Goal: Task Accomplishment & Management: Manage account settings

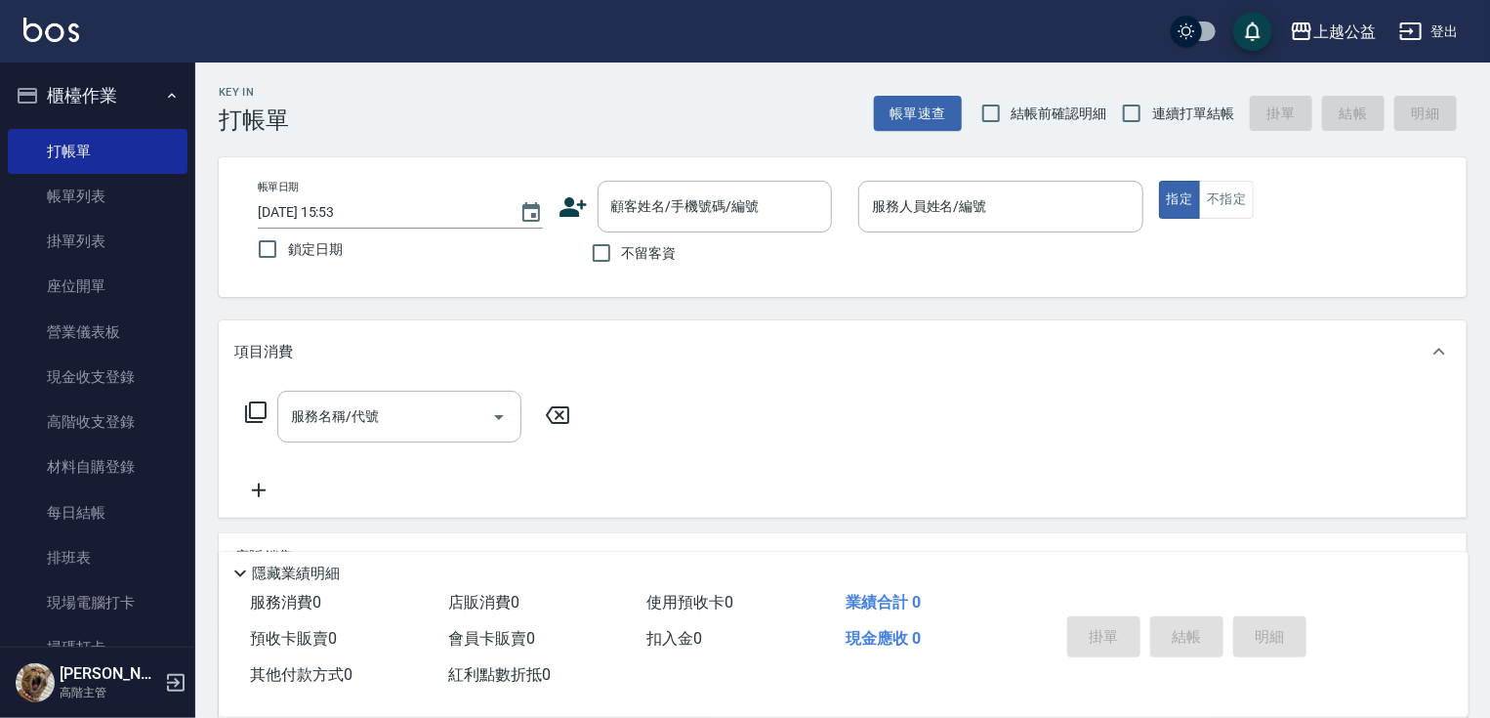
click at [660, 253] on span "不留客資" at bounding box center [649, 253] width 55 height 21
click at [622, 253] on input "不留客資" at bounding box center [601, 252] width 41 height 41
checkbox input "true"
click at [1156, 114] on span "連續打單結帳" at bounding box center [1193, 114] width 82 height 21
click at [1152, 114] on input "連續打單結帳" at bounding box center [1131, 113] width 41 height 41
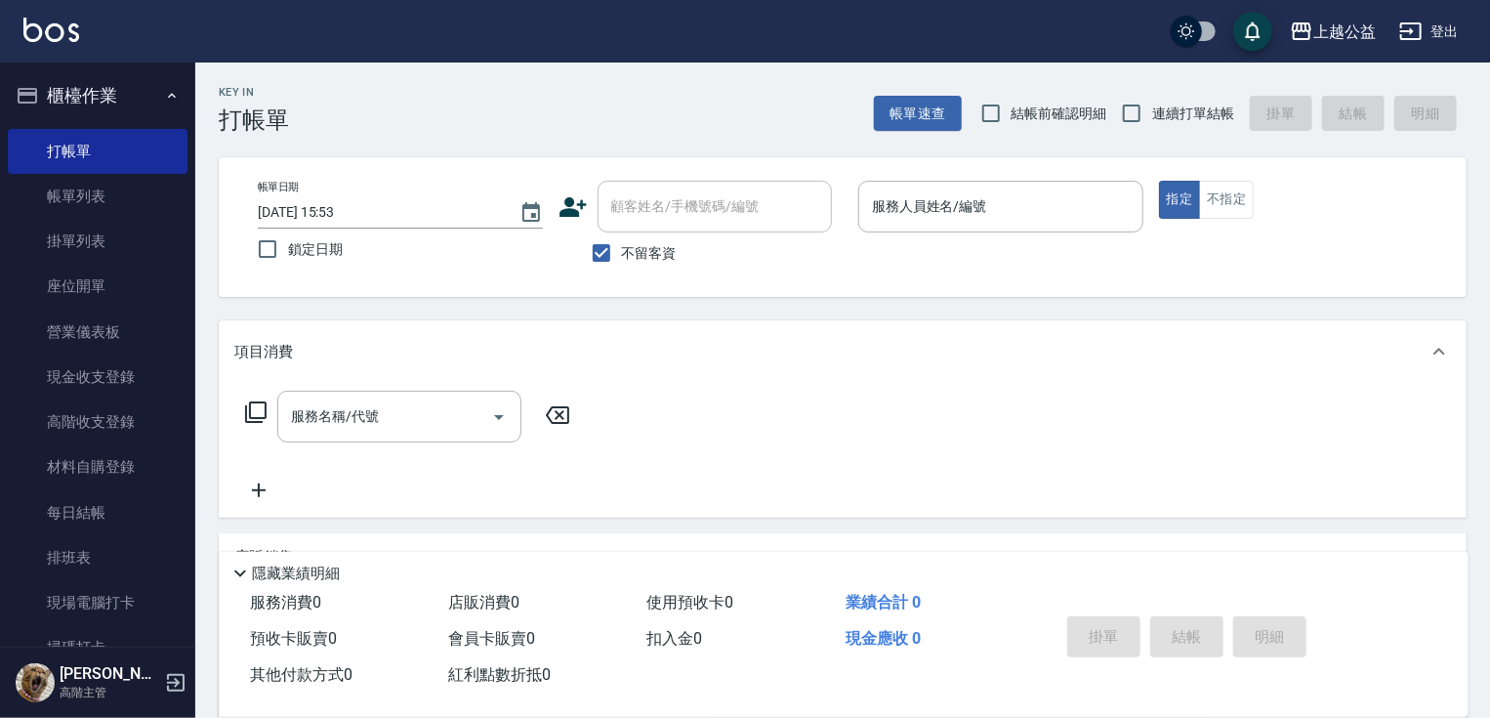
checkbox input "true"
click at [980, 188] on div "服務人員姓名/編號" at bounding box center [1000, 207] width 285 height 52
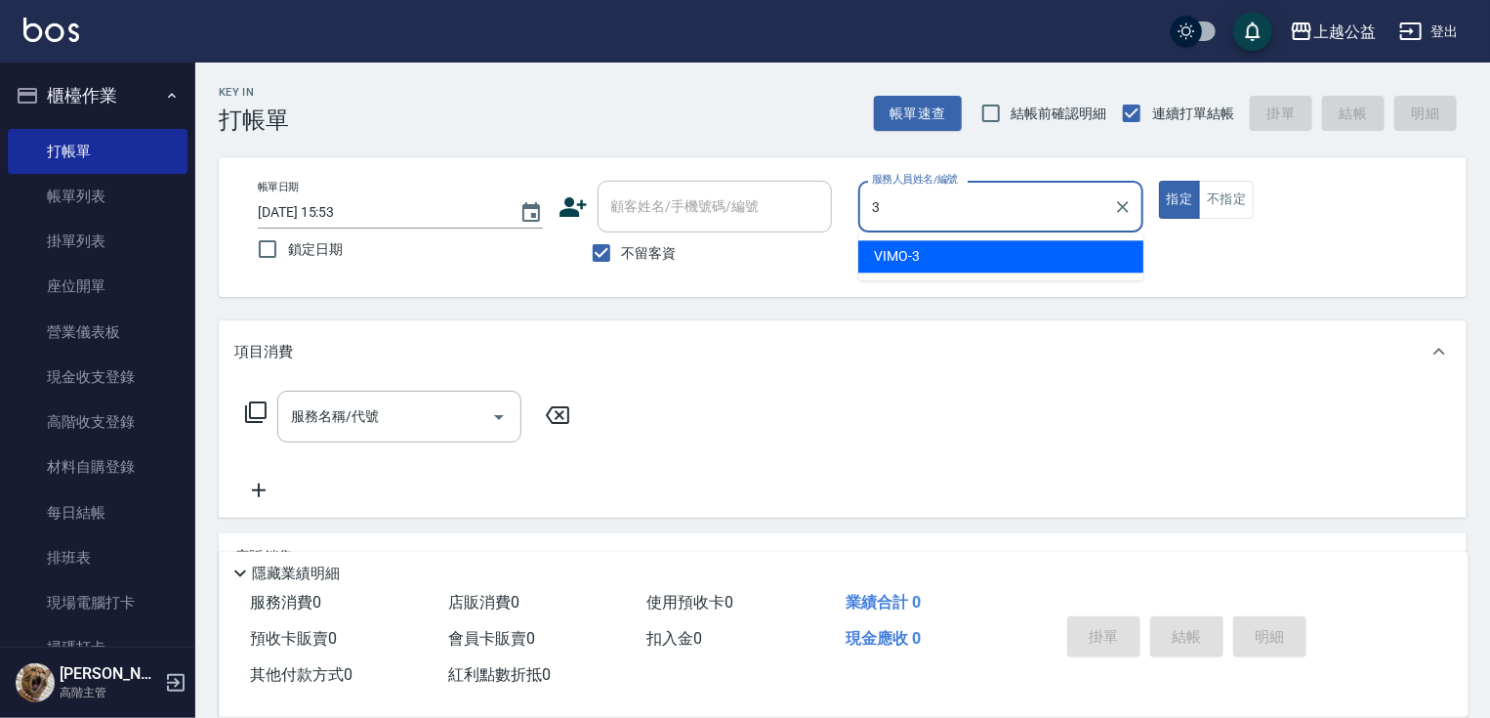
type input "VIMO-3"
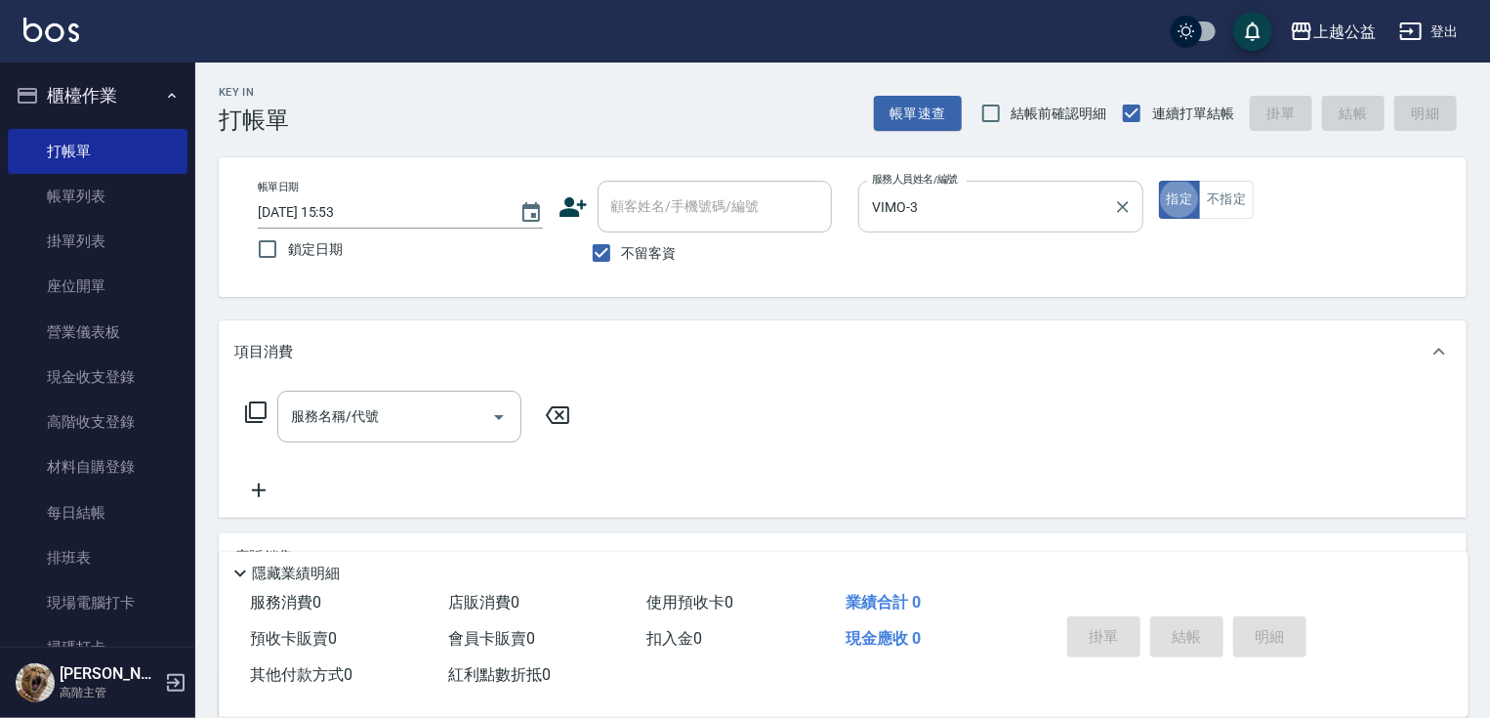
type button "true"
click at [346, 395] on div "服務名稱/代號" at bounding box center [399, 417] width 244 height 52
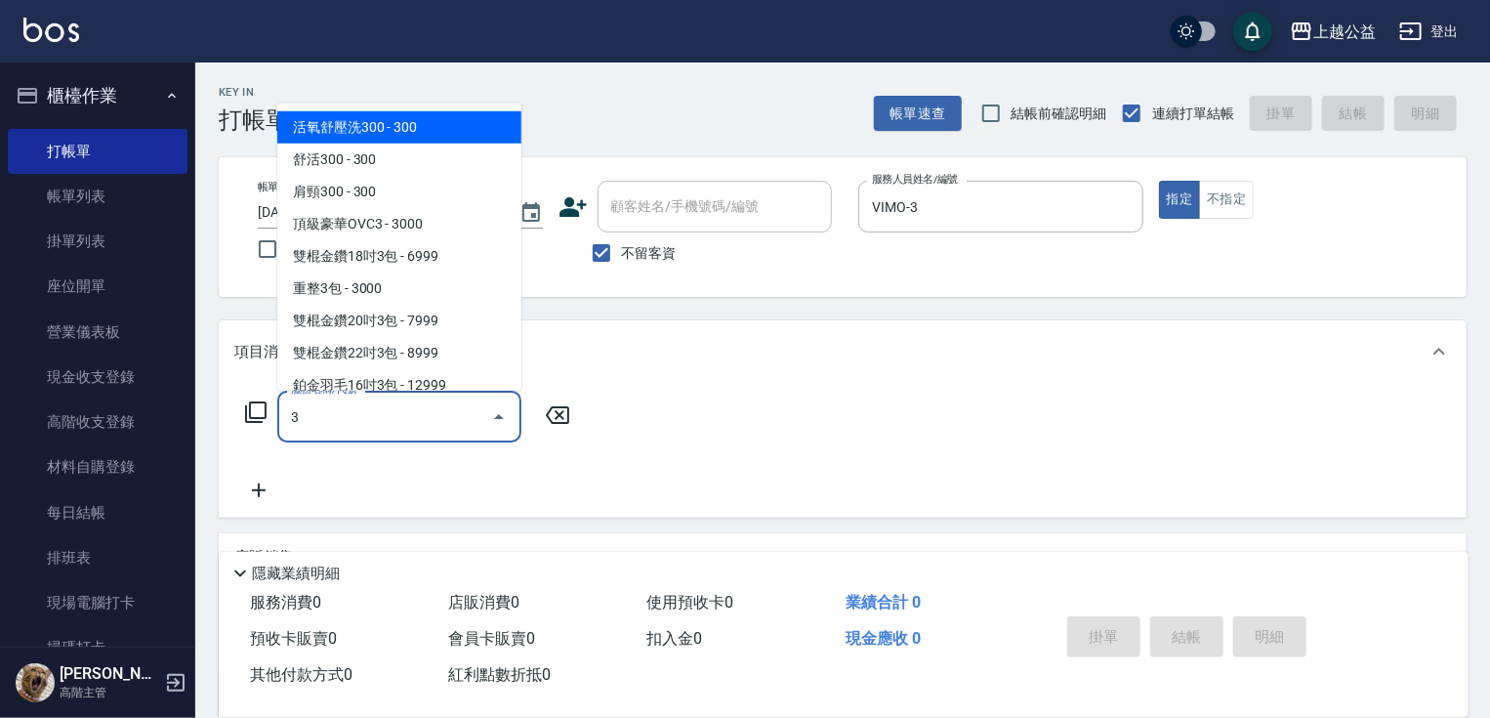
type input "活氧舒壓洗300(102)"
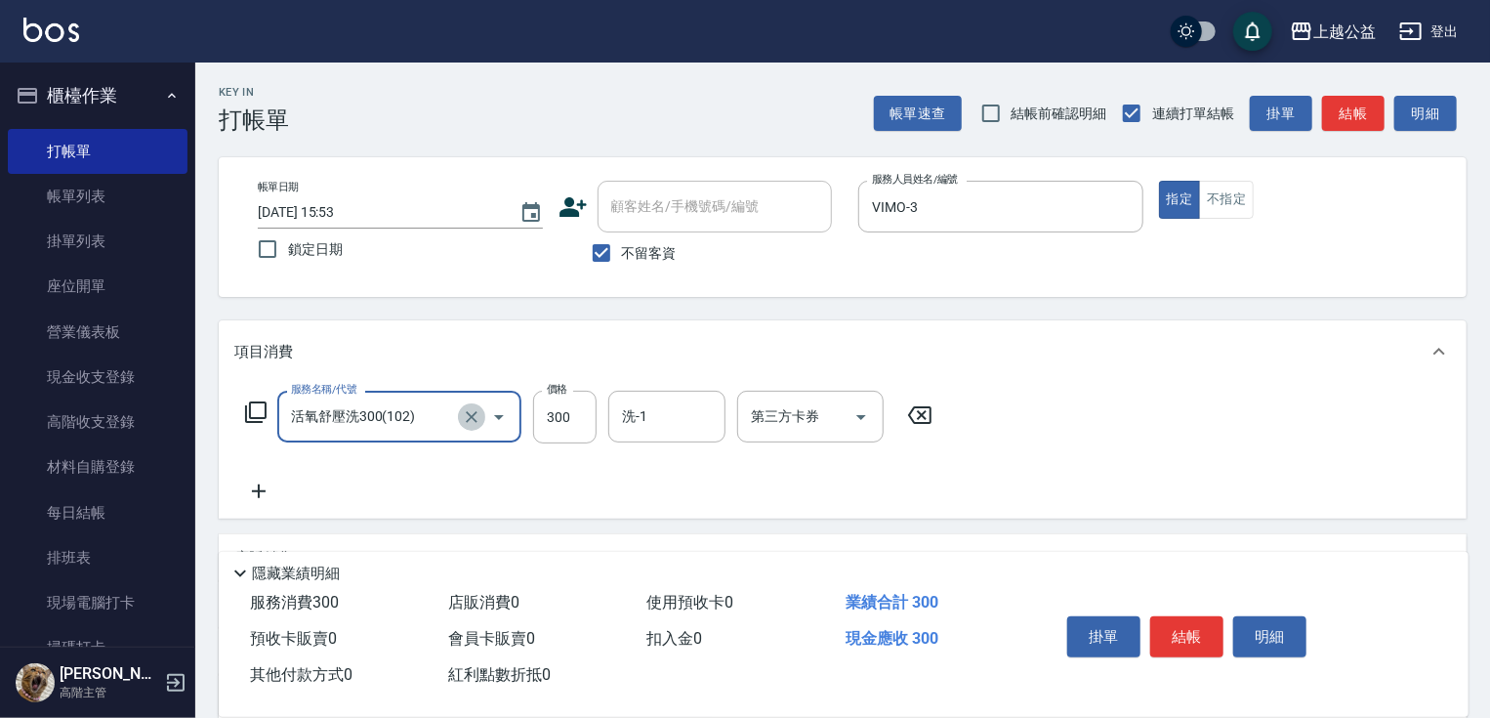
click at [476, 424] on icon "Clear" at bounding box center [472, 417] width 20 height 20
type input "舒活499(107)"
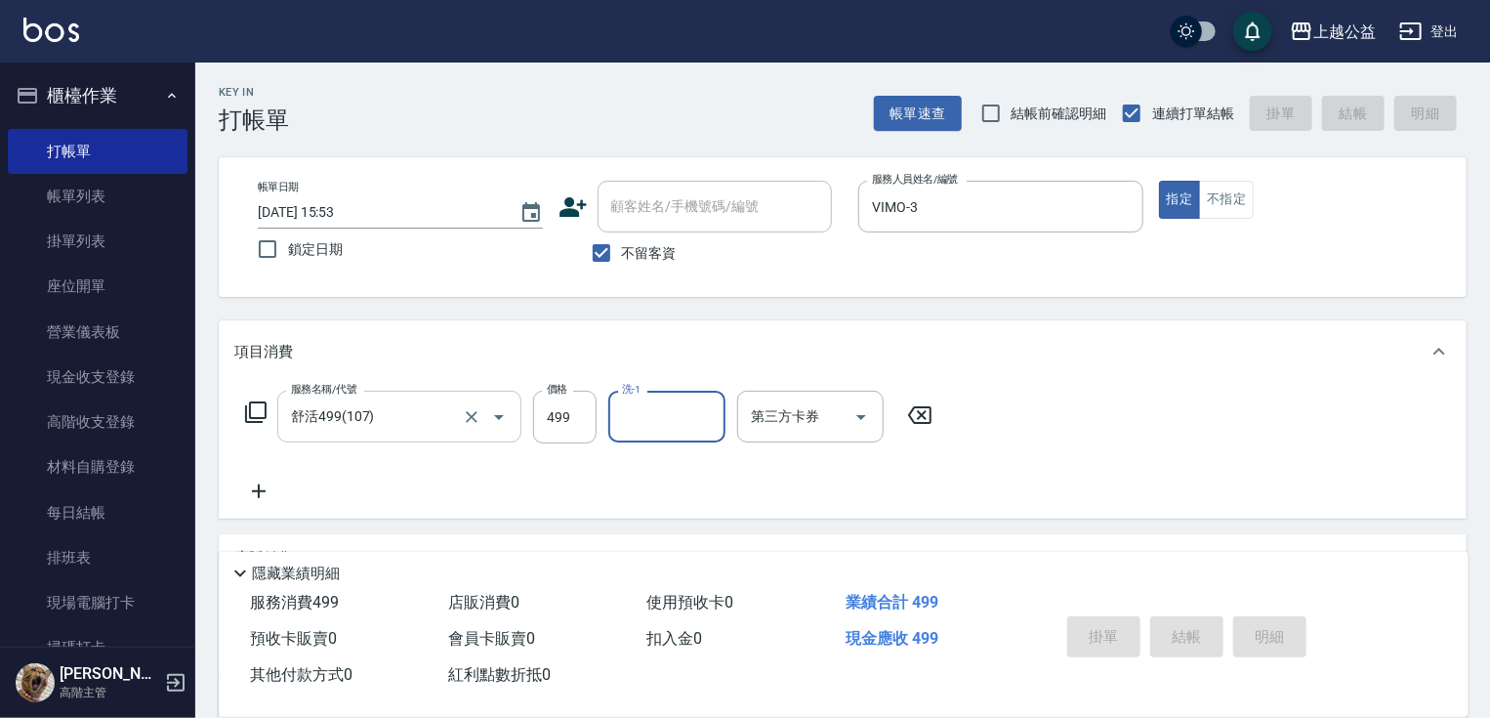
type input "[DATE] 20:23"
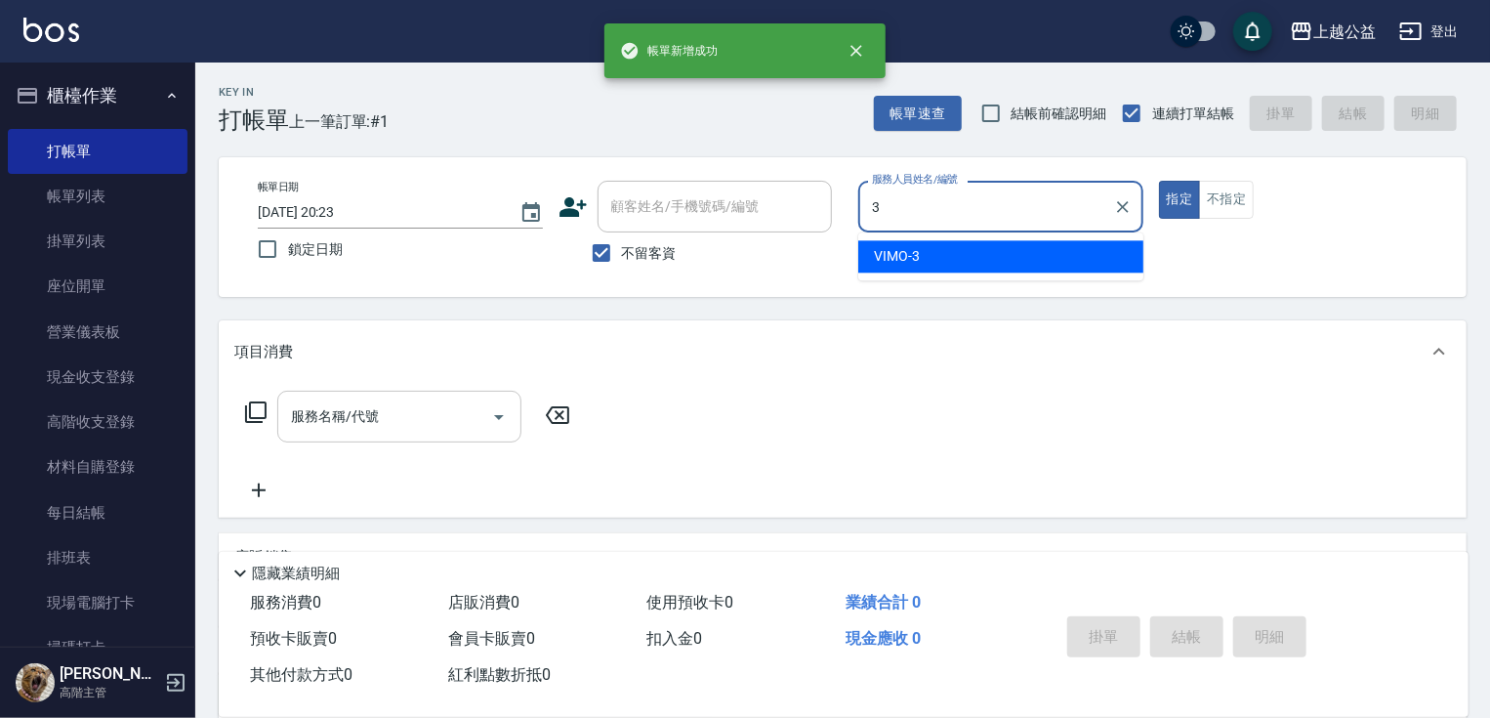
type input "VIMO-3"
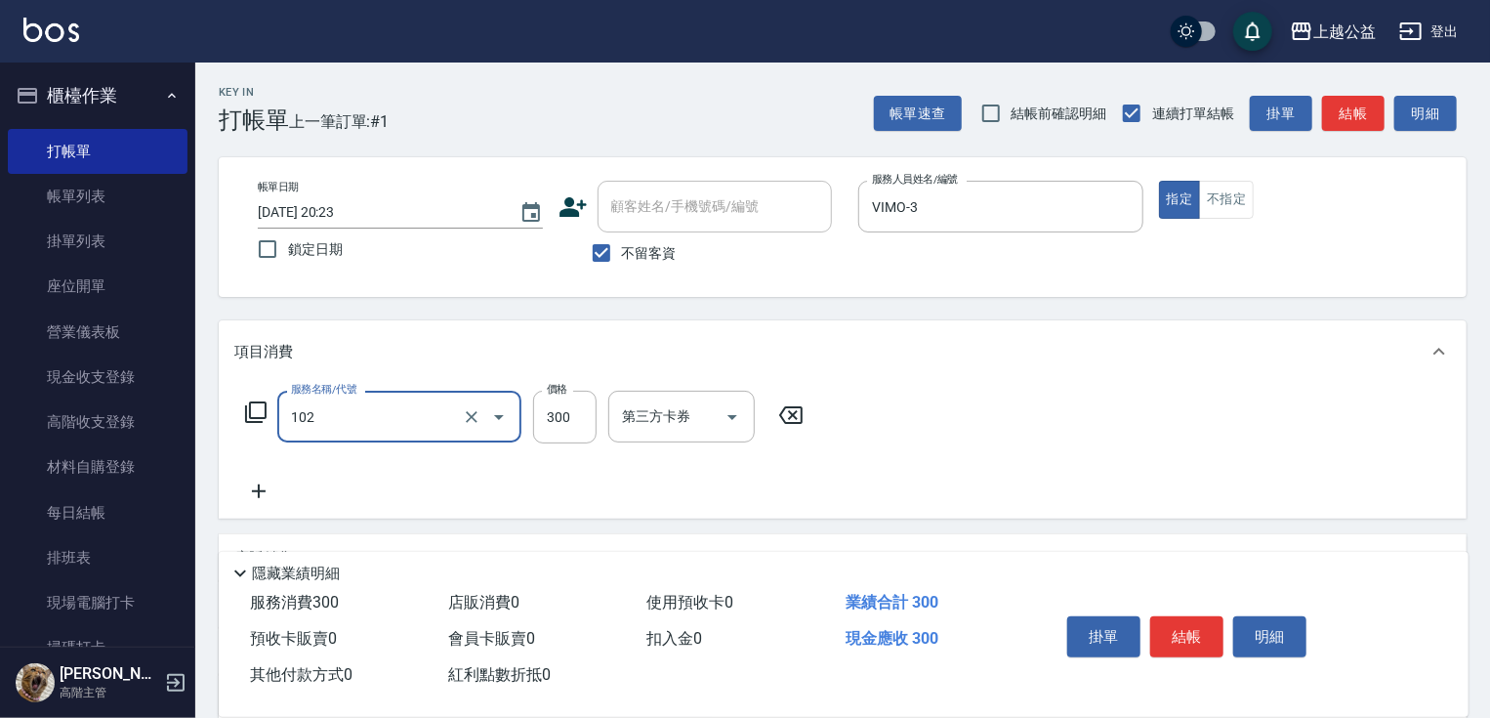
type input "活氧舒壓洗300(102)"
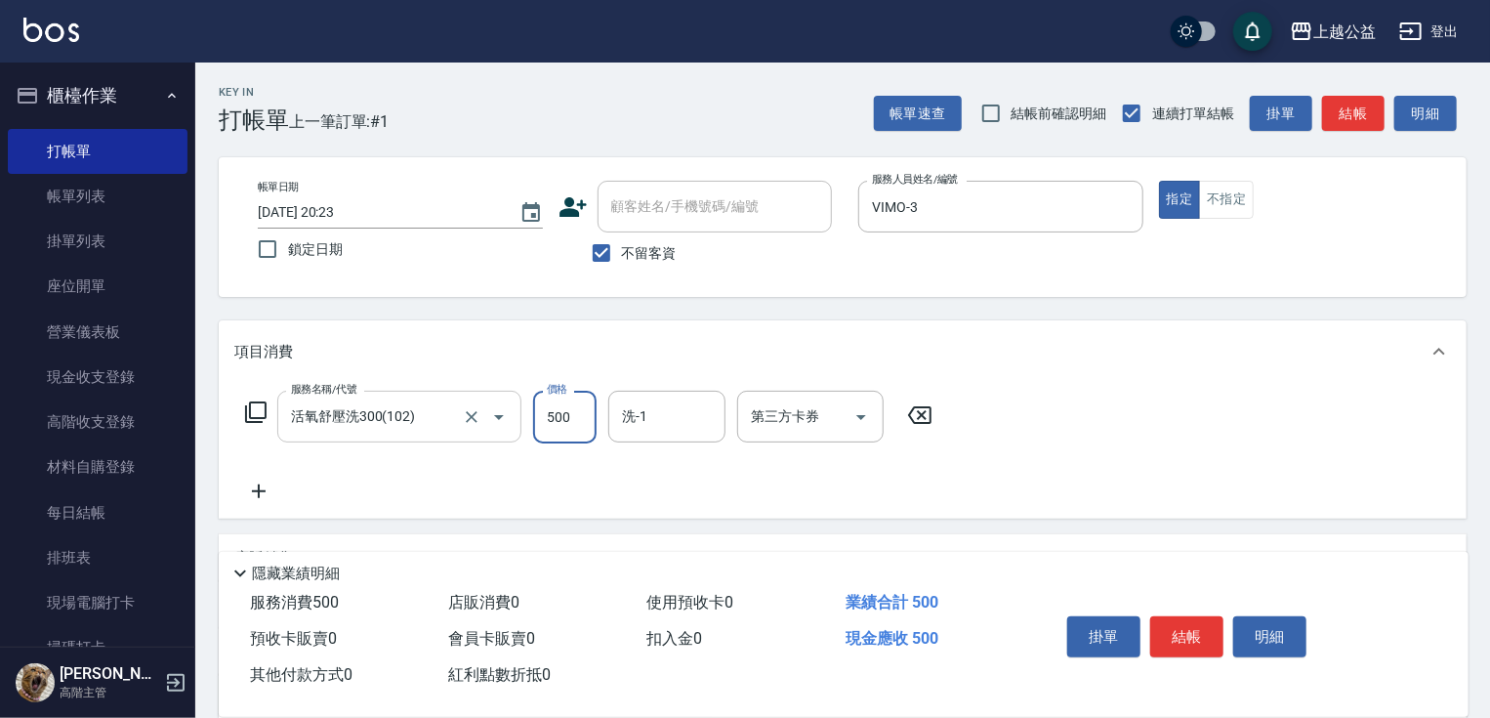
type input "500"
type input "2"
type input "[PERSON_NAME]-31"
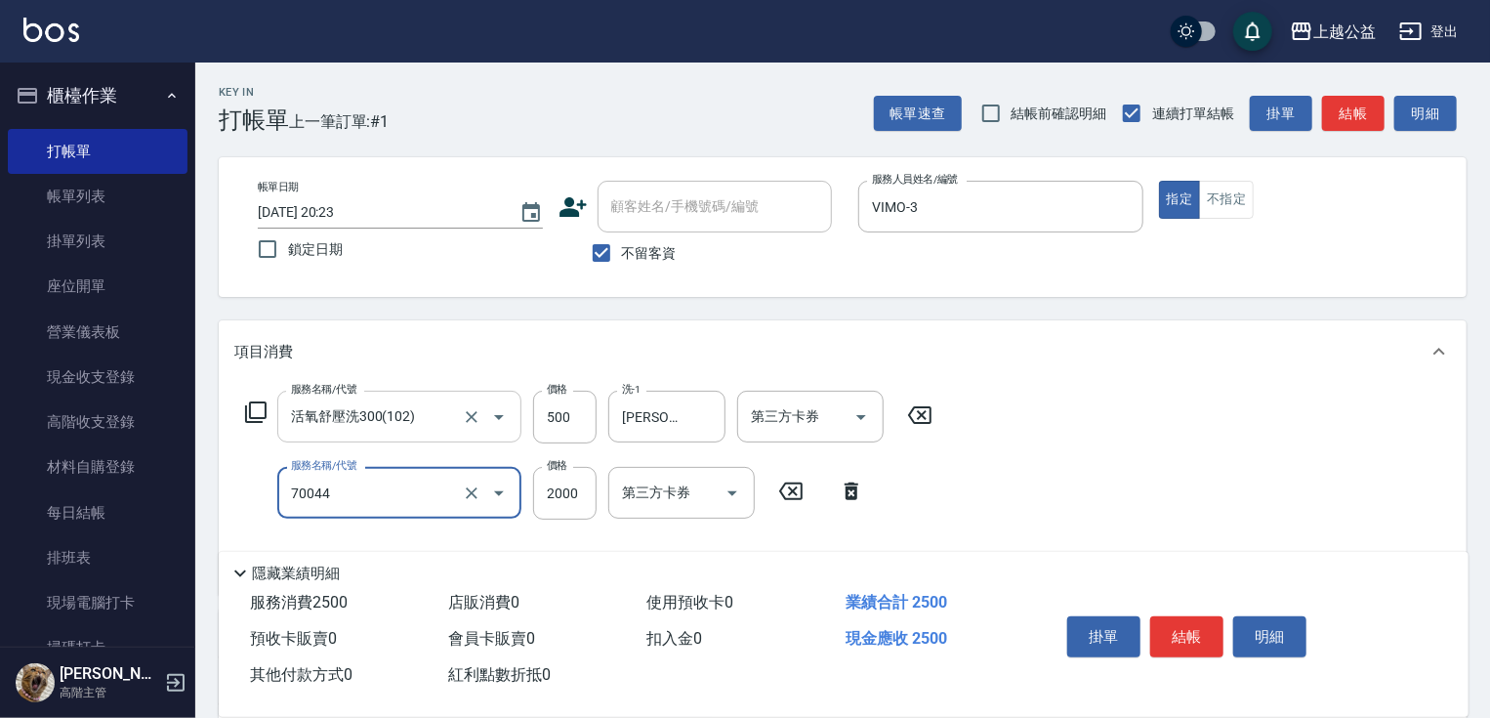
type input "重整一包(70044)"
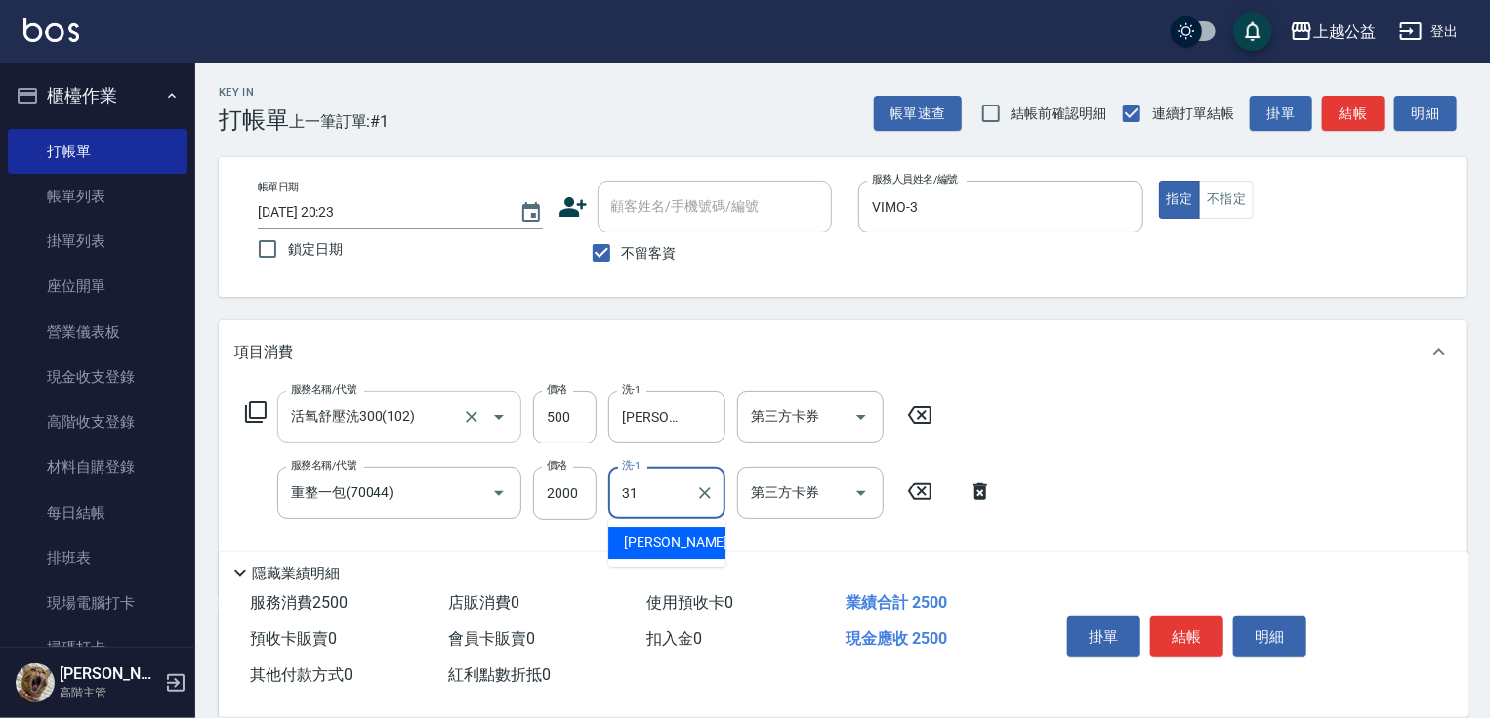
type input "[PERSON_NAME]-31"
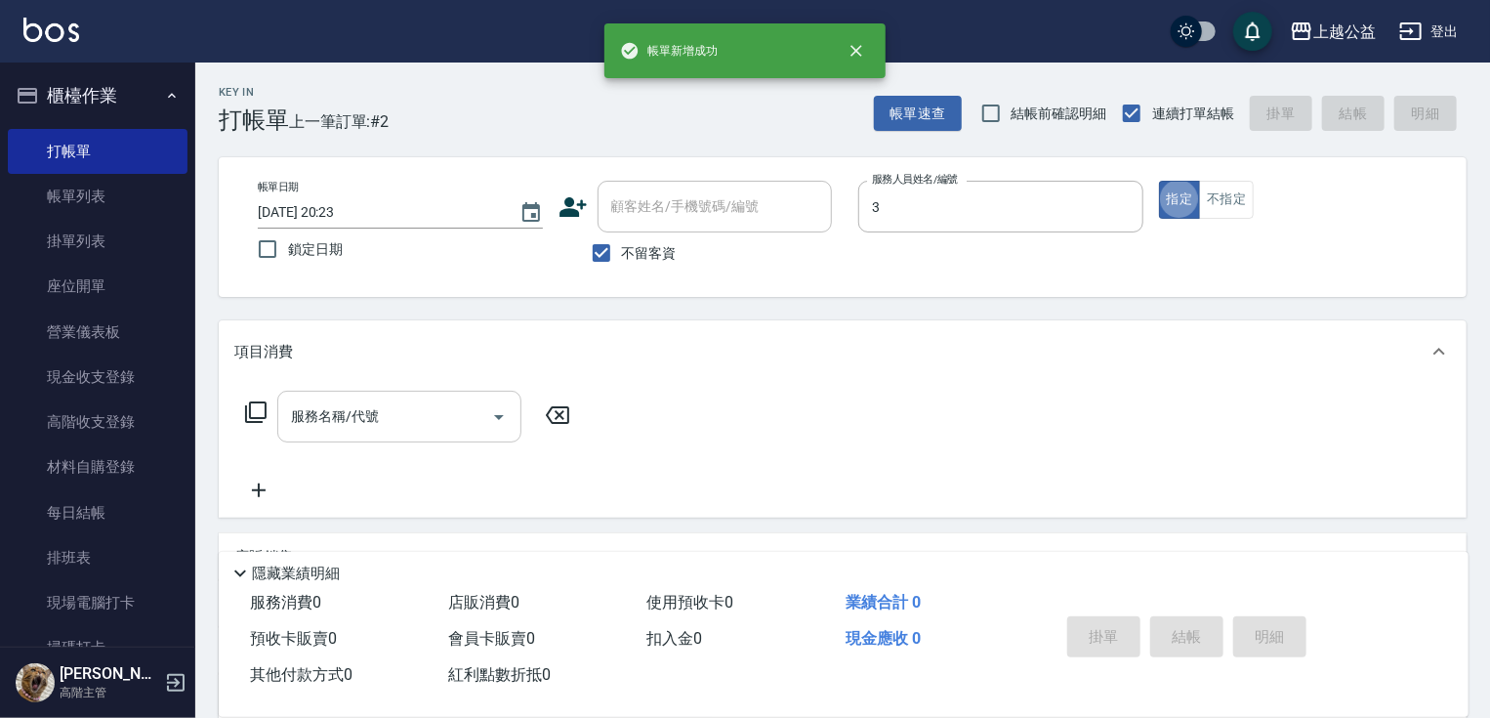
type input "VIMO-3"
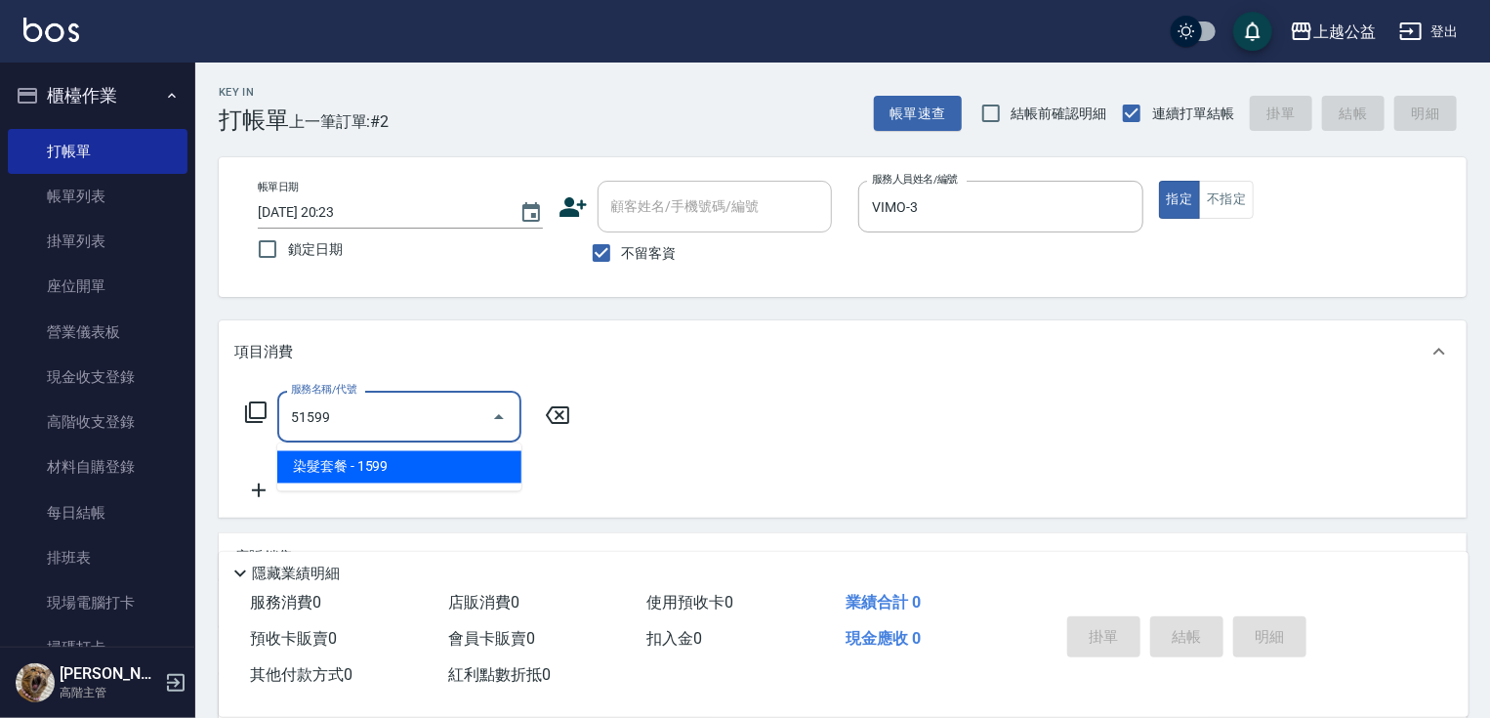
type input "染髮套餐(51599)"
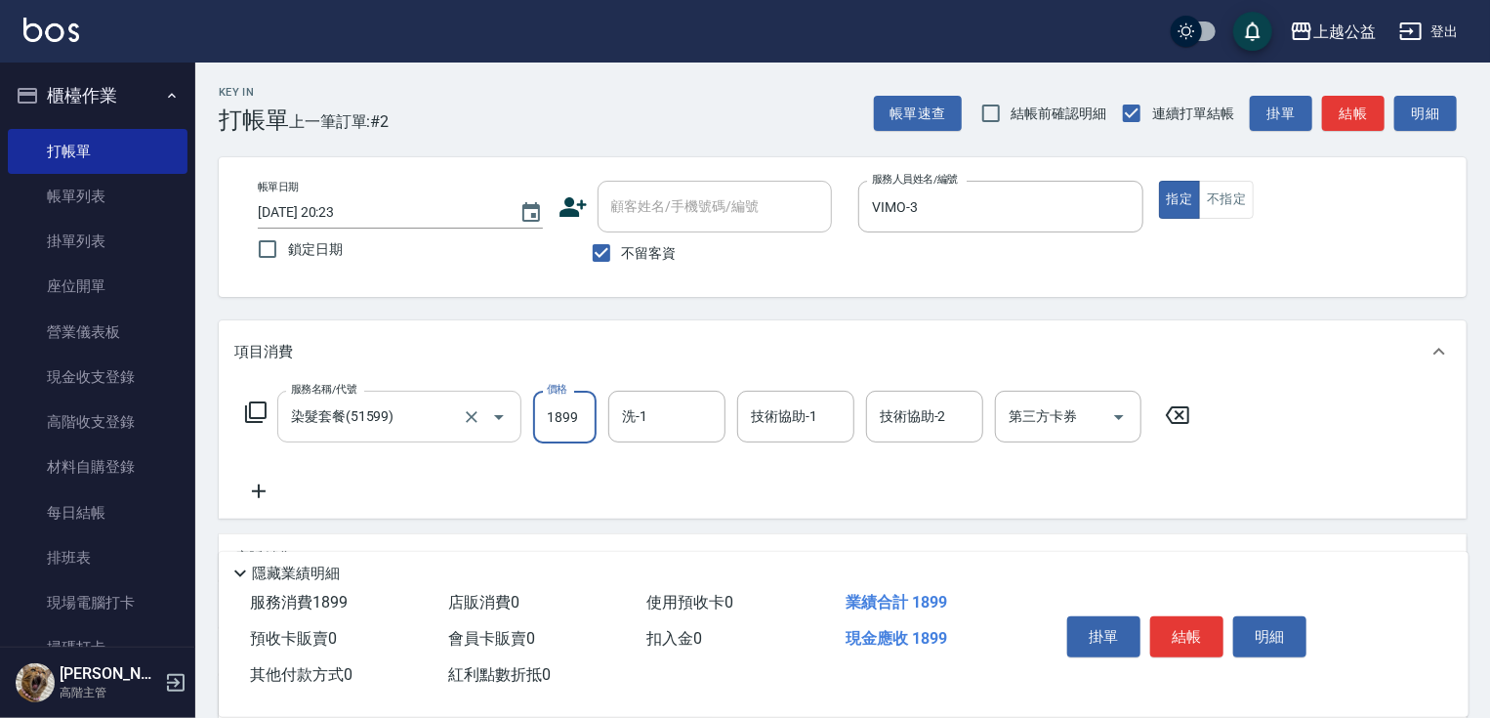
type input "1899"
type input "[PERSON_NAME]-32"
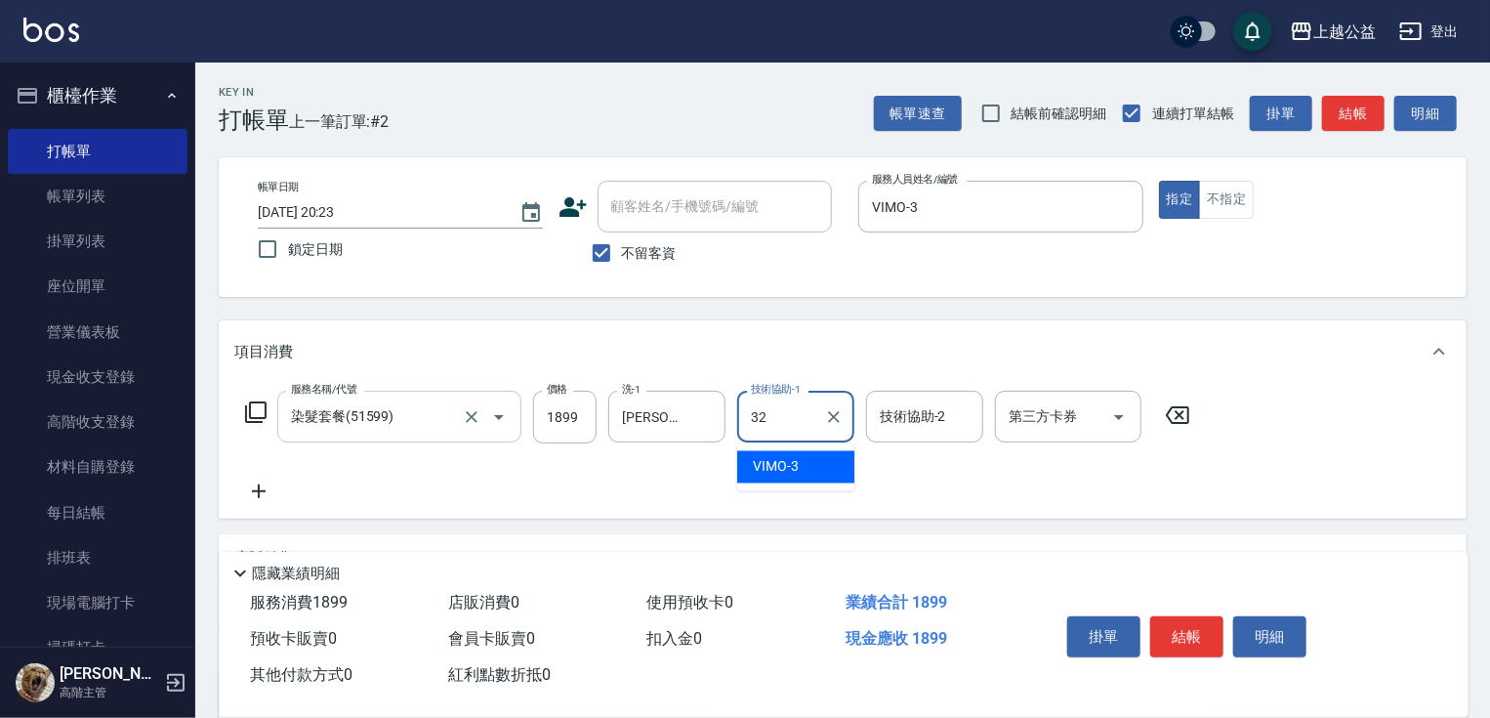
type input "[PERSON_NAME]-32"
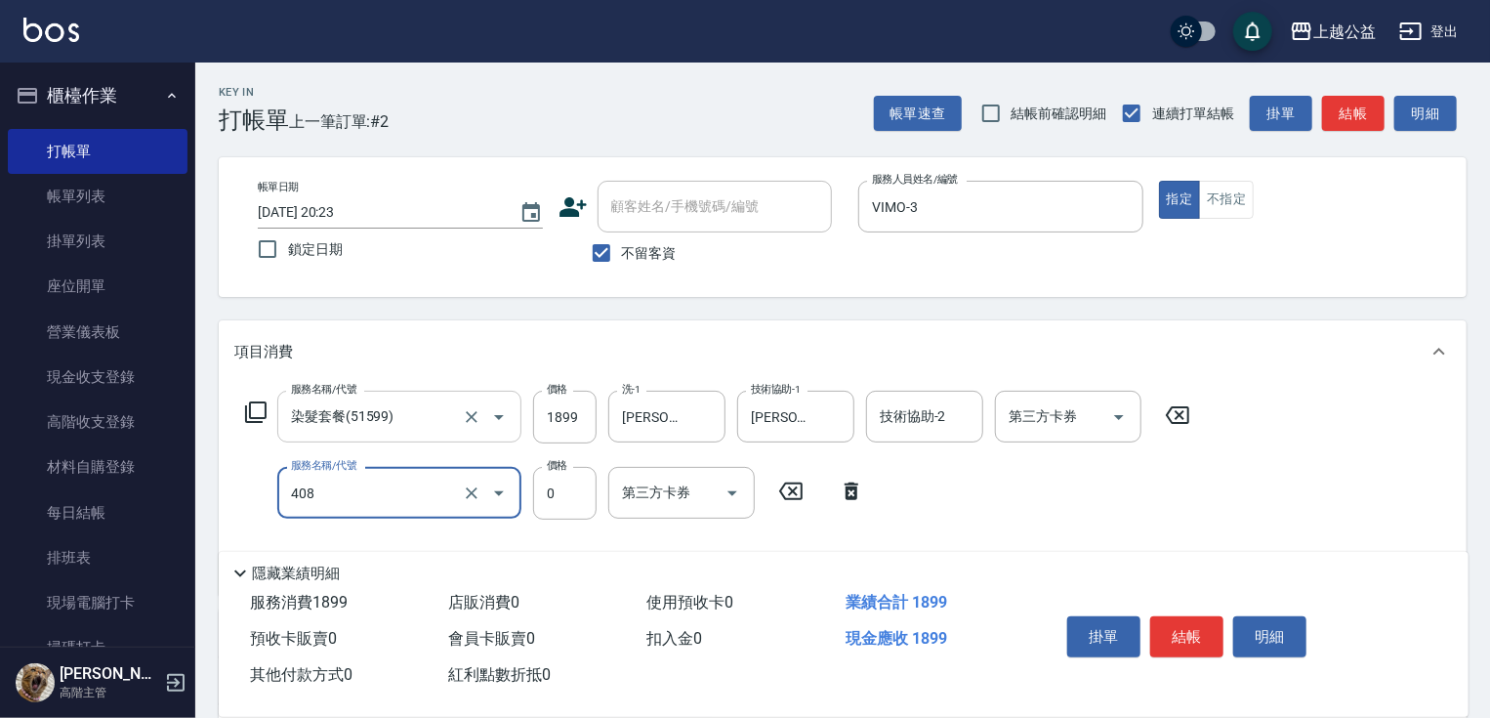
type input "晶鎖修護(408)"
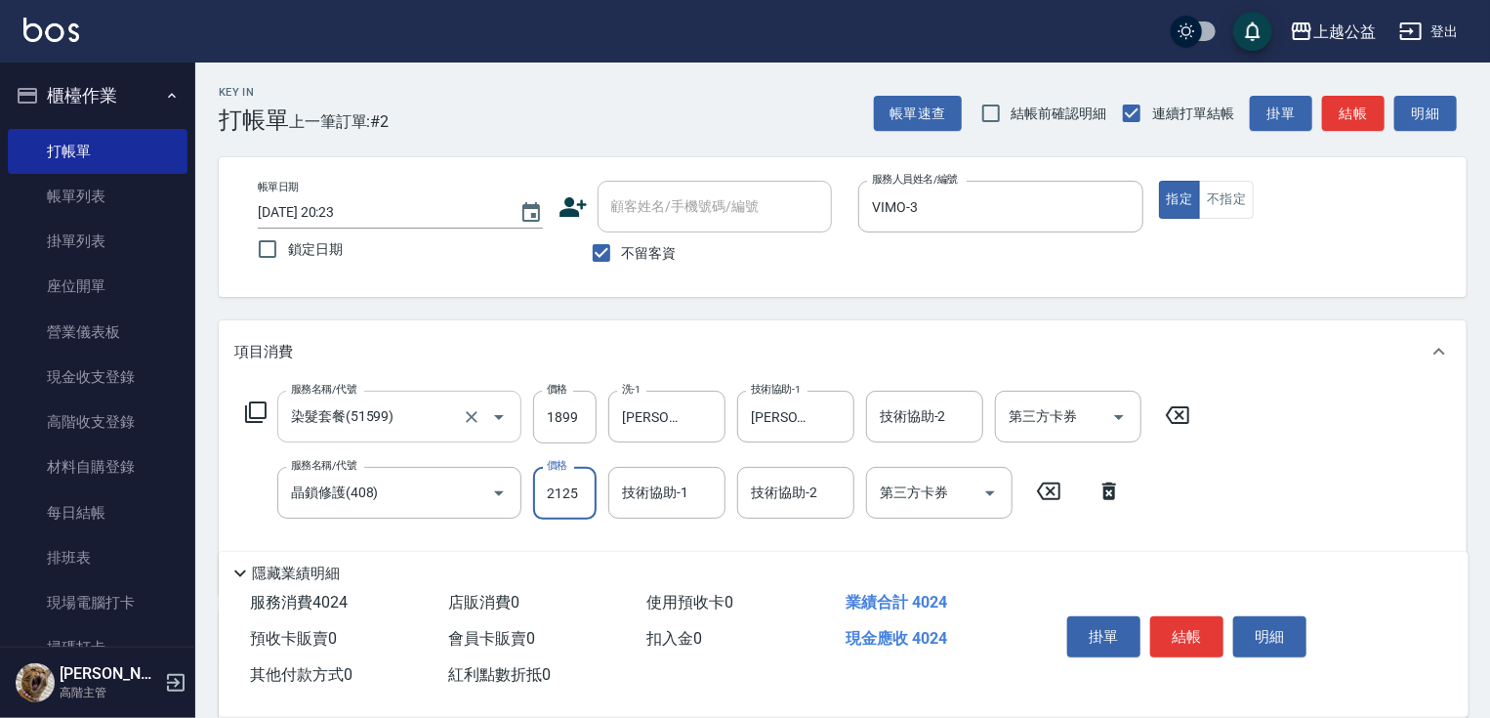
type input "2125"
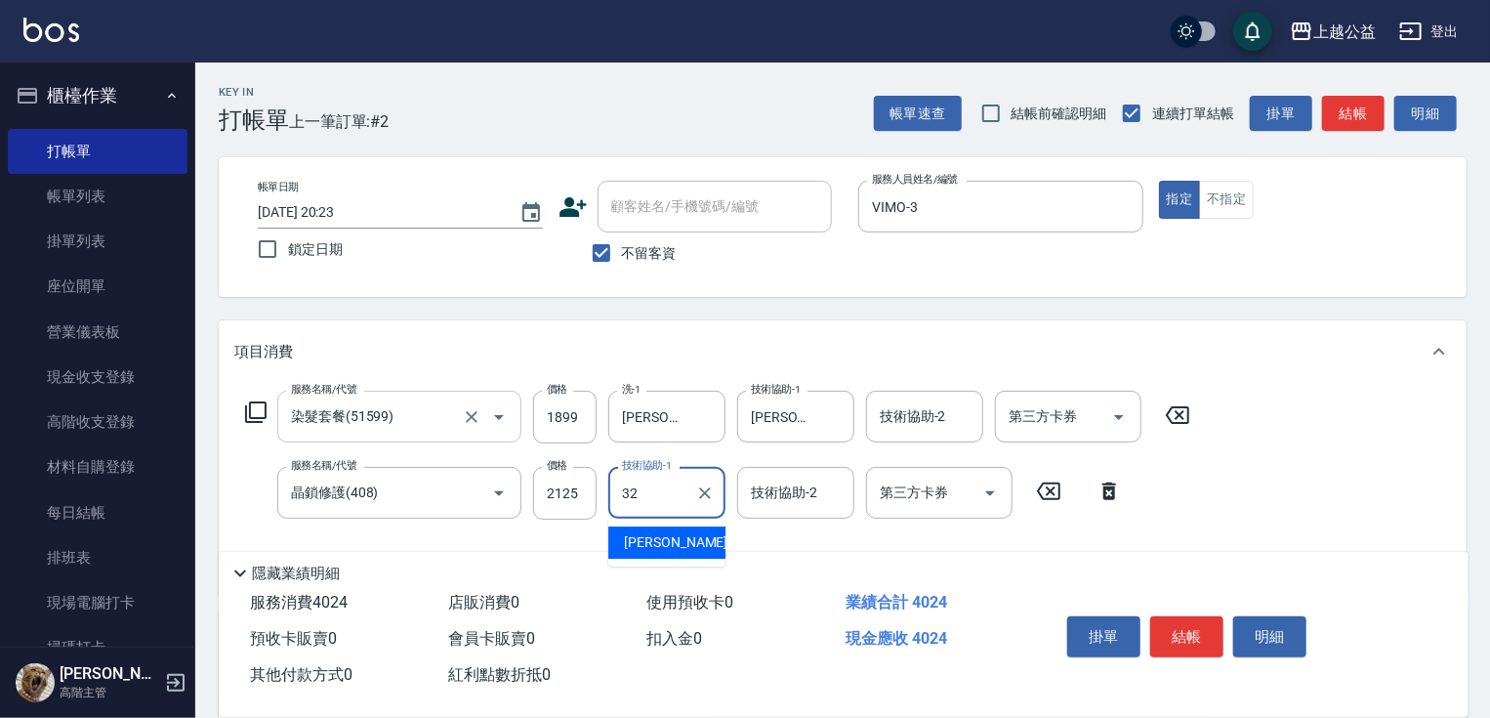
type input "[PERSON_NAME]-32"
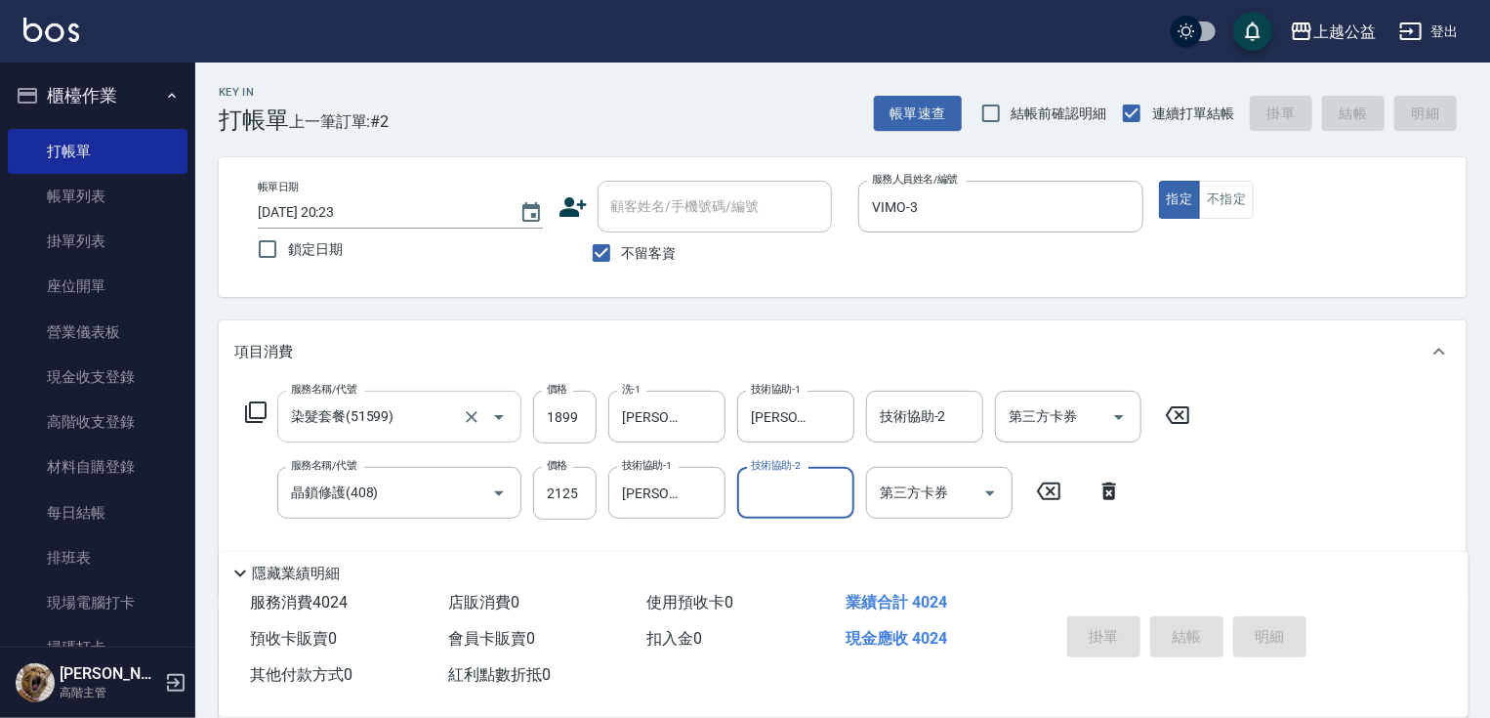
type input "[DATE] 20:24"
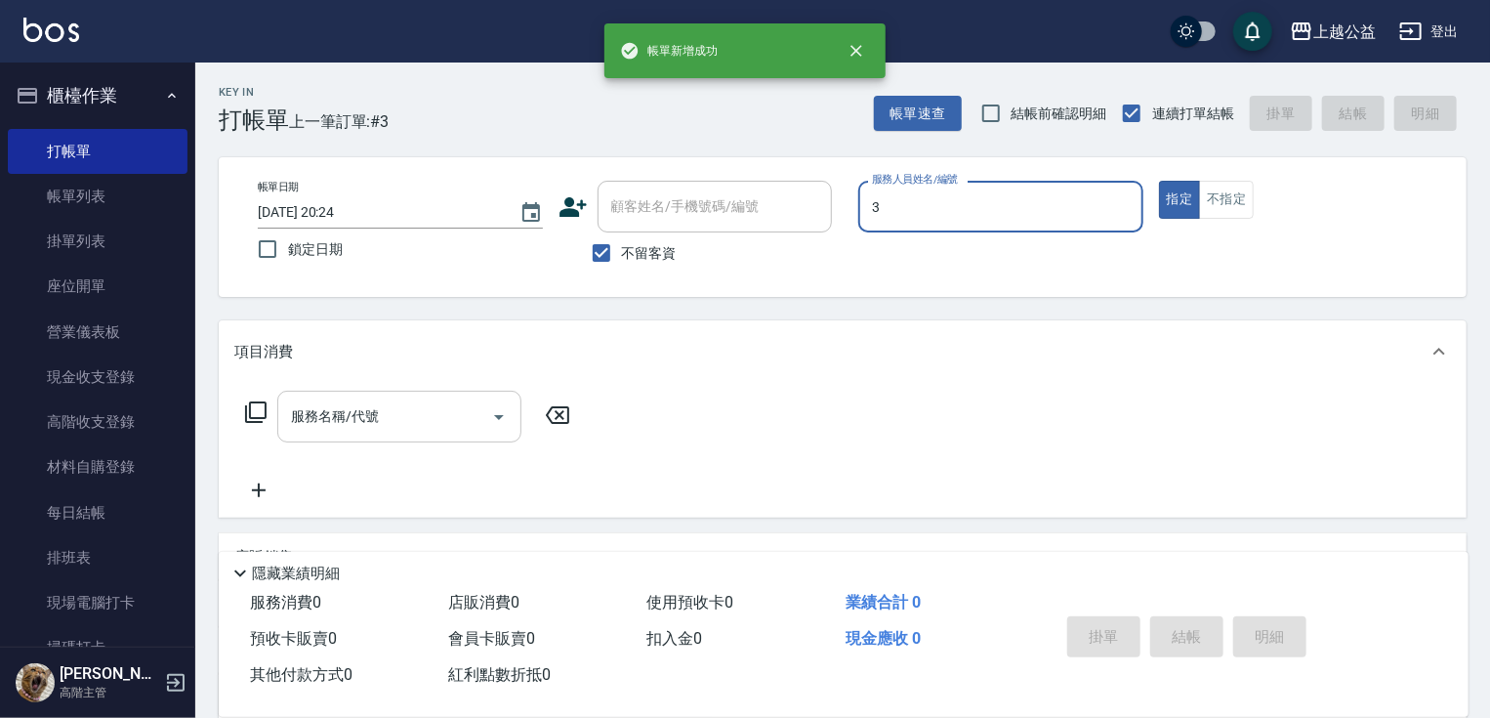
type input "VIMO-3"
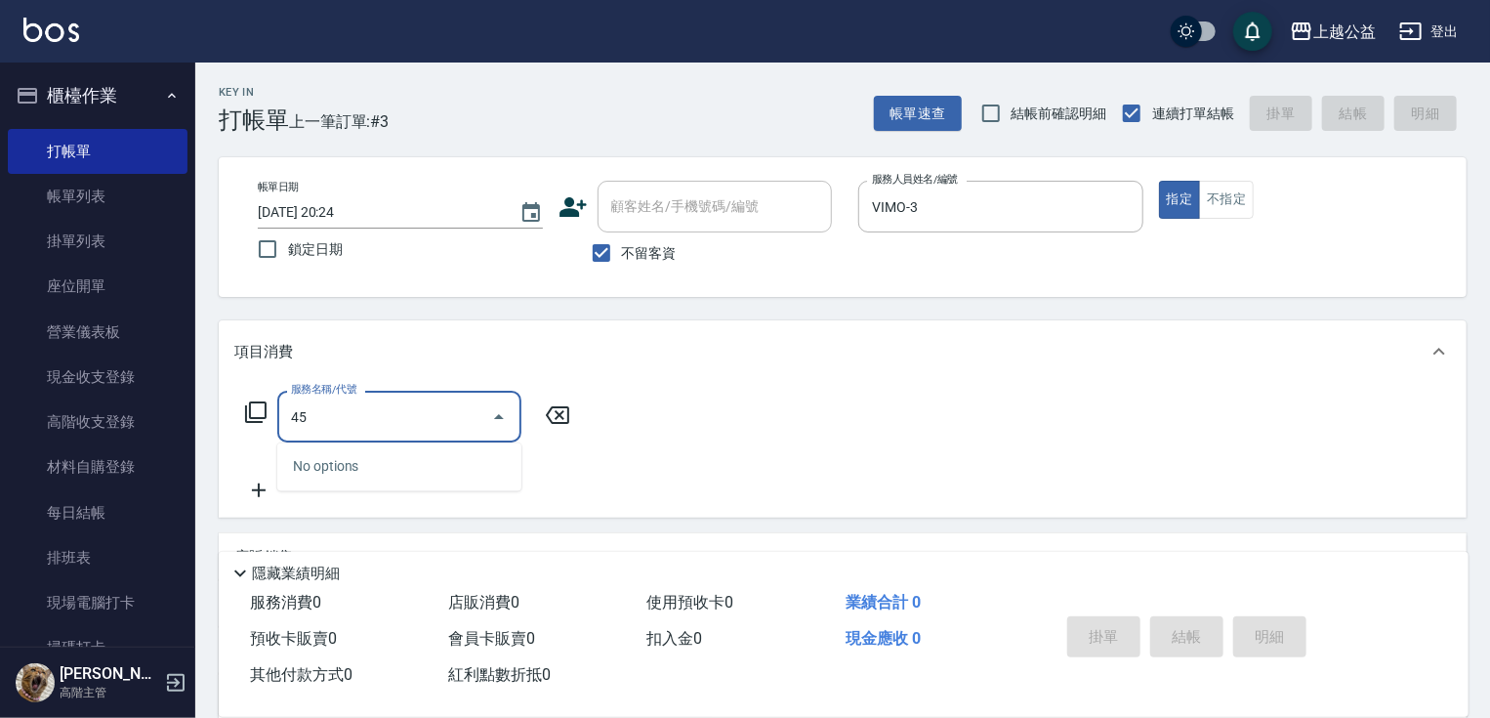
type input "4"
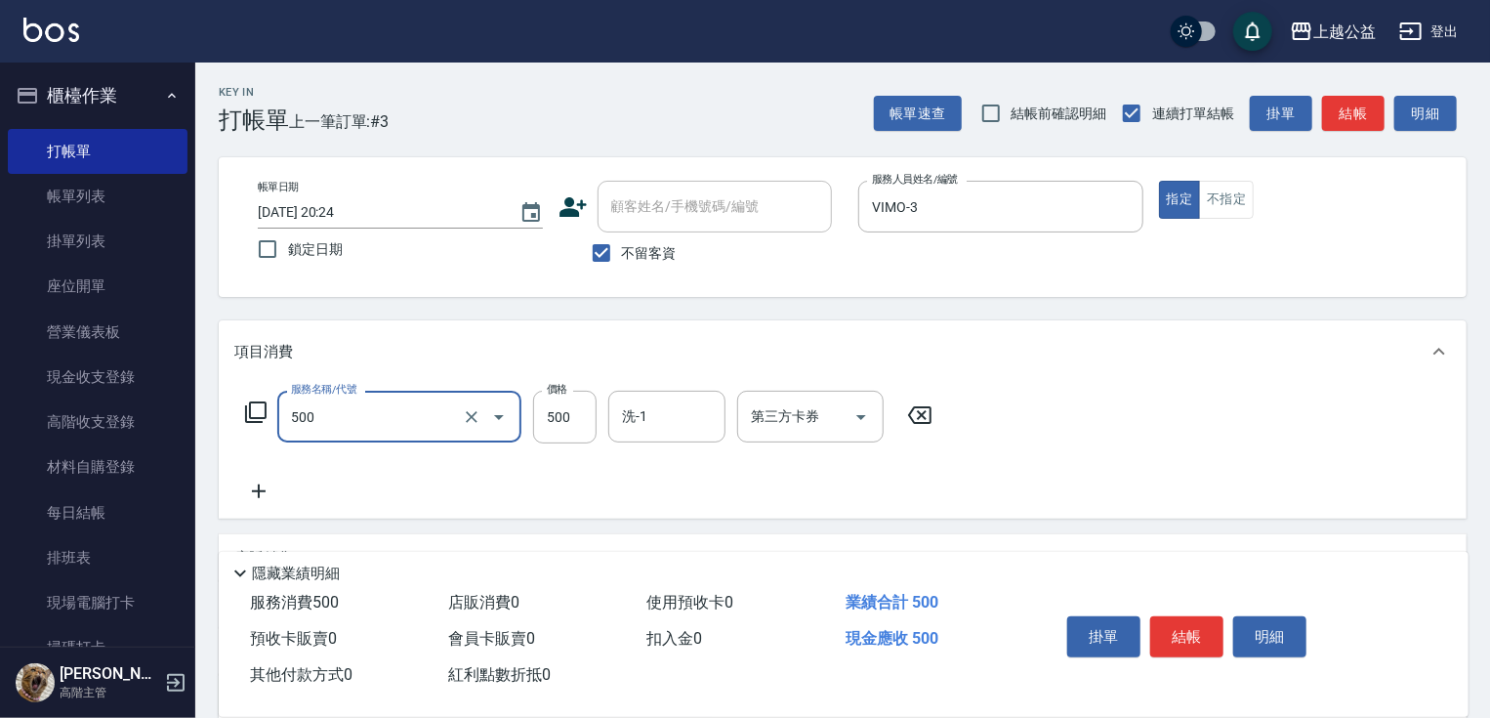
type input "洗剪500(500)"
type input "450"
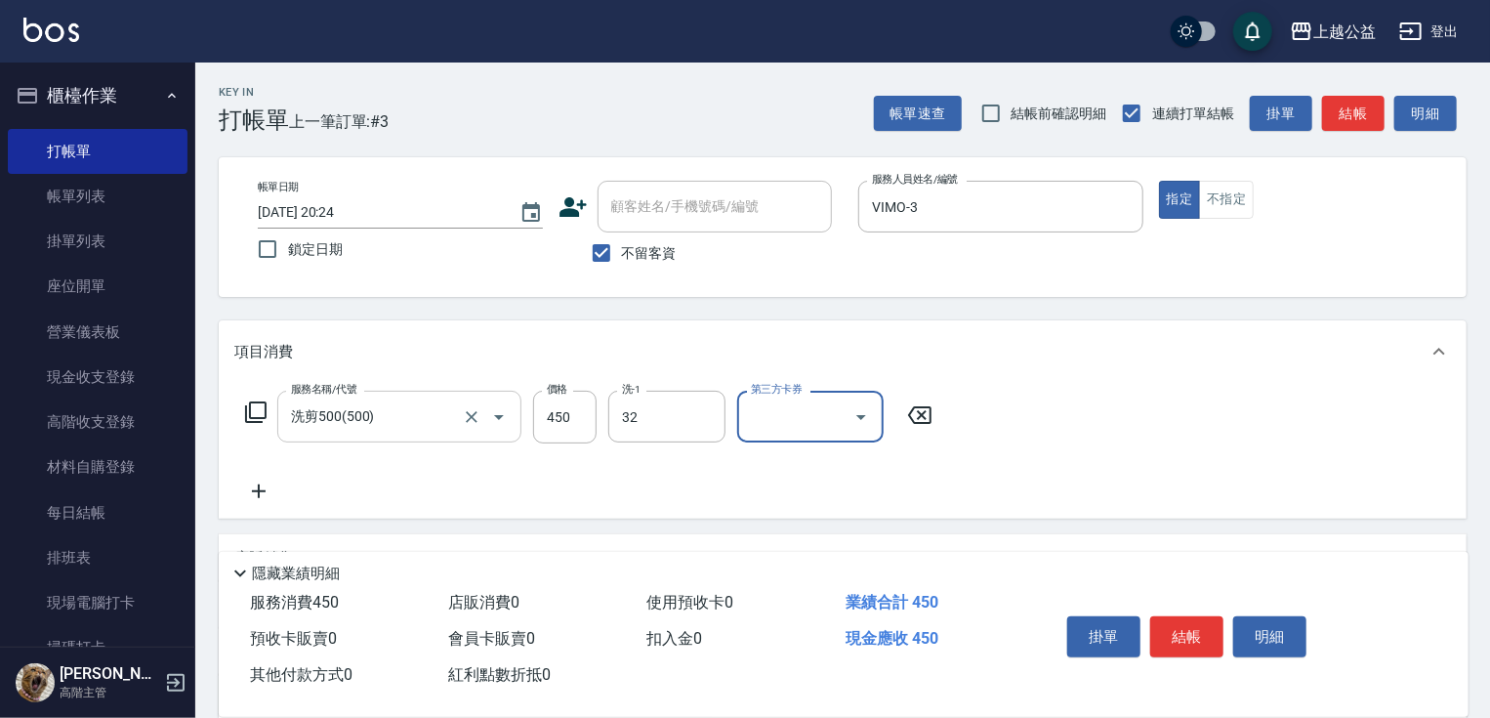
type input "[PERSON_NAME]-32"
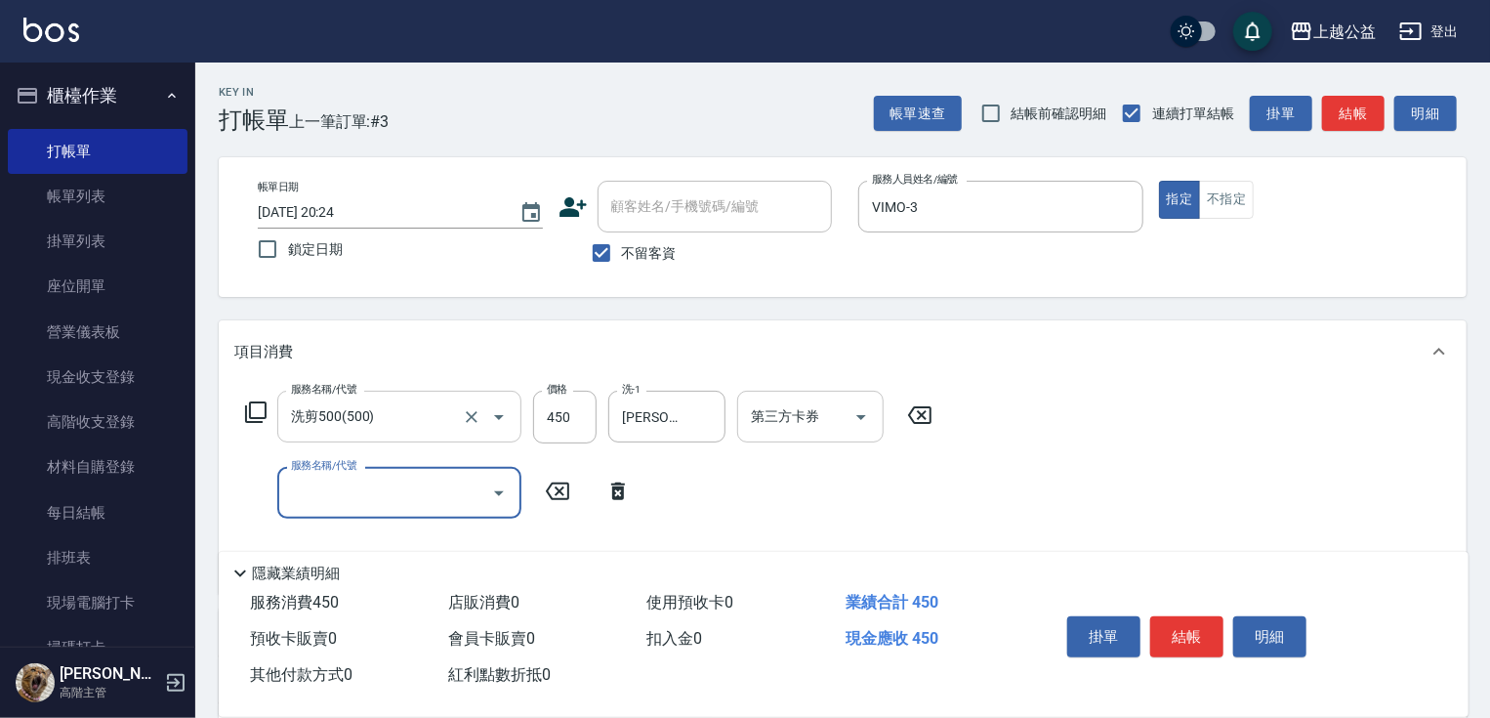
click at [820, 396] on div "第三方卡券" at bounding box center [810, 417] width 146 height 52
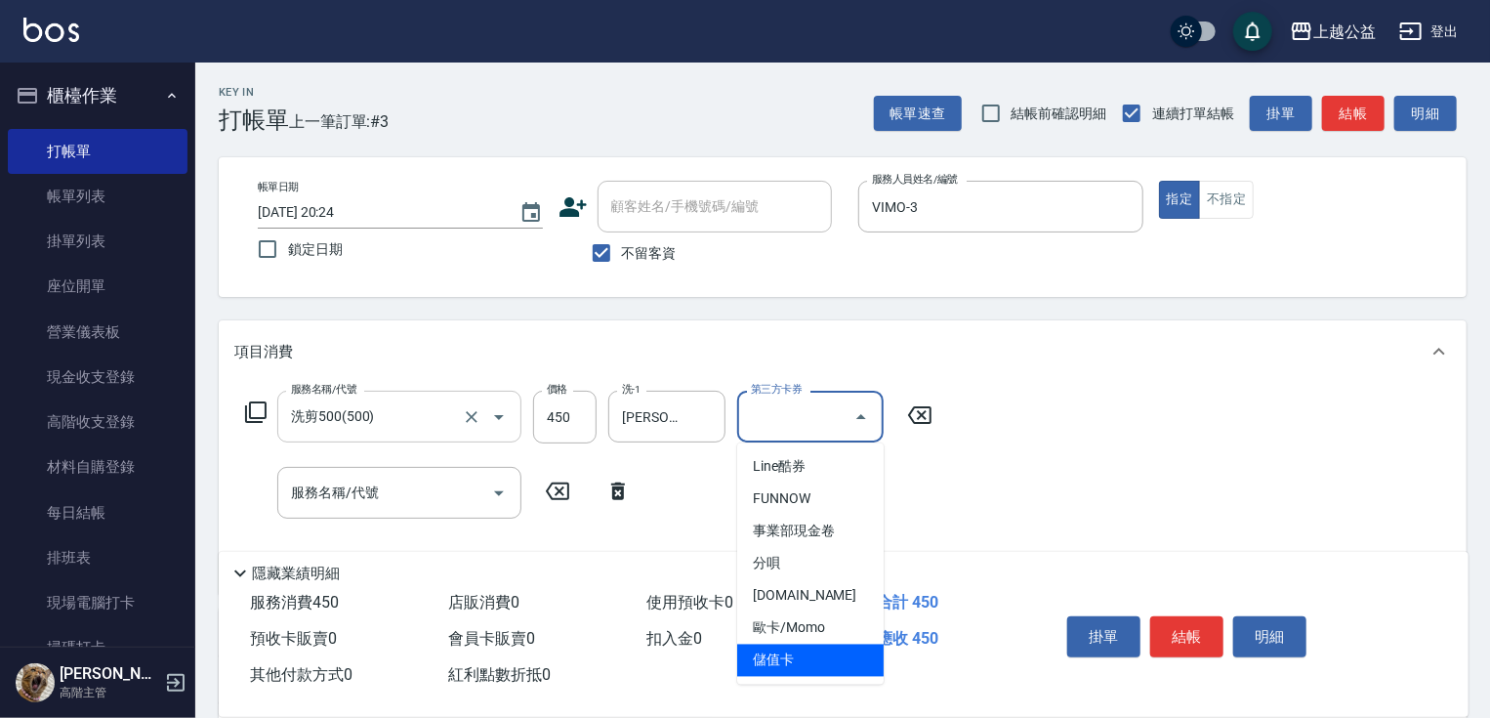
type input "儲值卡"
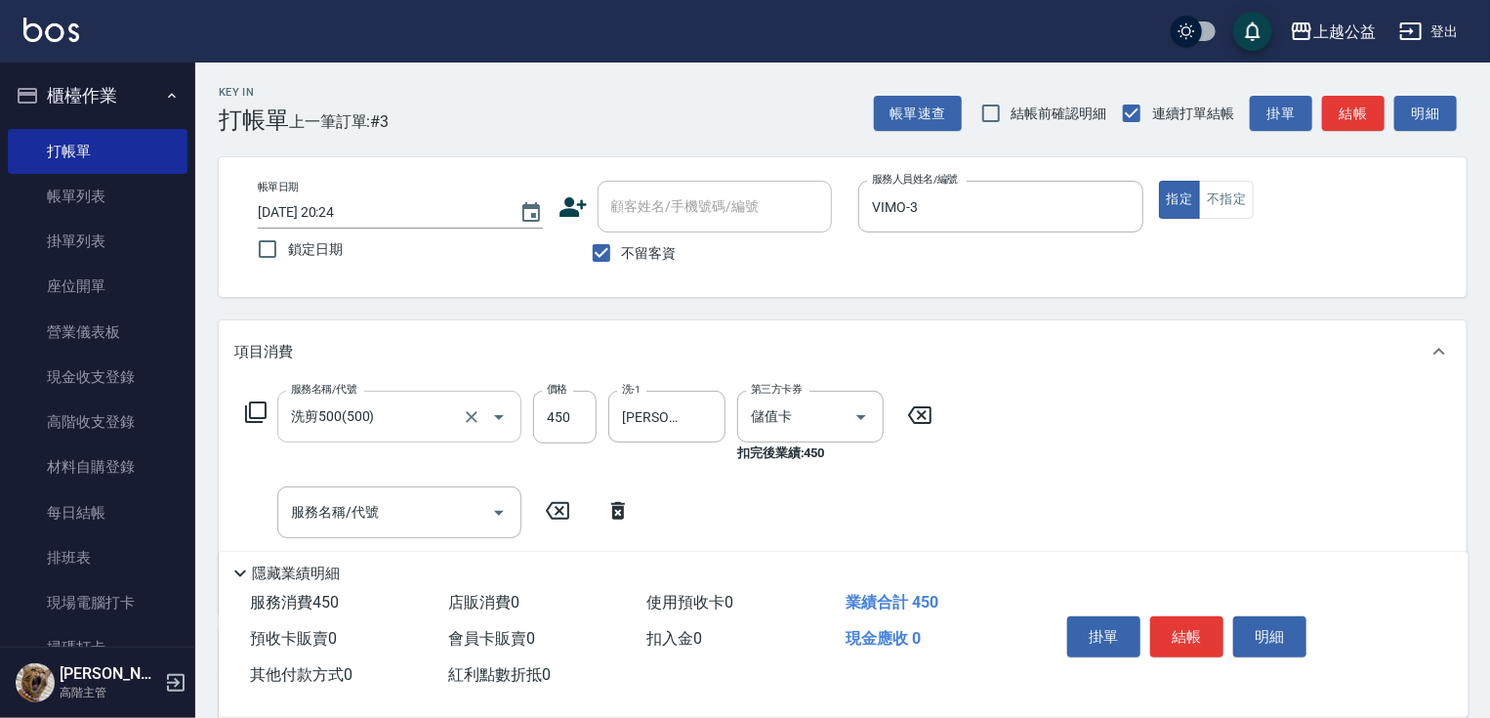
click at [656, 264] on label "不留客資" at bounding box center [629, 252] width 96 height 41
click at [622, 264] on input "不留客資" at bounding box center [601, 252] width 41 height 41
checkbox input "false"
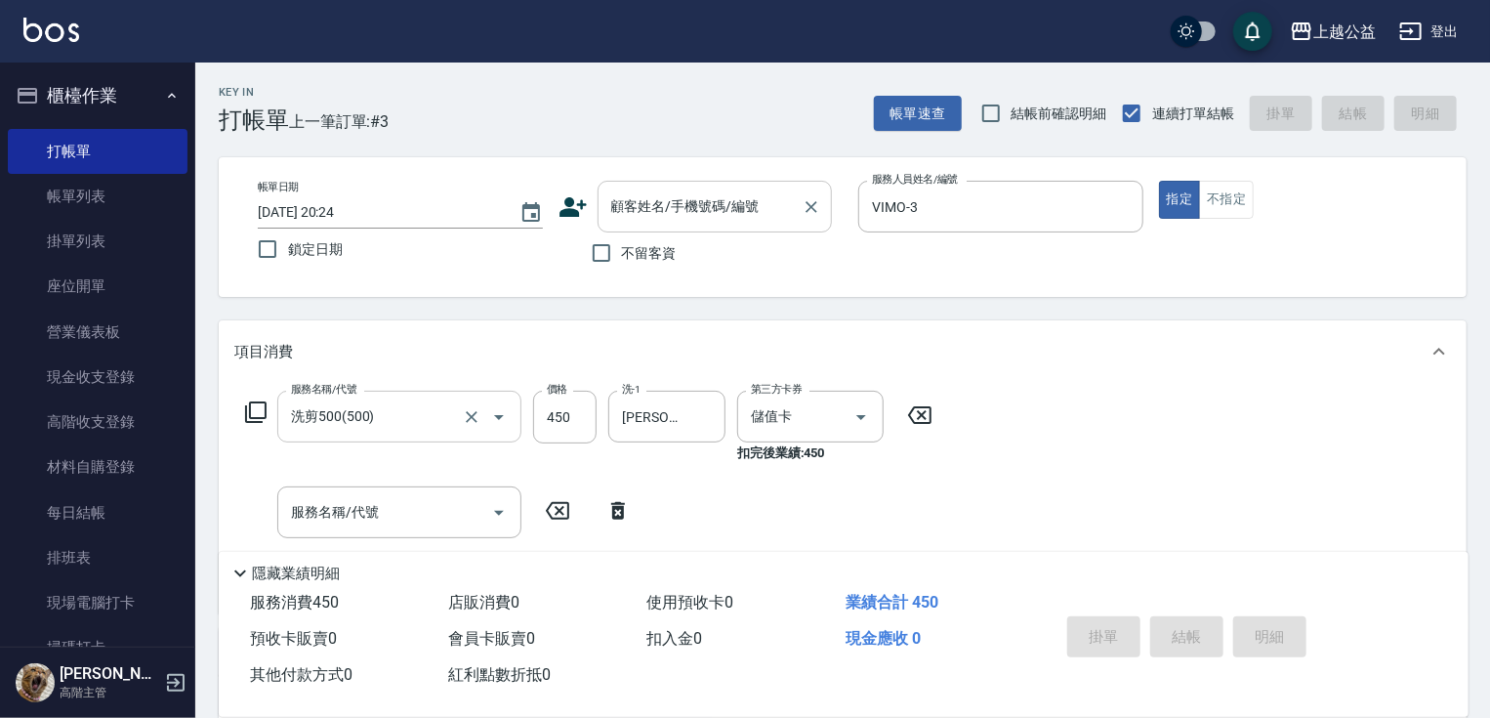
click at [648, 220] on input "顧客姓名/手機號碼/編號" at bounding box center [700, 206] width 188 height 34
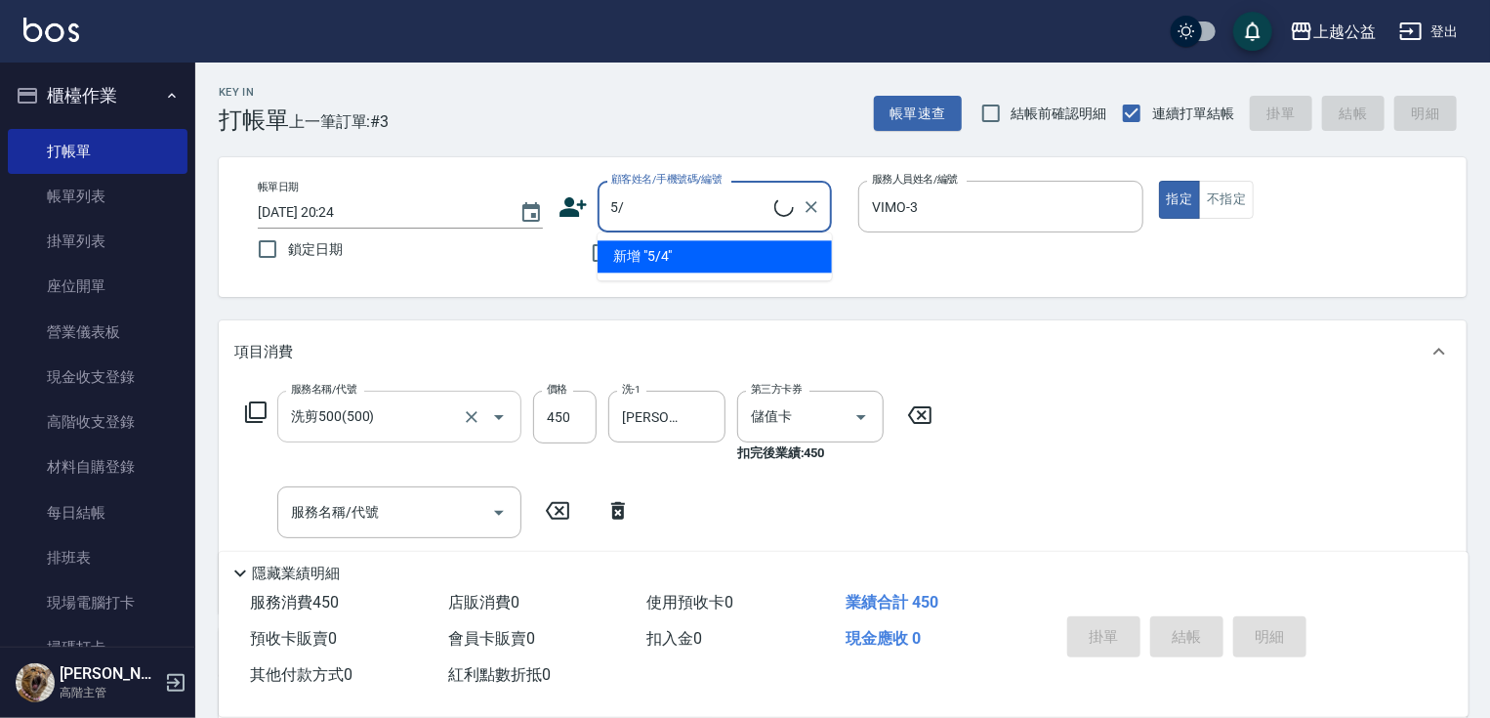
type input "5"
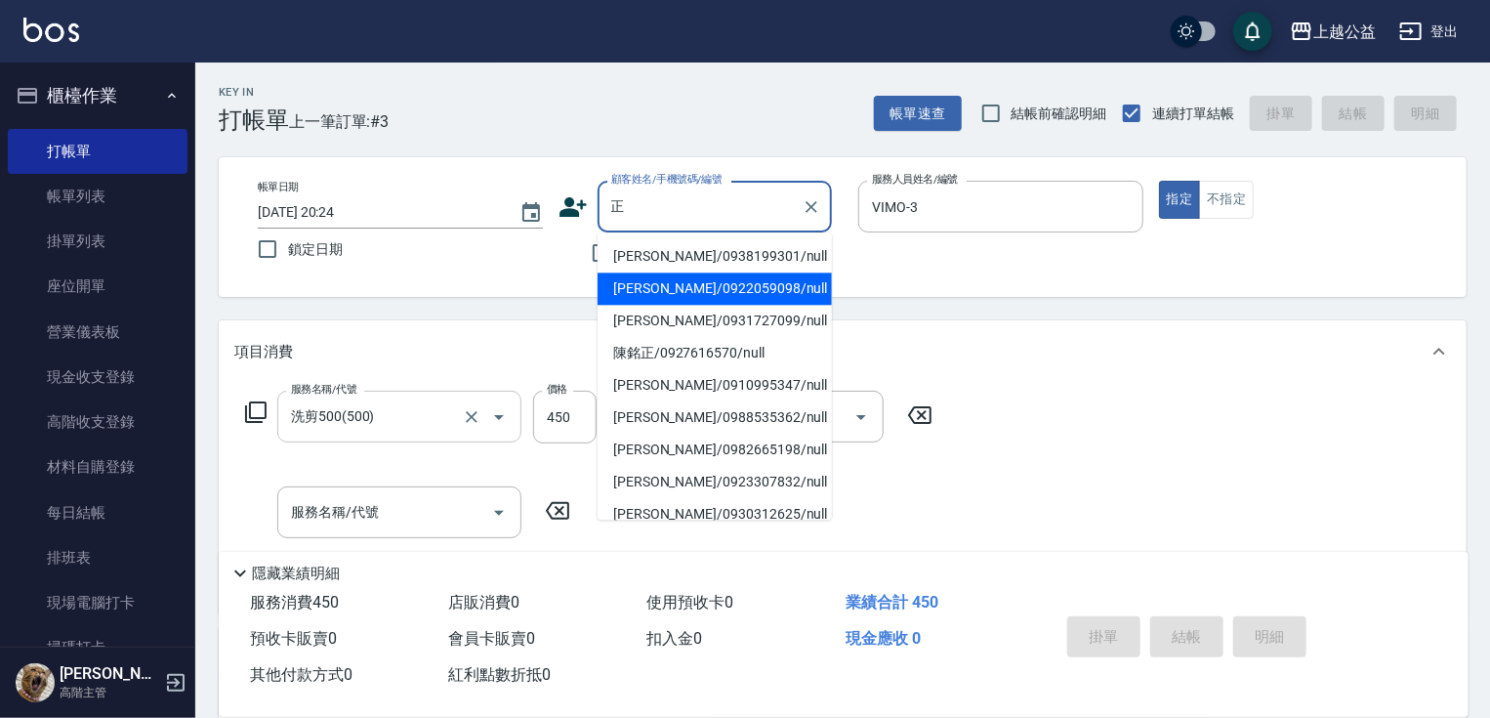
type input "[PERSON_NAME]/0922059098/null"
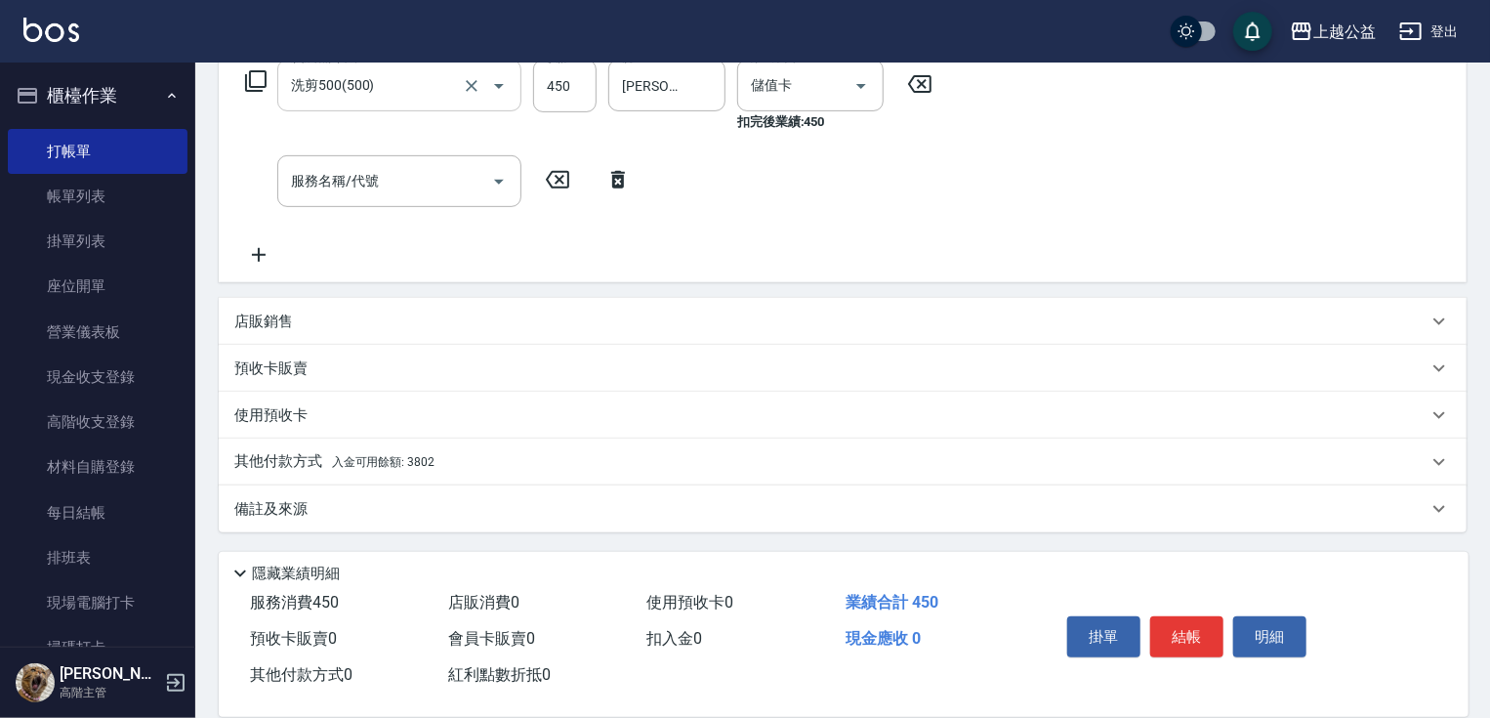
drag, startPoint x: 630, startPoint y: 321, endPoint x: 612, endPoint y: 515, distance: 194.2
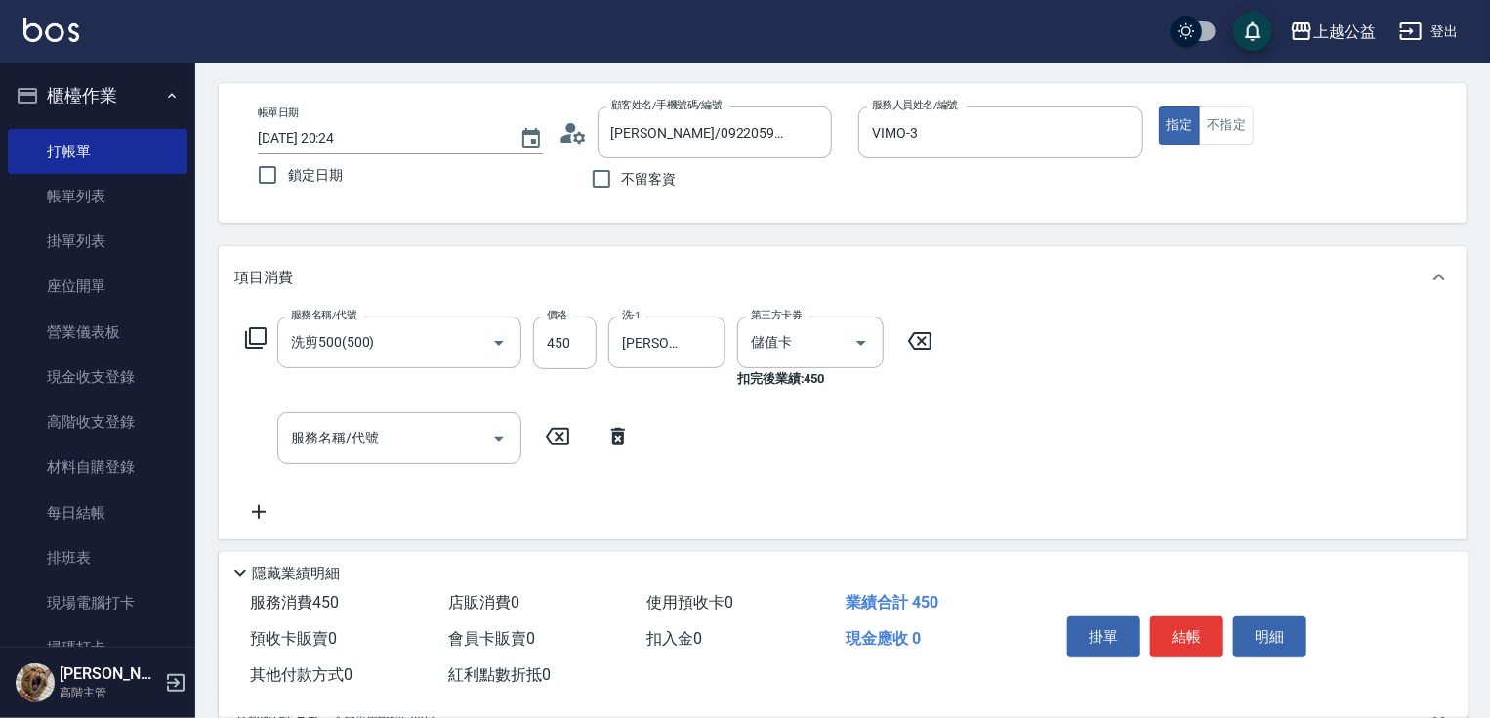
scroll to position [331, 0]
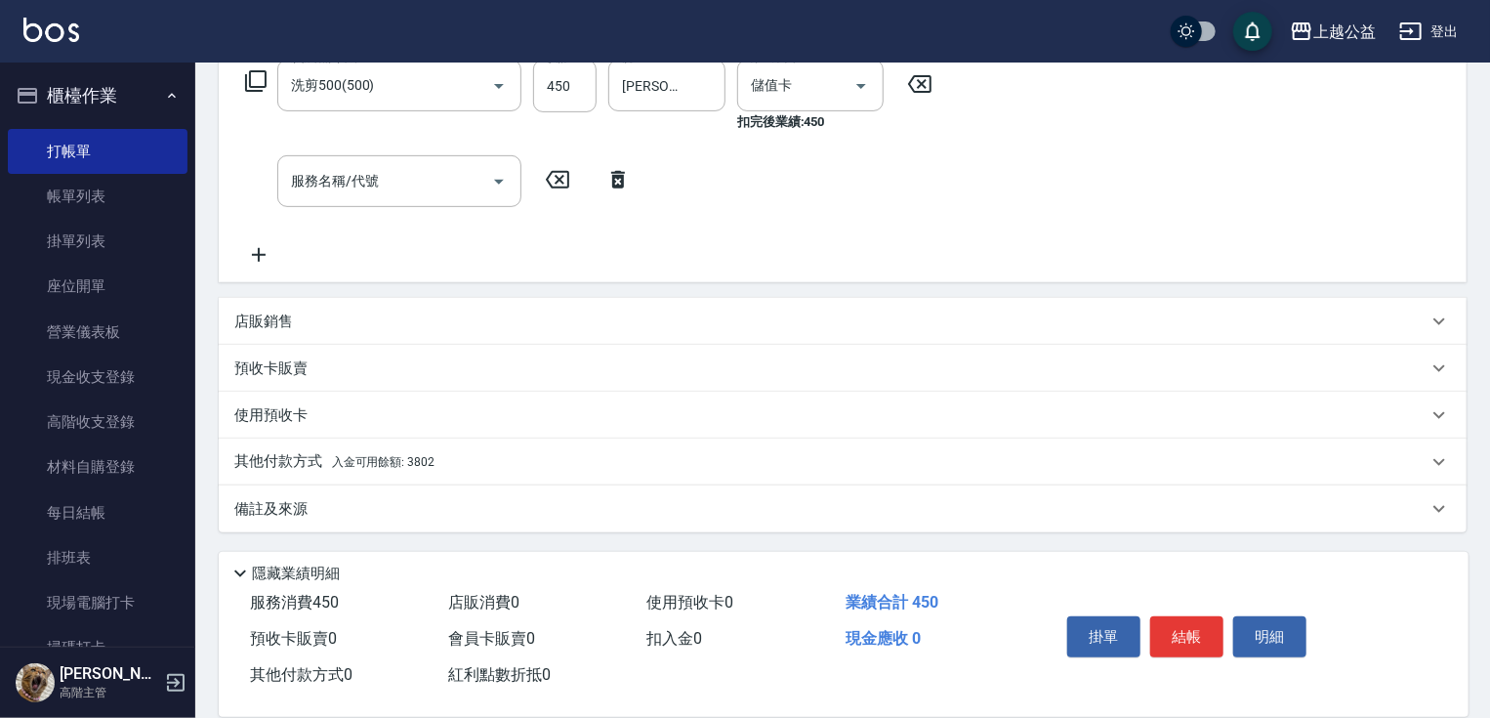
drag, startPoint x: 626, startPoint y: 571, endPoint x: 621, endPoint y: 660, distance: 89.0
click at [370, 321] on div "店販銷售" at bounding box center [830, 322] width 1193 height 21
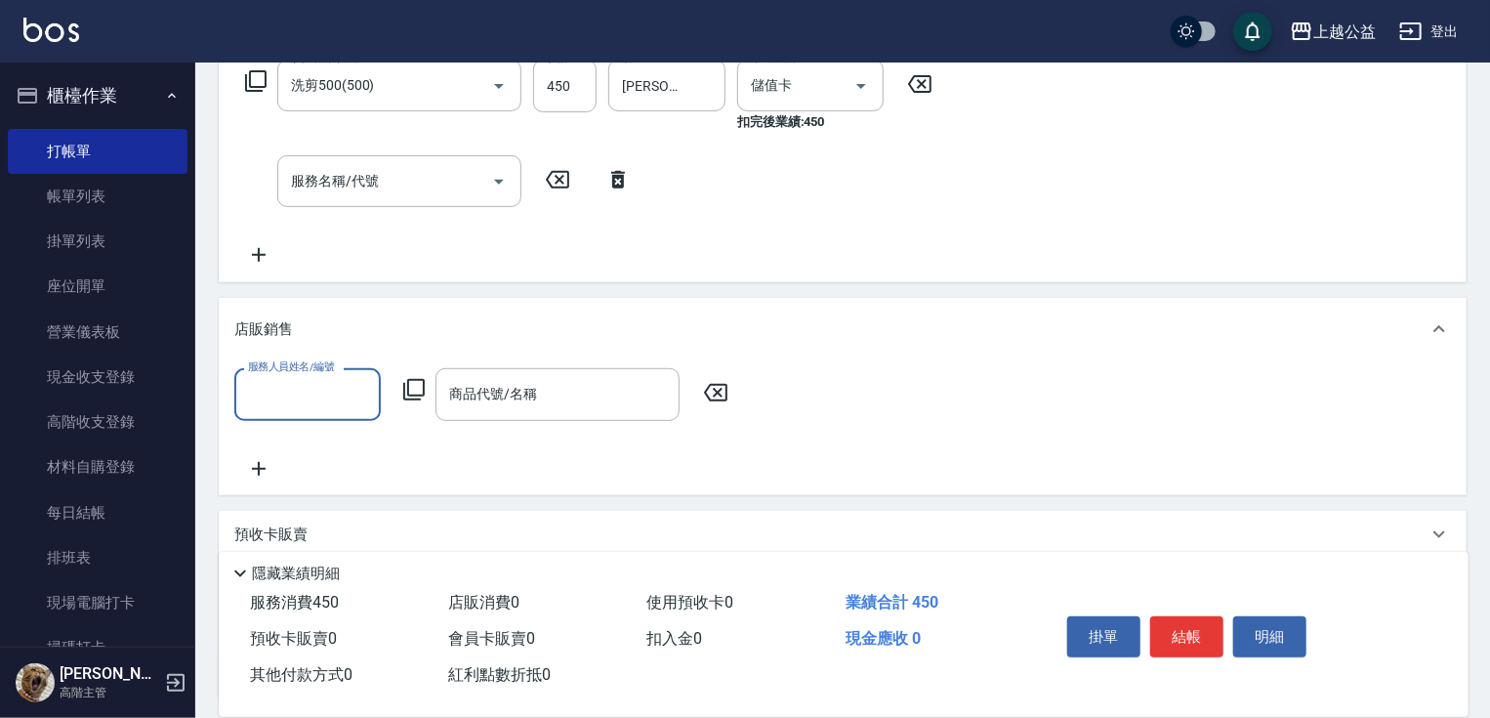
scroll to position [0, 0]
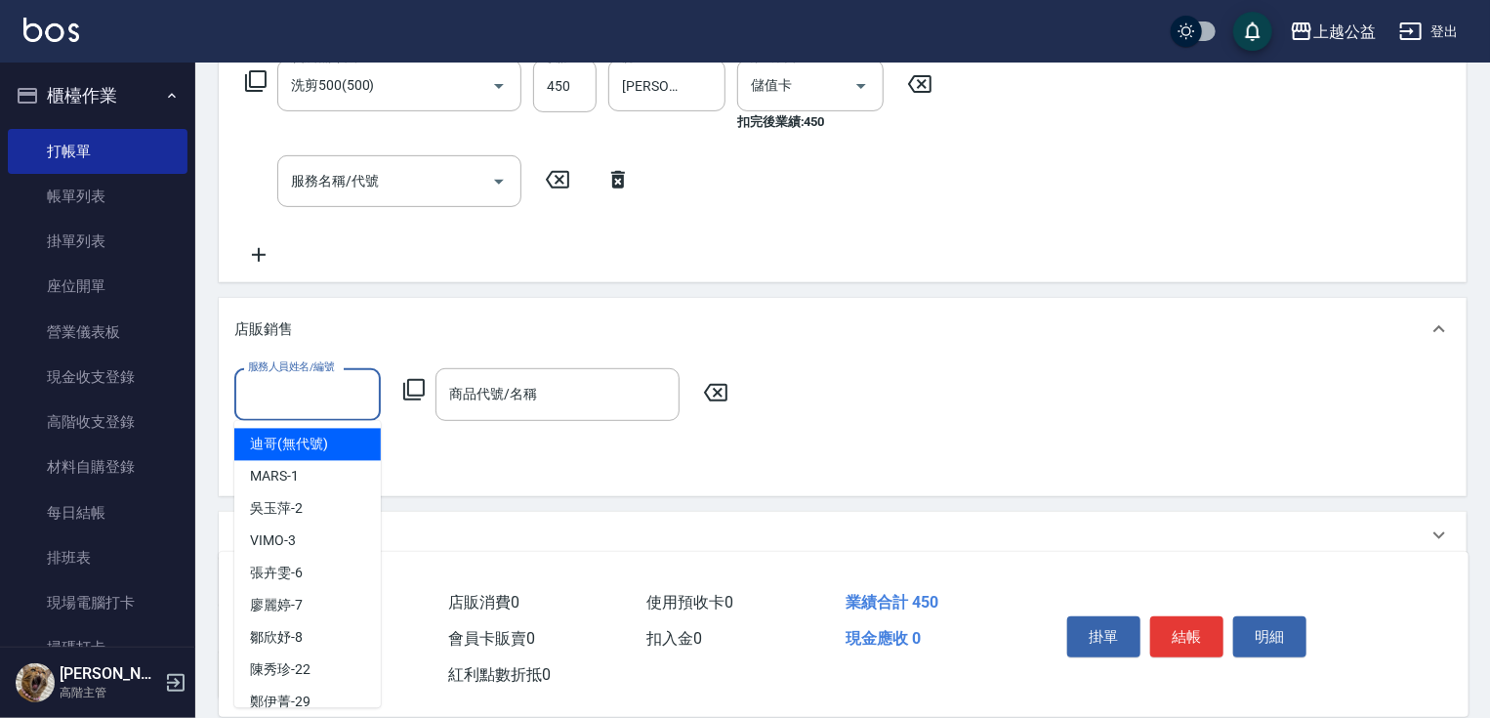
click at [312, 391] on input "服務人員姓名/編號" at bounding box center [307, 394] width 129 height 34
click at [395, 309] on div "店販銷售" at bounding box center [843, 329] width 1248 height 63
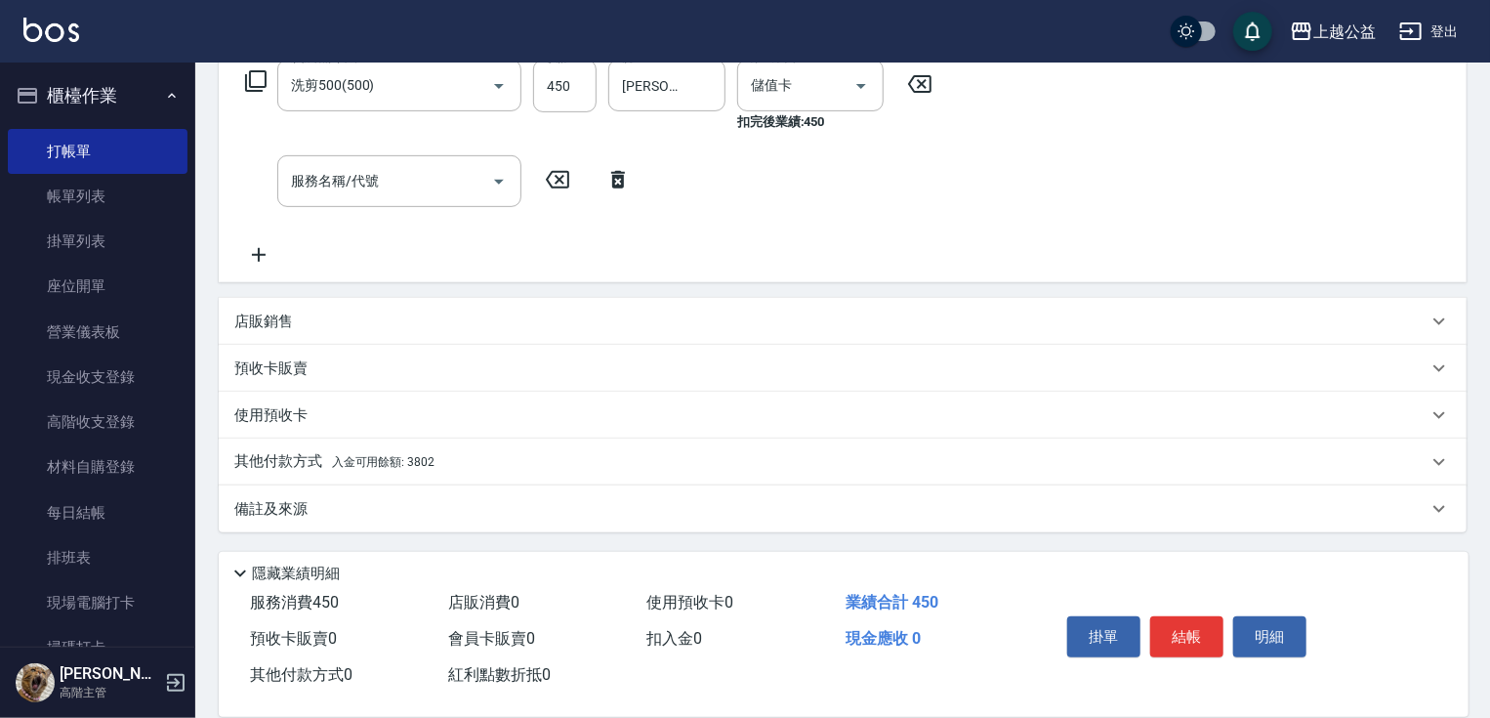
click at [374, 456] on span "入金可用餘額: 3802" at bounding box center [383, 462] width 103 height 14
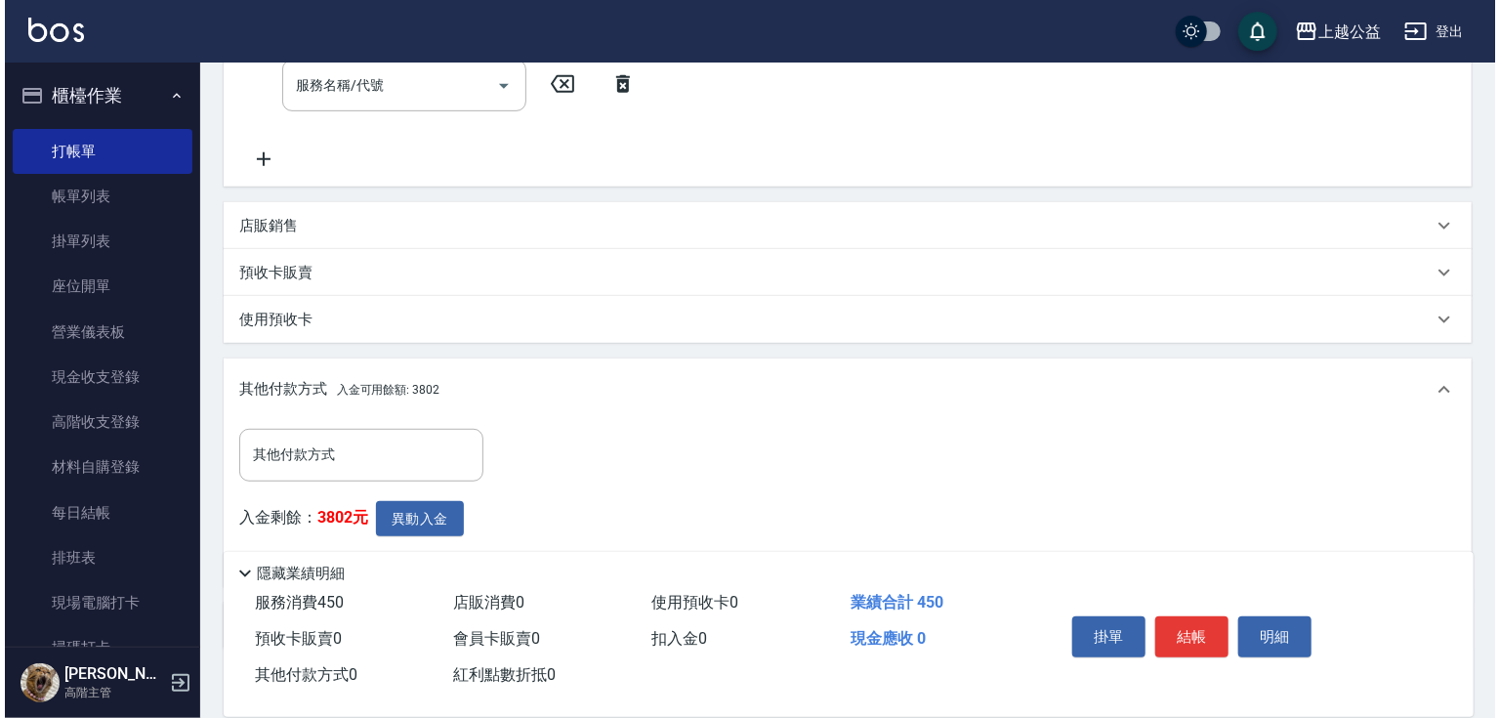
scroll to position [543, 0]
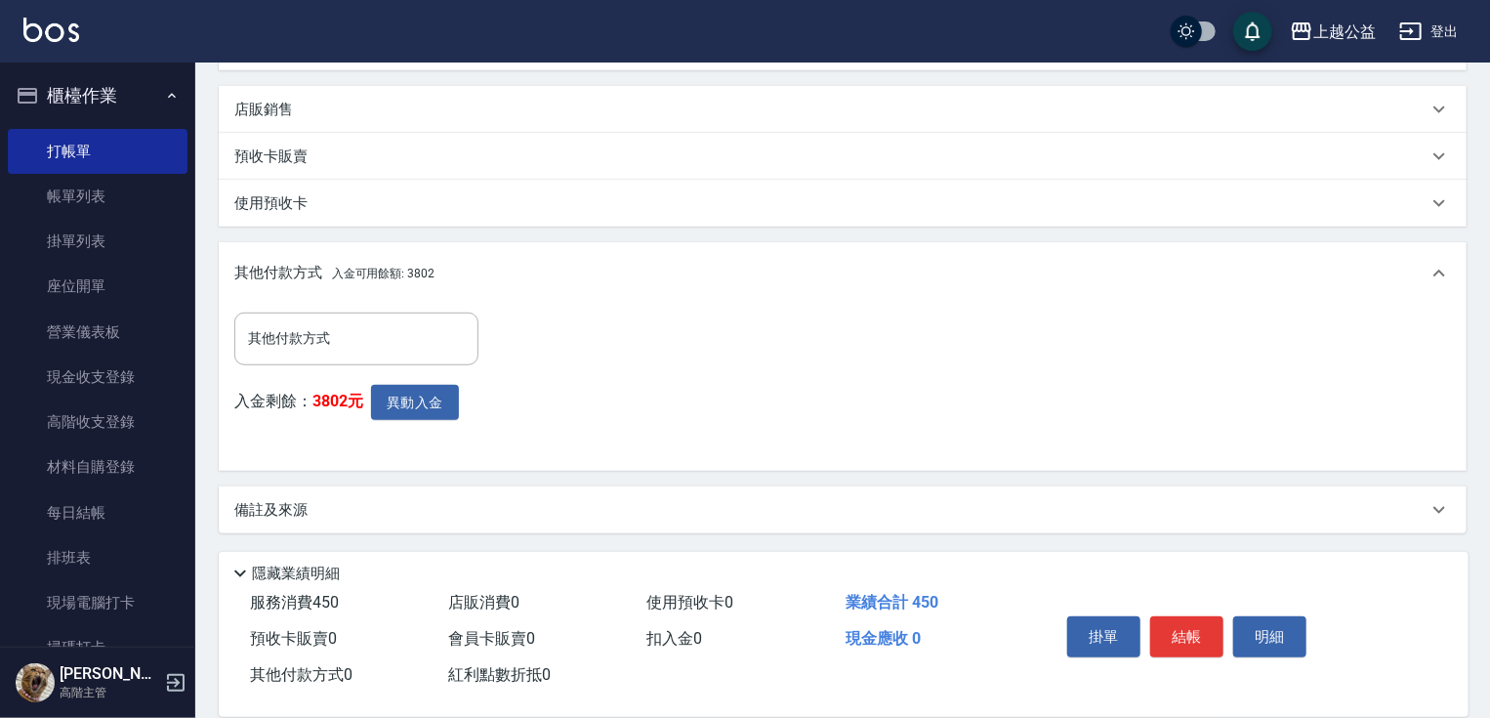
drag, startPoint x: 507, startPoint y: 520, endPoint x: 420, endPoint y: 426, distance: 127.8
click at [419, 398] on button "異動入金" at bounding box center [415, 403] width 88 height 36
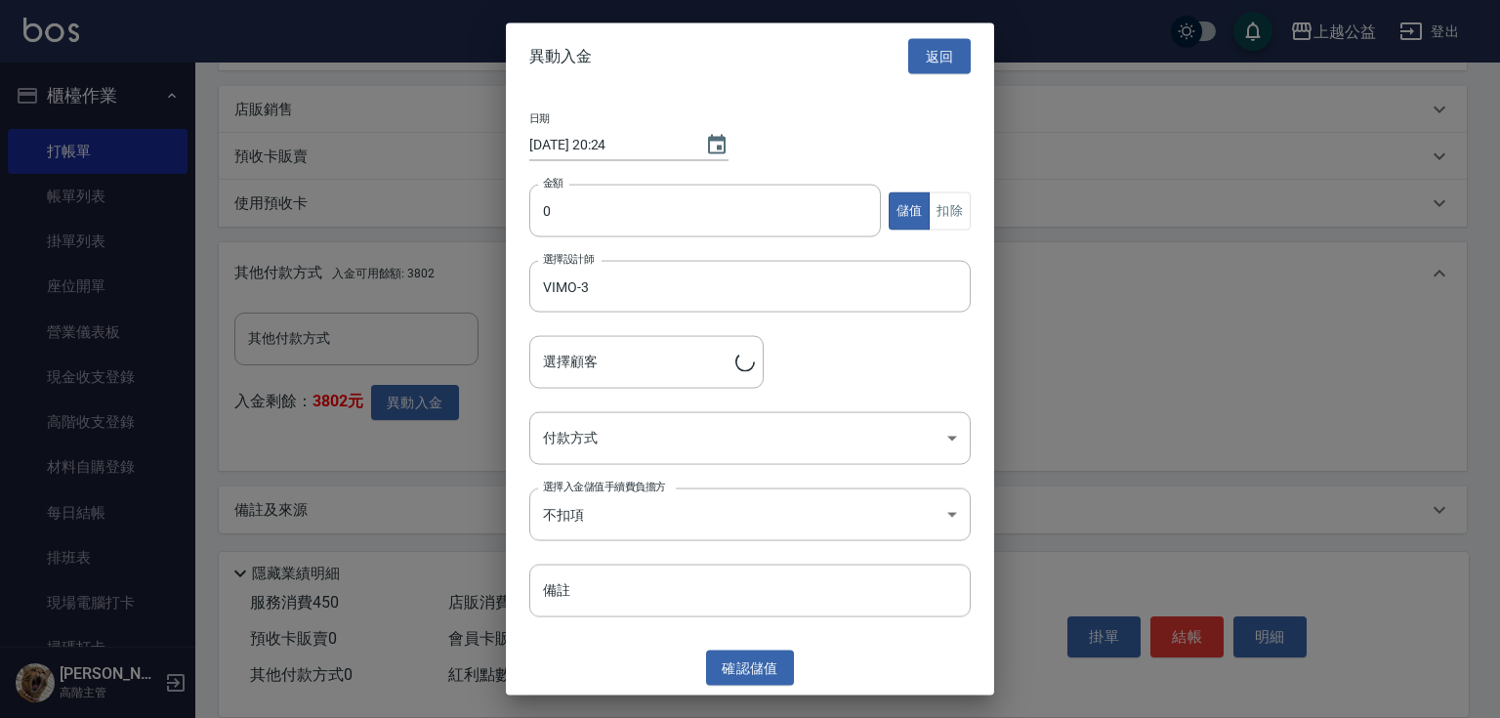
type input "[PERSON_NAME]/0922059098"
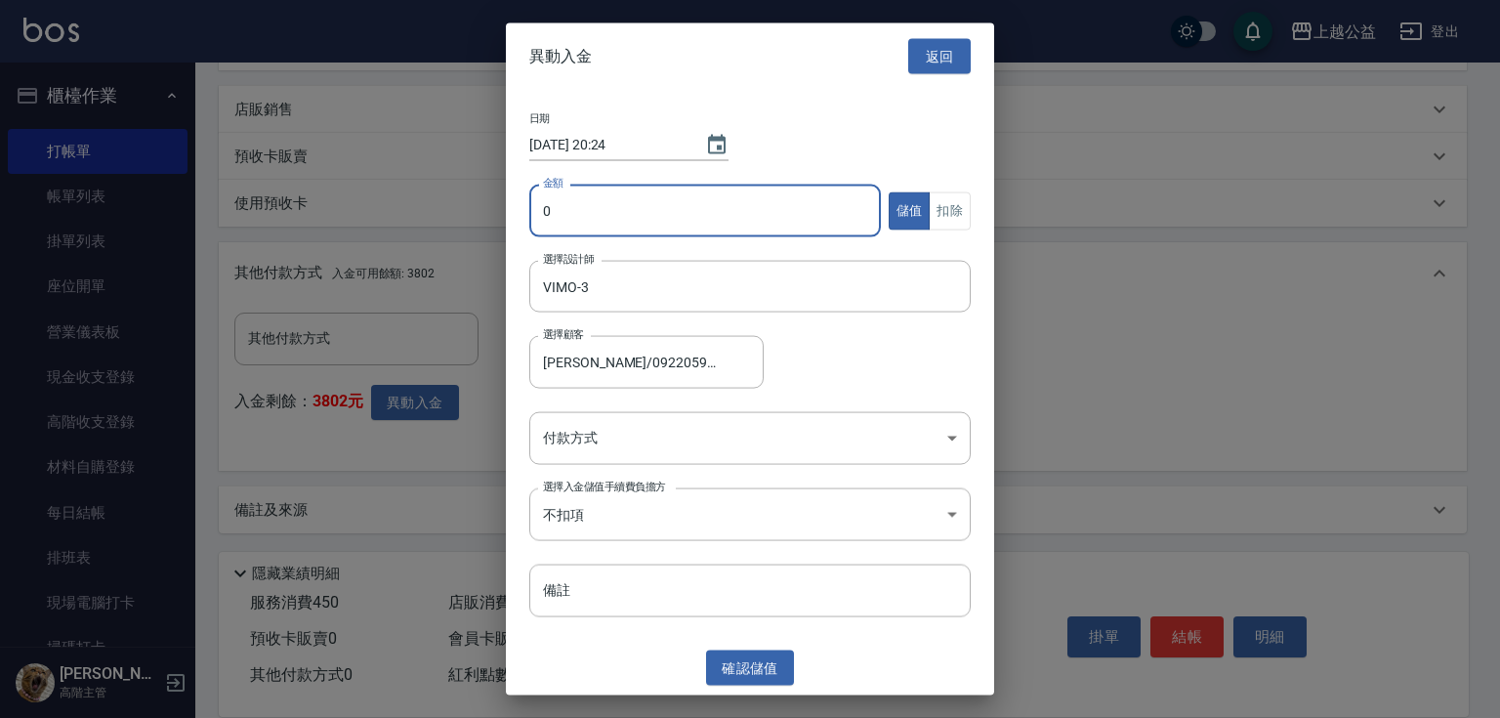
click at [734, 208] on input "0" at bounding box center [705, 211] width 352 height 53
type input "450"
click at [959, 210] on button "扣除" at bounding box center [950, 210] width 42 height 38
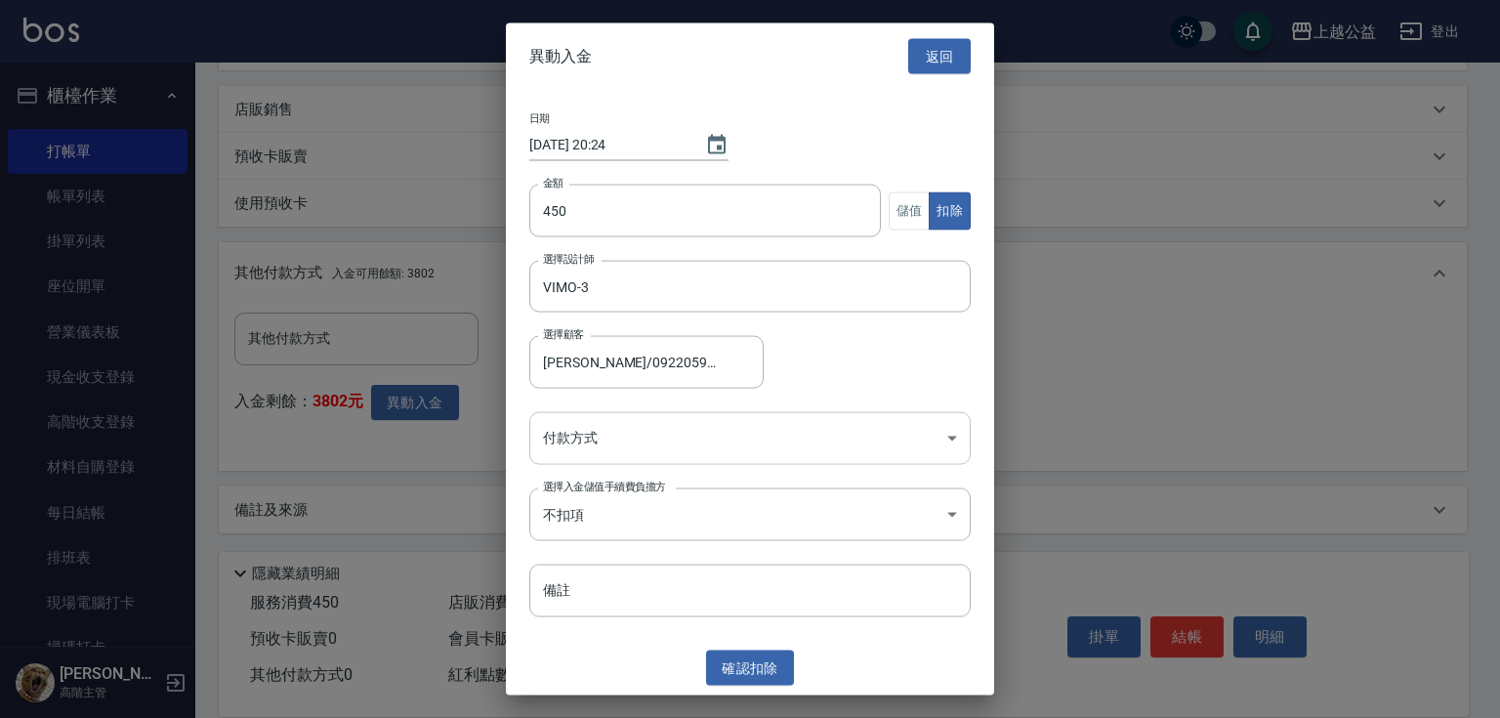
click at [823, 414] on body "上越公益 登出 櫃檯作業 打帳單 帳單列表 掛單列表 座位開單 營業儀表板 現金收支登錄 高階收支登錄 材料自購登錄 每日結帳 排班表 現場電腦打卡 掃碼打卡…" at bounding box center [750, 88] width 1500 height 1262
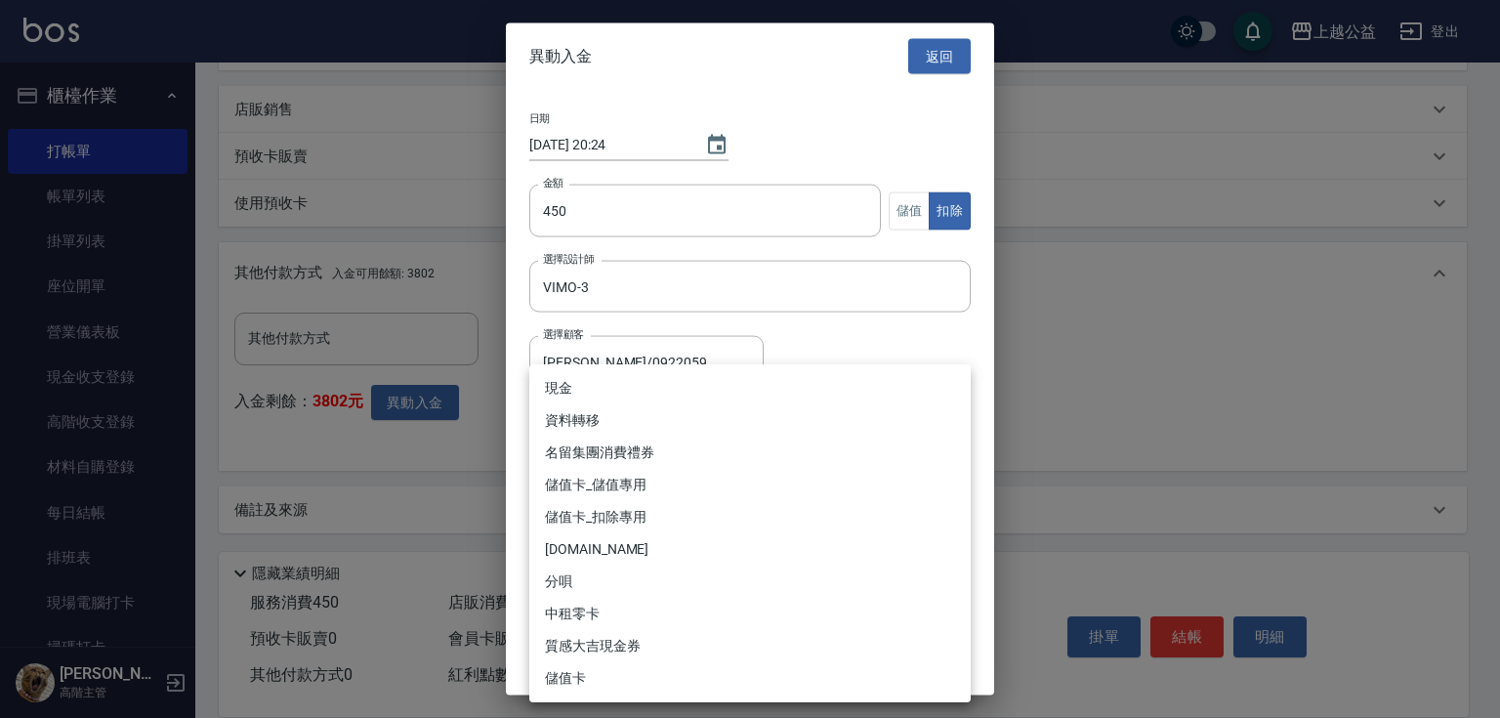
click at [569, 509] on li "儲值卡_扣除專用" at bounding box center [749, 517] width 441 height 32
type input "儲值卡_扣除專用"
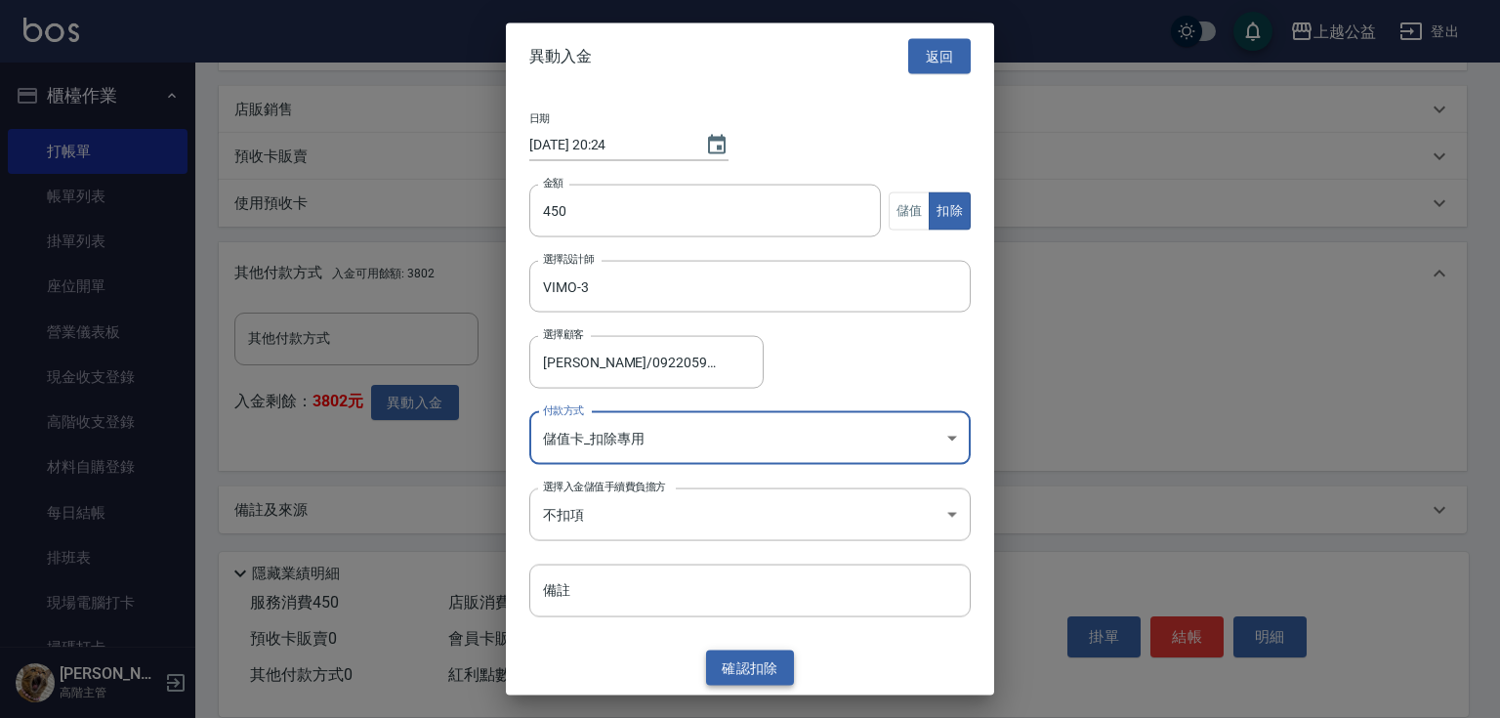
click at [772, 668] on button "確認 扣除" at bounding box center [750, 667] width 88 height 36
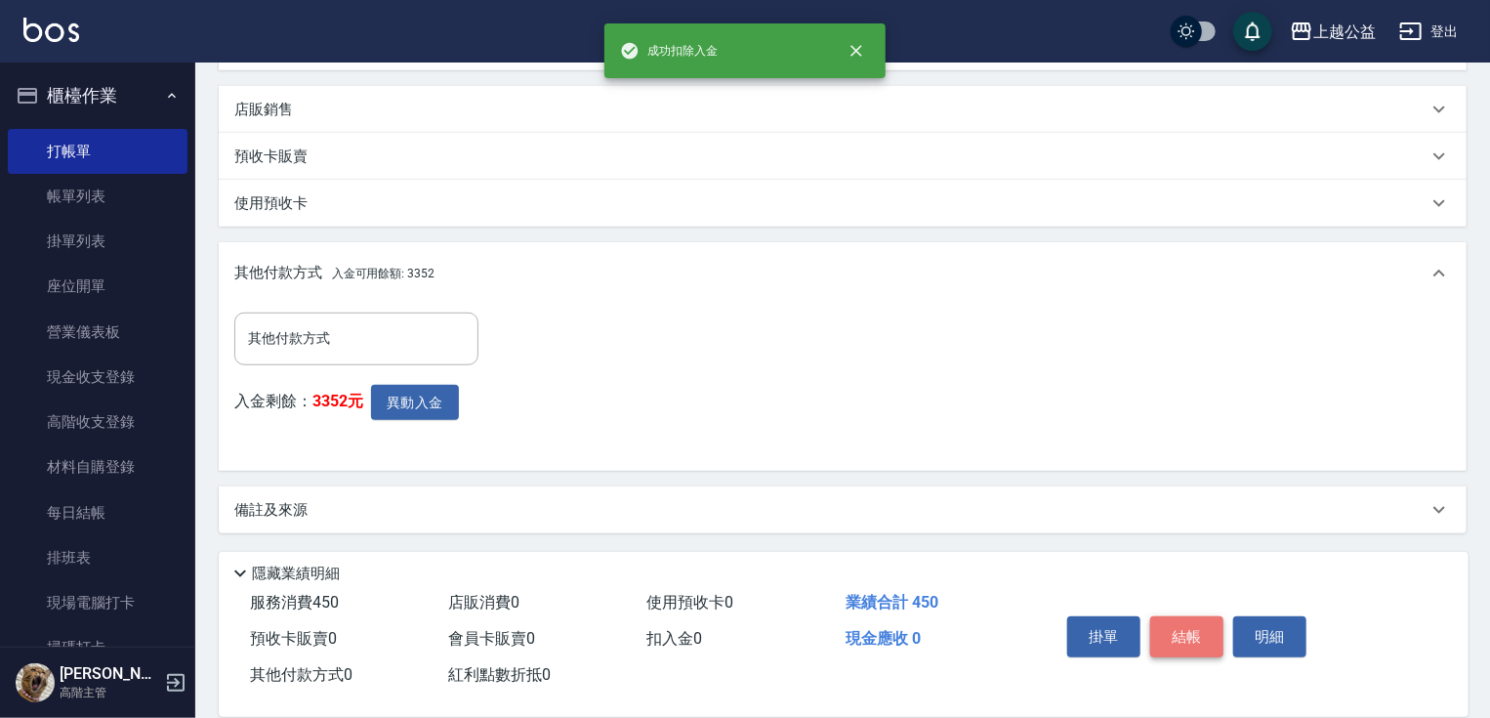
click at [1168, 634] on button "結帳" at bounding box center [1186, 636] width 73 height 41
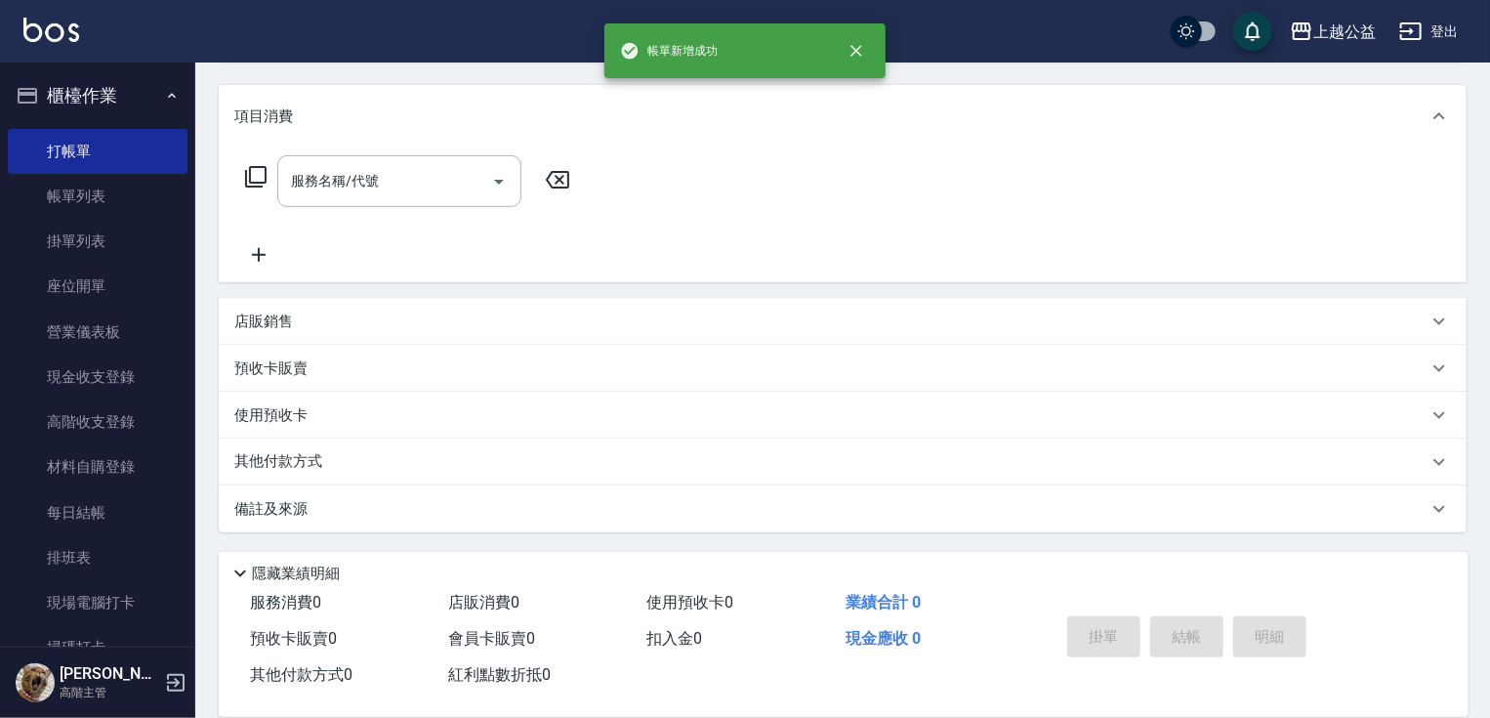
scroll to position [0, 0]
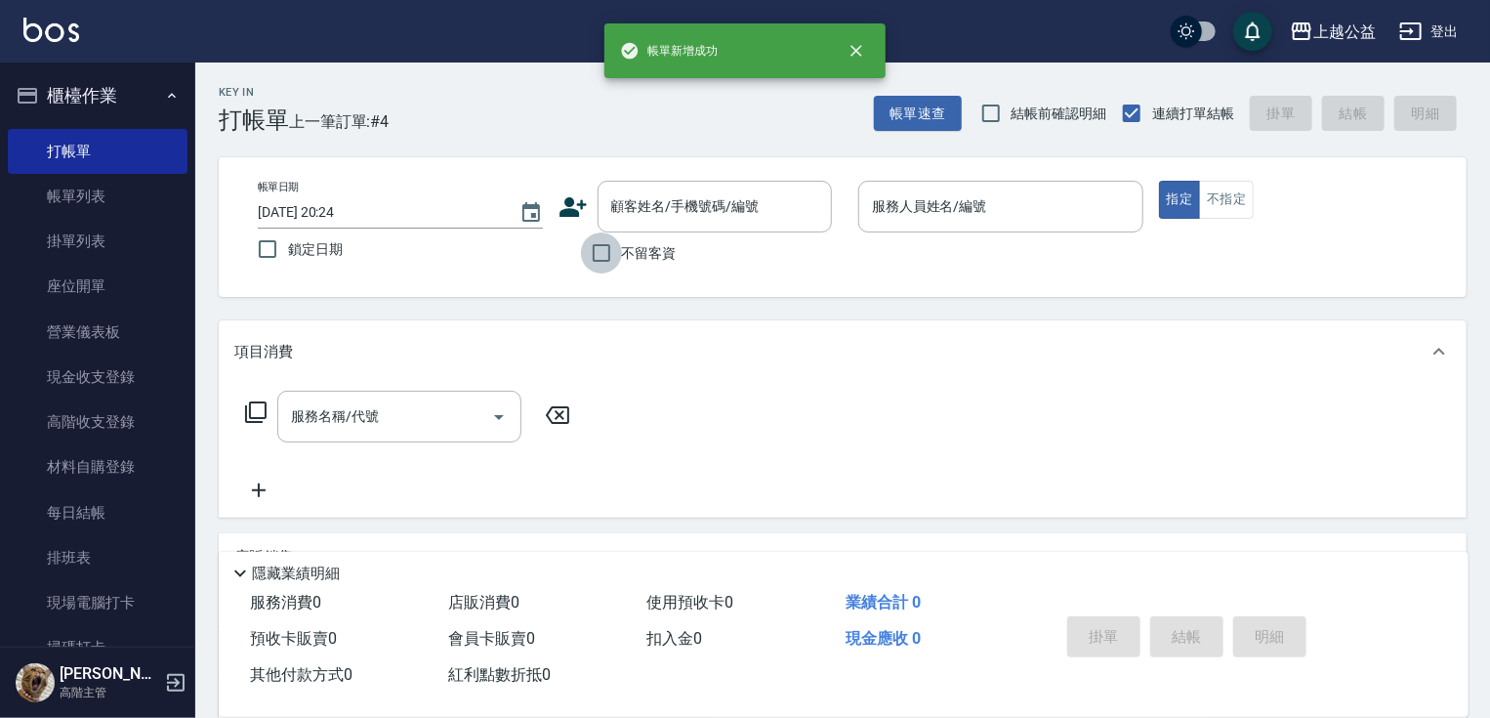
click at [614, 266] on input "不留客資" at bounding box center [601, 252] width 41 height 41
checkbox input "true"
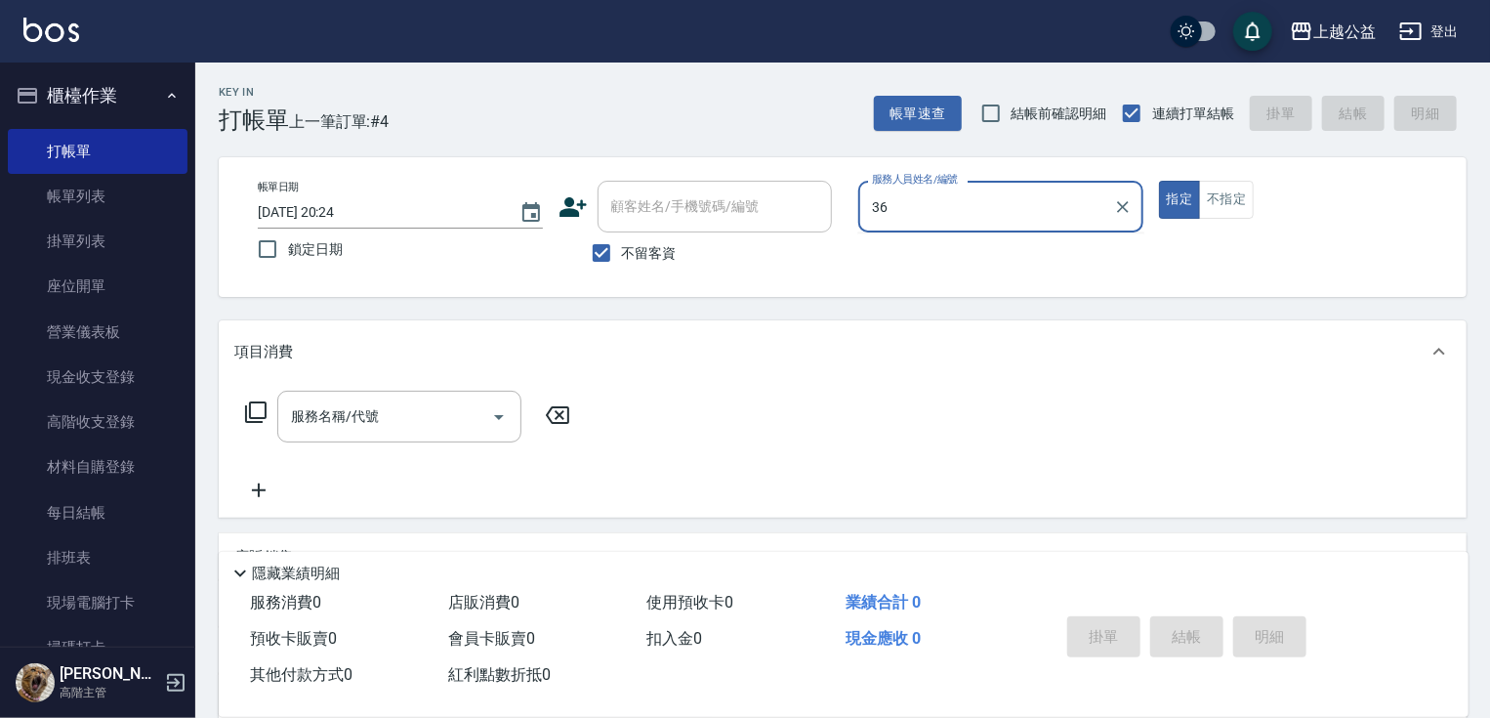
type input "36"
click at [1159, 181] on button "指定" at bounding box center [1180, 200] width 42 height 38
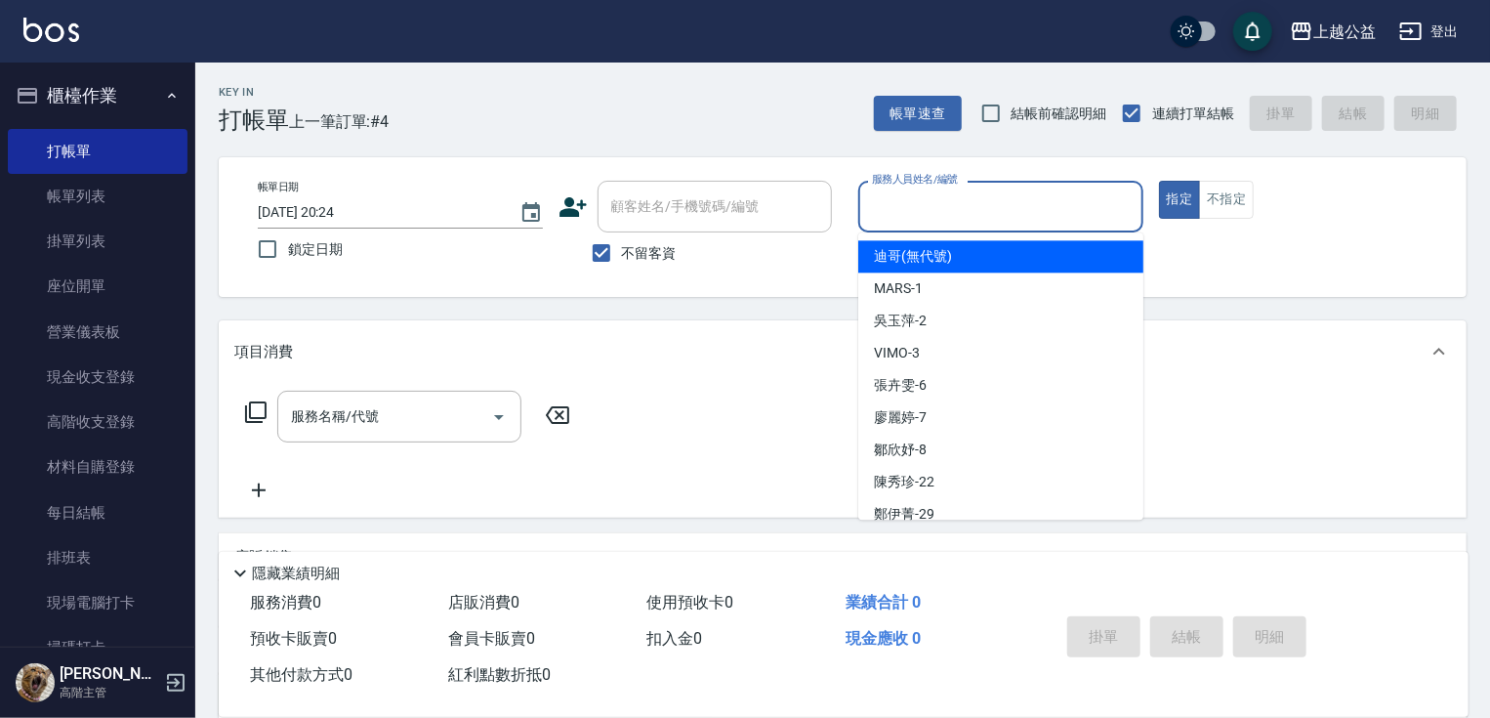
click at [975, 207] on input "服務人員姓名/編號" at bounding box center [1001, 206] width 268 height 34
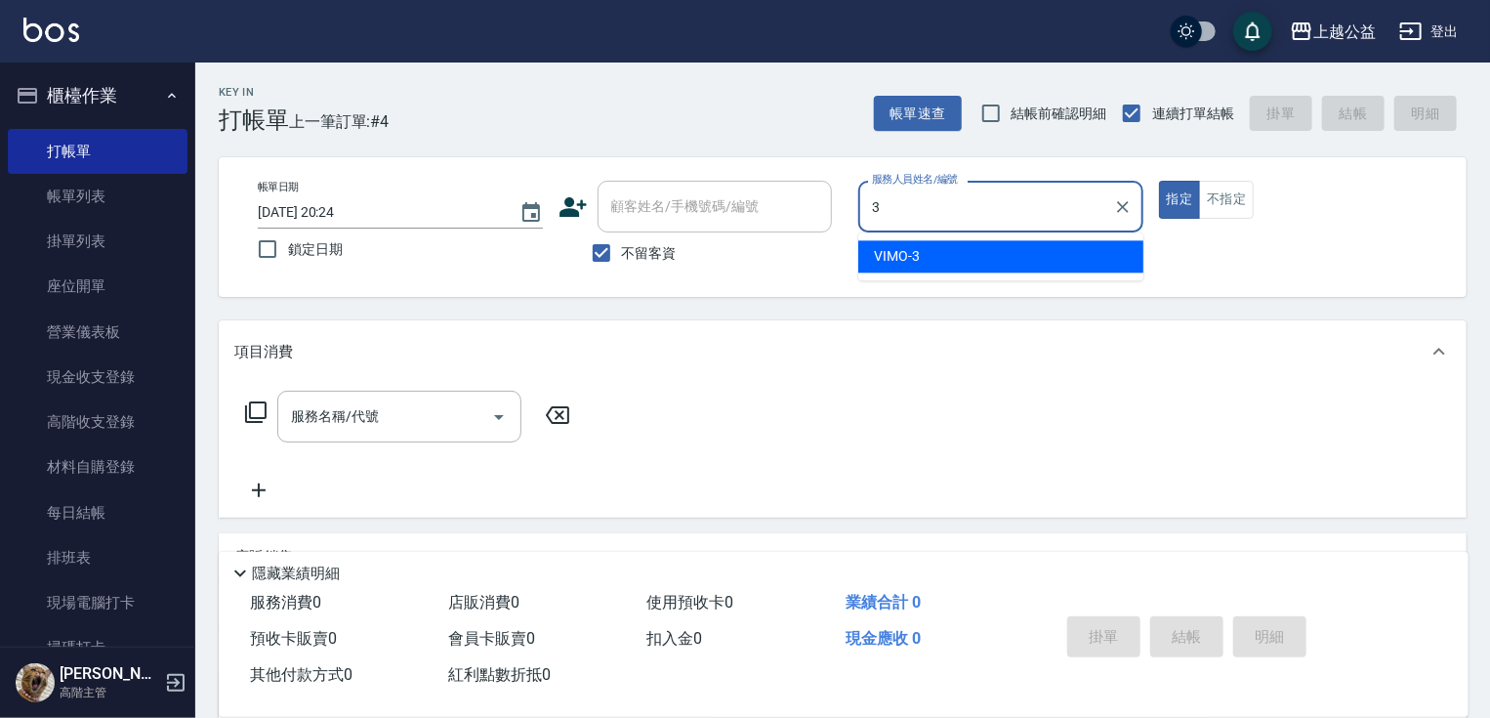
type input "VIMO-3"
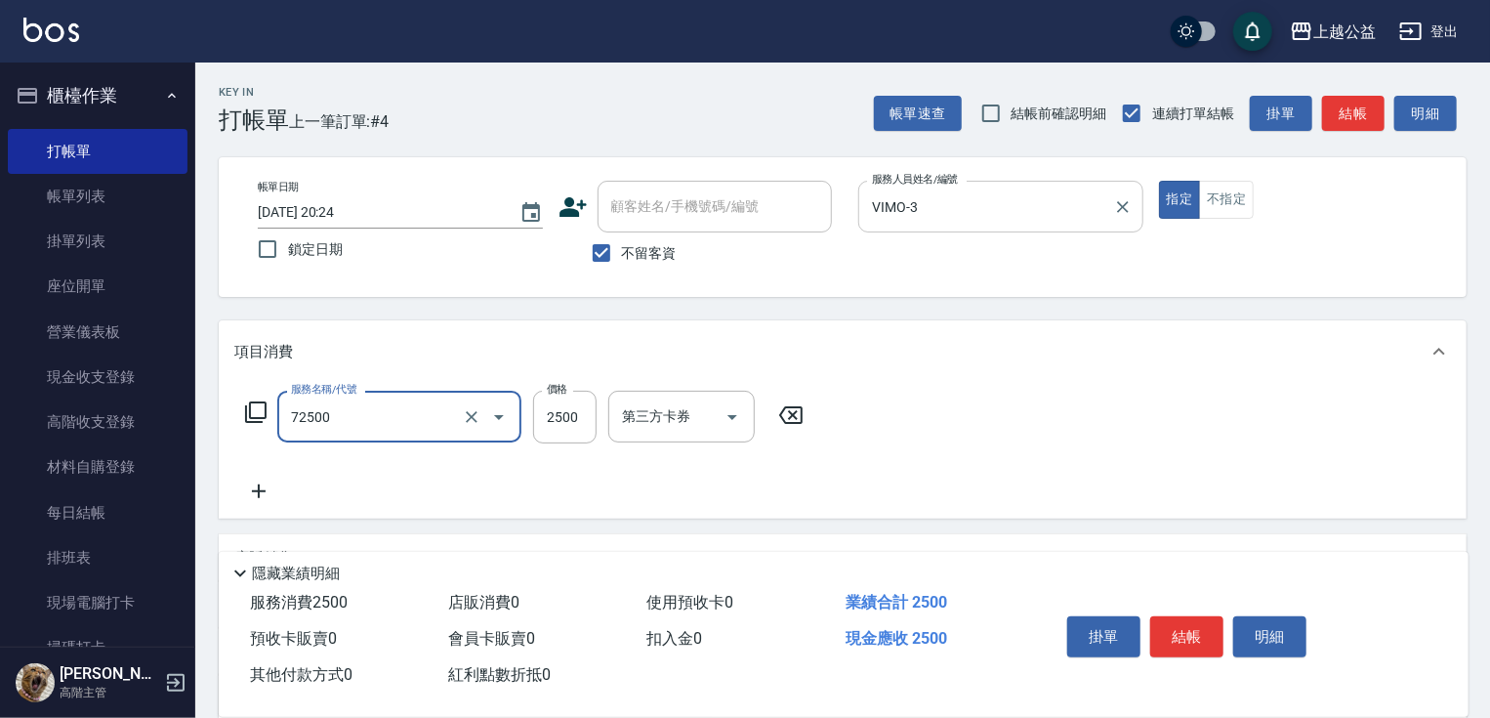
type input "一般[PERSON_NAME]色片630(72500)"
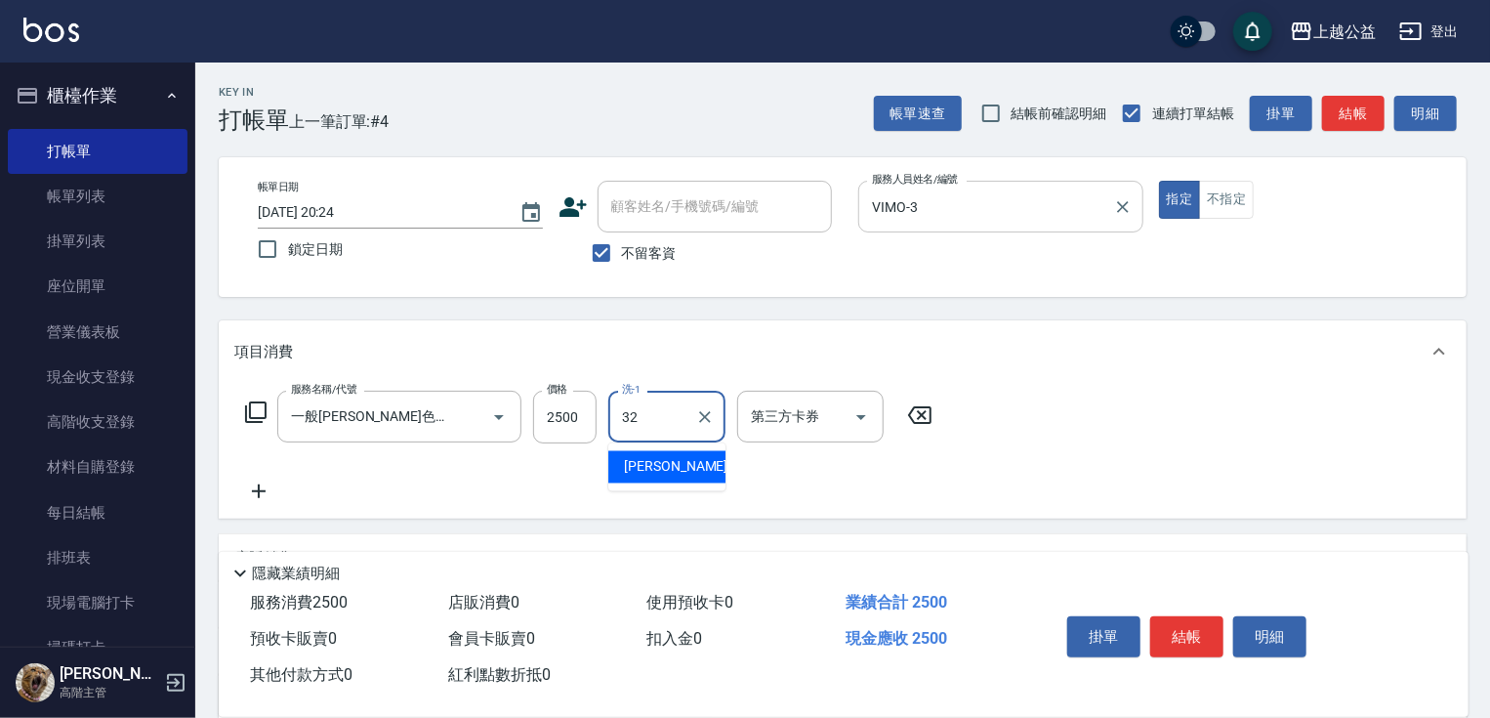
type input "[PERSON_NAME]-32"
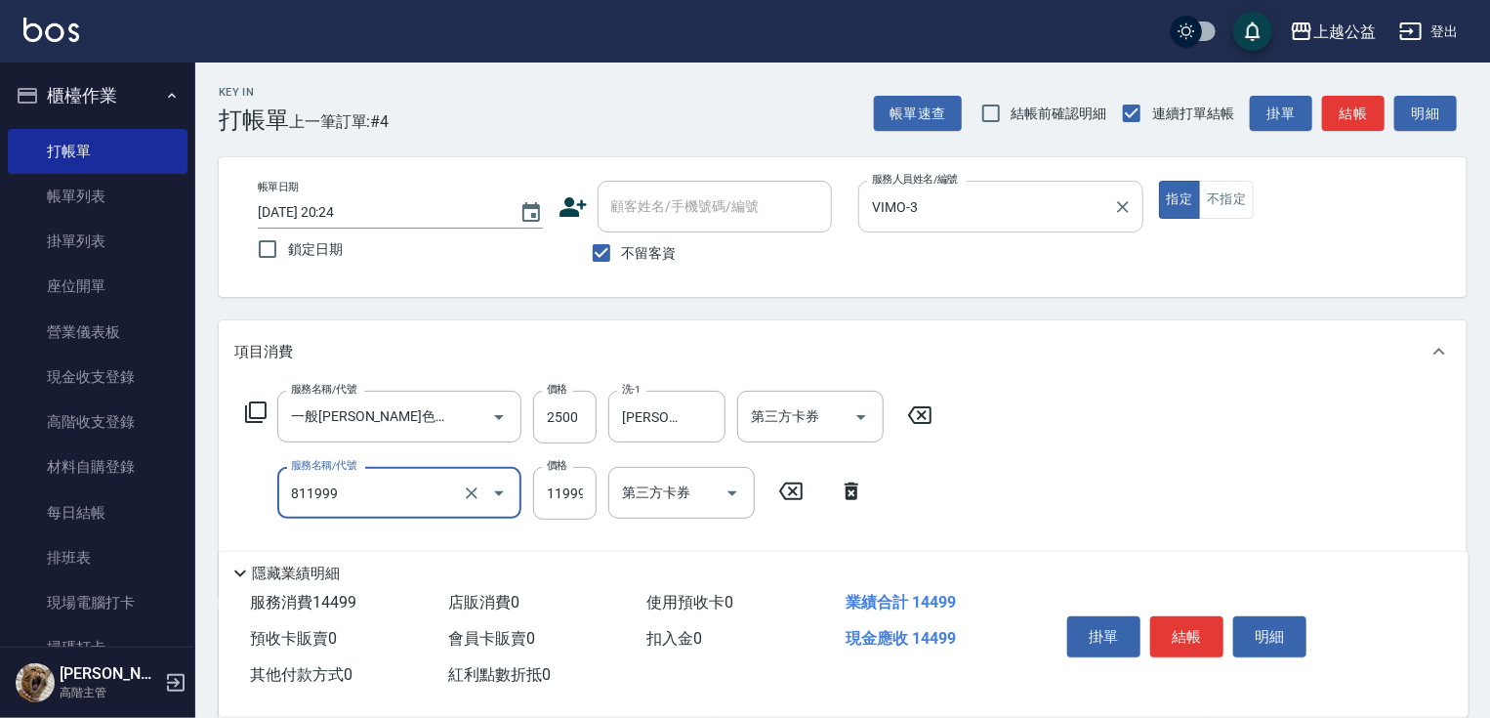
type input "金鑽羽毛20吋/3包(811999)"
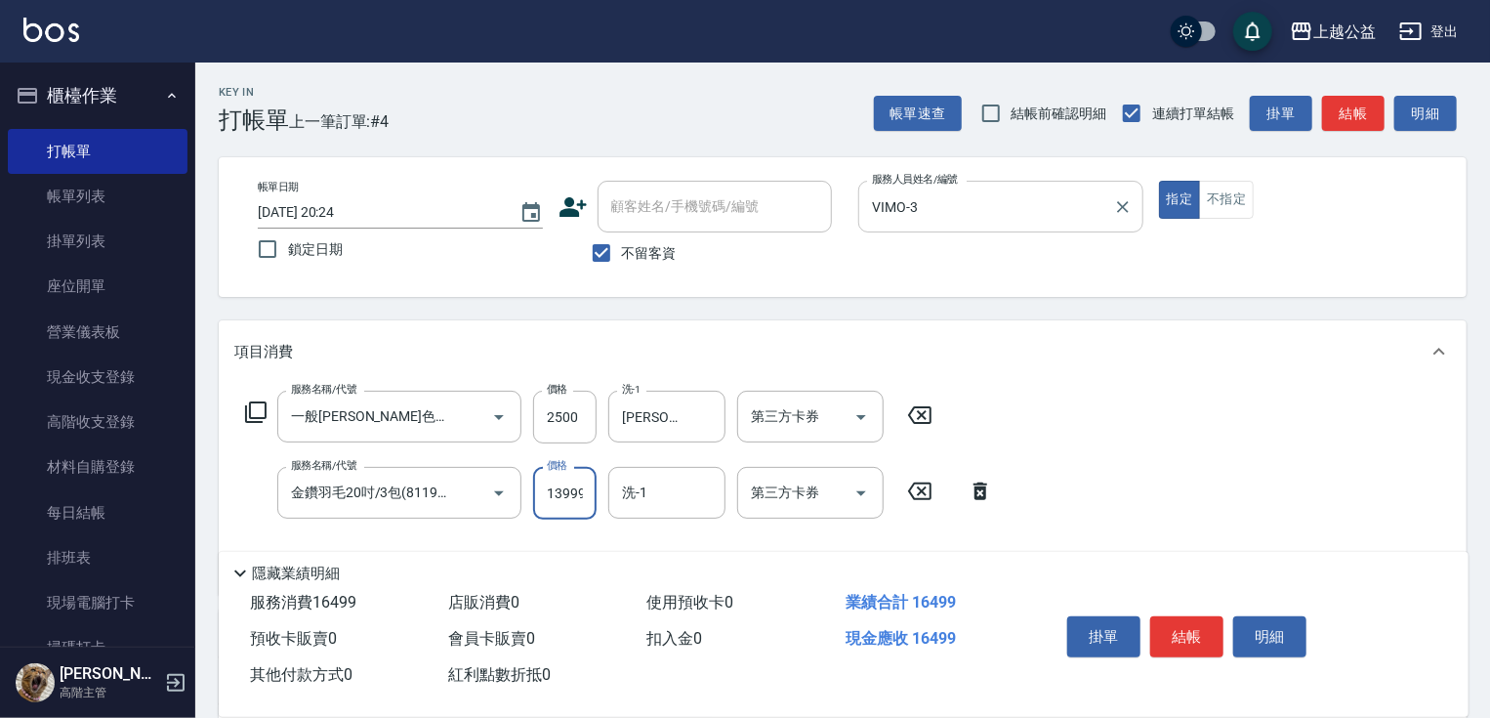
scroll to position [0, 1]
type input "13999"
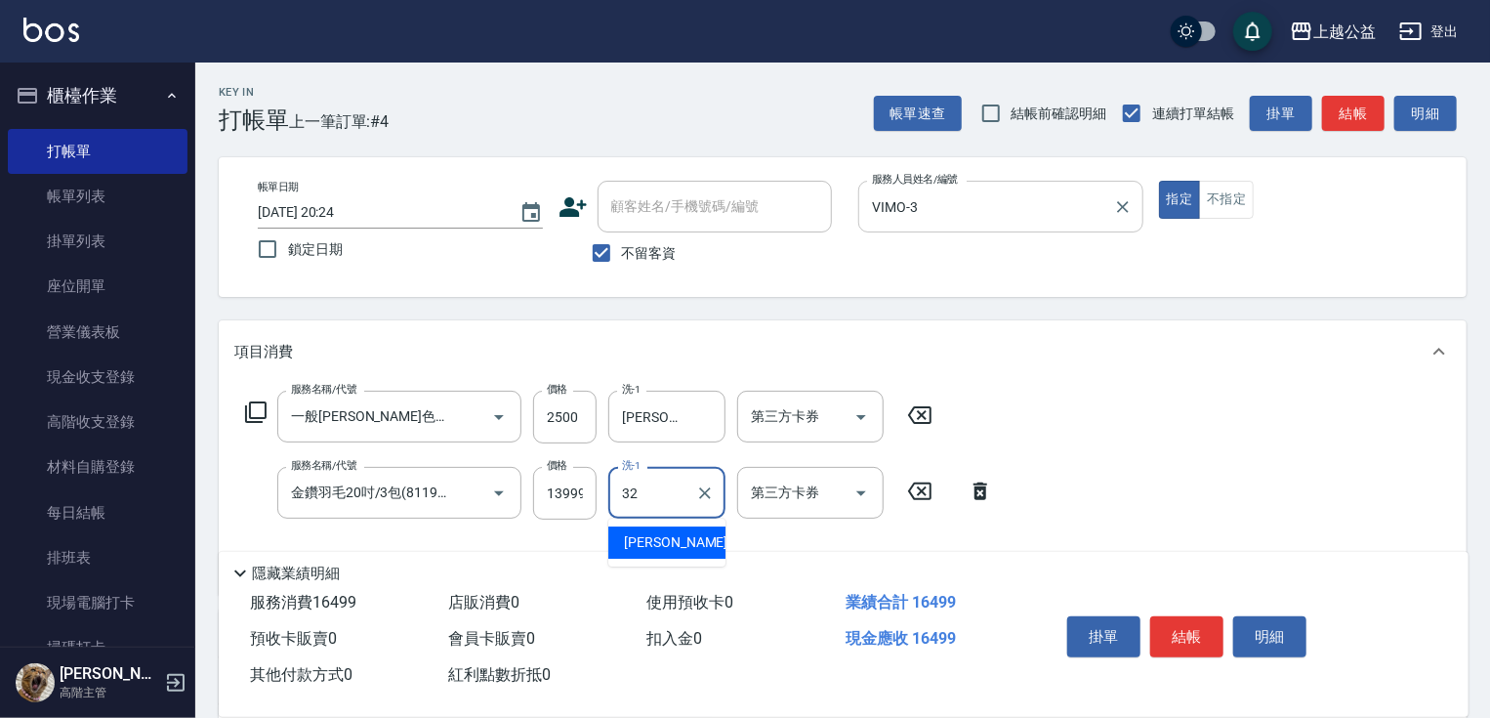
type input "[PERSON_NAME]-32"
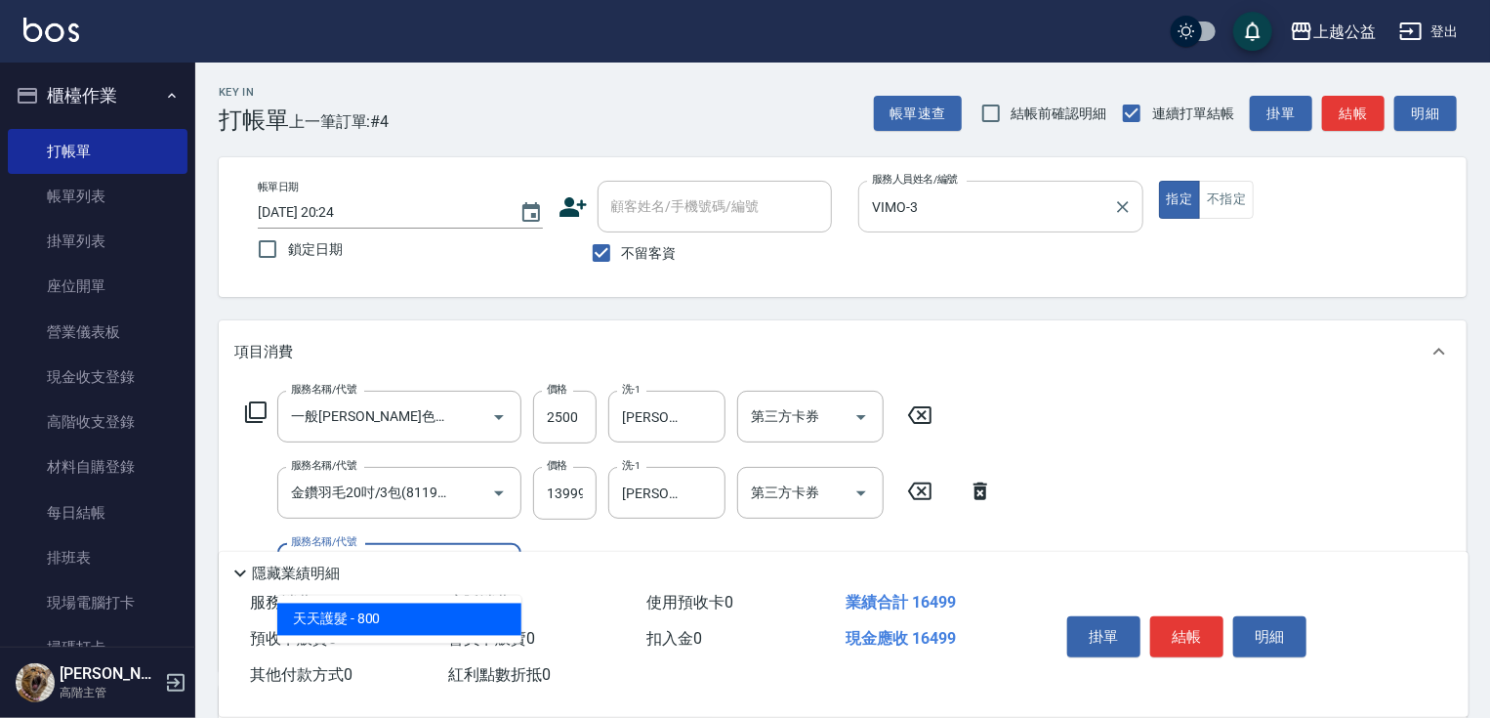
type input "天天護髮(403)"
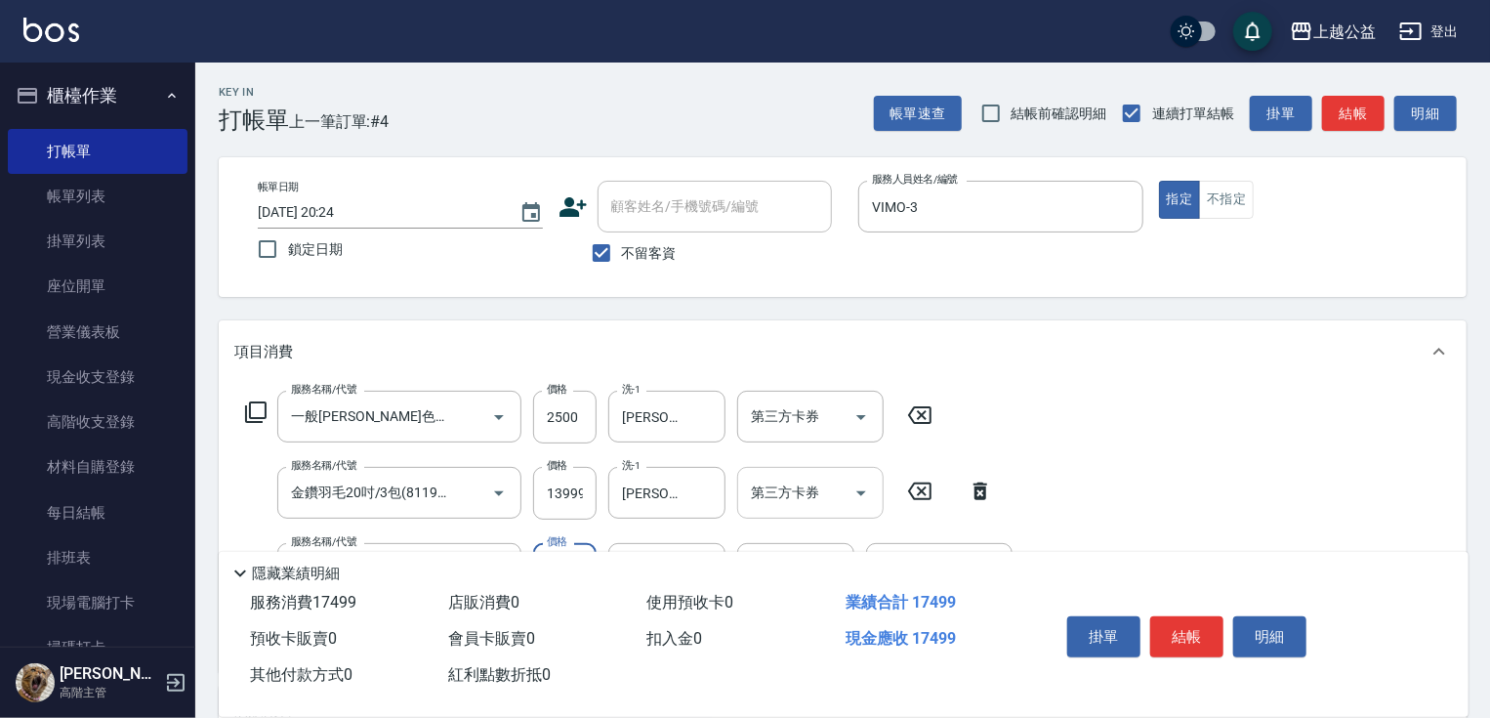
type input "1000"
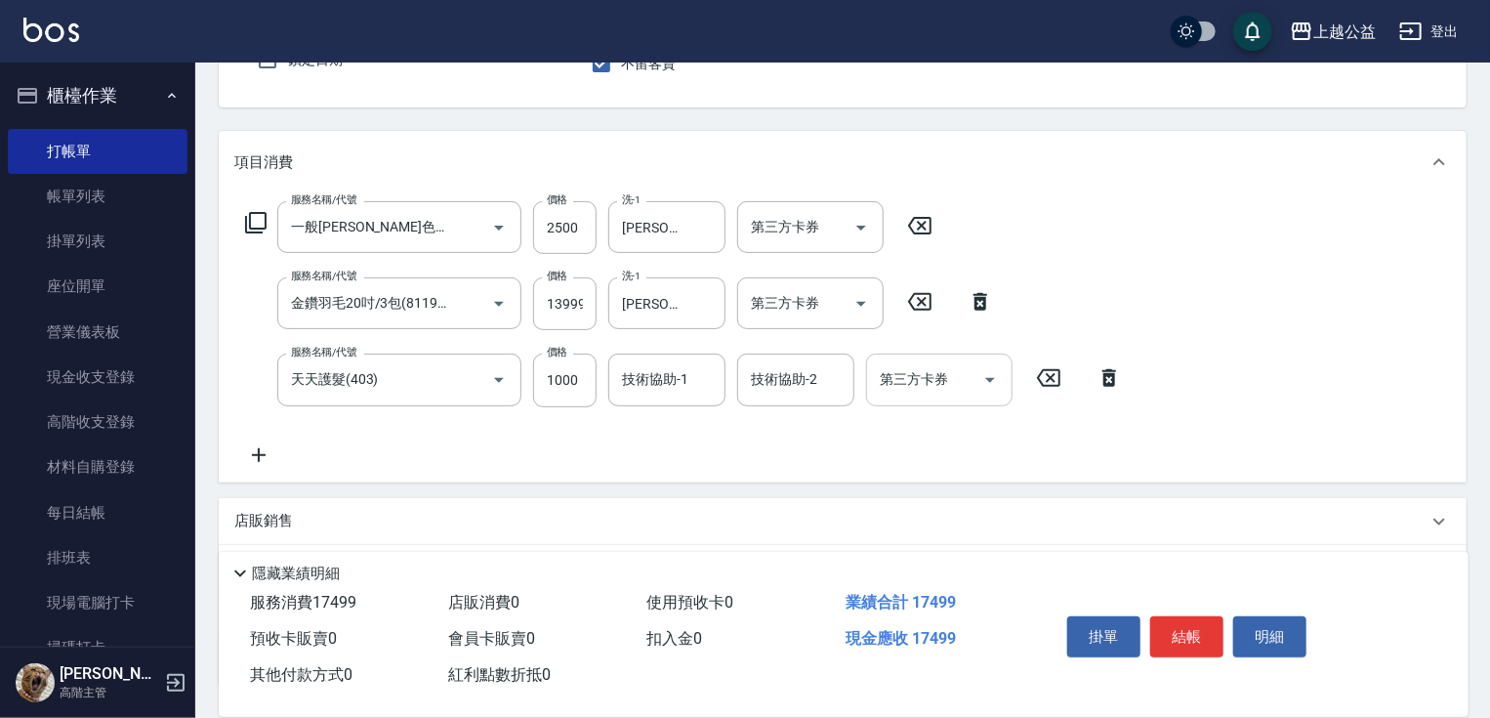
scroll to position [274, 0]
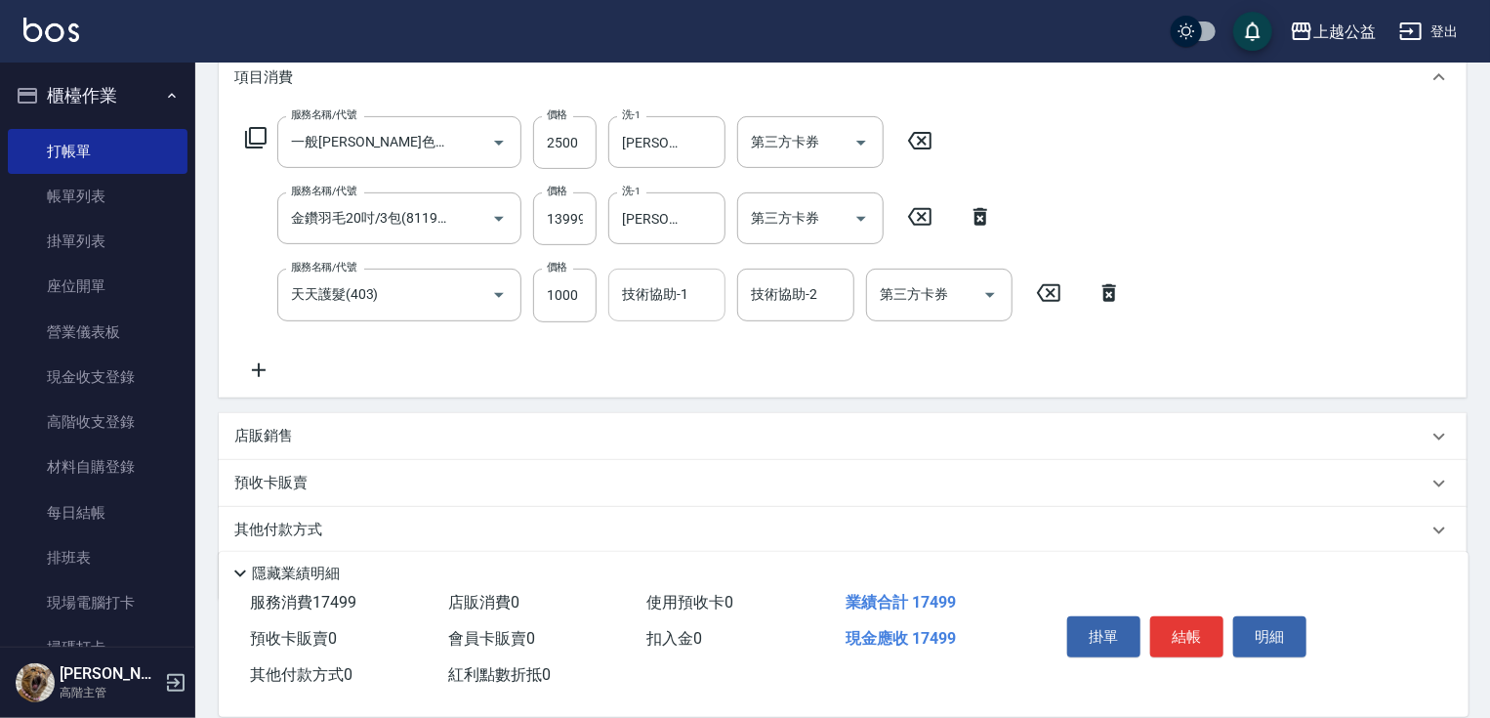
click at [695, 307] on input "技術協助-1" at bounding box center [667, 294] width 100 height 34
type input "[PERSON_NAME]-32"
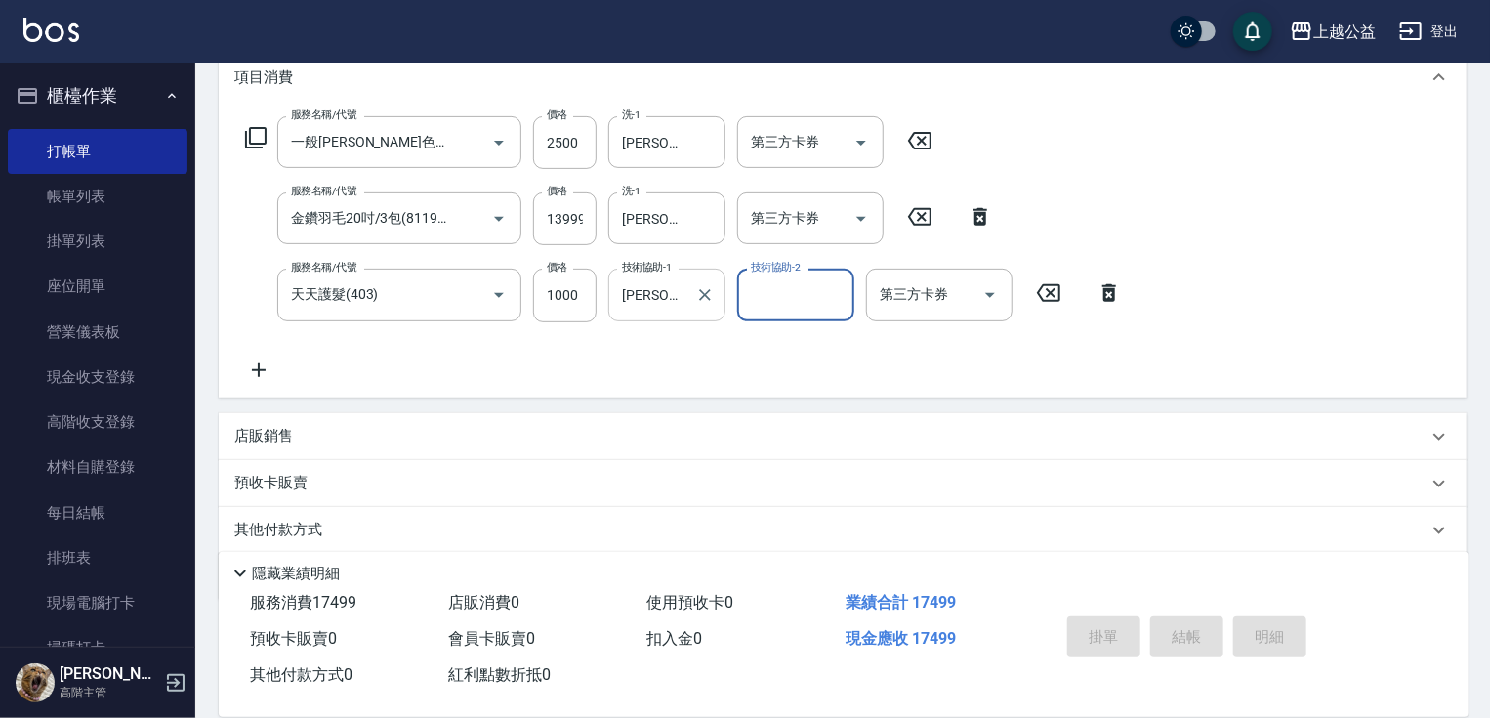
type input "[DATE] 20:25"
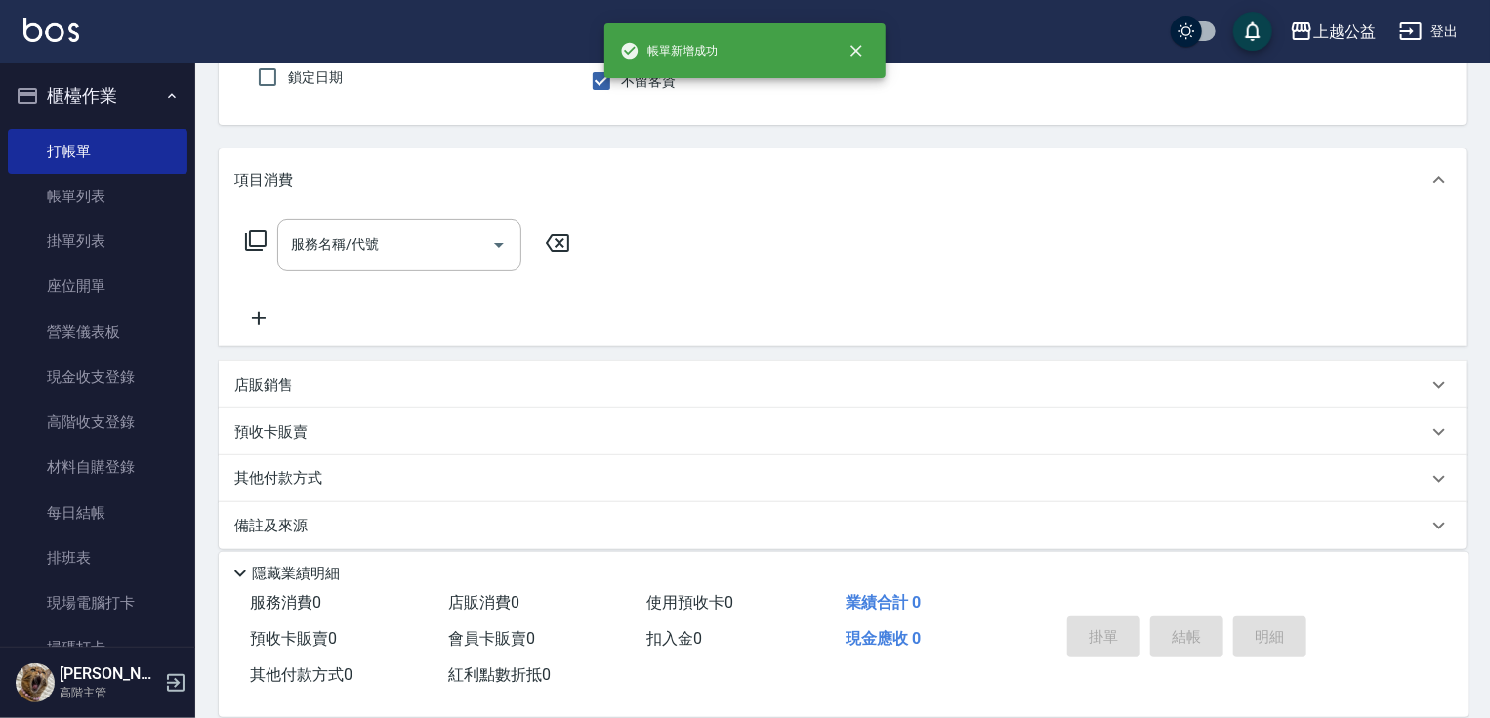
scroll to position [0, 0]
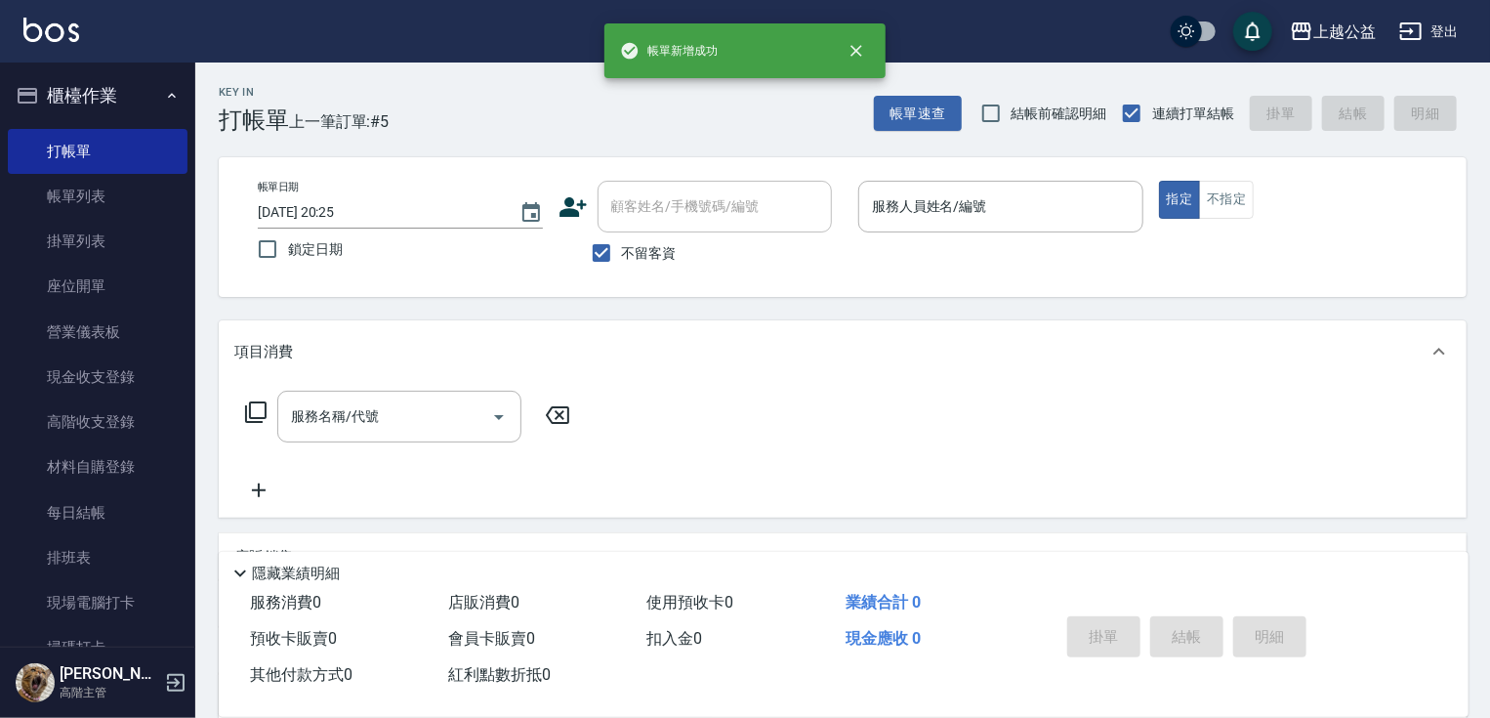
drag, startPoint x: 888, startPoint y: 516, endPoint x: 940, endPoint y: 327, distance: 195.7
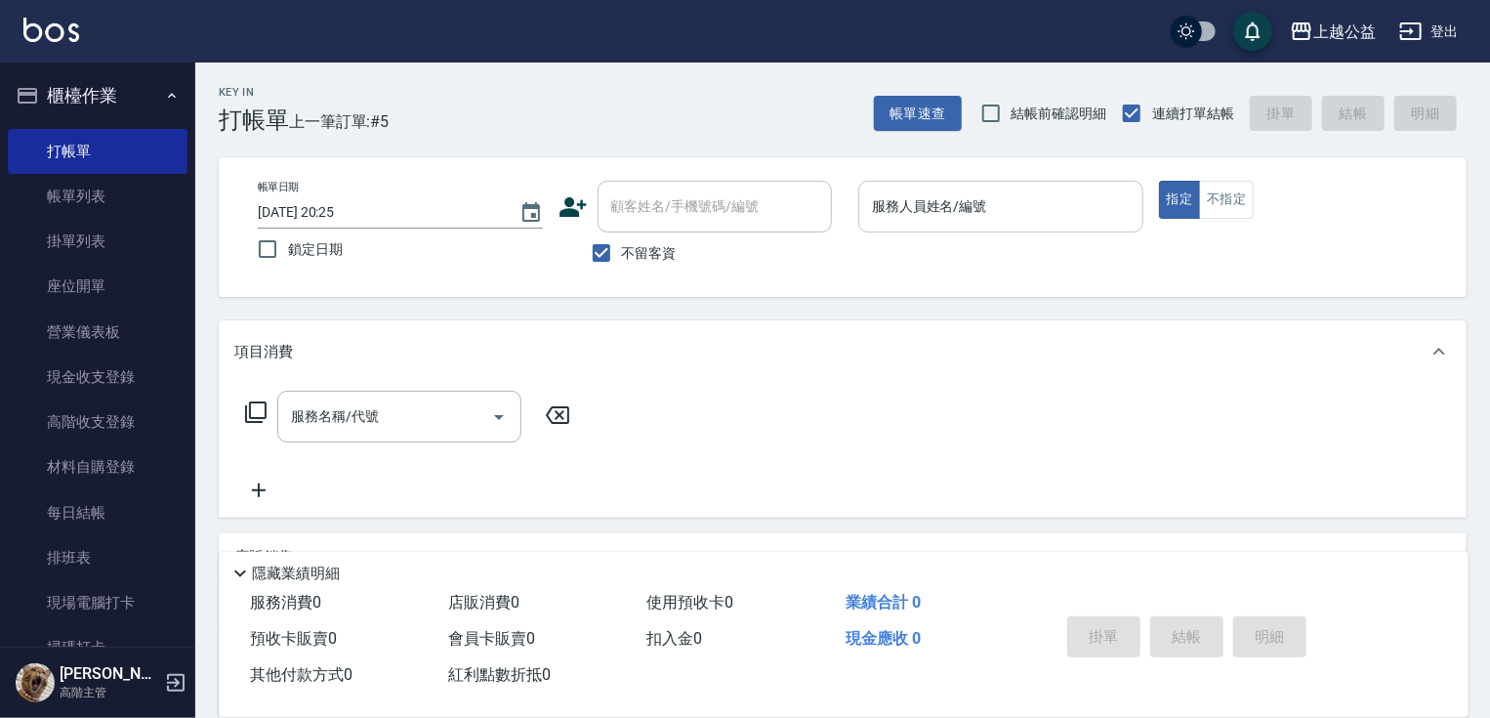
click at [988, 209] on input "服務人員姓名/編號" at bounding box center [1001, 206] width 268 height 34
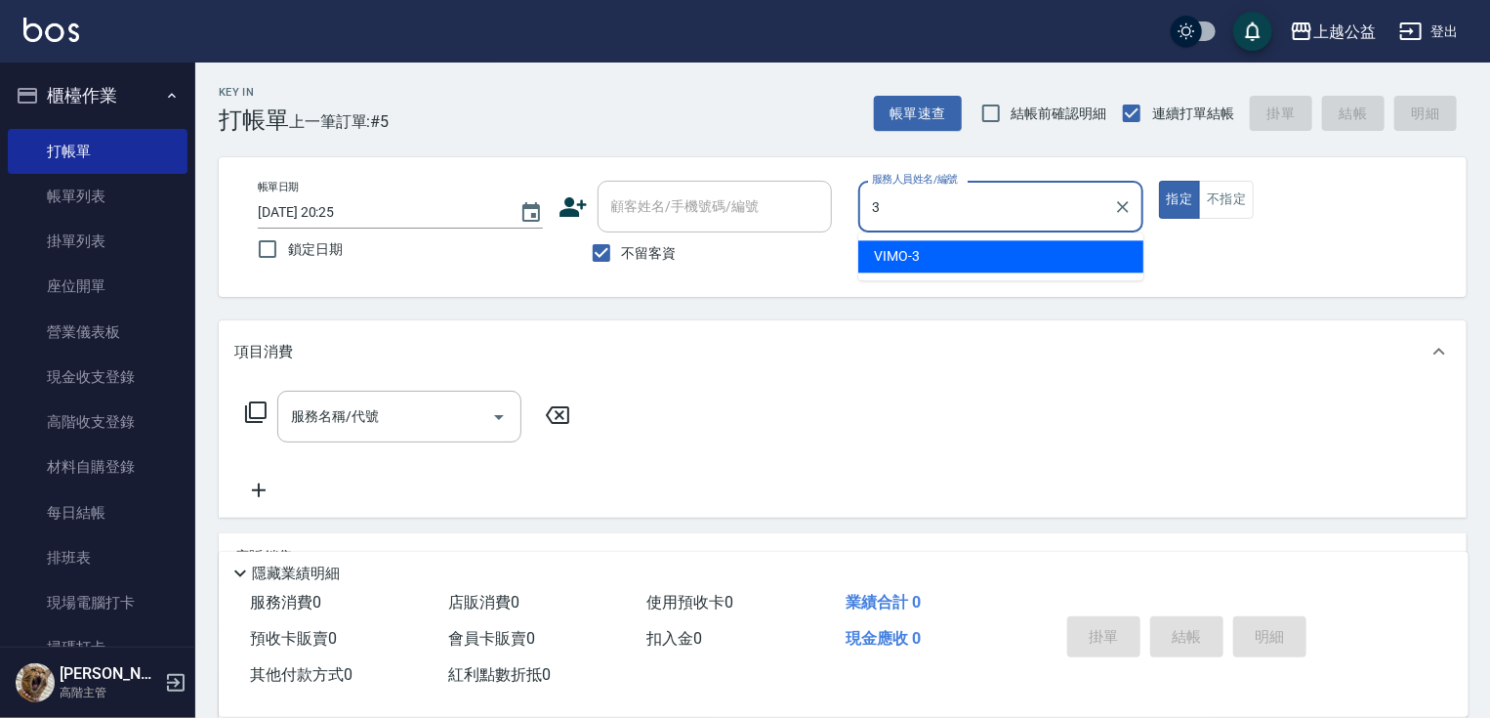
type input "VIMO-3"
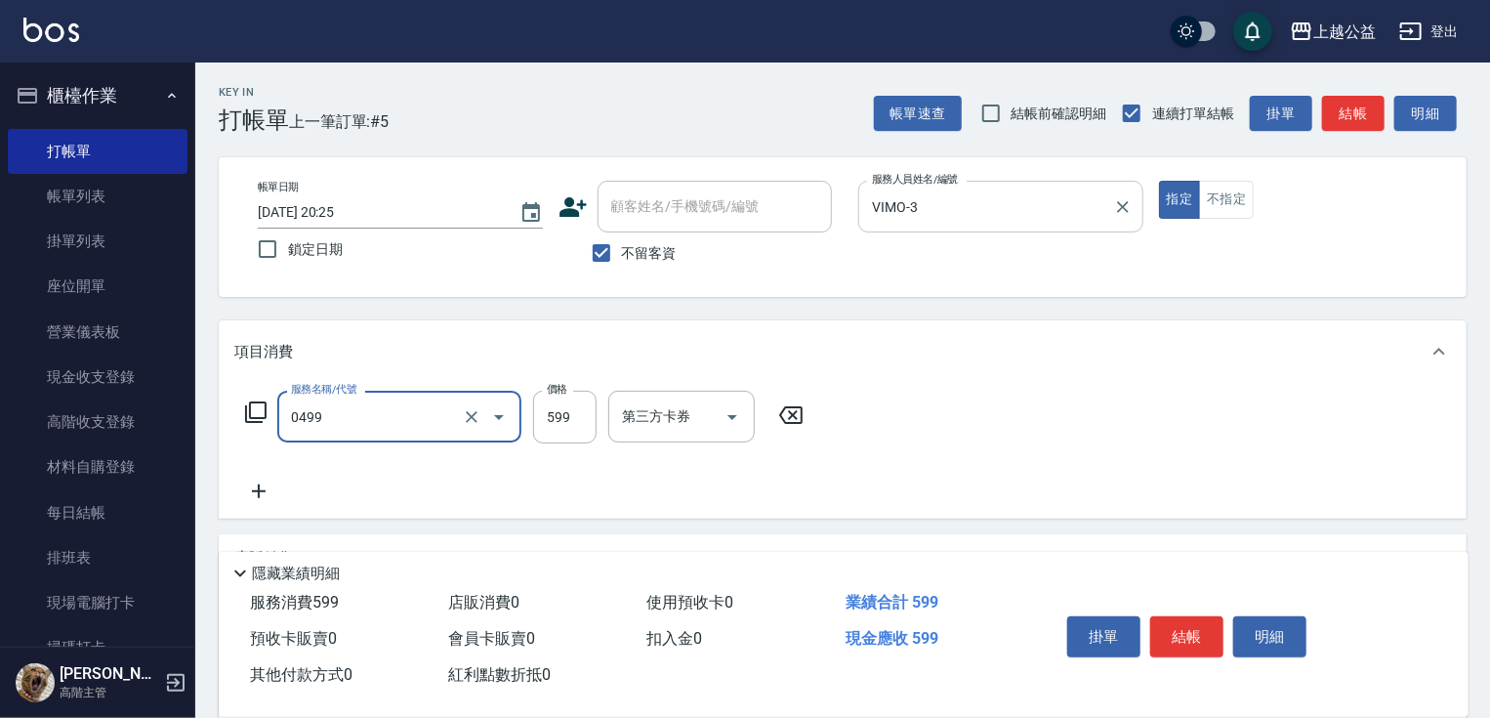
type input "頭皮去角質(0499)"
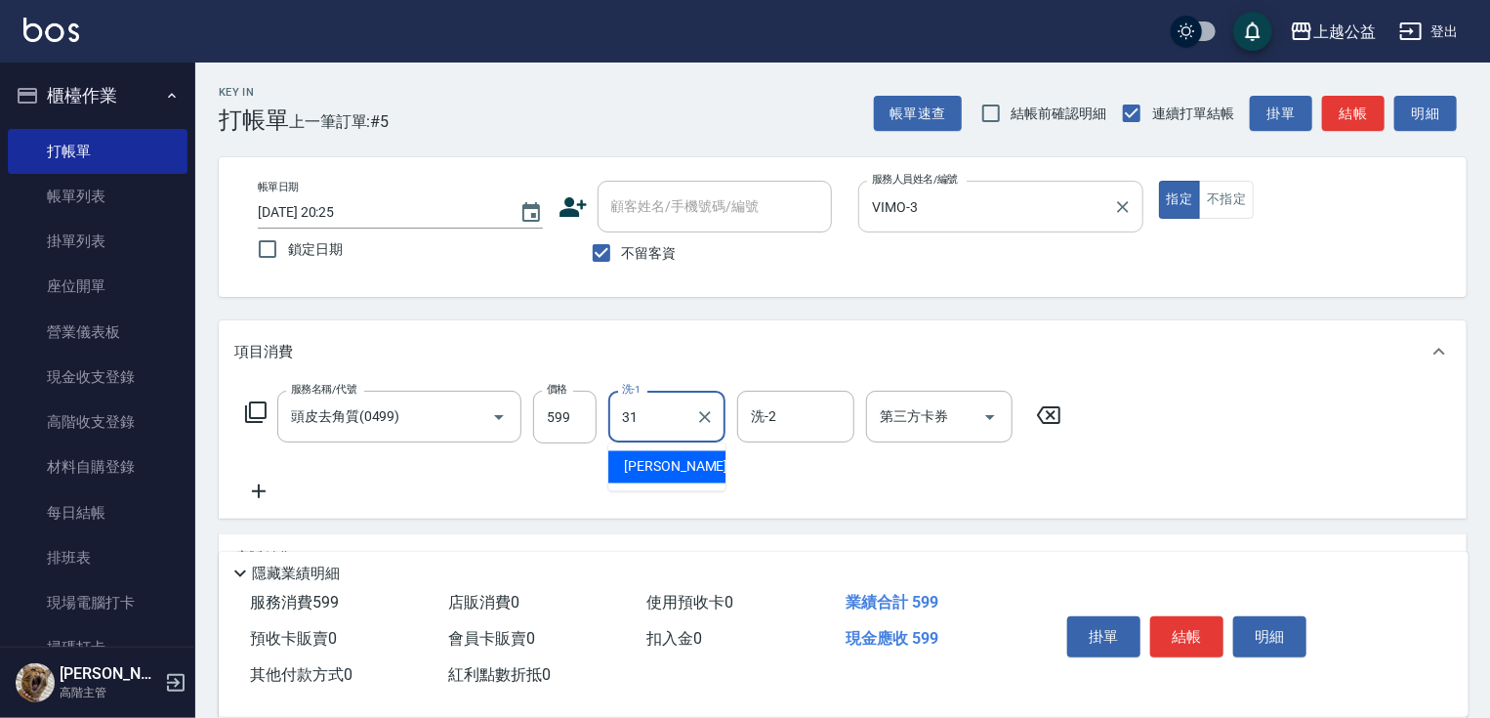
type input "[PERSON_NAME]-31"
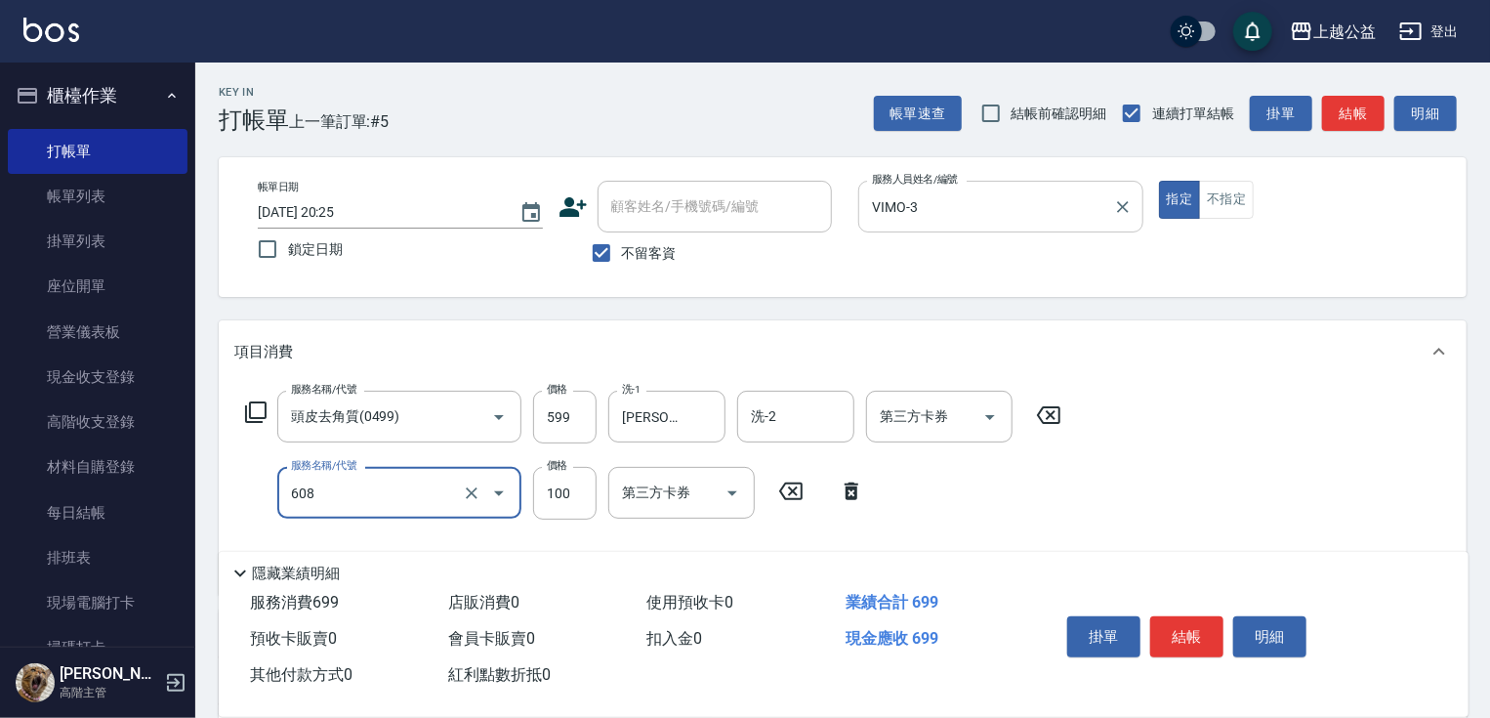
type input "精油長髮(608)"
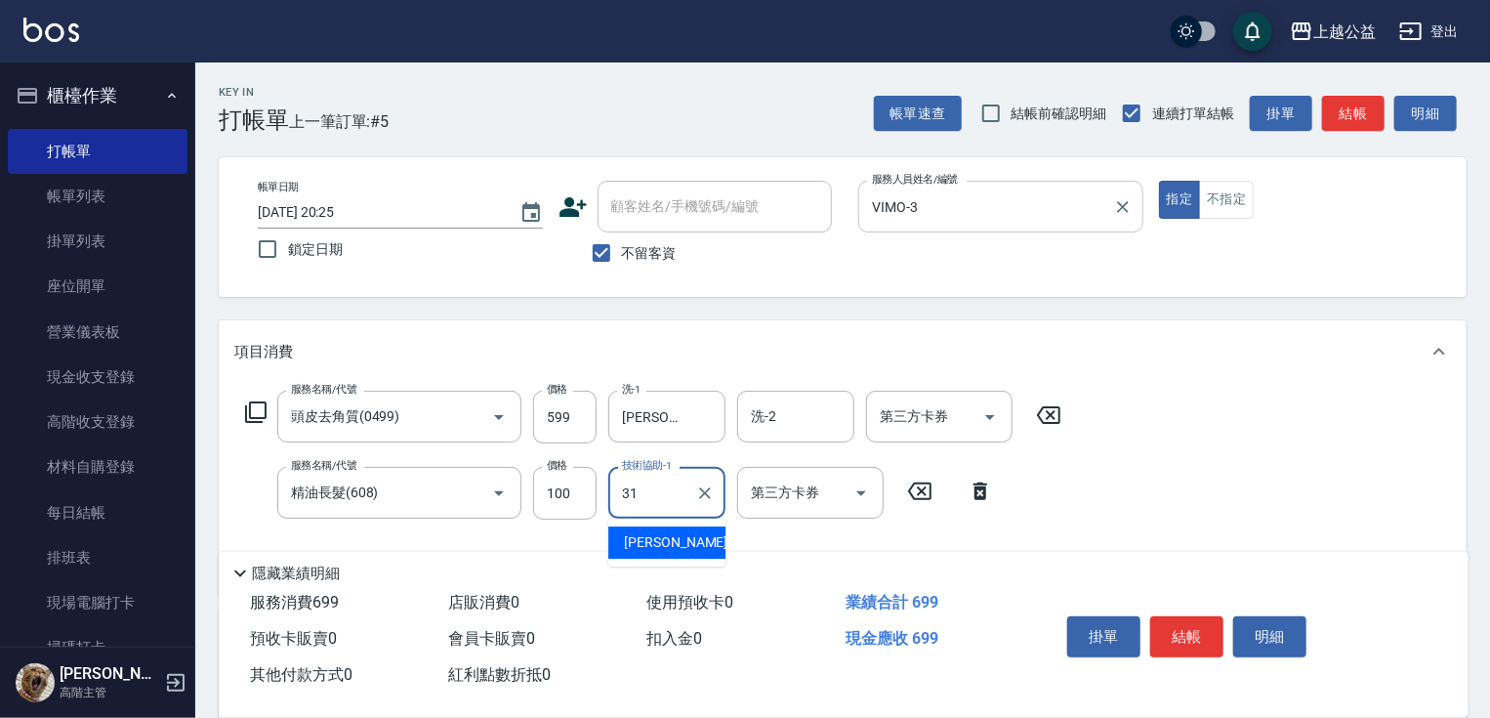
type input "[PERSON_NAME]-31"
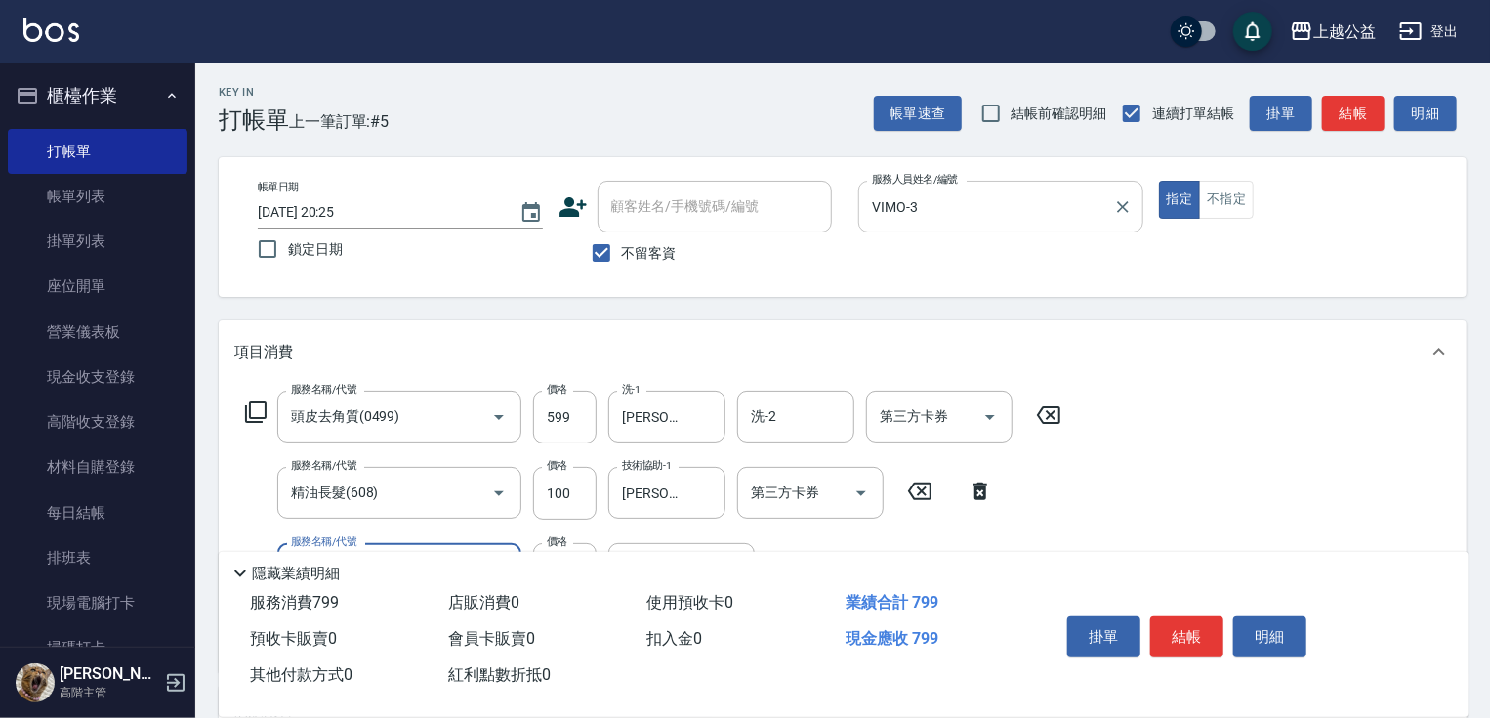
type input "造型2(612)"
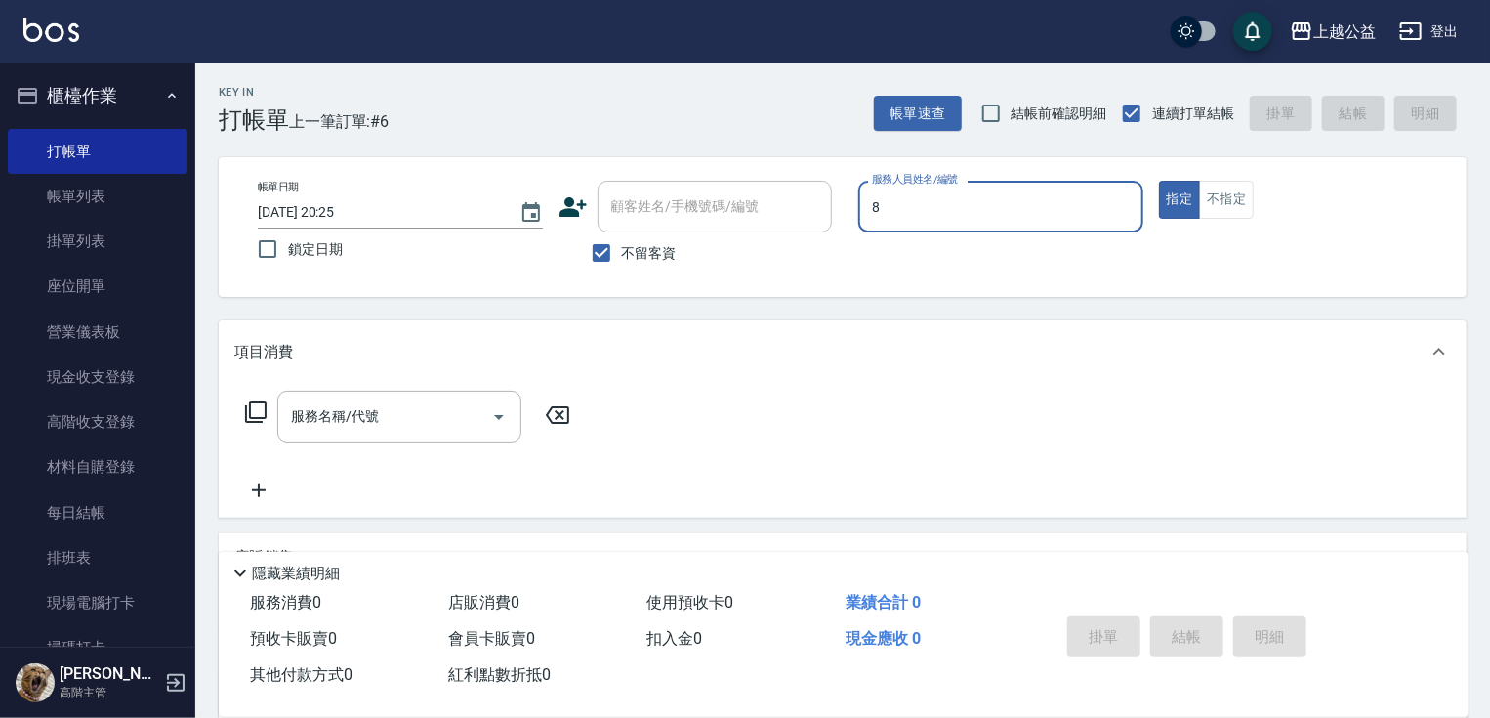
type input "[PERSON_NAME]-8"
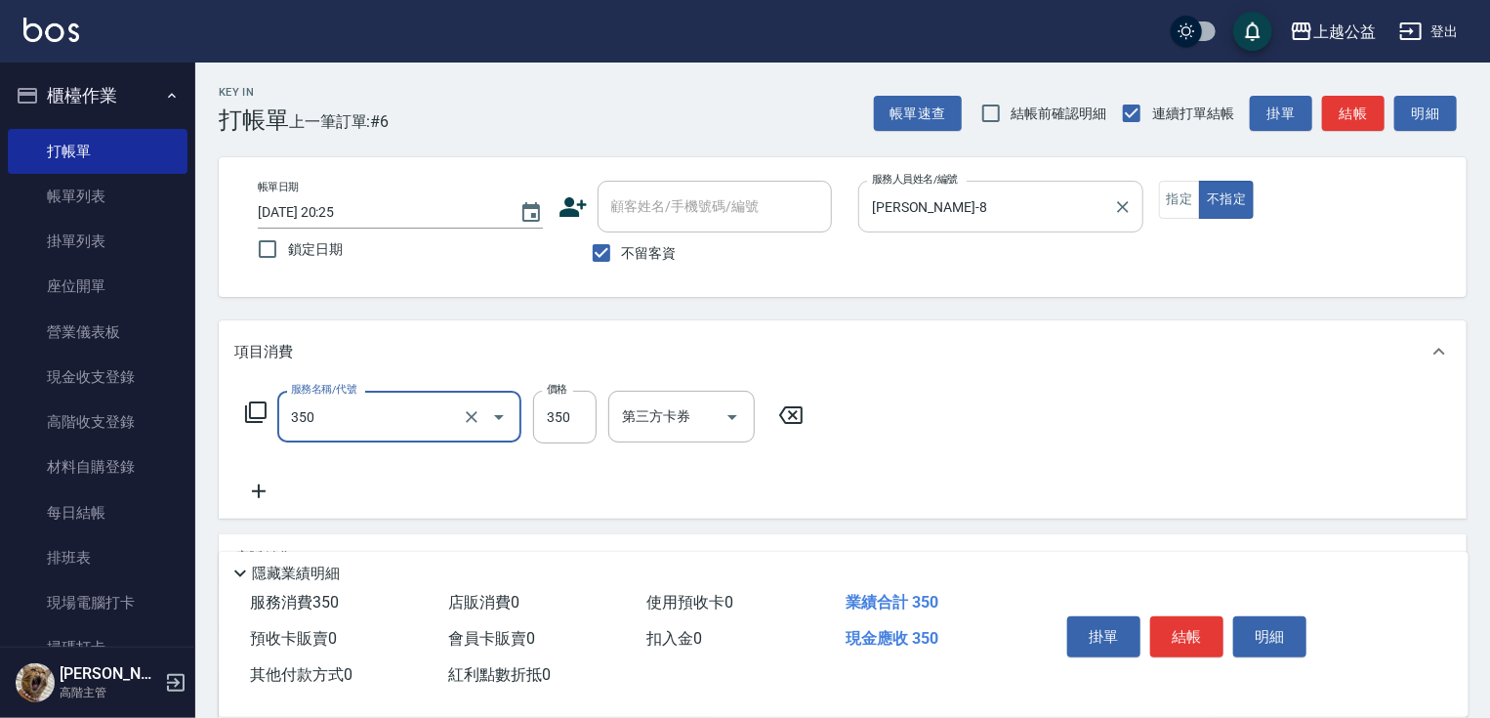
type input "一般洗剪(350)"
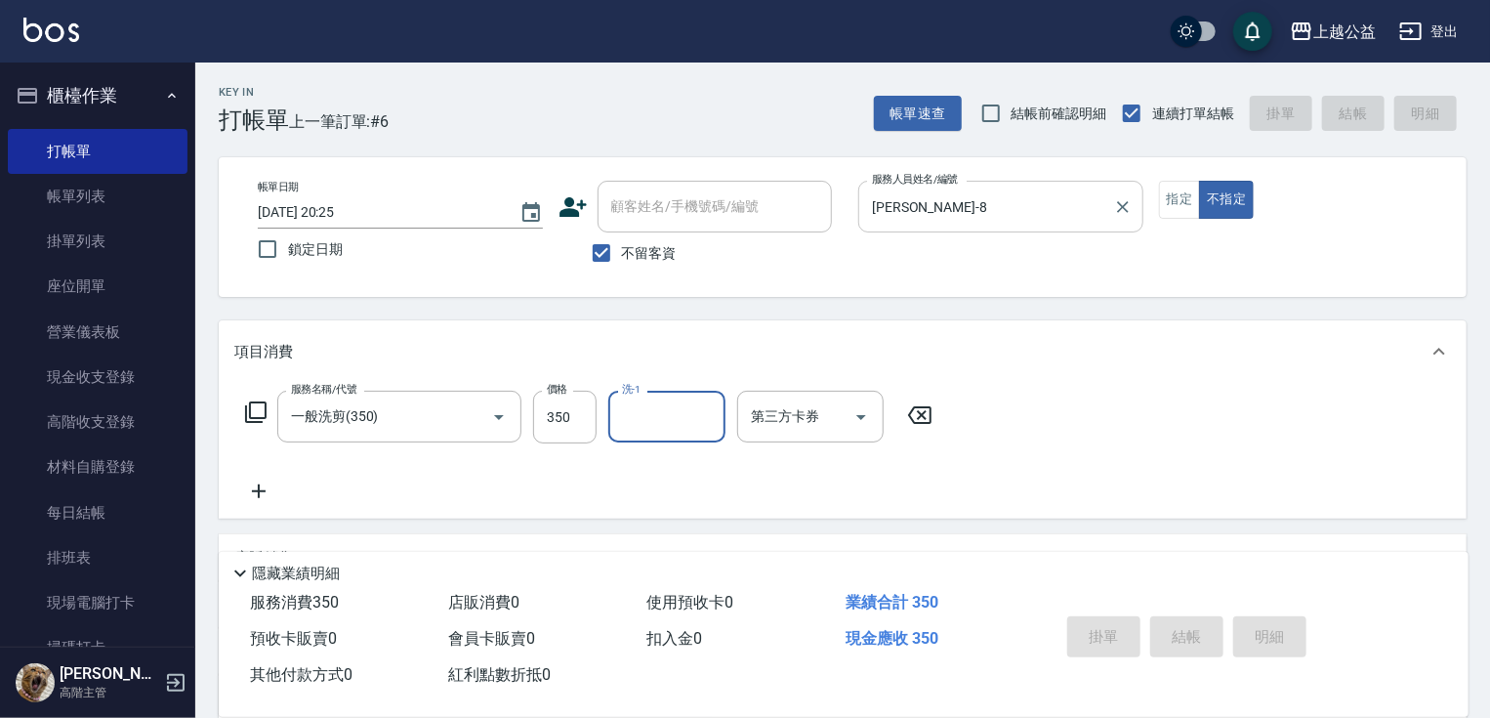
type input "[DATE] 20:29"
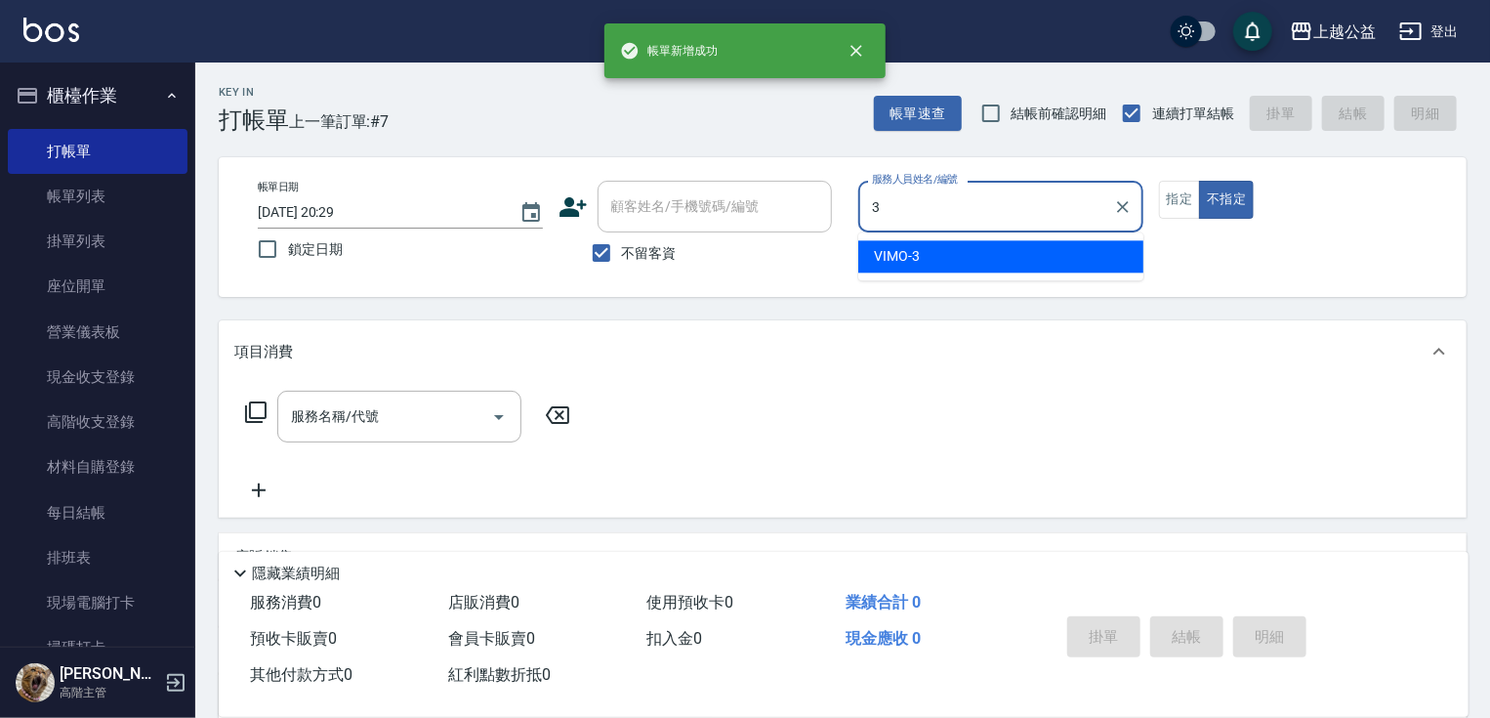
type input "VIMO-3"
type button "false"
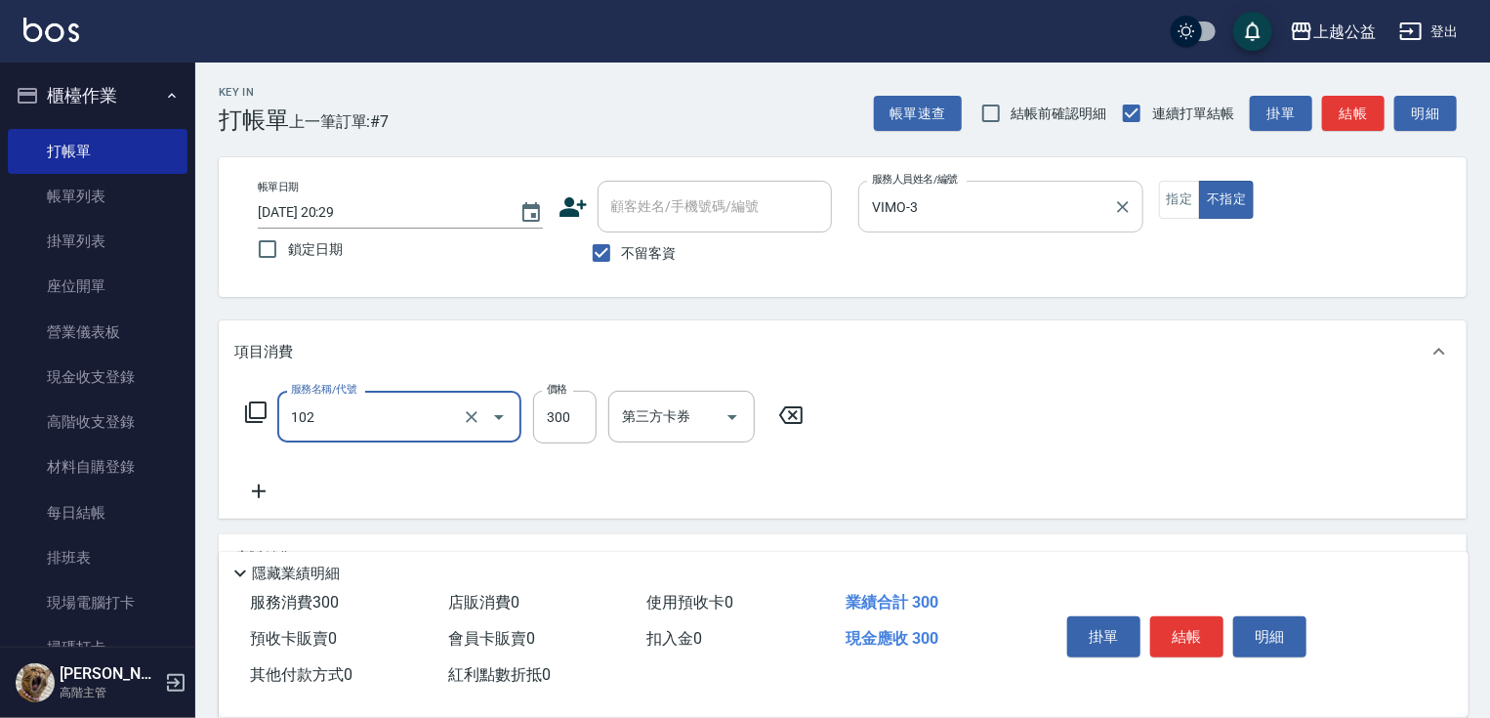
type input "活氧舒壓洗300(102)"
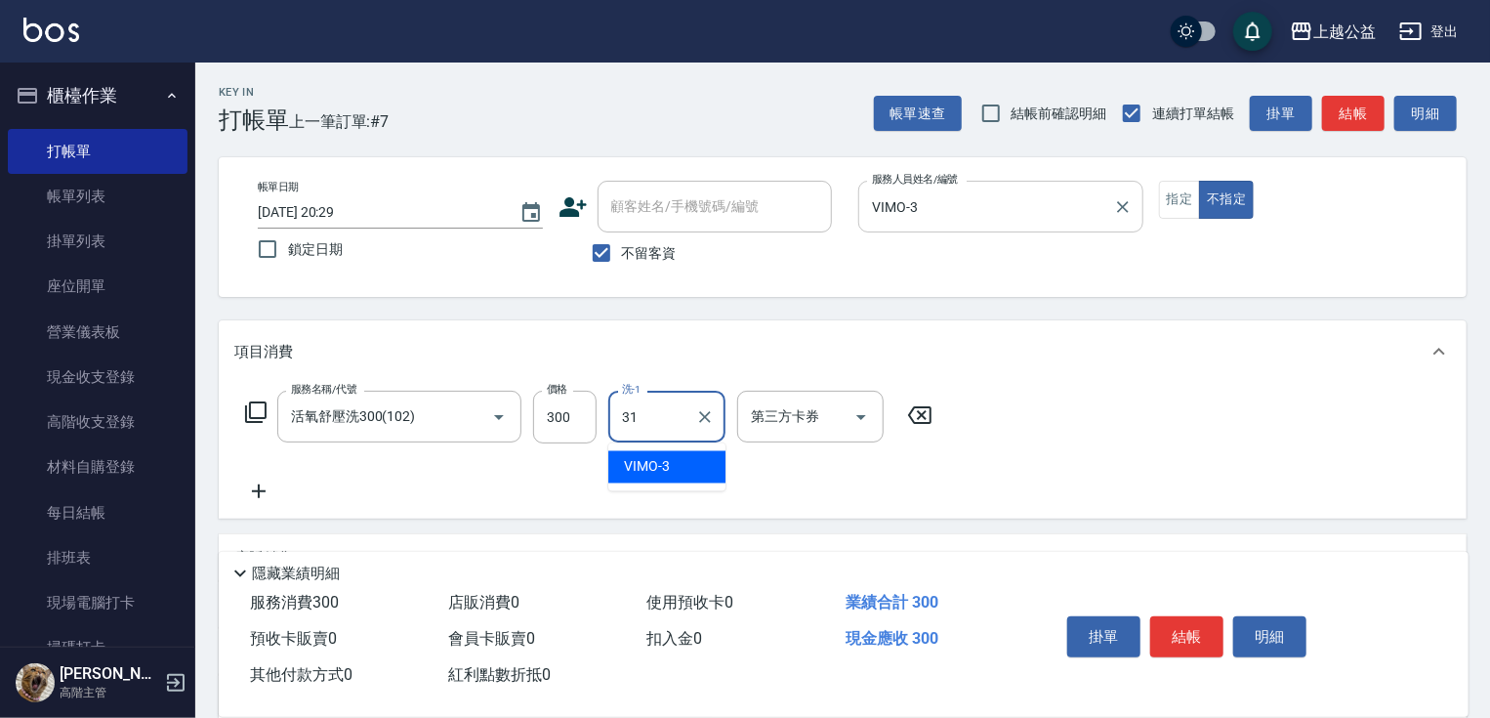
type input "[PERSON_NAME]-31"
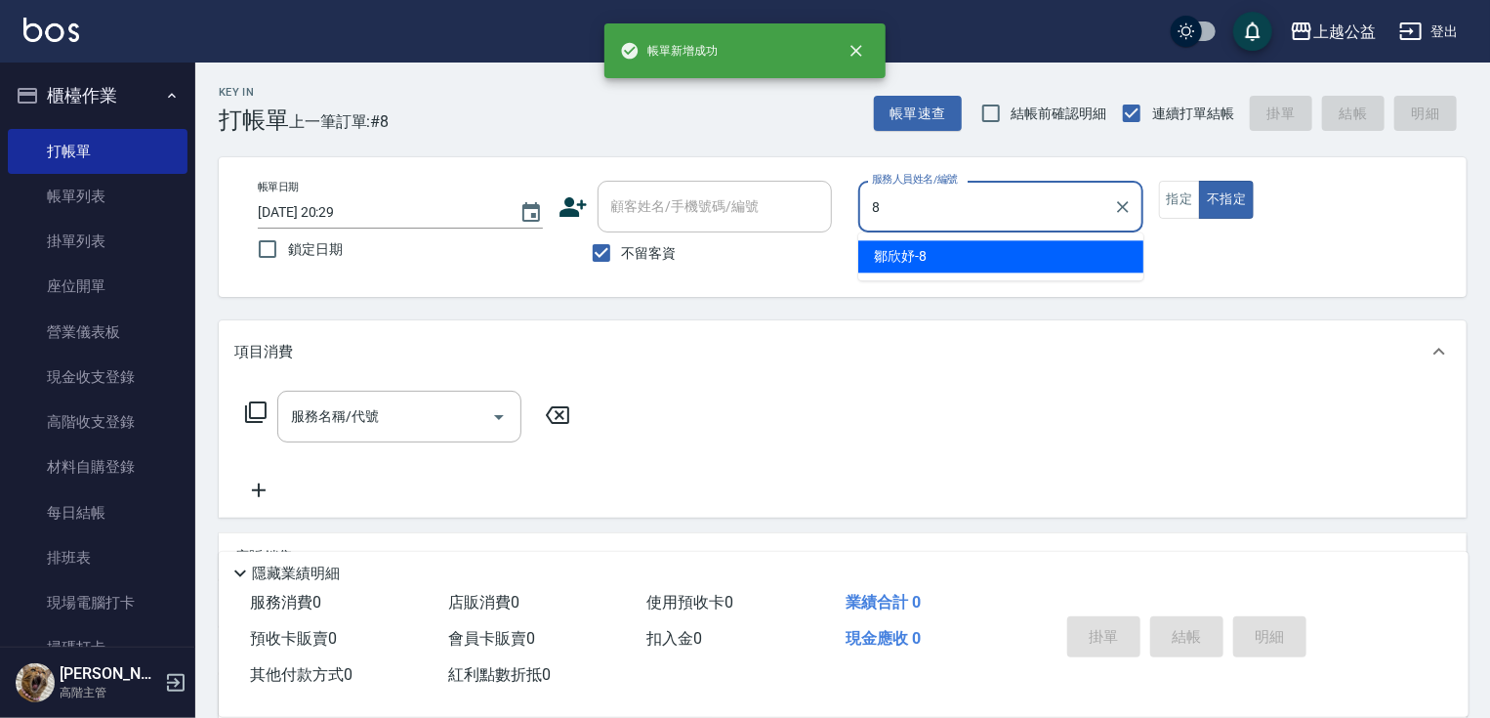
type input "[PERSON_NAME]-8"
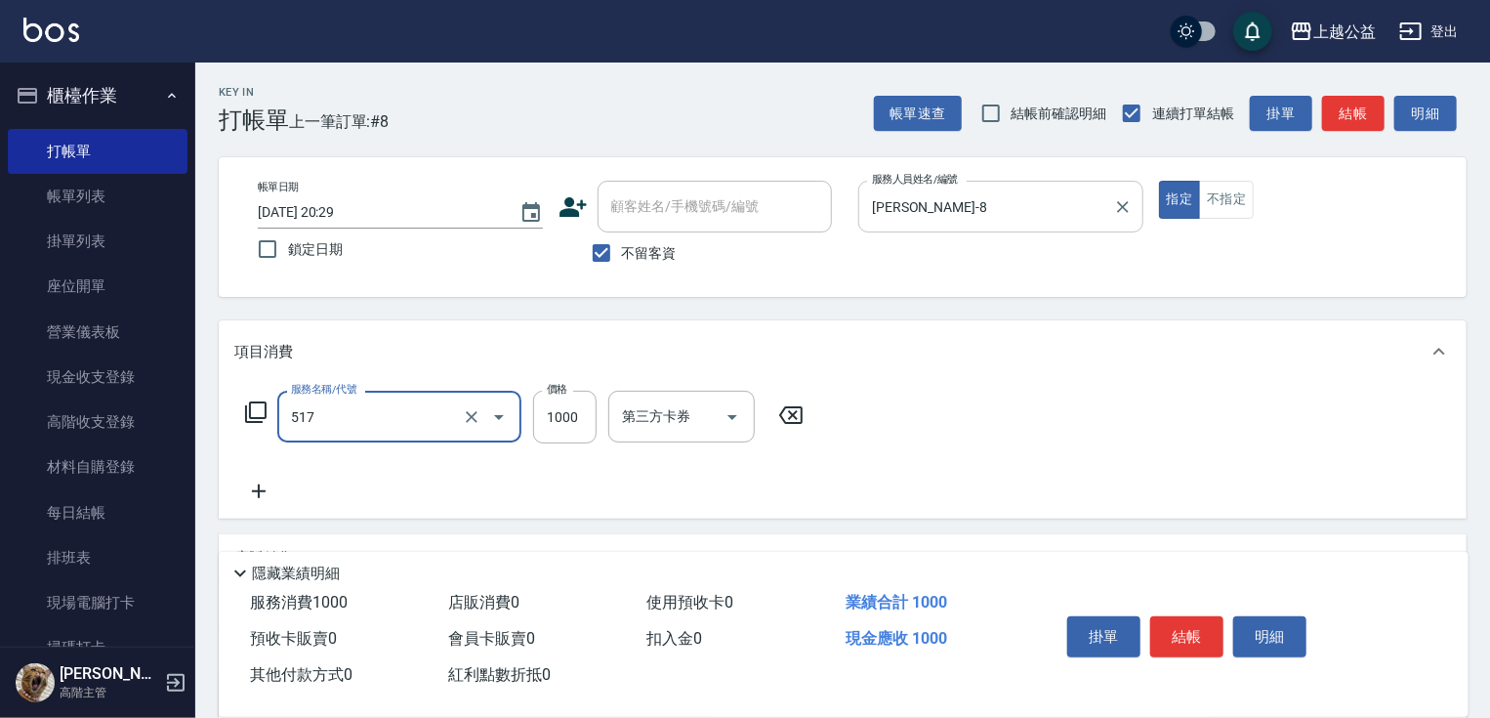
type input "染髮1000(517)"
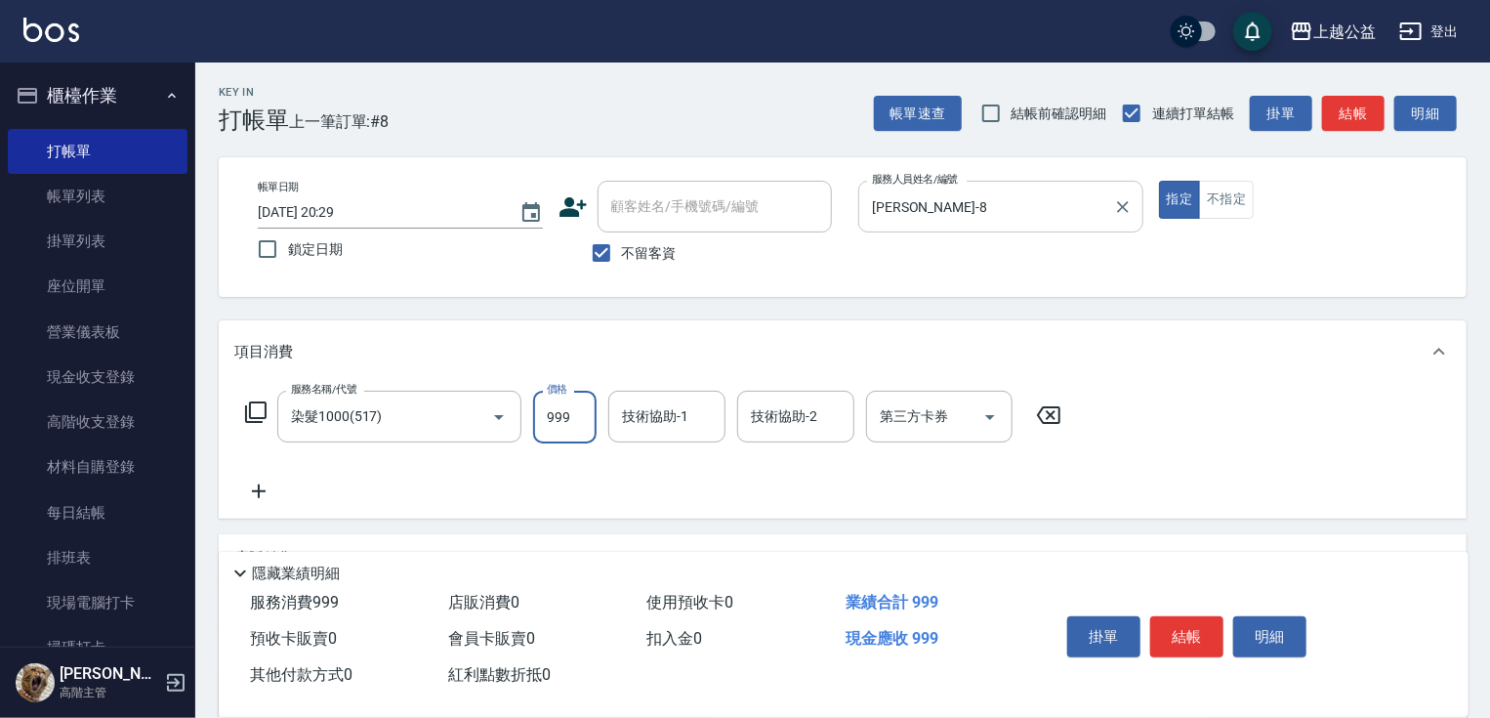
type input "999"
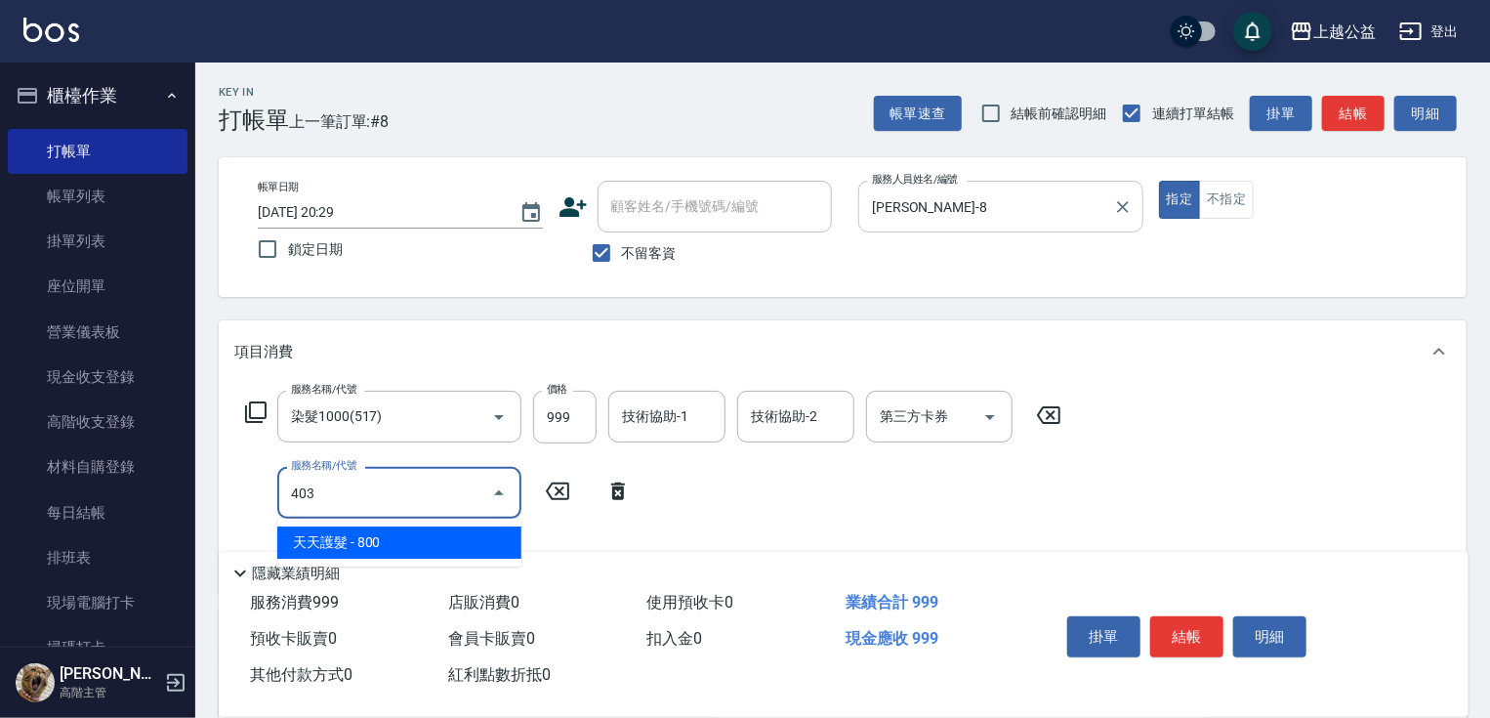
type input "天天護髮(403)"
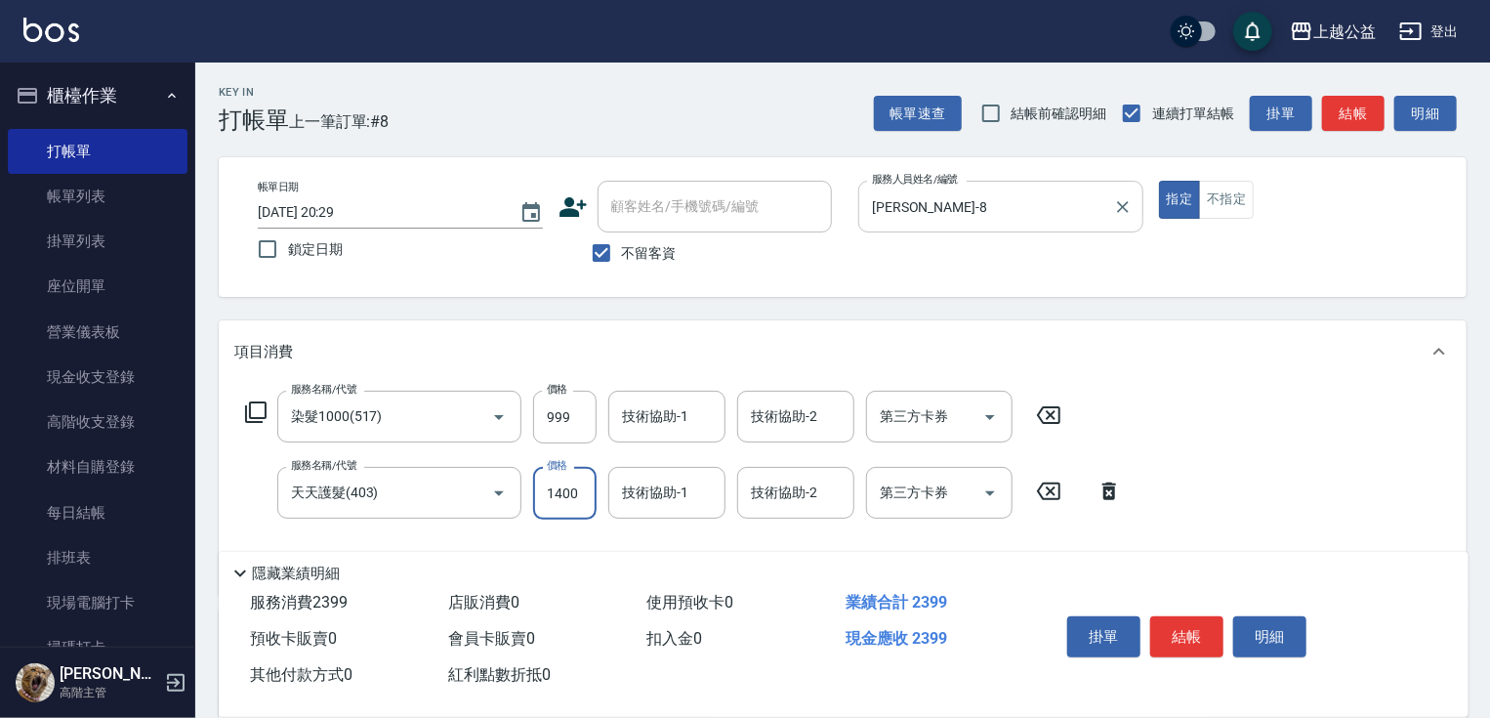
type input "1400"
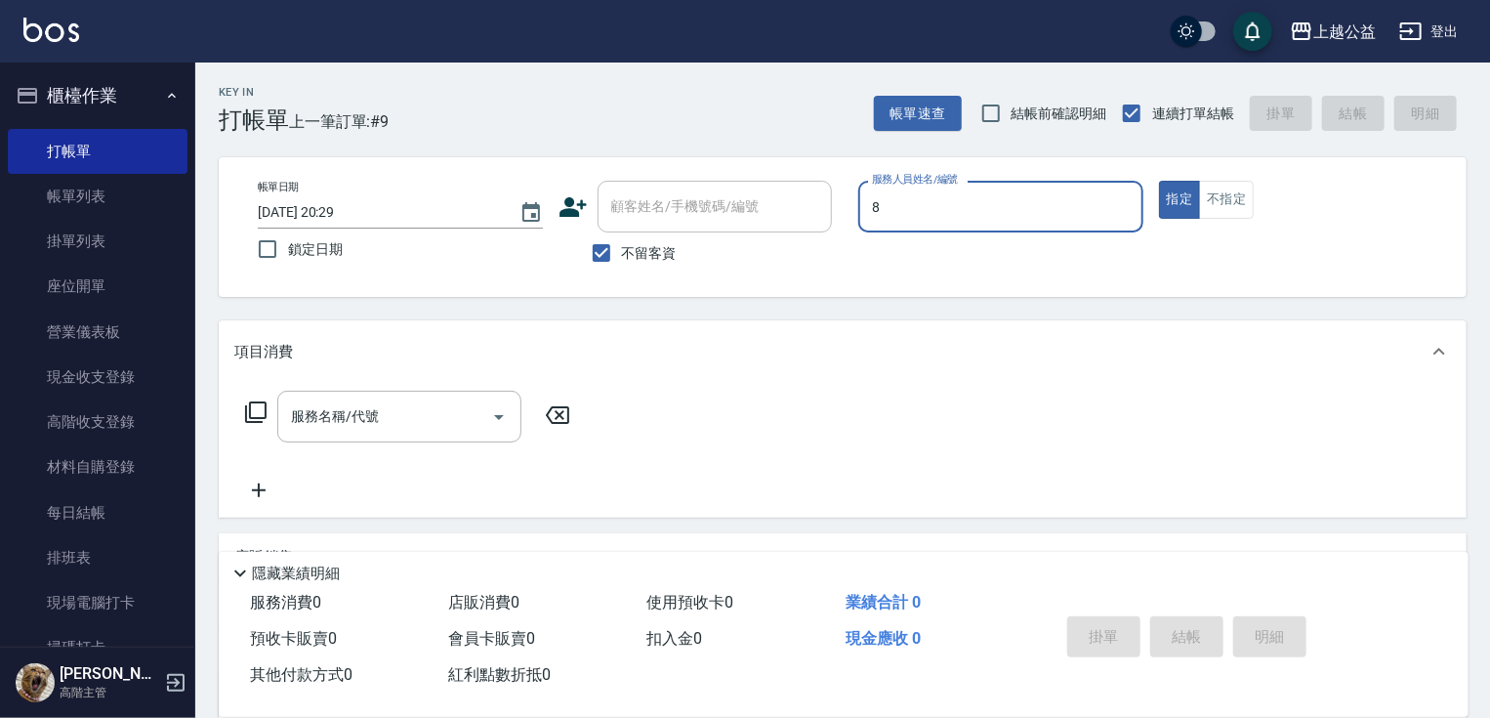
type input "[PERSON_NAME]-8"
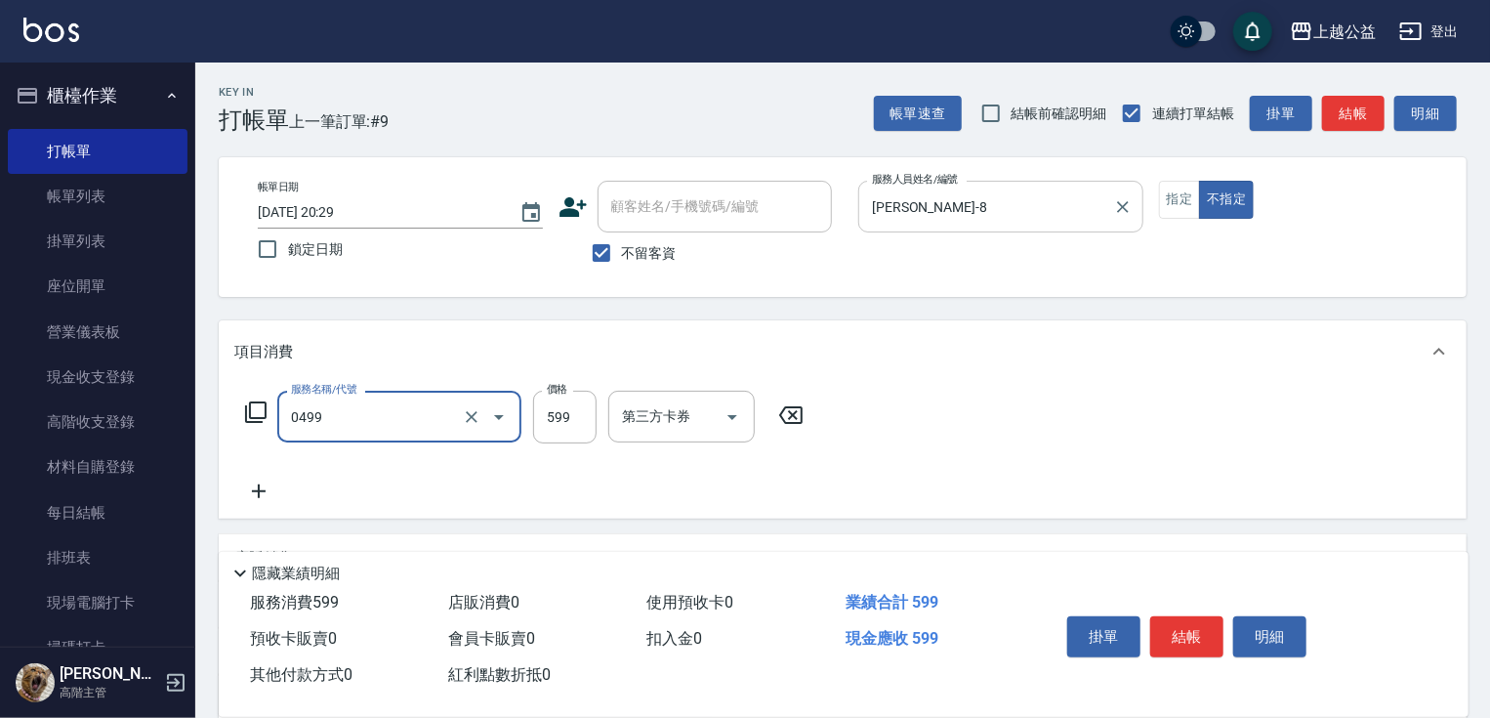
type input "頭皮去角質(0499)"
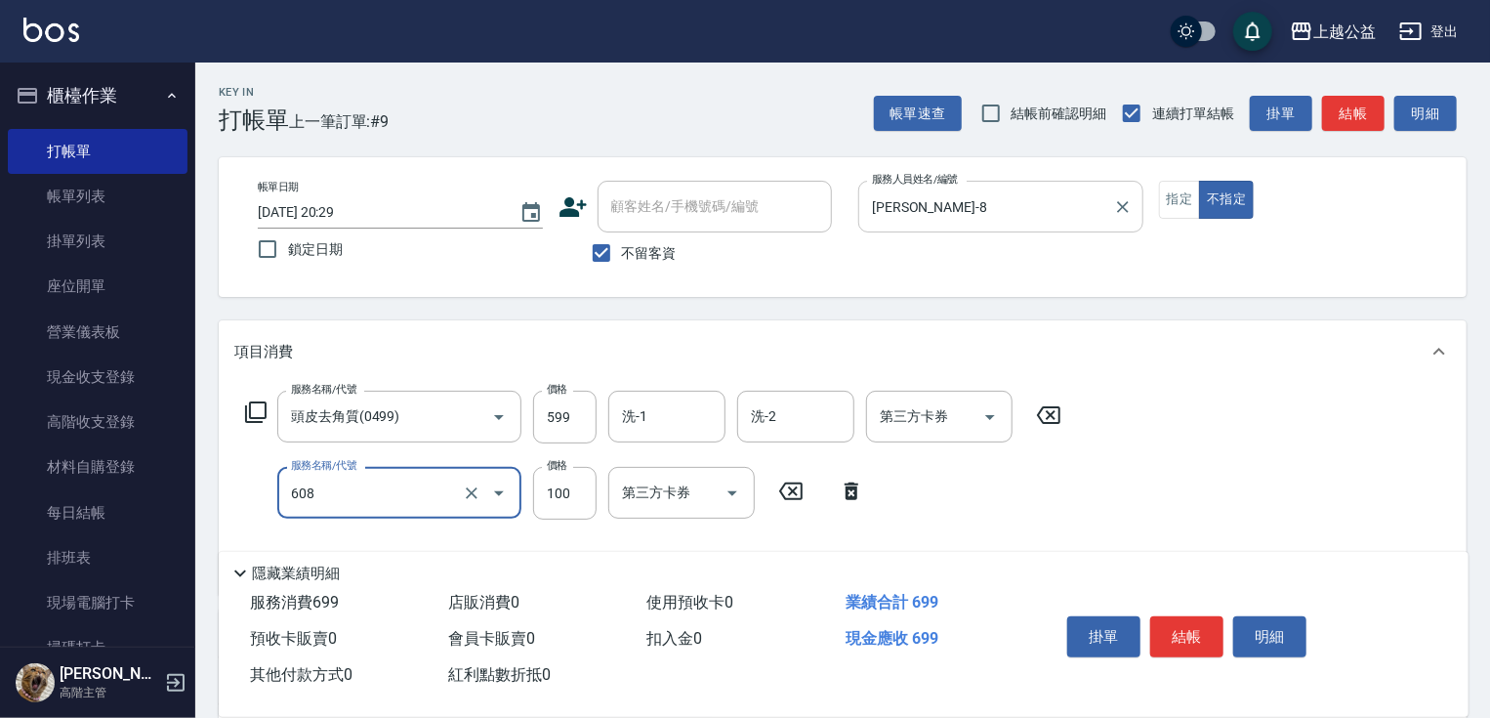
type input "精油長髮(608)"
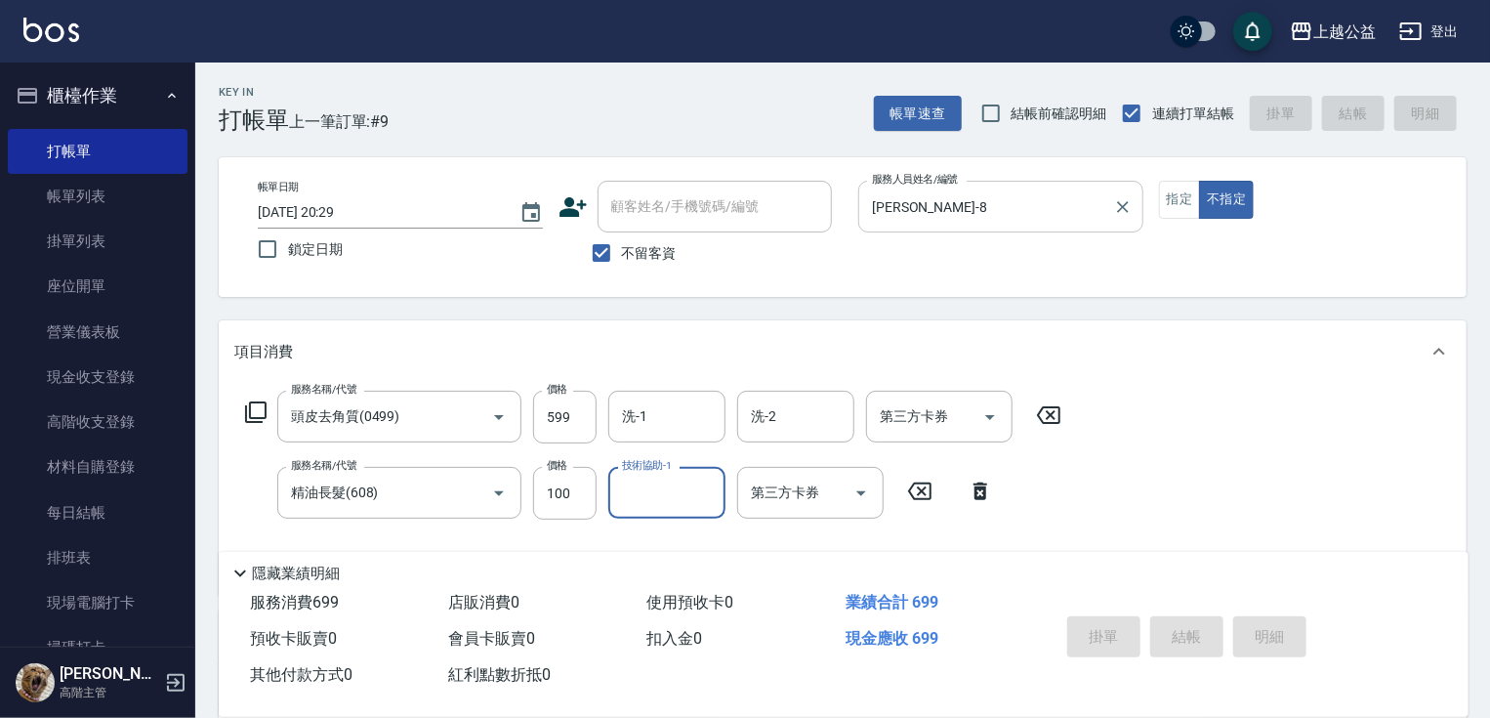
type input "[DATE] 20:35"
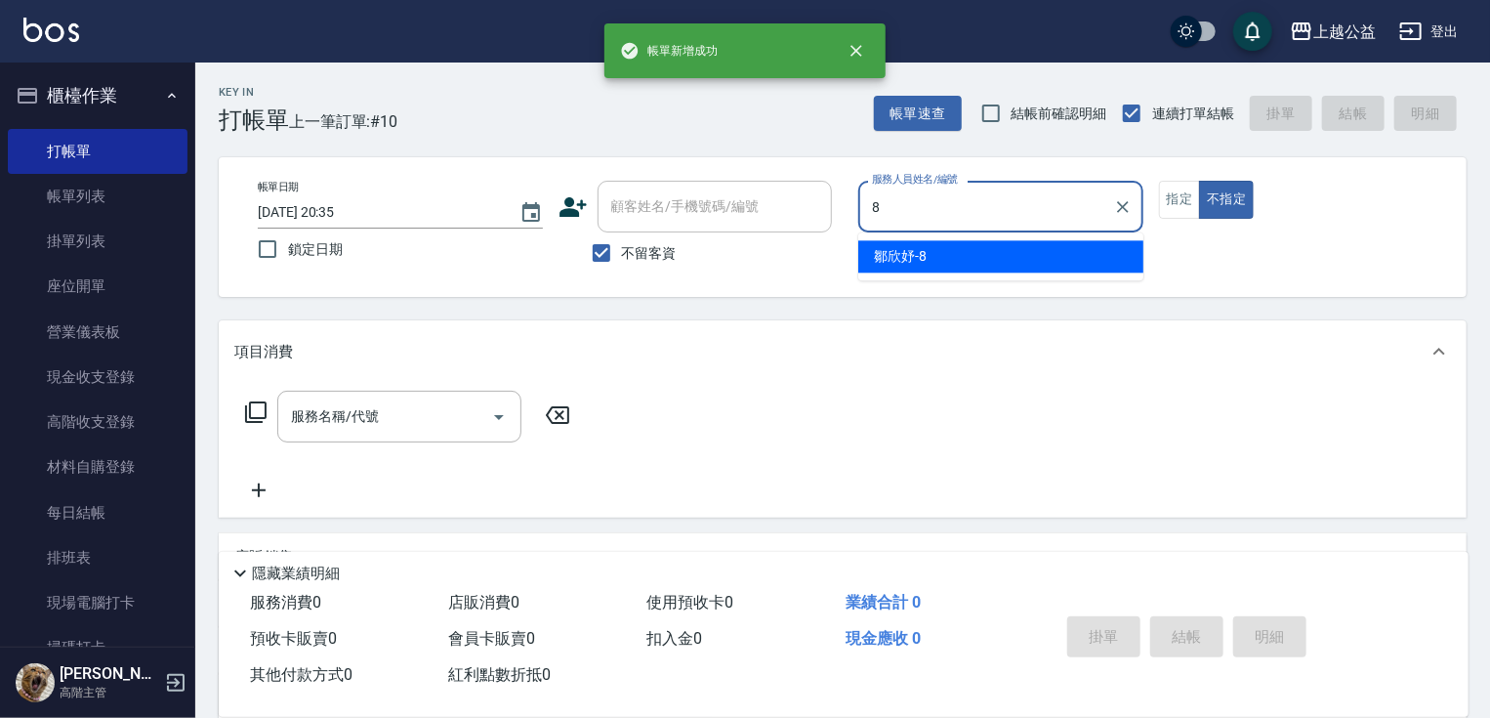
type input "[PERSON_NAME]-8"
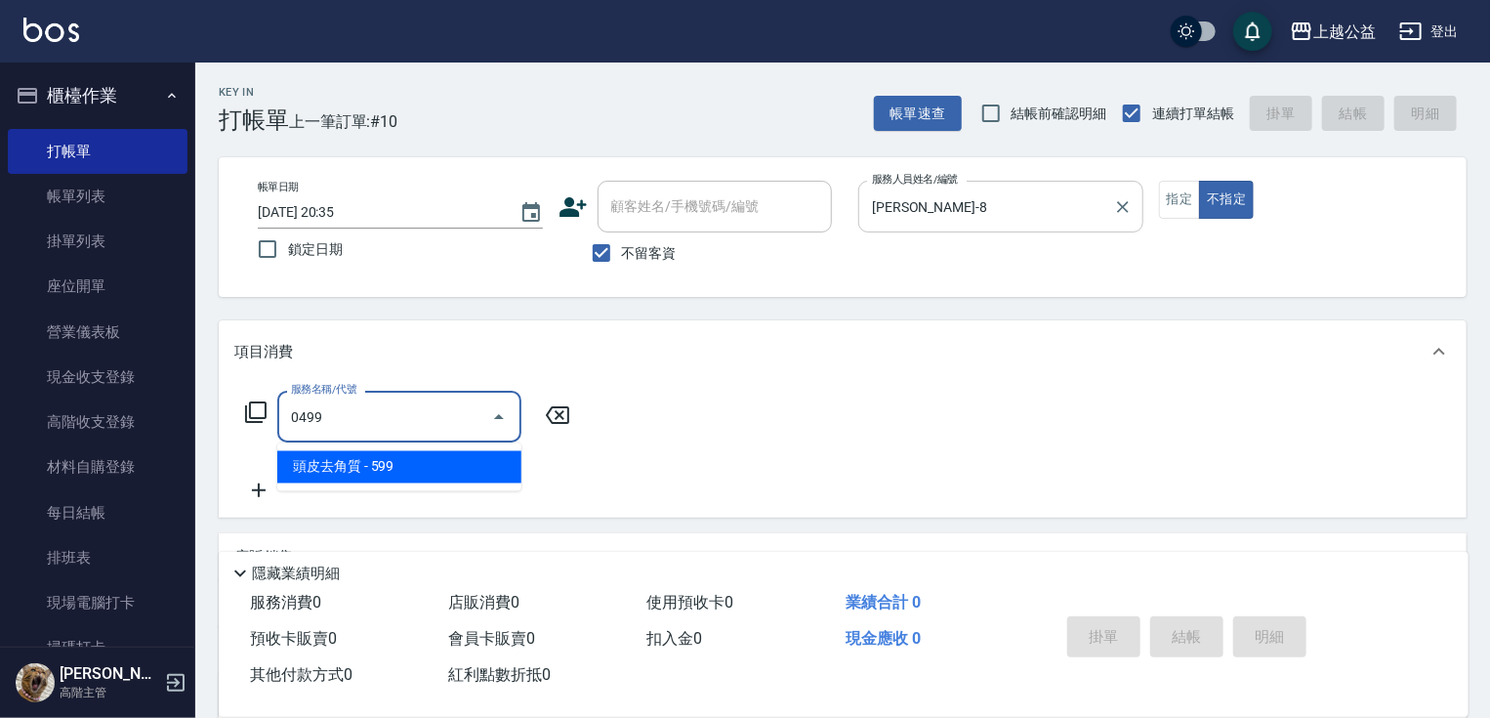
type input "頭皮去角質(0499)"
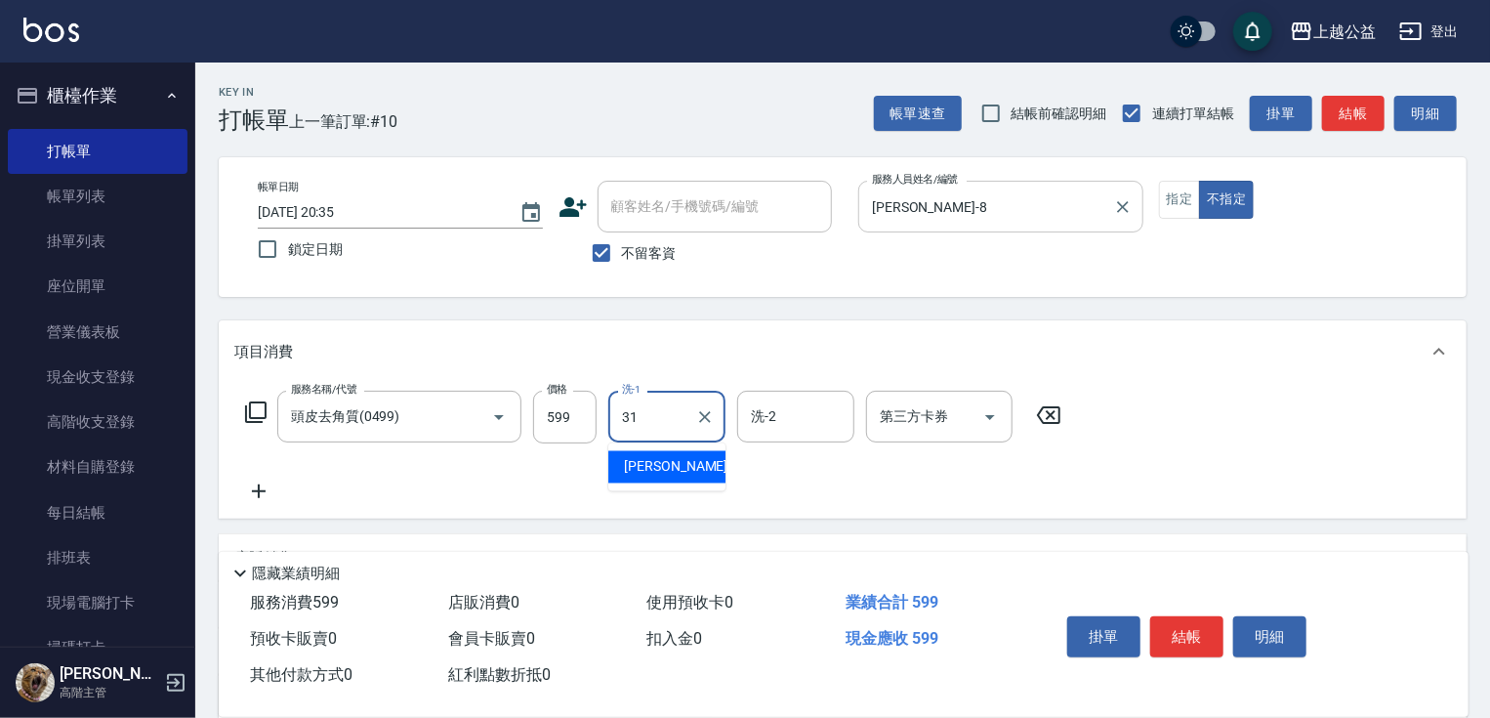
type input "[PERSON_NAME]-31"
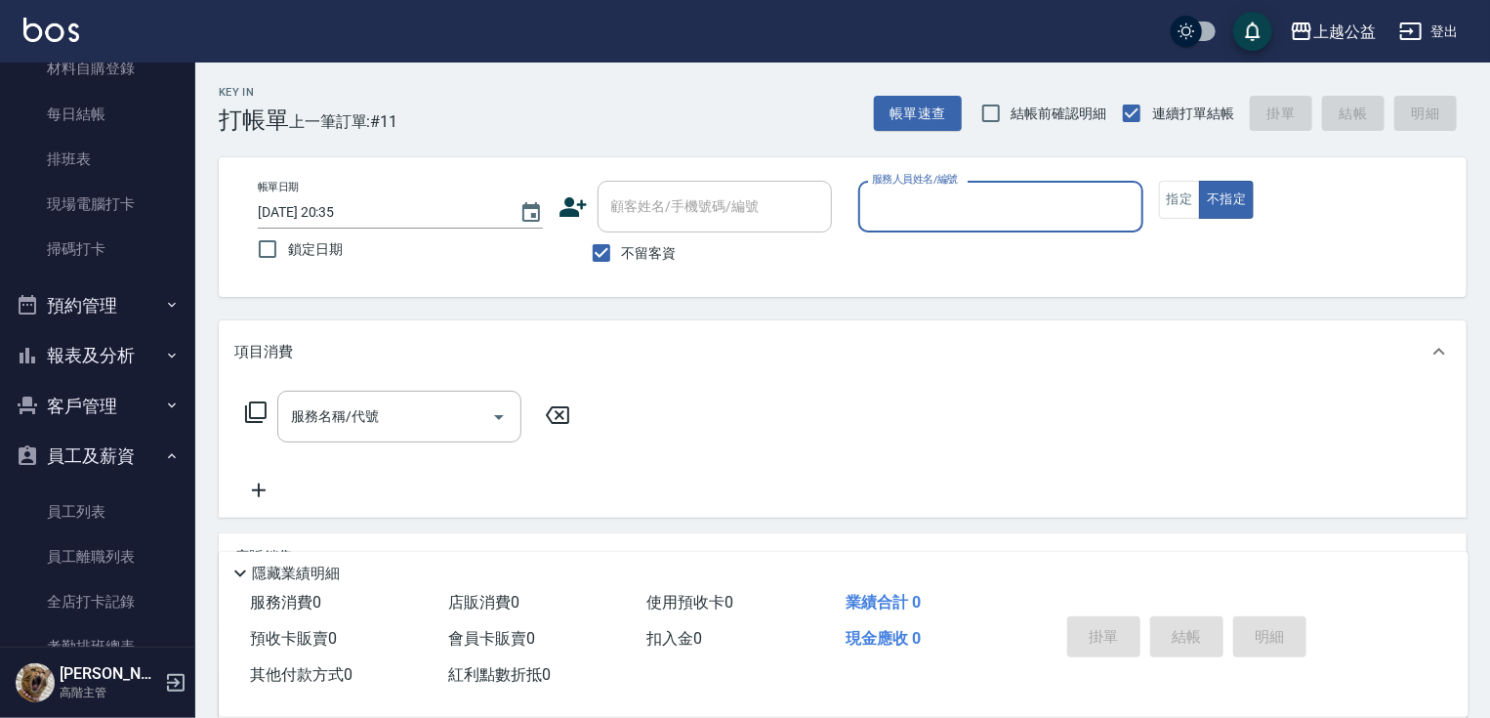
scroll to position [400, 0]
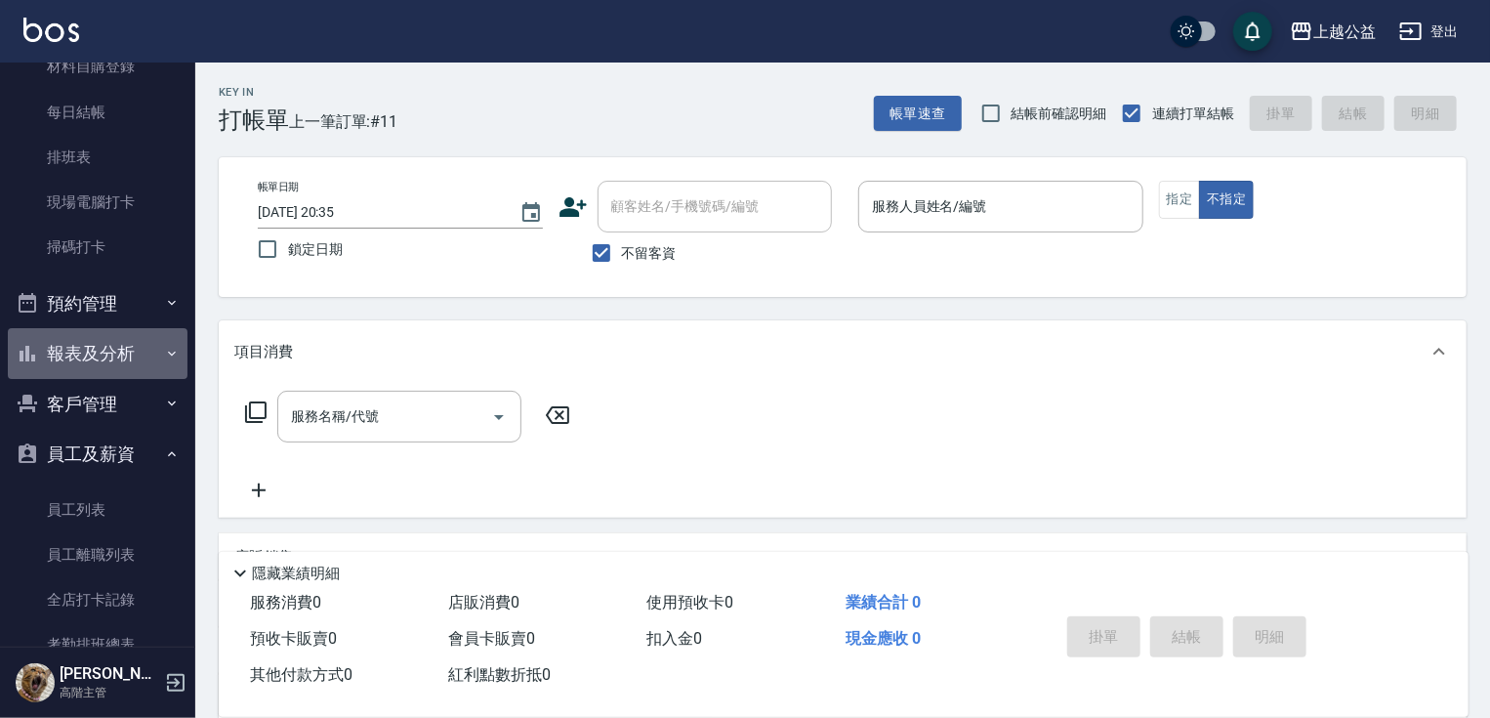
click at [164, 351] on icon "button" at bounding box center [172, 354] width 16 height 16
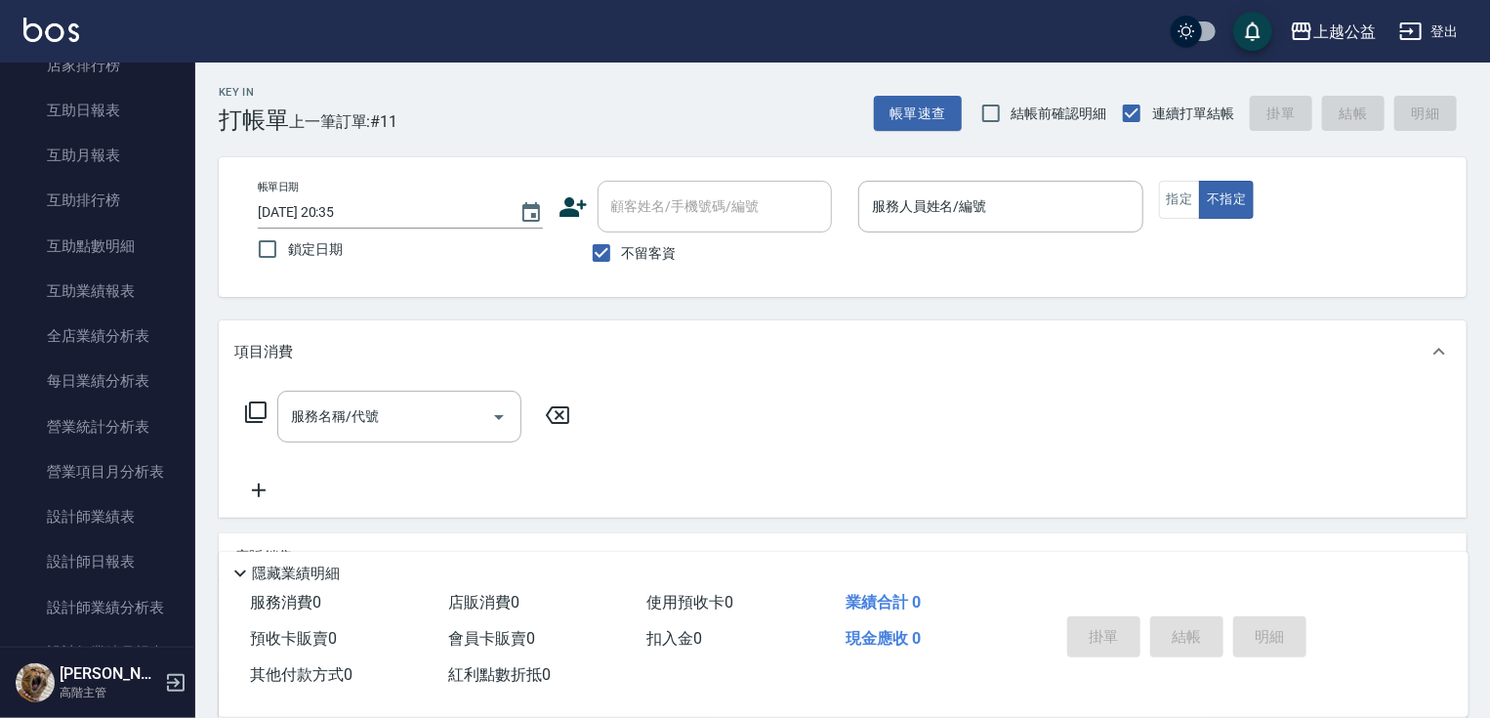
scroll to position [1029, 0]
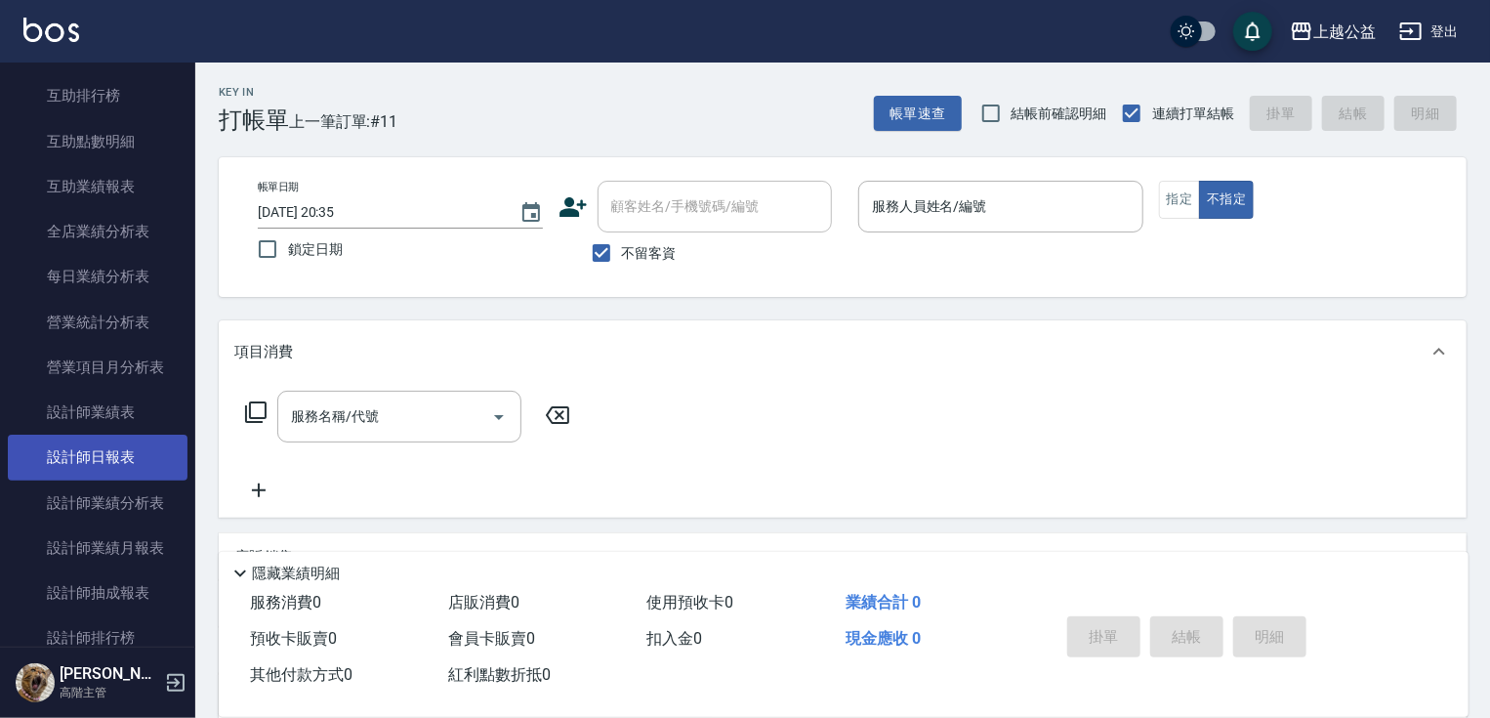
click at [70, 466] on link "設計師日報表" at bounding box center [98, 457] width 180 height 45
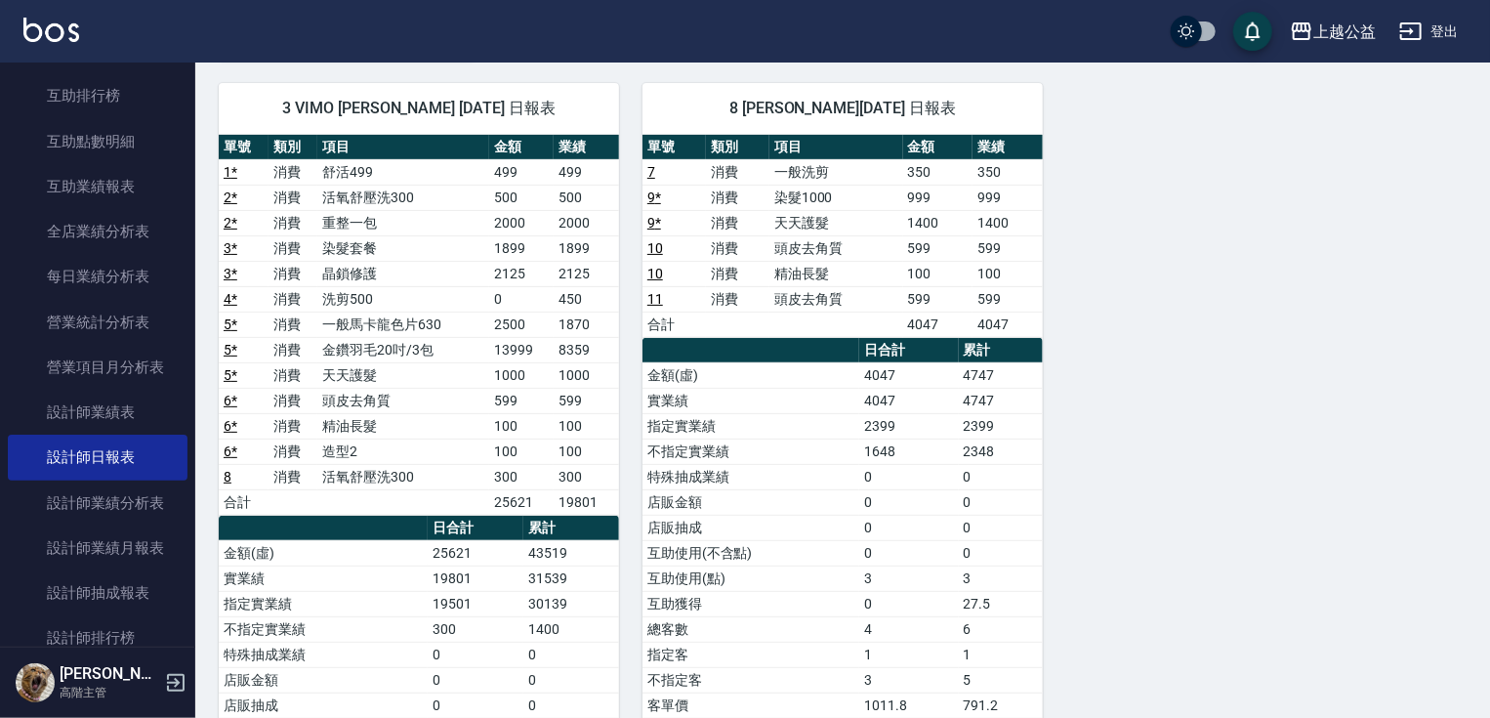
scroll to position [13, 0]
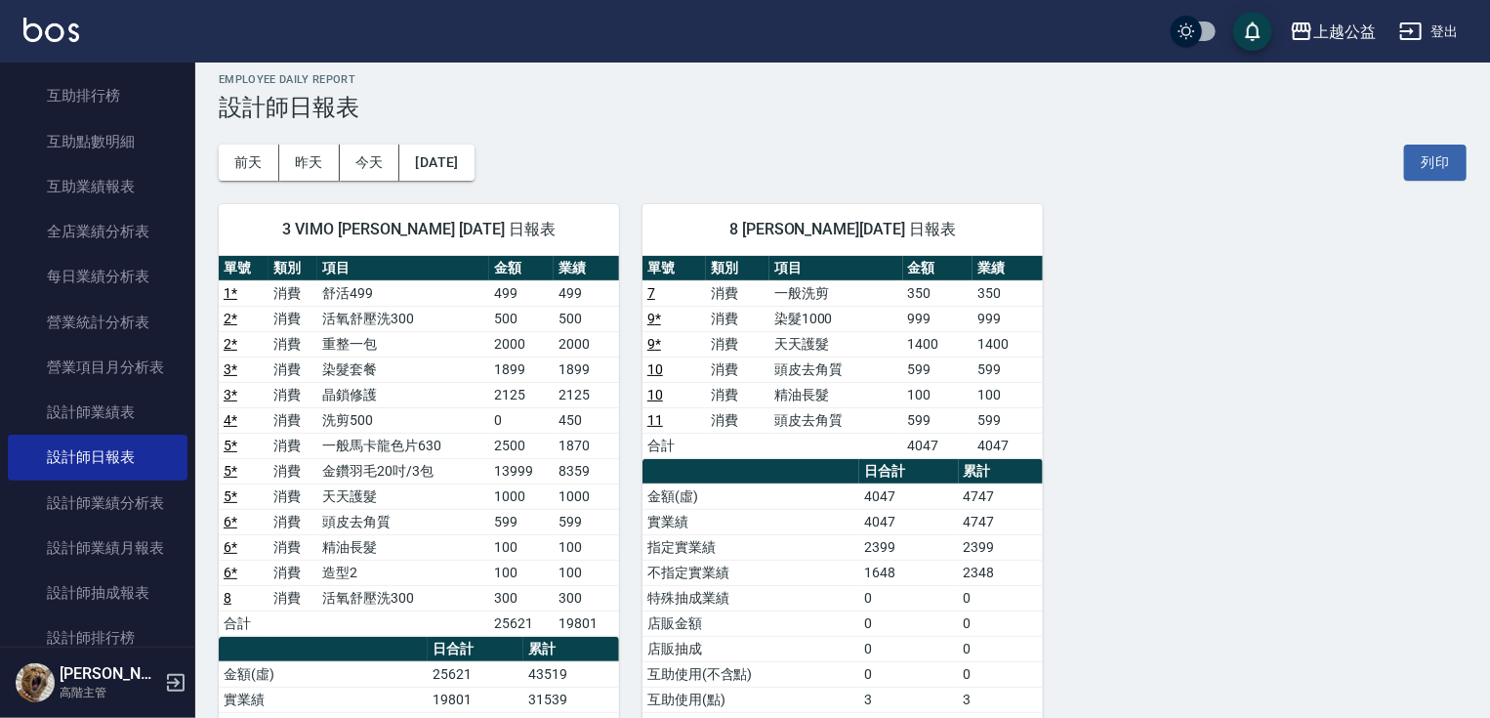
drag, startPoint x: 793, startPoint y: 412, endPoint x: 657, endPoint y: 251, distance: 210.7
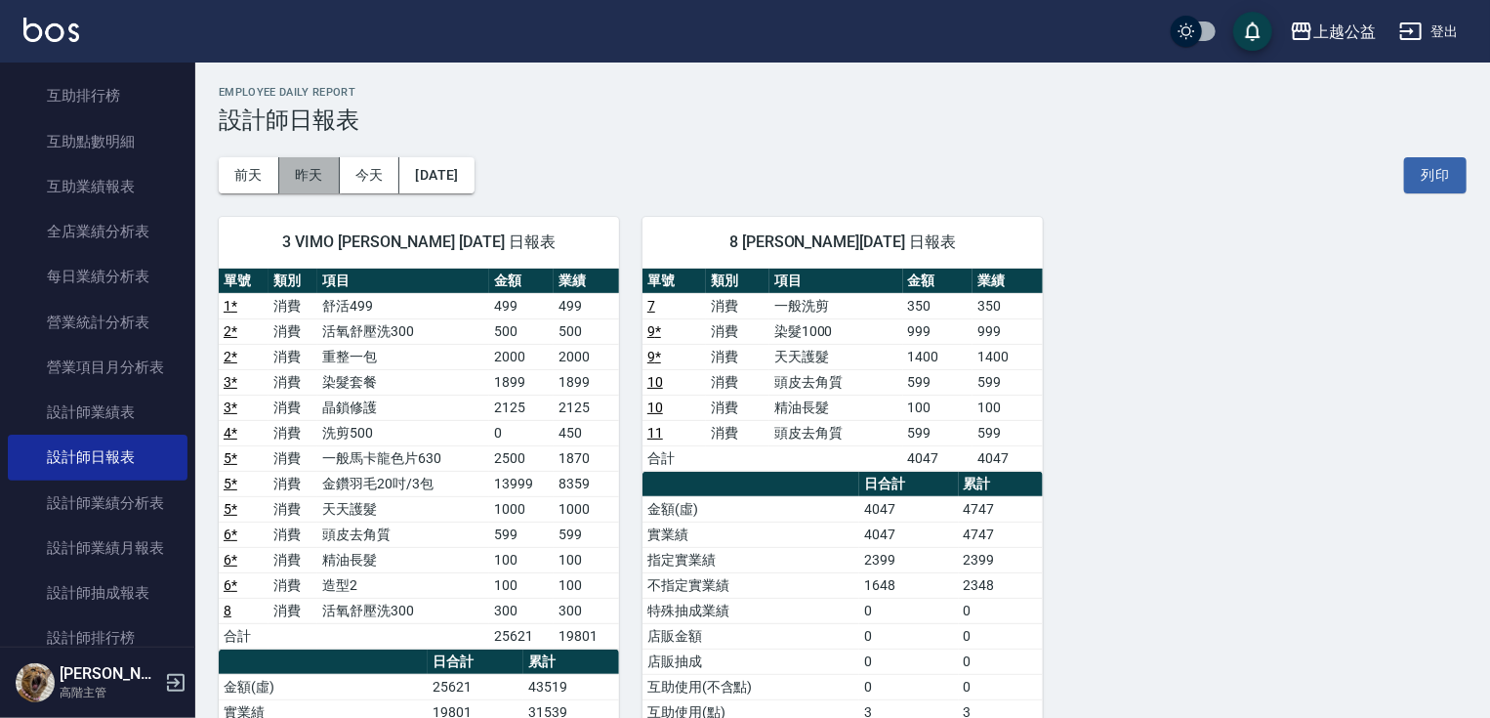
click at [308, 180] on button "昨天" at bounding box center [309, 175] width 61 height 36
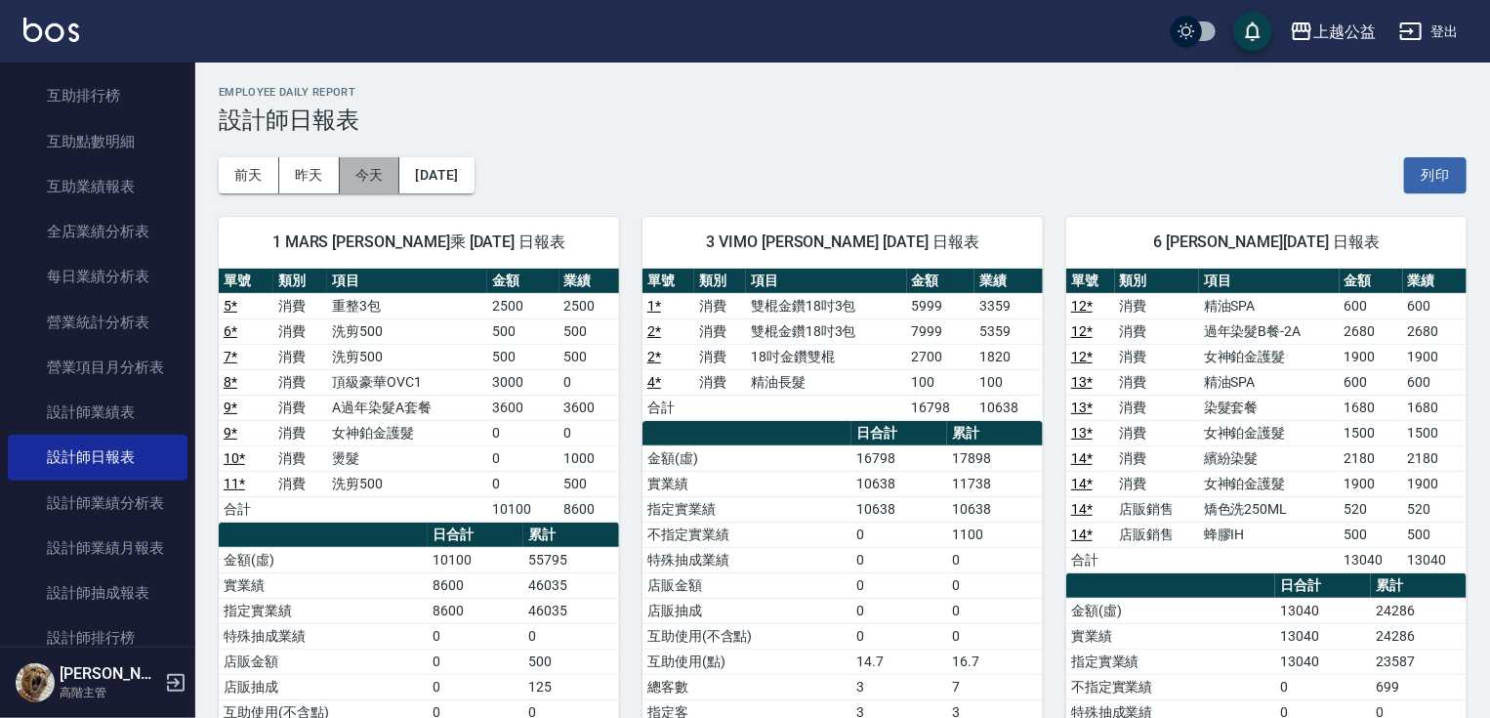
click at [372, 180] on button "今天" at bounding box center [370, 175] width 61 height 36
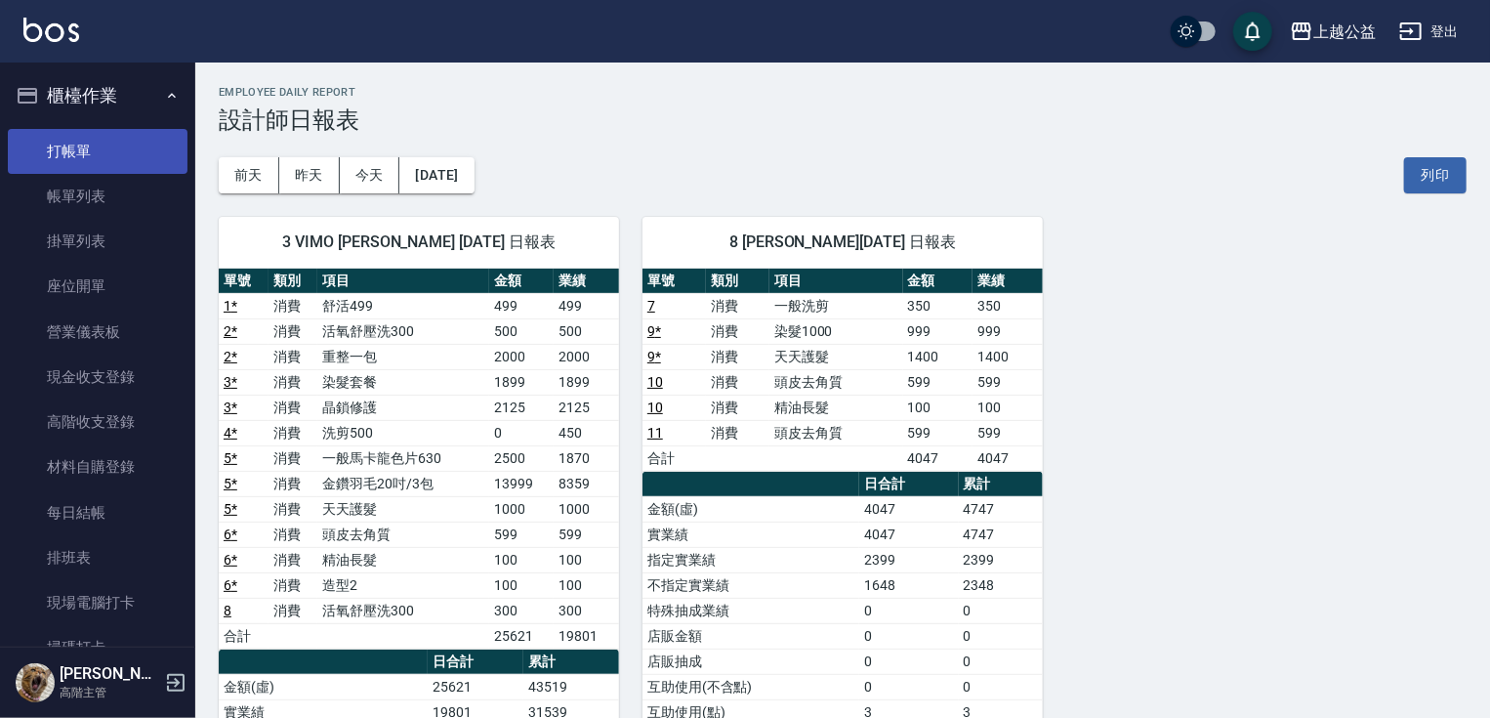
drag, startPoint x: 117, startPoint y: 122, endPoint x: 108, endPoint y: 143, distance: 22.3
click at [117, 125] on ul "打帳單 帳單列表 掛單列表 座位開單 營業儀表板 現金收支登錄 高階收支登錄 材料自購登錄 每日結帳 排班表 現場電腦打卡 掃碼打卡" at bounding box center [98, 400] width 180 height 558
click at [108, 143] on link "打帳單" at bounding box center [98, 151] width 180 height 45
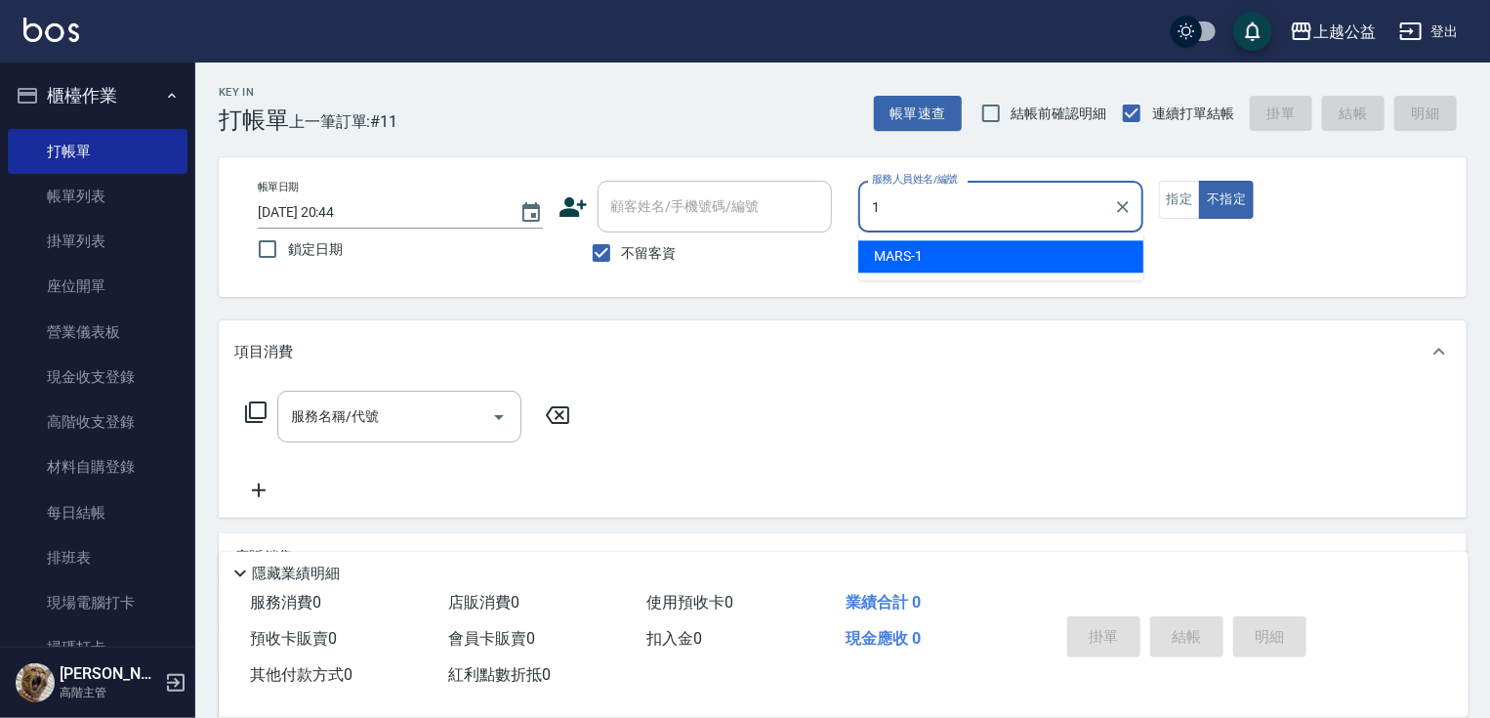
type input "MARS-1"
type button "false"
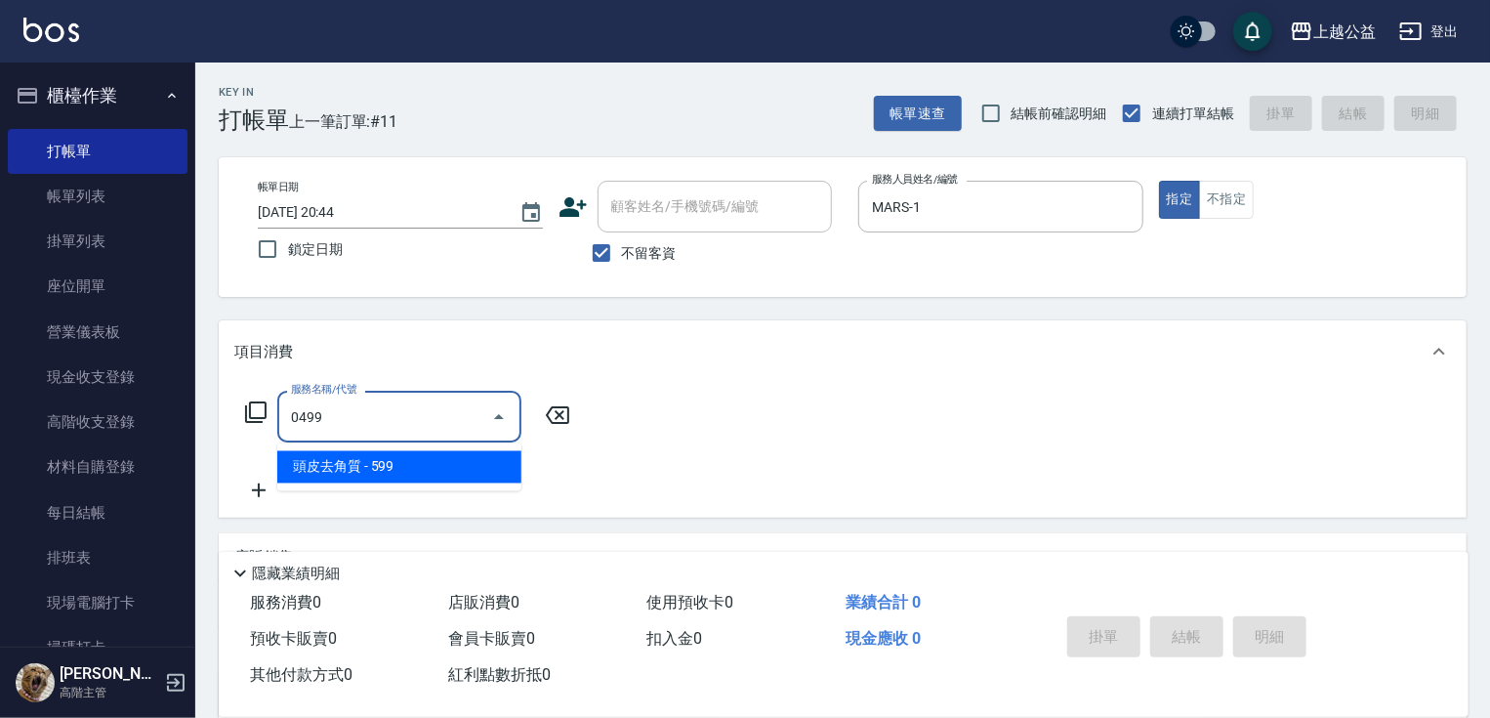
type input "頭皮去角質(0499)"
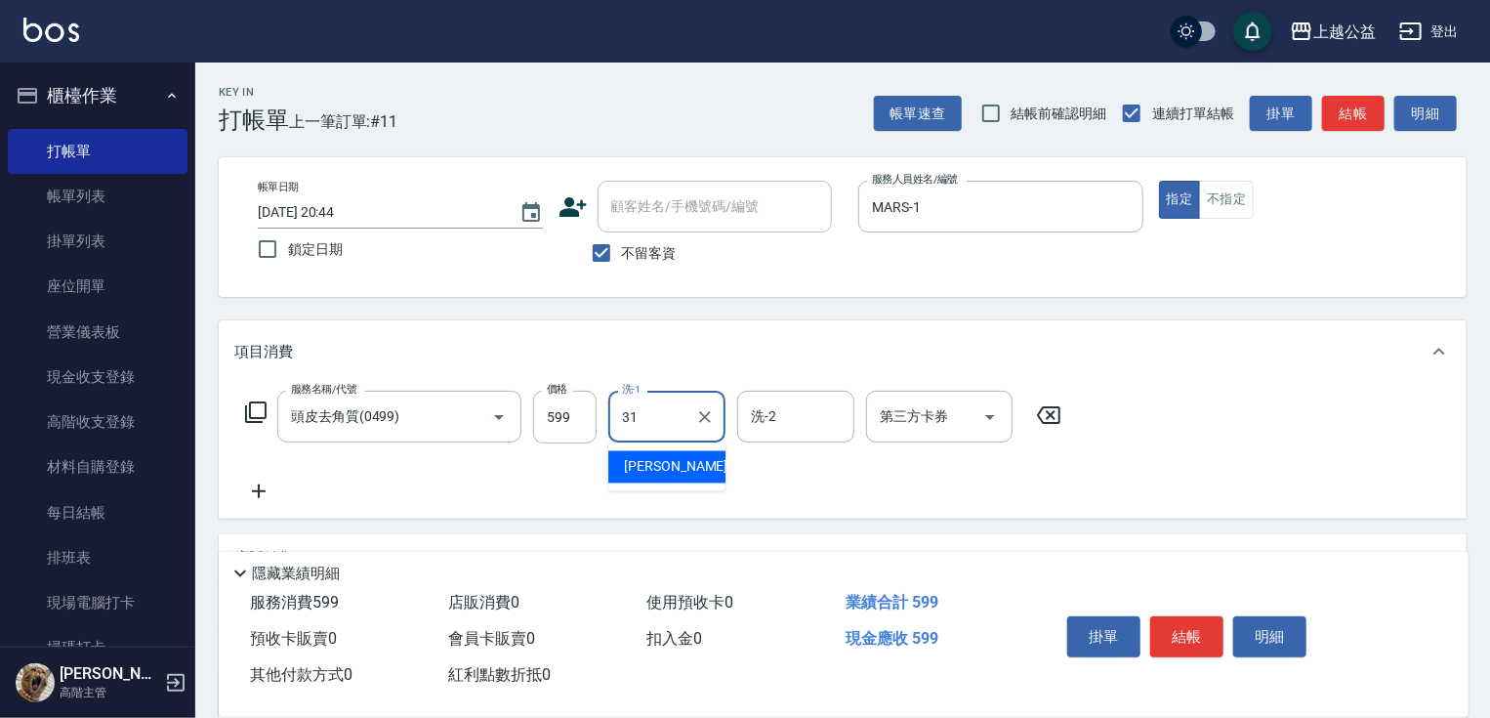
type input "[PERSON_NAME]-31"
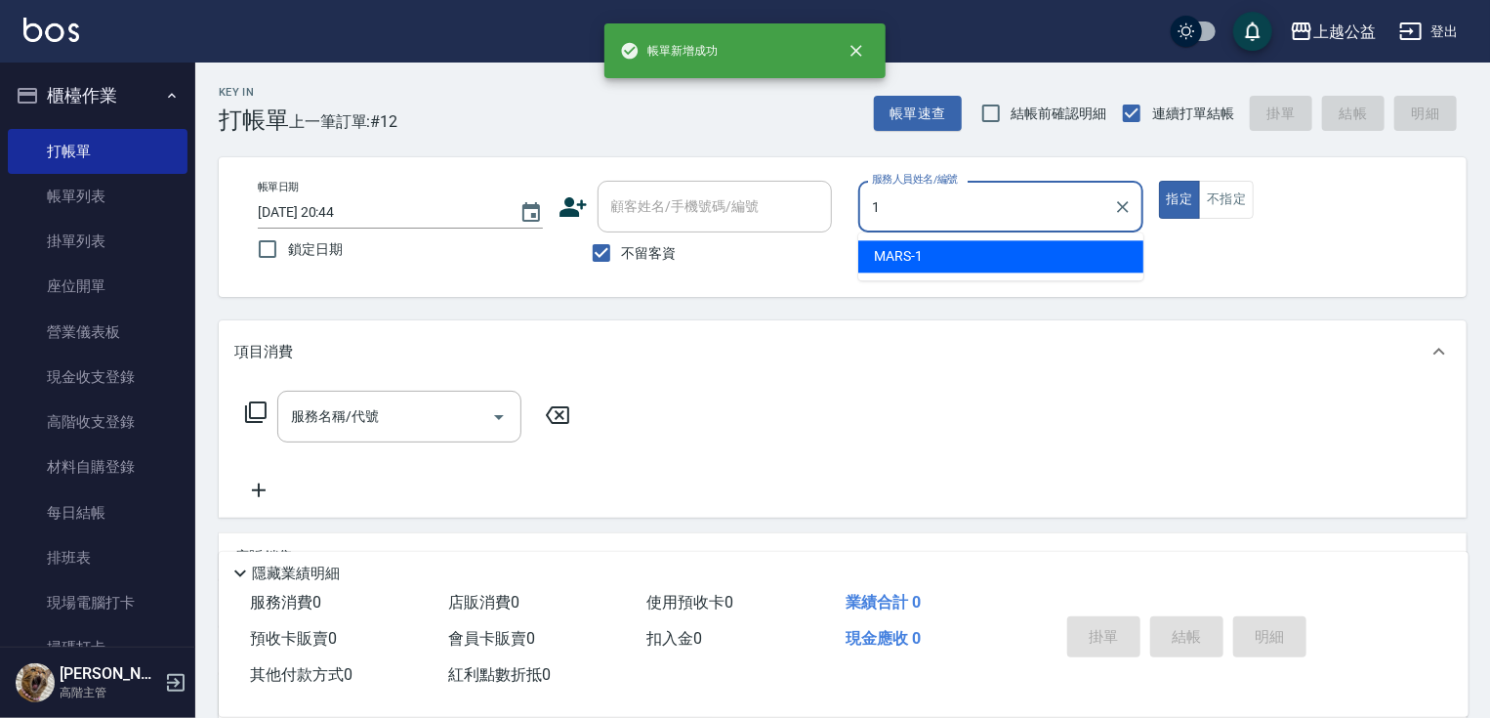
type input "MARS-1"
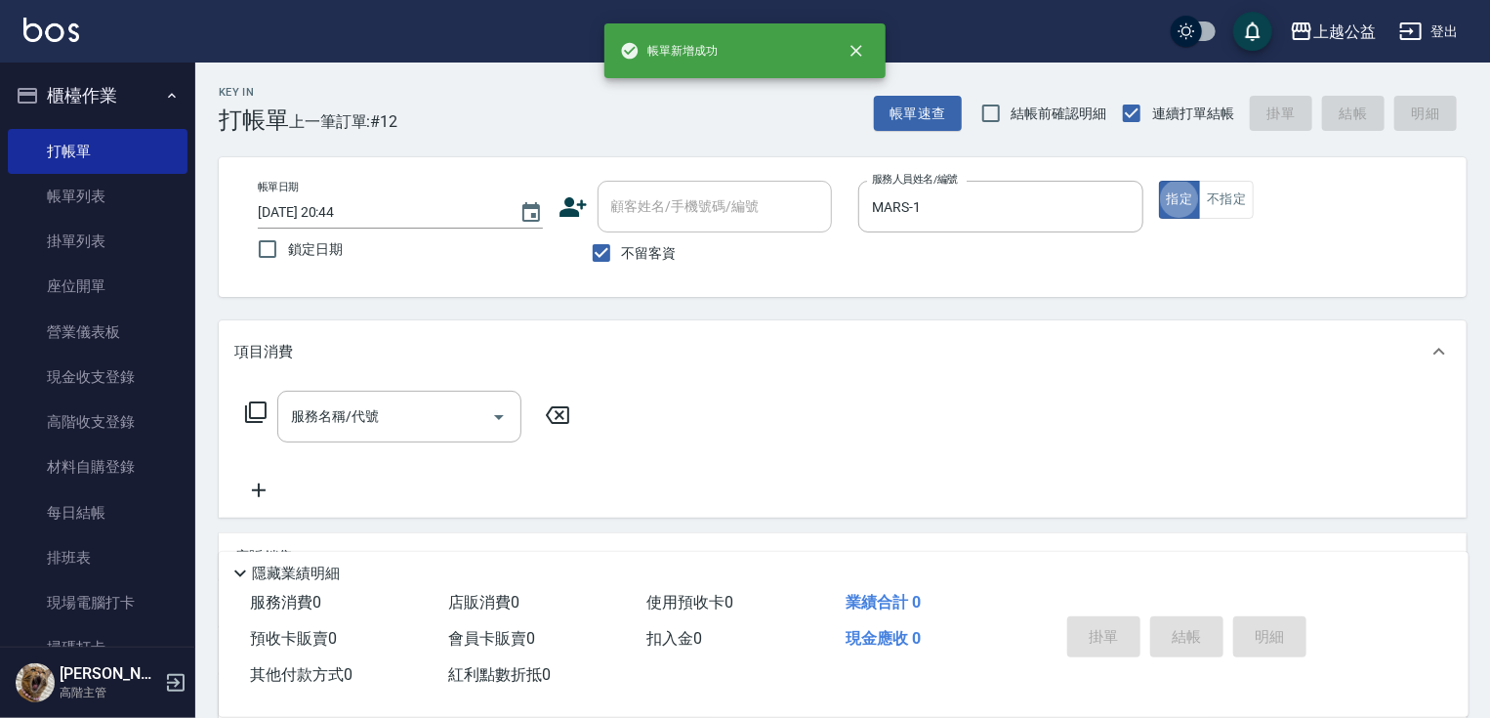
type button "true"
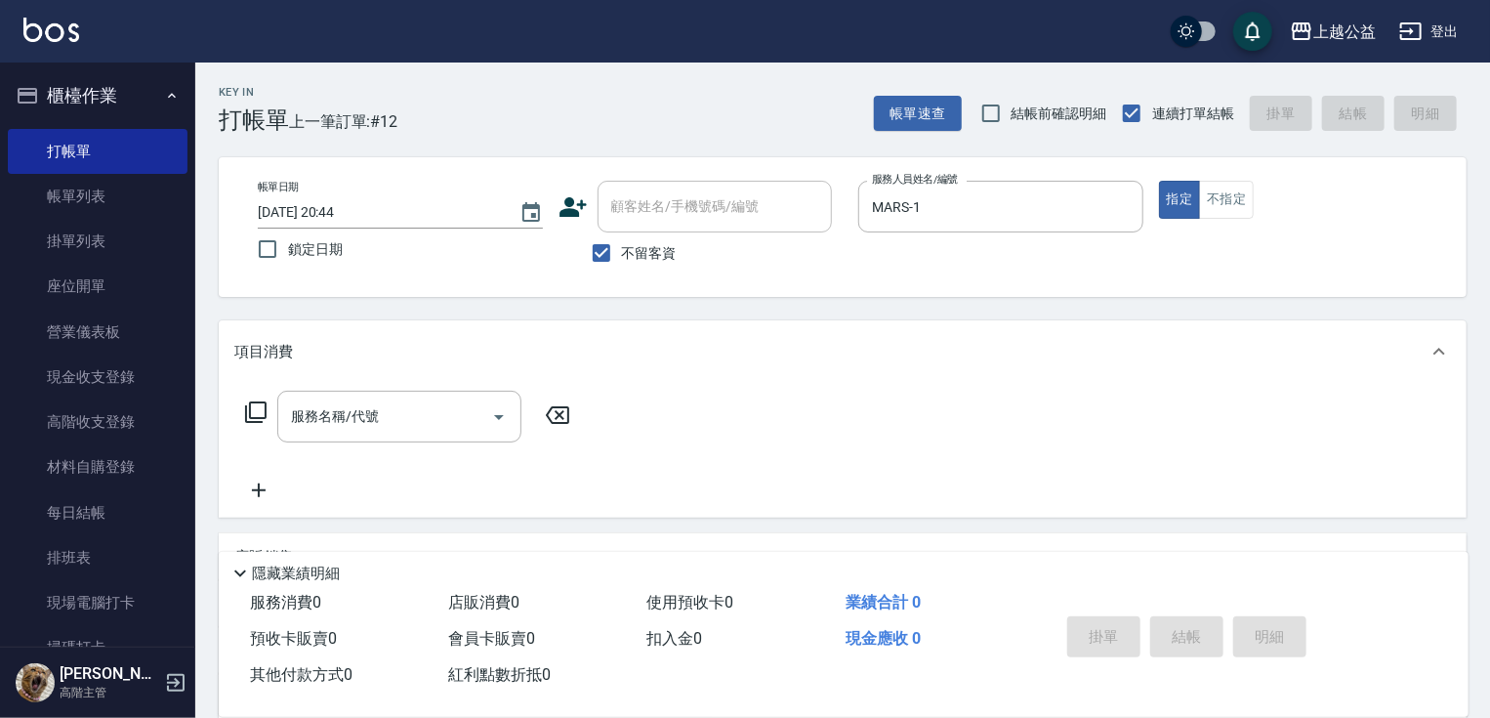
click at [248, 415] on icon at bounding box center [255, 411] width 23 height 23
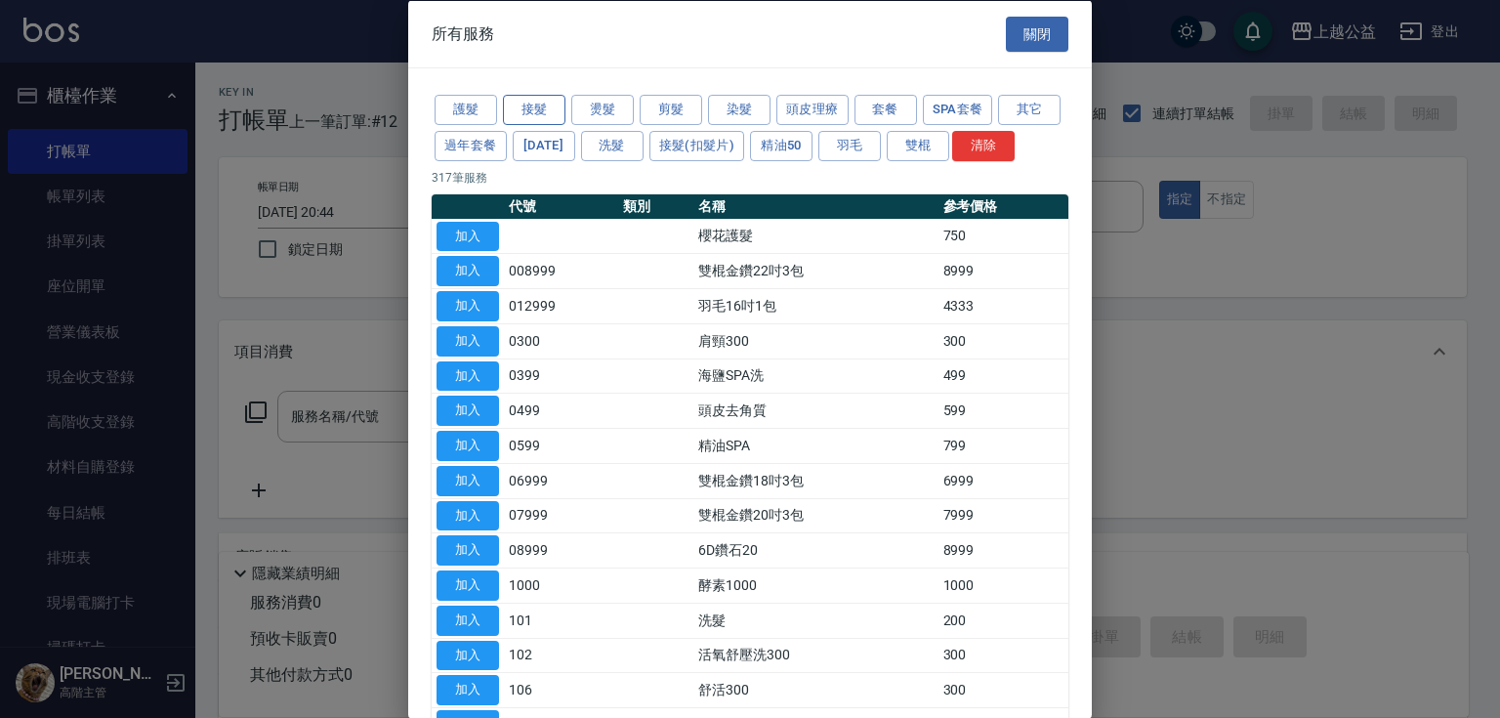
click at [541, 121] on button "接髮" at bounding box center [534, 110] width 63 height 30
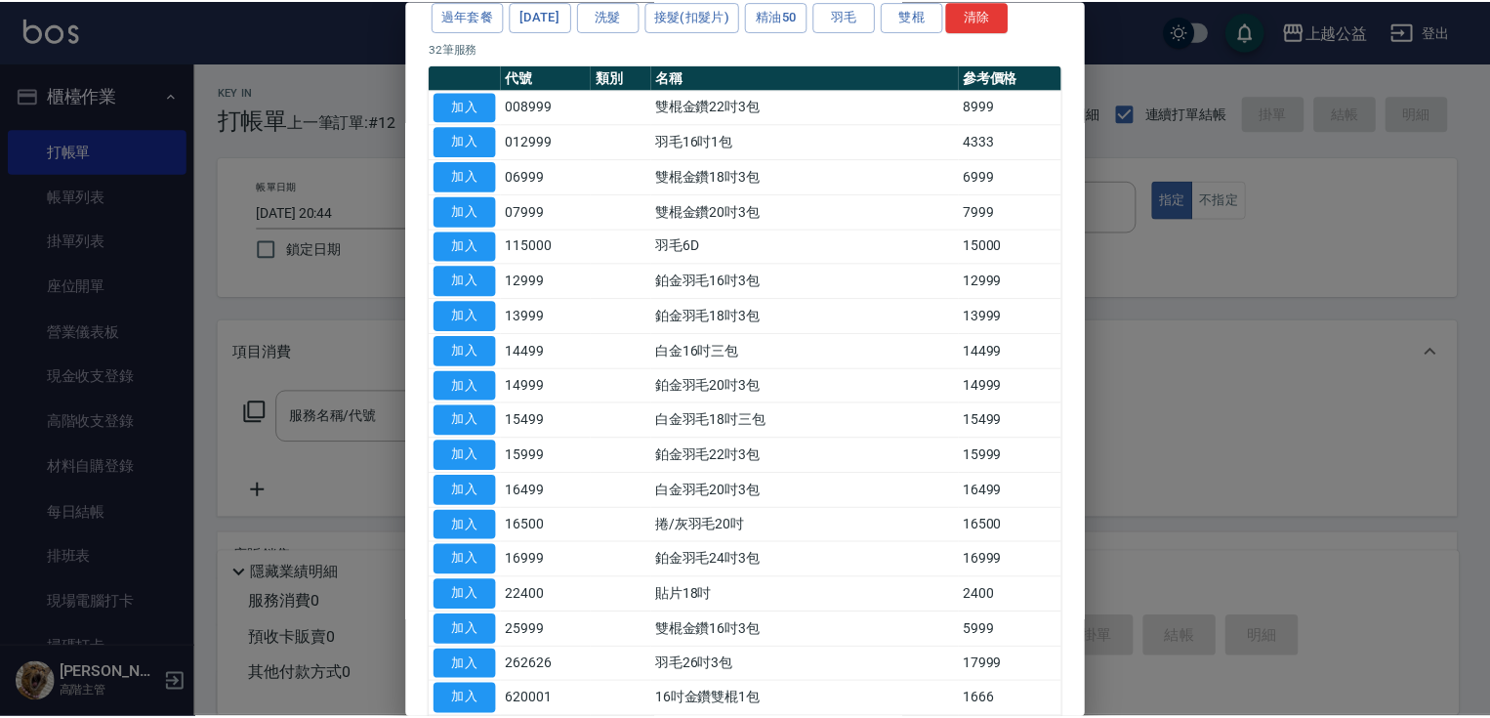
scroll to position [133, 0]
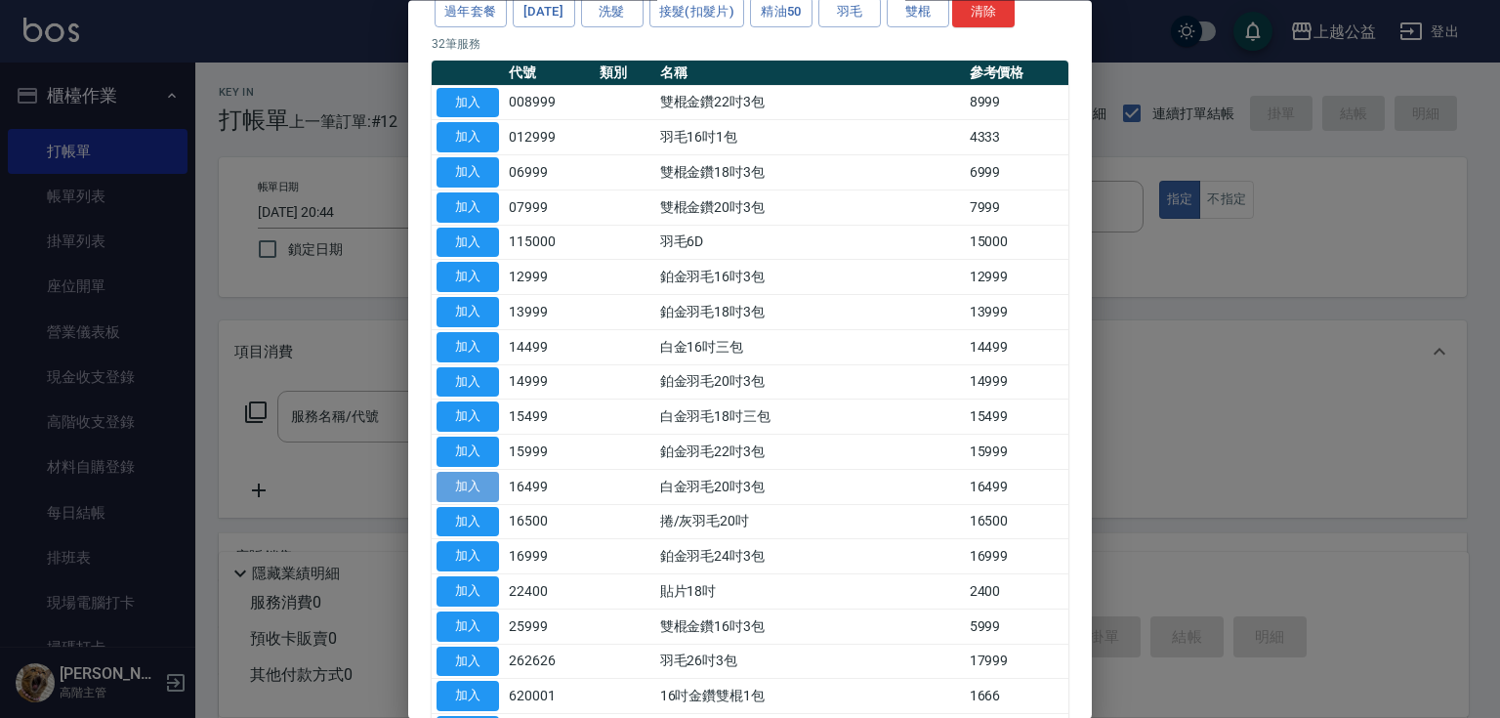
click at [465, 502] on button "加入" at bounding box center [468, 487] width 63 height 30
type input "白金羽毛20吋3包(16499)"
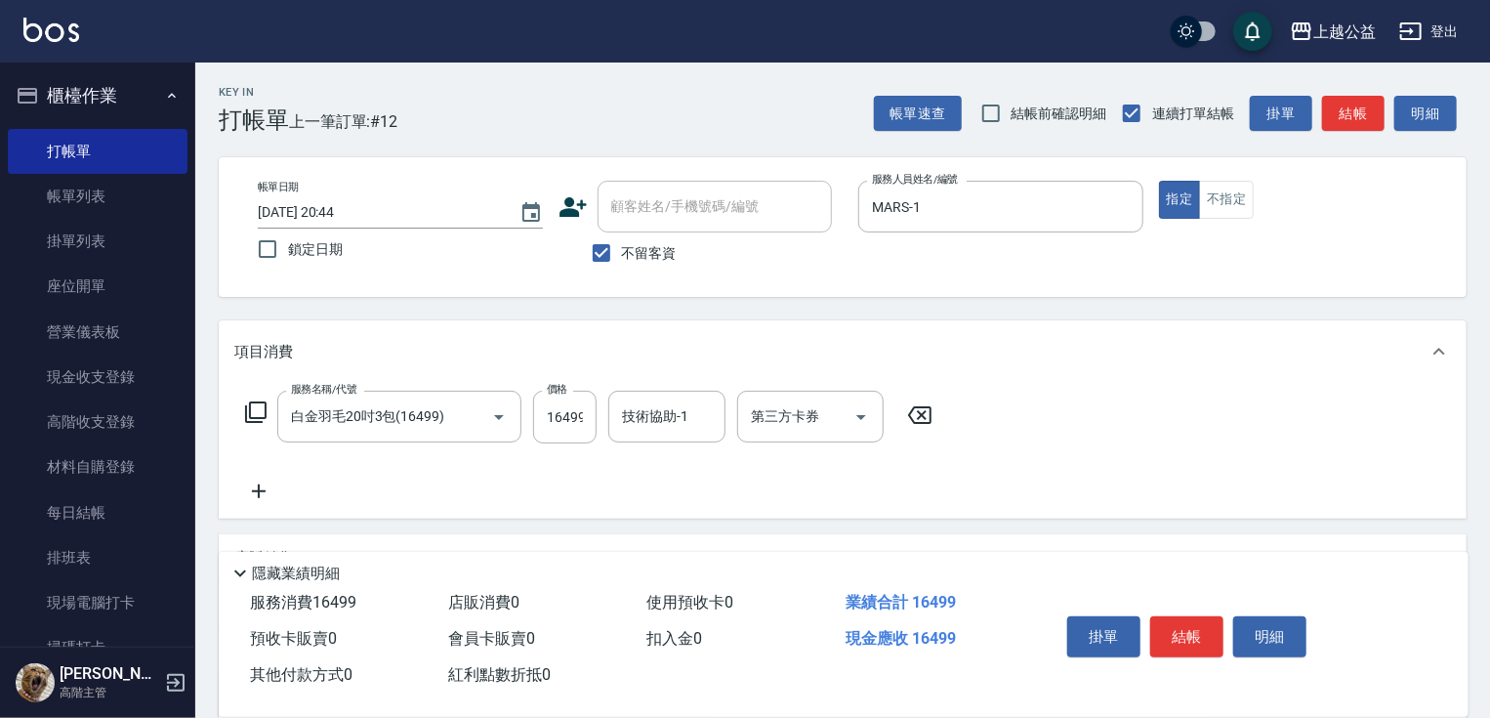
click at [253, 498] on icon at bounding box center [258, 491] width 49 height 23
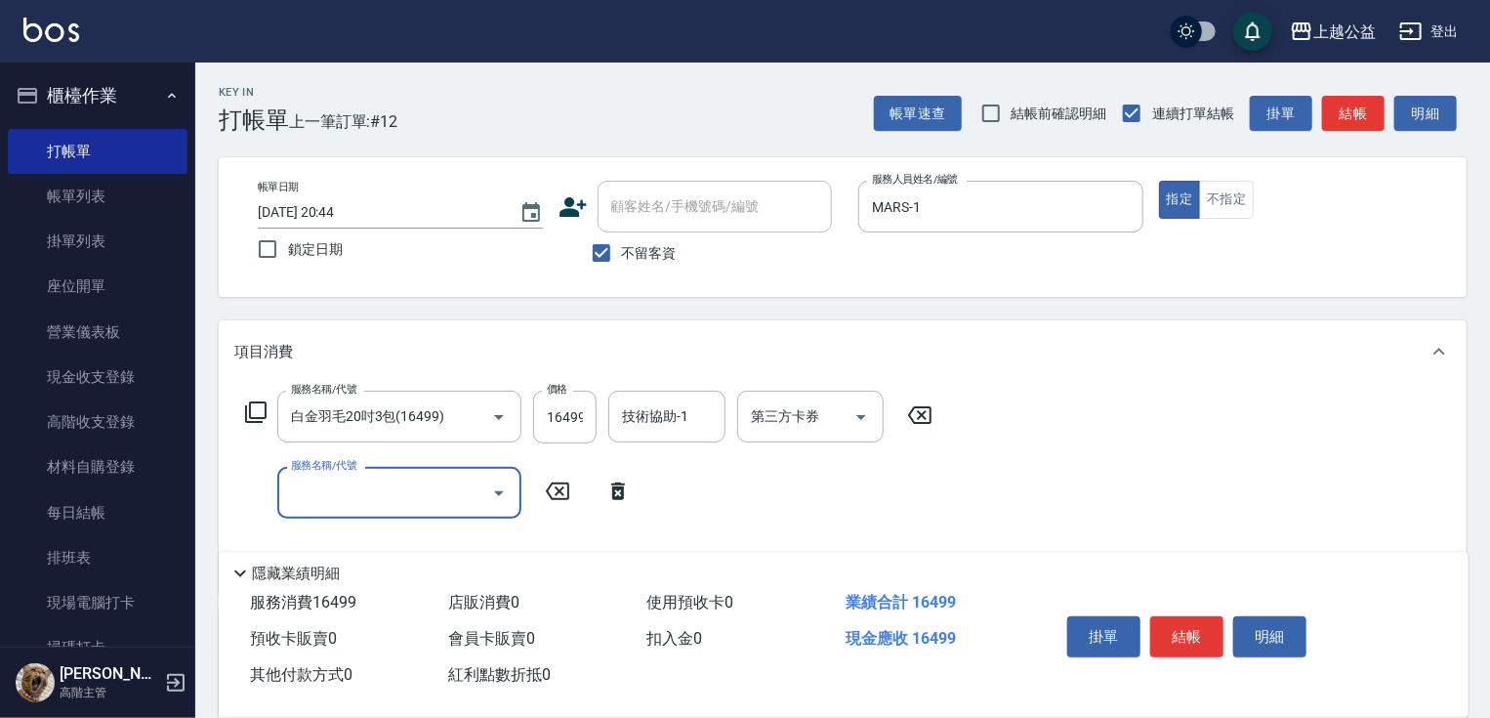
click at [250, 419] on icon at bounding box center [255, 411] width 23 height 23
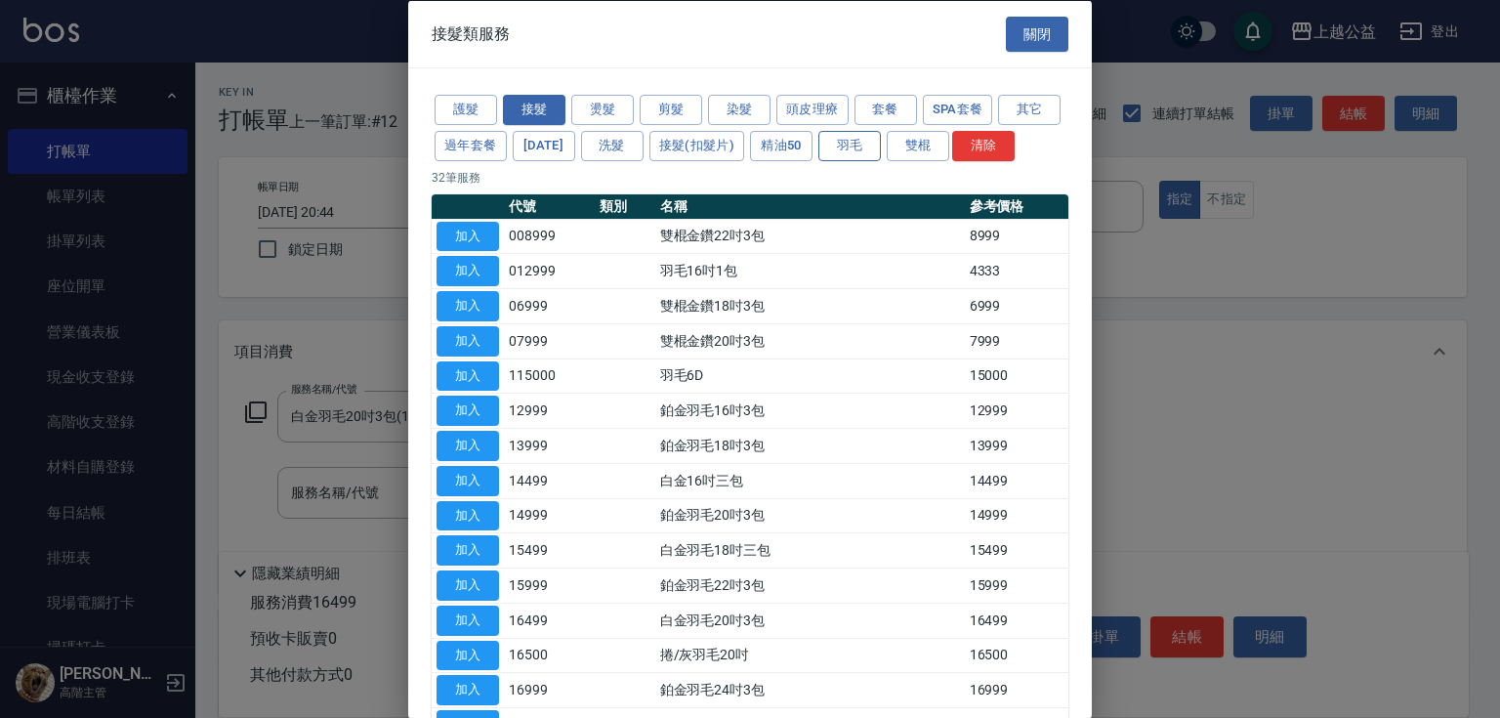
click at [881, 146] on button "羽毛" at bounding box center [849, 145] width 63 height 30
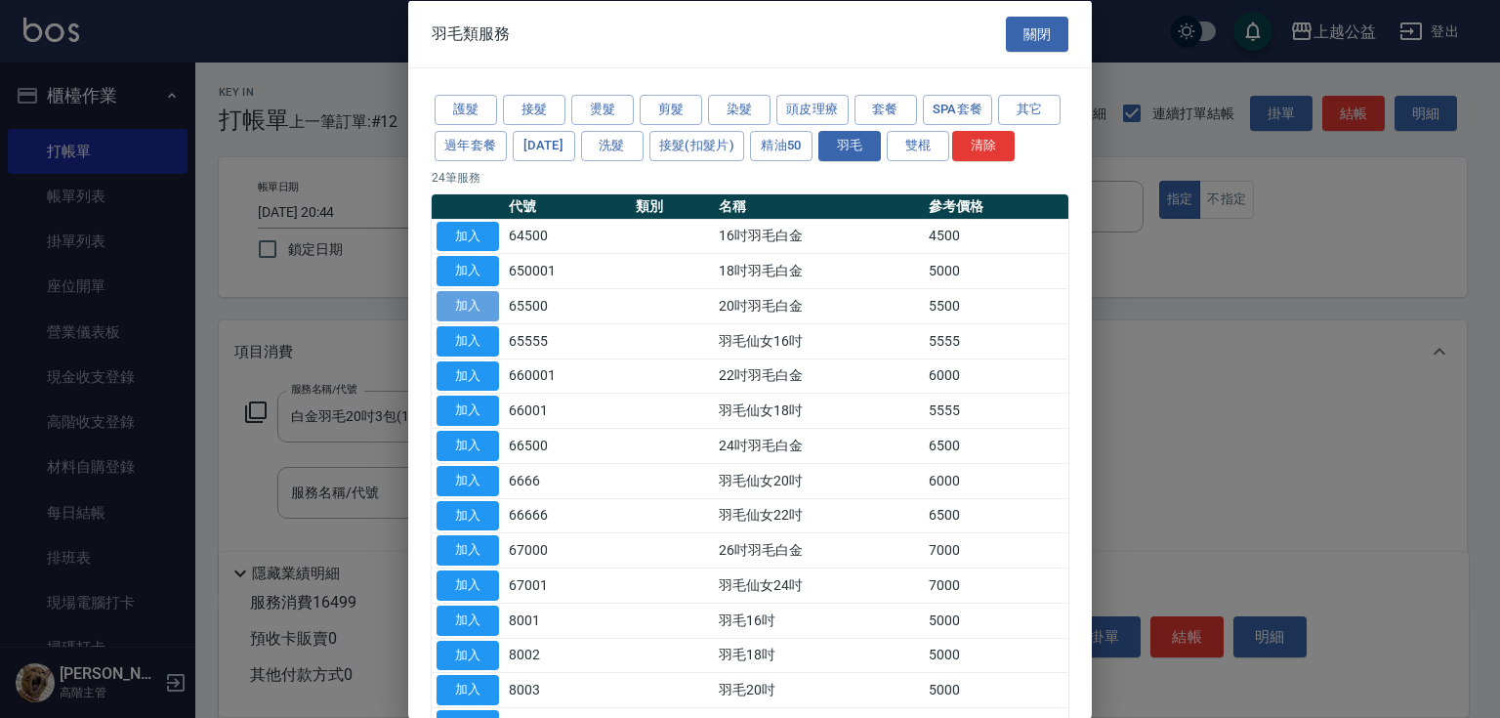
click at [460, 321] on button "加入" at bounding box center [468, 306] width 63 height 30
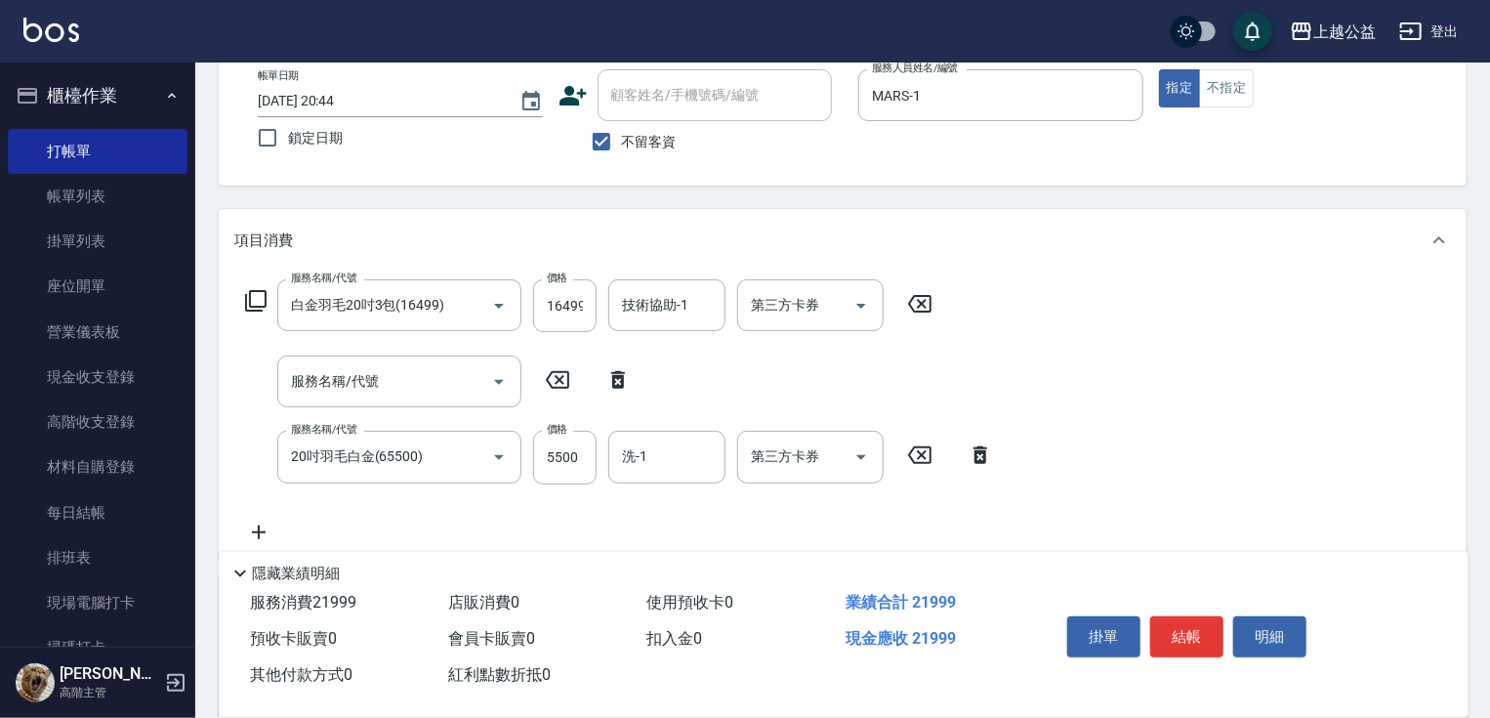
scroll to position [211, 0]
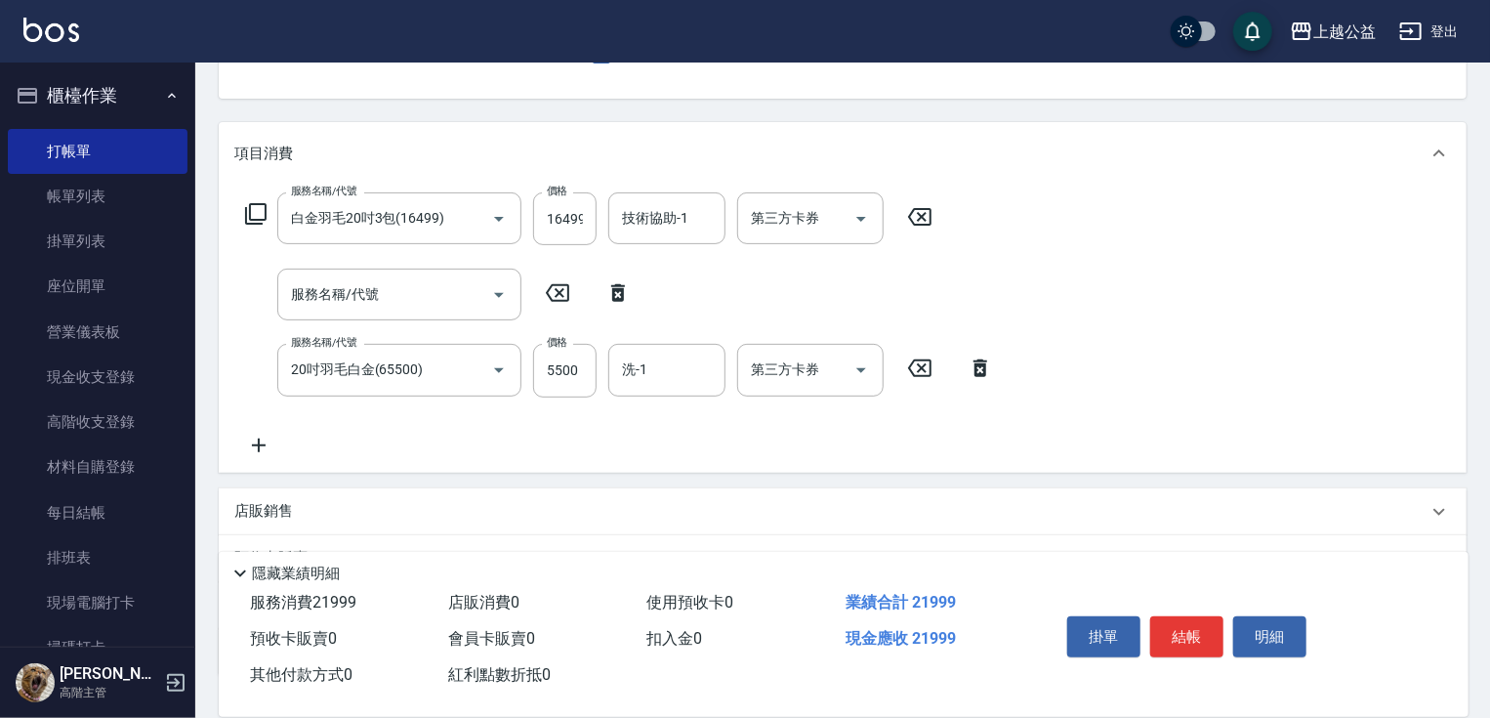
drag, startPoint x: 755, startPoint y: 598, endPoint x: 755, endPoint y: 610, distance: 12.7
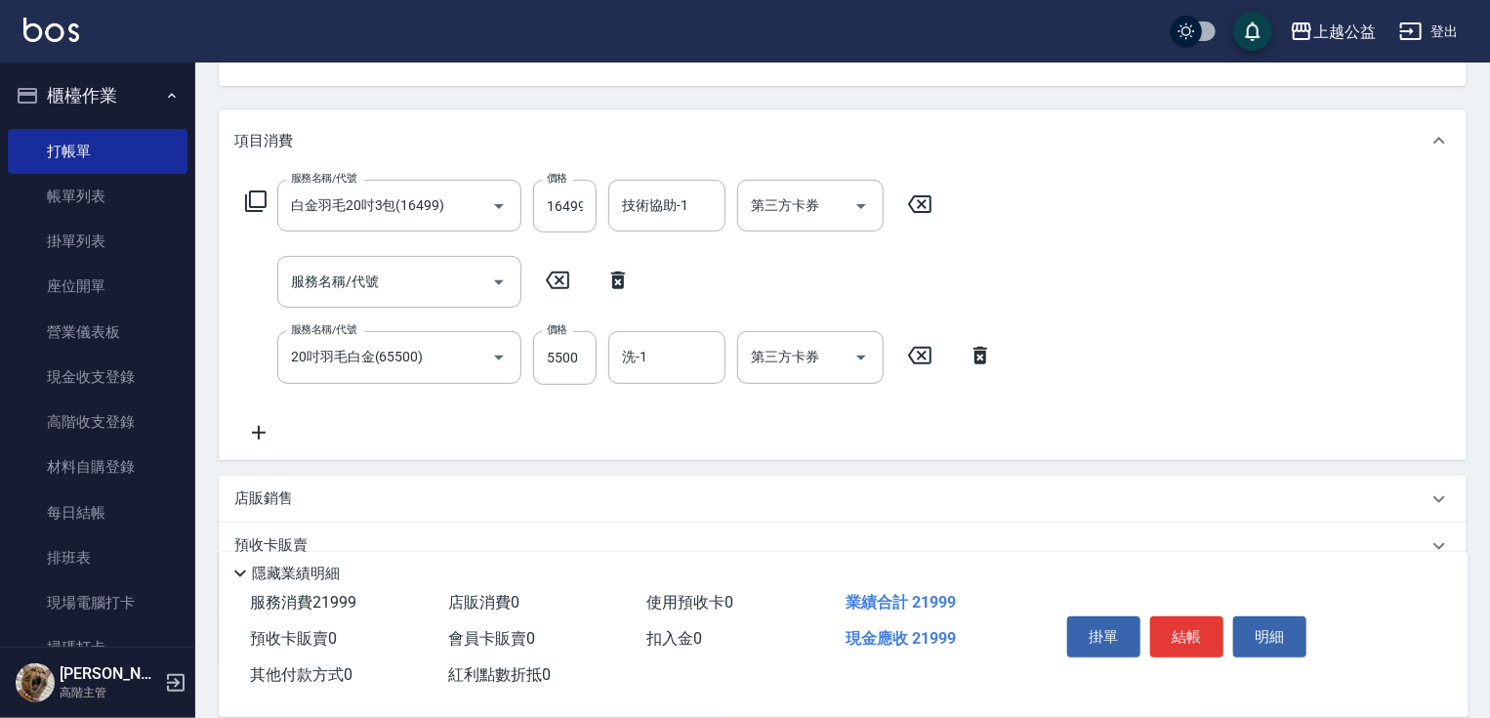
click at [569, 282] on icon at bounding box center [557, 280] width 49 height 23
click at [625, 273] on icon at bounding box center [618, 280] width 49 height 23
type input "20吋羽毛白金(65500)"
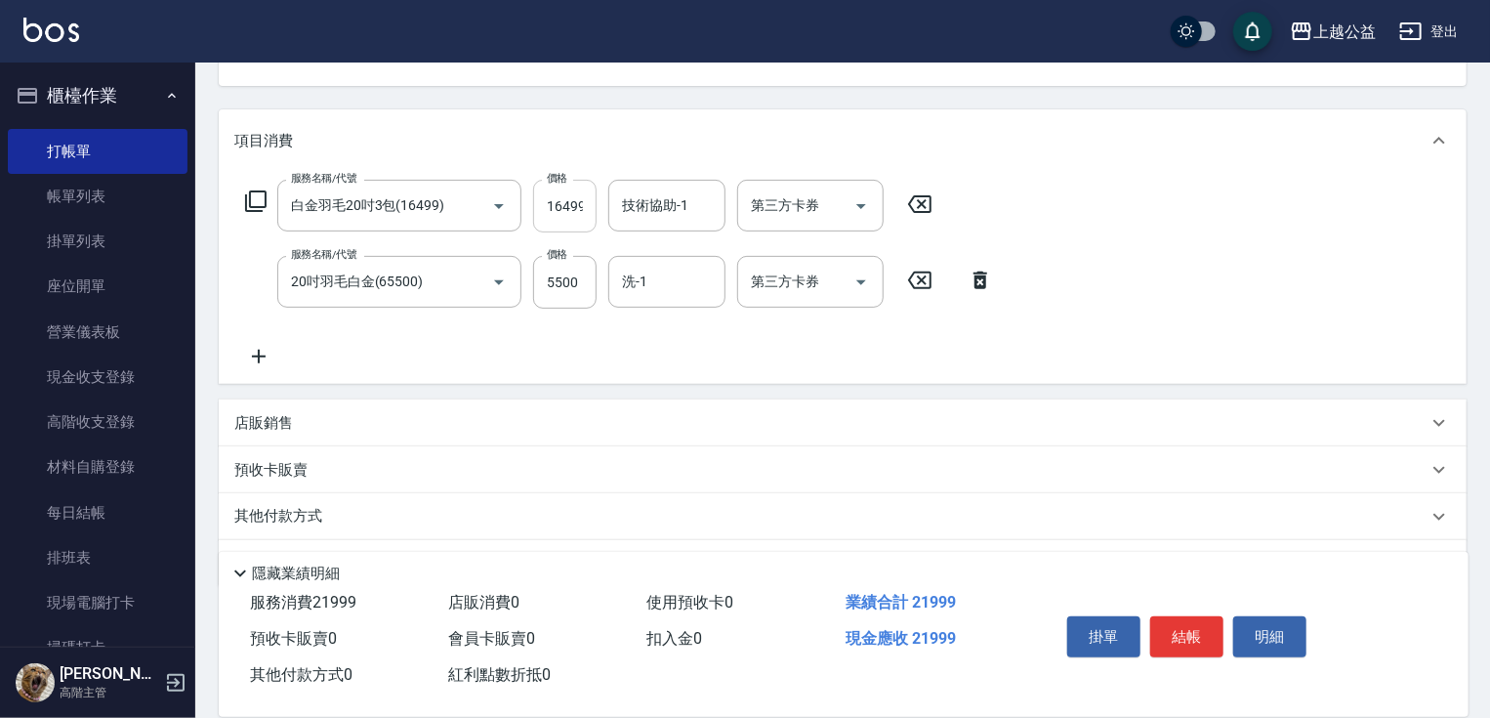
click at [574, 201] on input "16499" at bounding box center [564, 206] width 63 height 53
click at [560, 191] on input "16499" at bounding box center [564, 206] width 63 height 53
type input "16500"
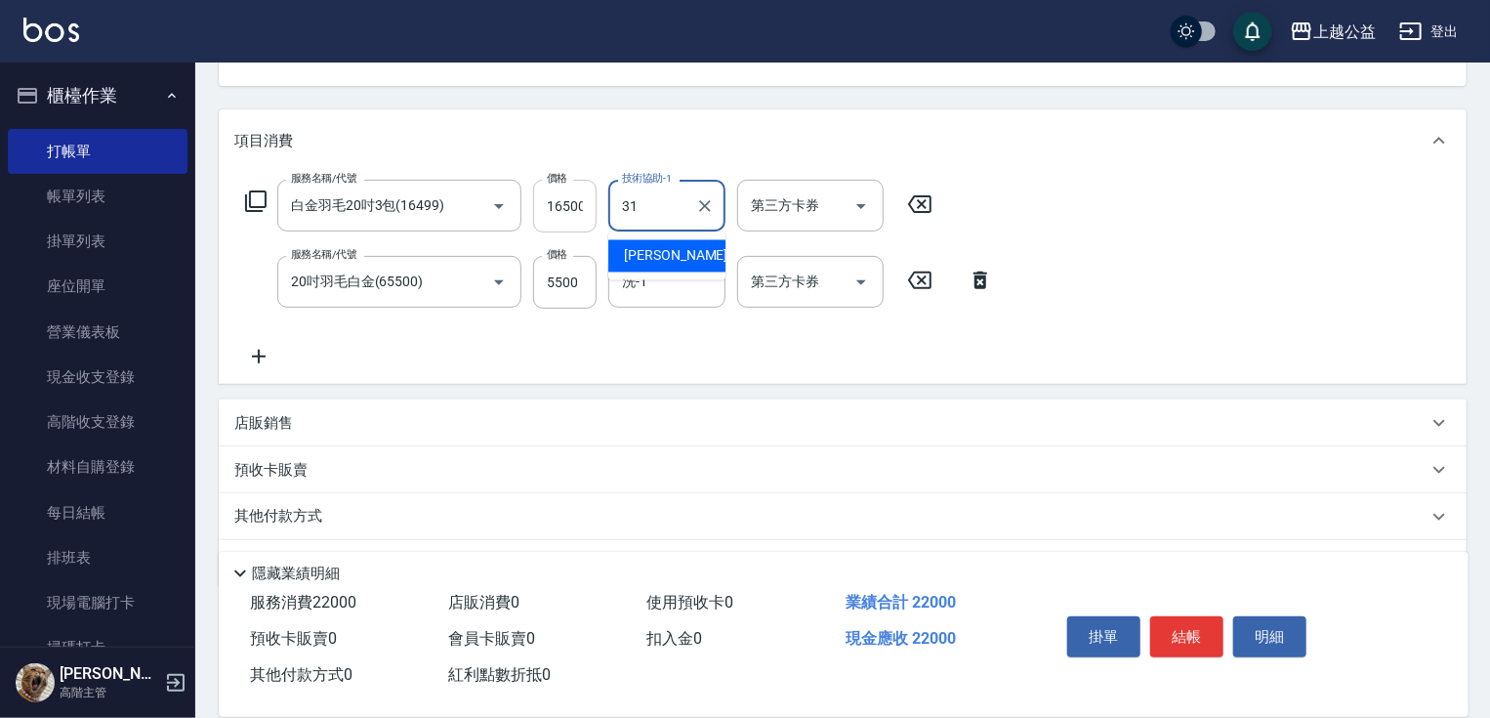
type input "[PERSON_NAME]-31"
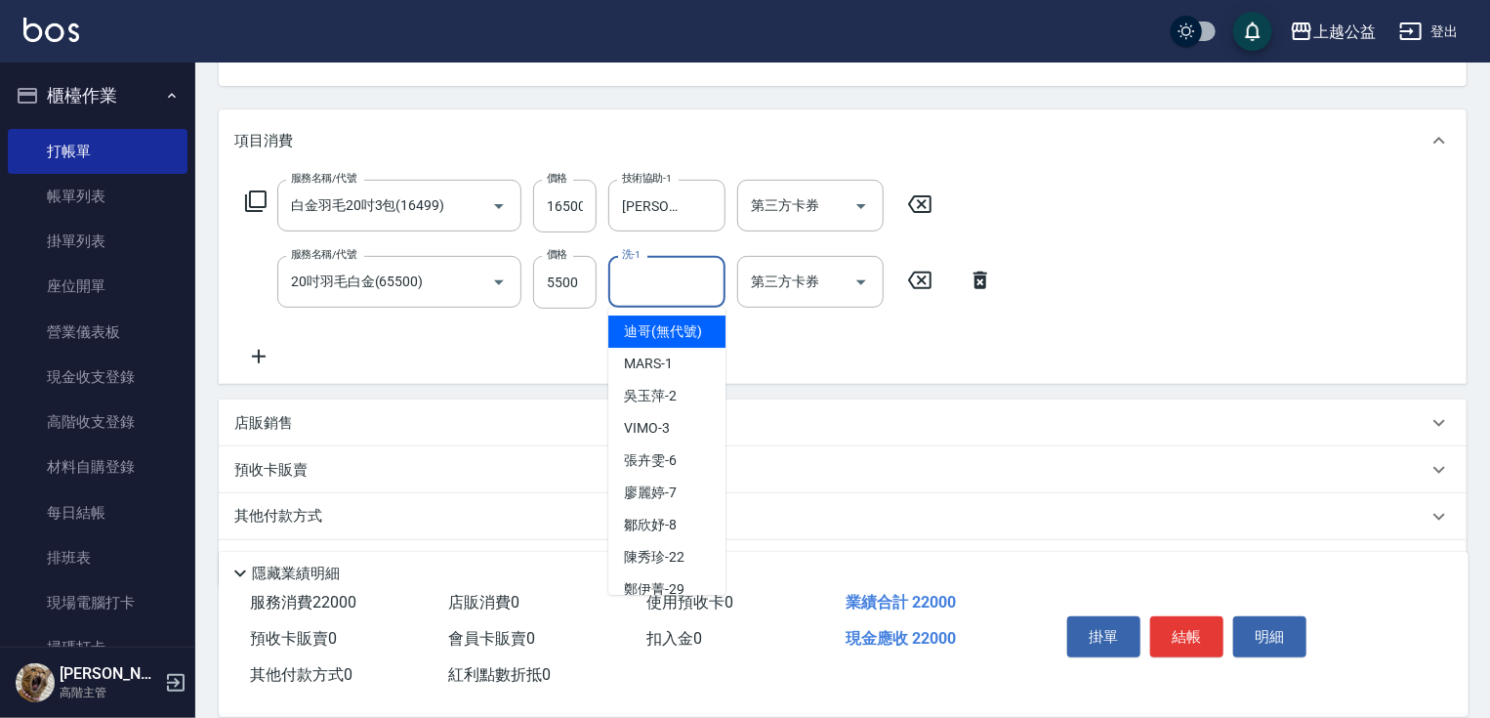
click at [625, 278] on input "洗-1" at bounding box center [667, 282] width 100 height 34
type input "[PERSON_NAME]-31"
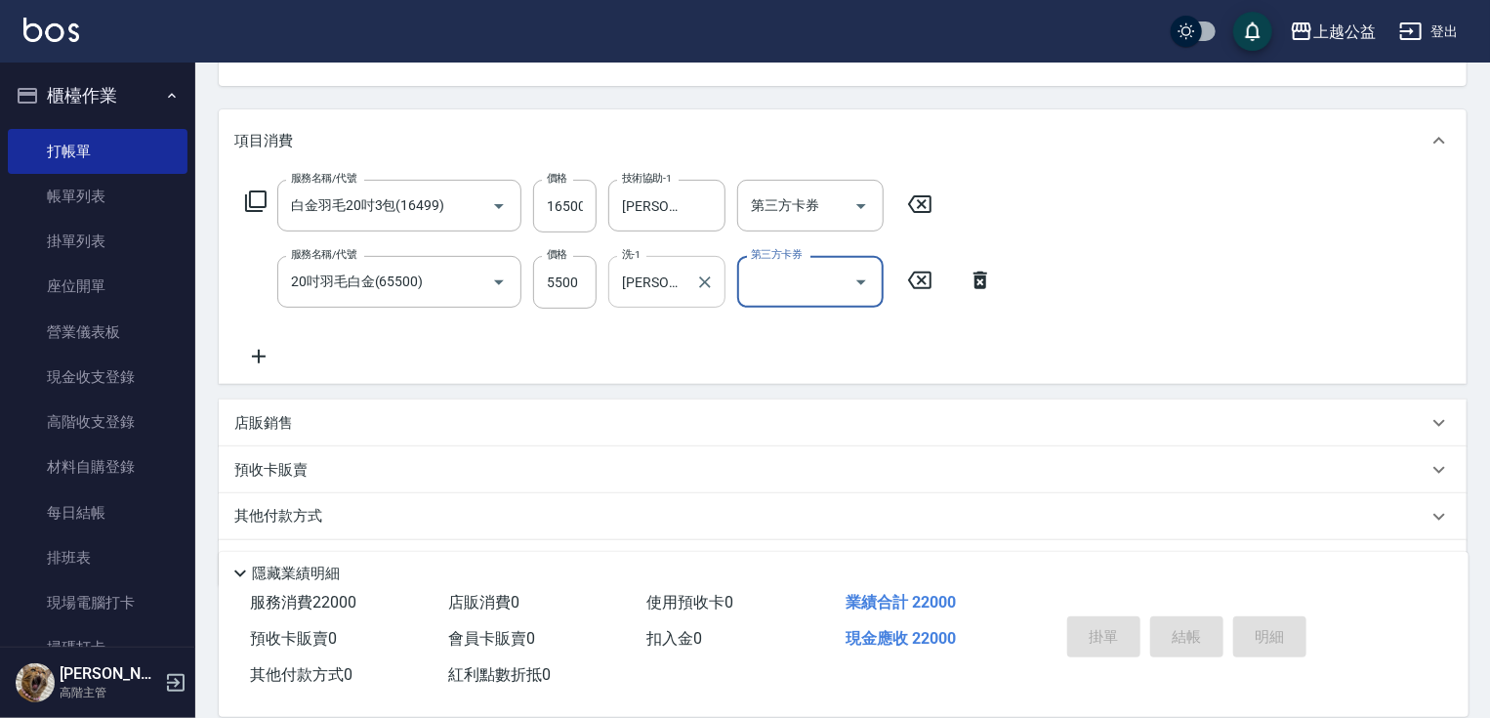
type input "[DATE] 20:45"
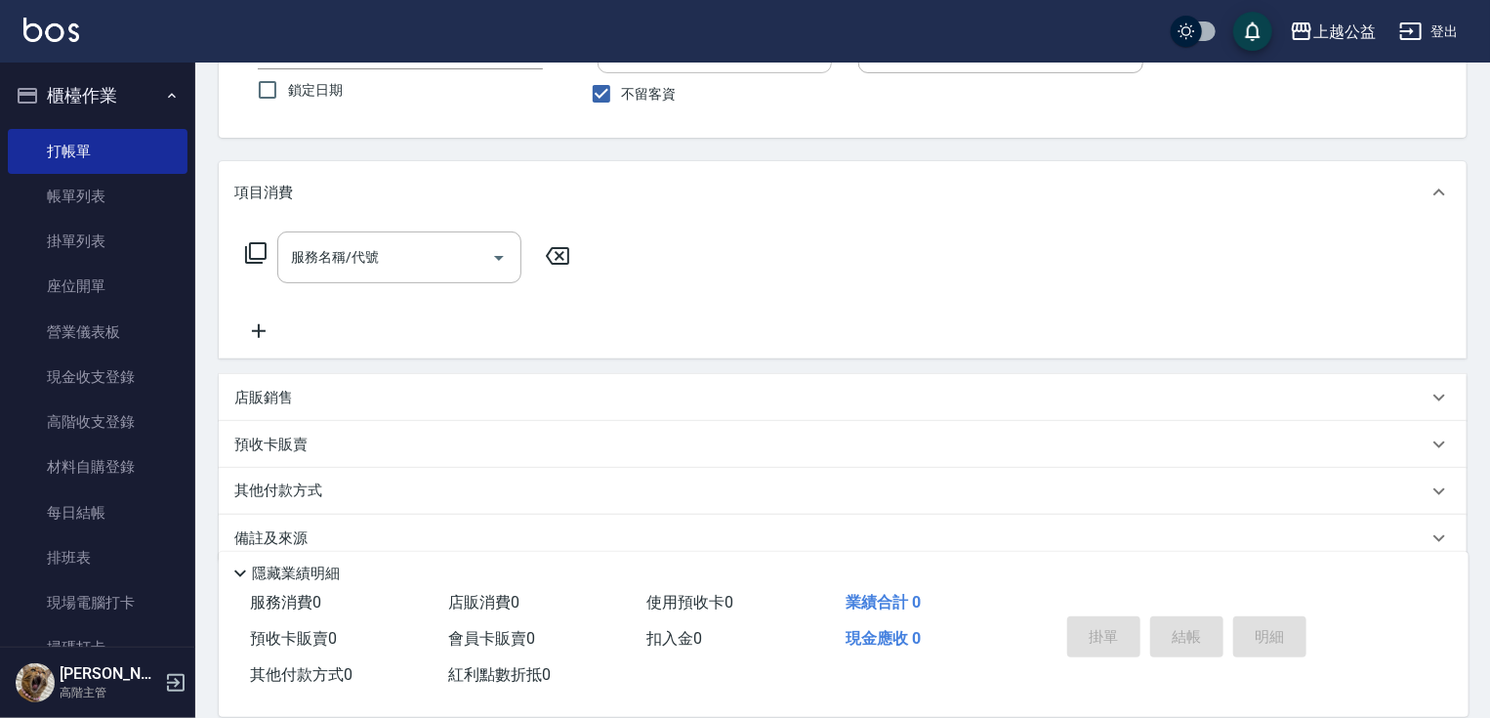
scroll to position [49, 0]
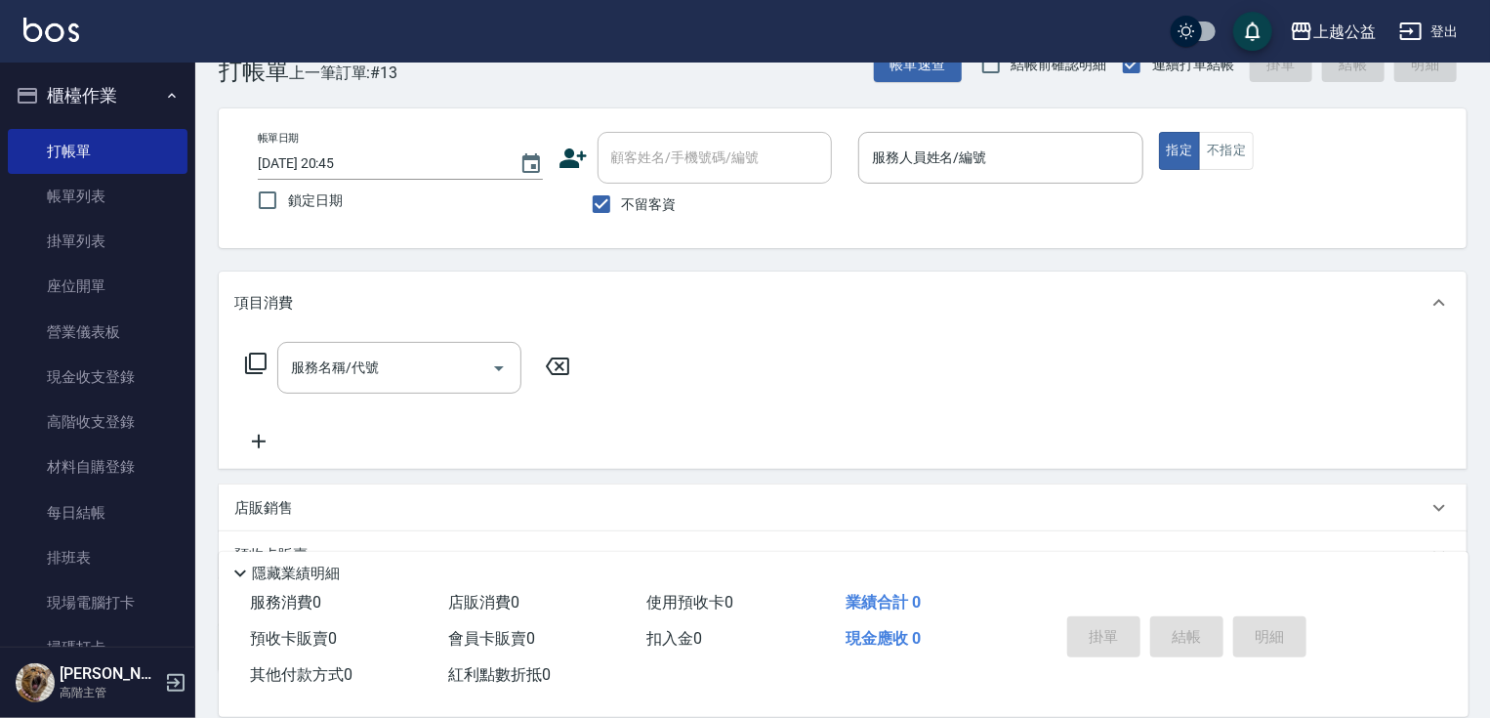
drag, startPoint x: 1000, startPoint y: 371, endPoint x: 1011, endPoint y: 237, distance: 134.2
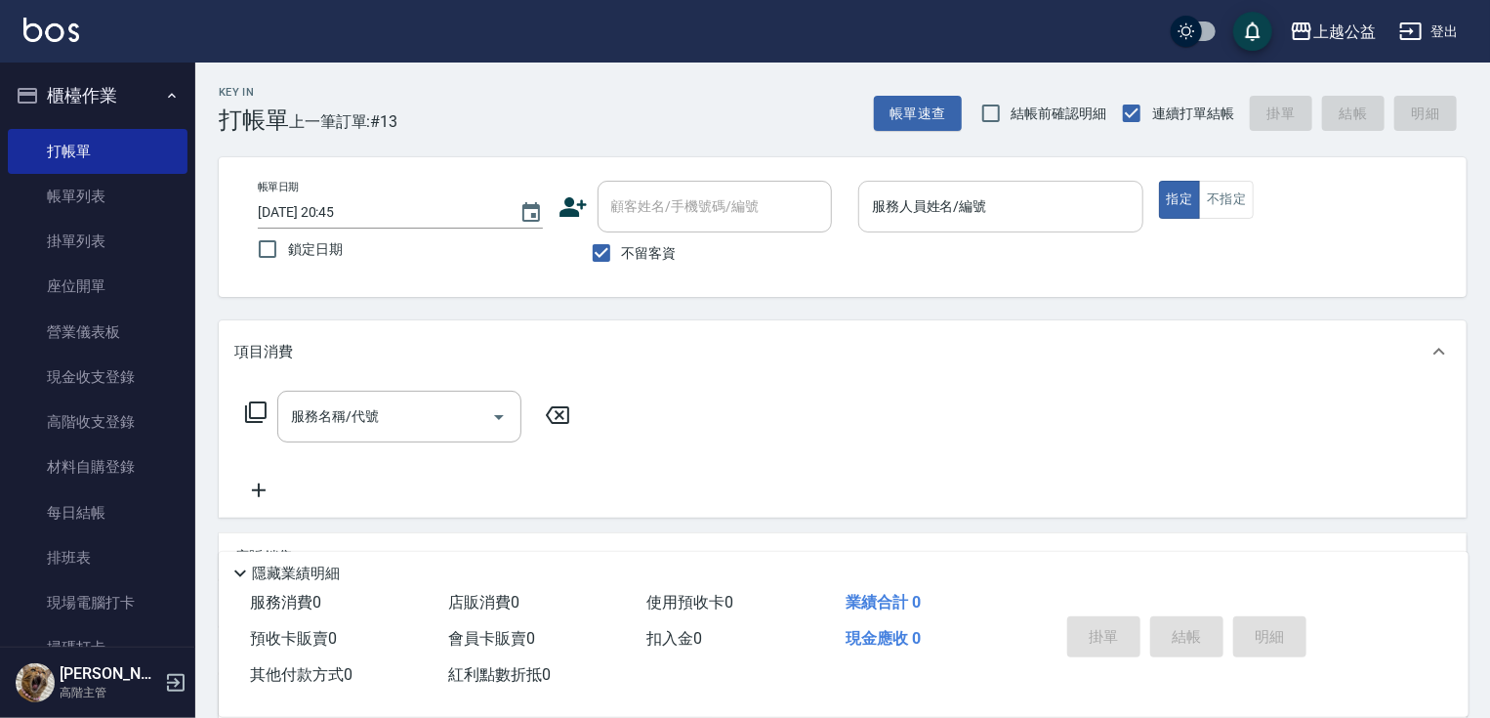
click at [922, 202] on input "服務人員姓名/編號" at bounding box center [1001, 206] width 268 height 34
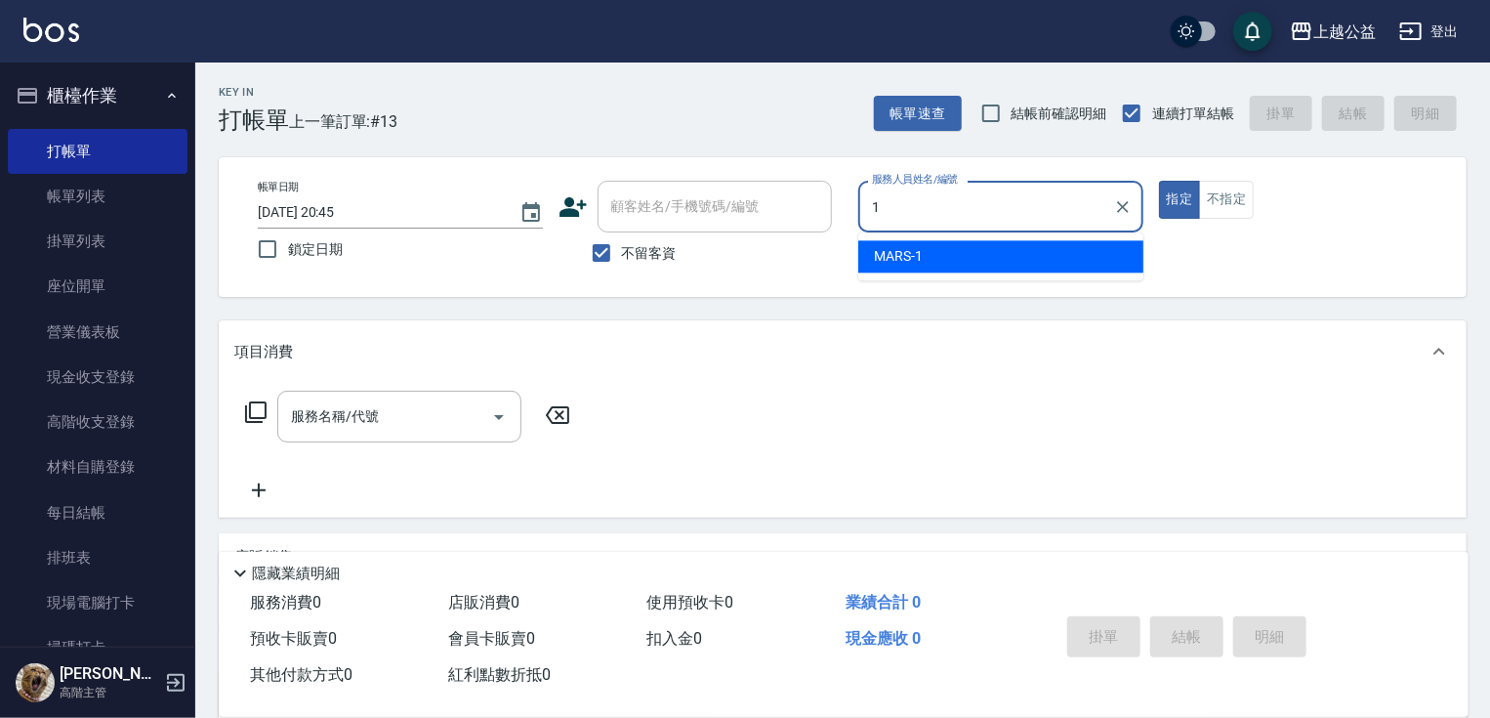
type input "MARS-1"
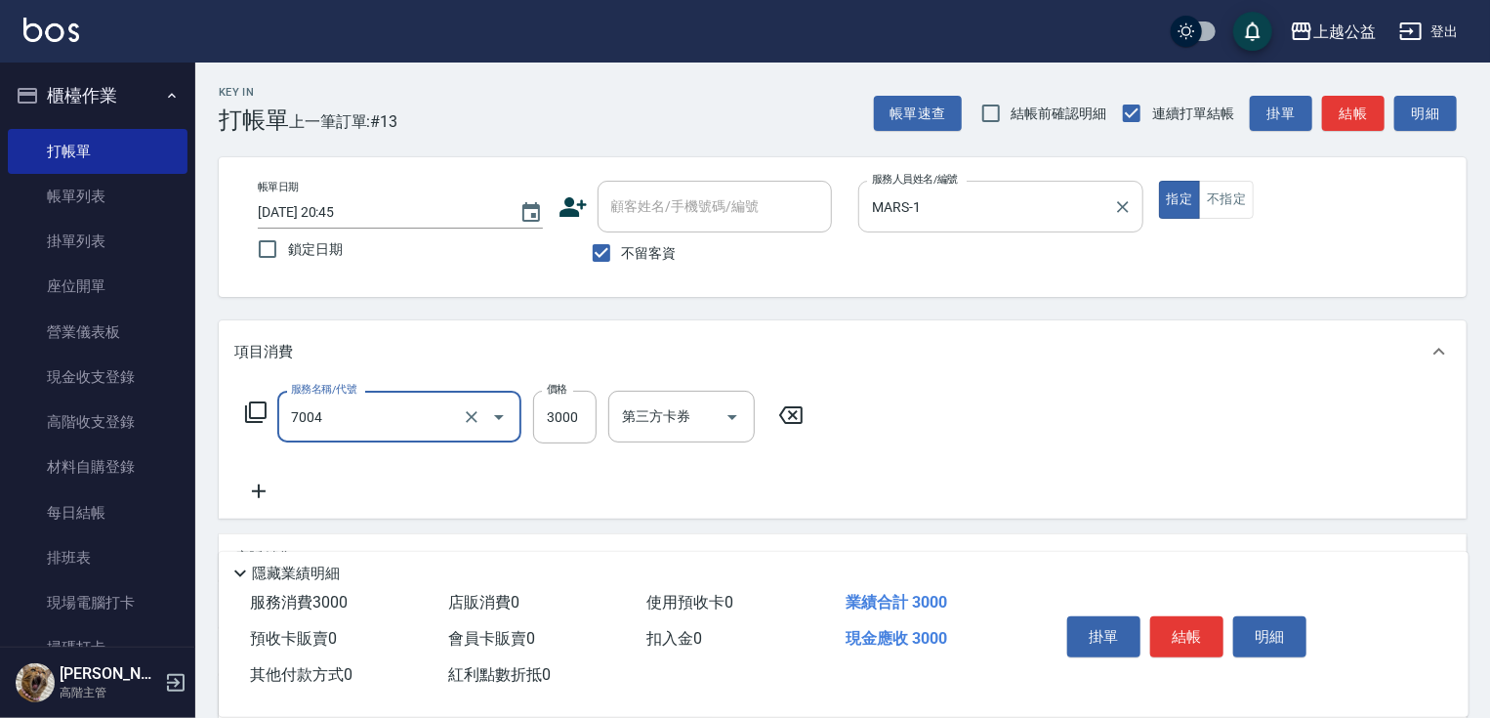
type input "重整3包(7004)"
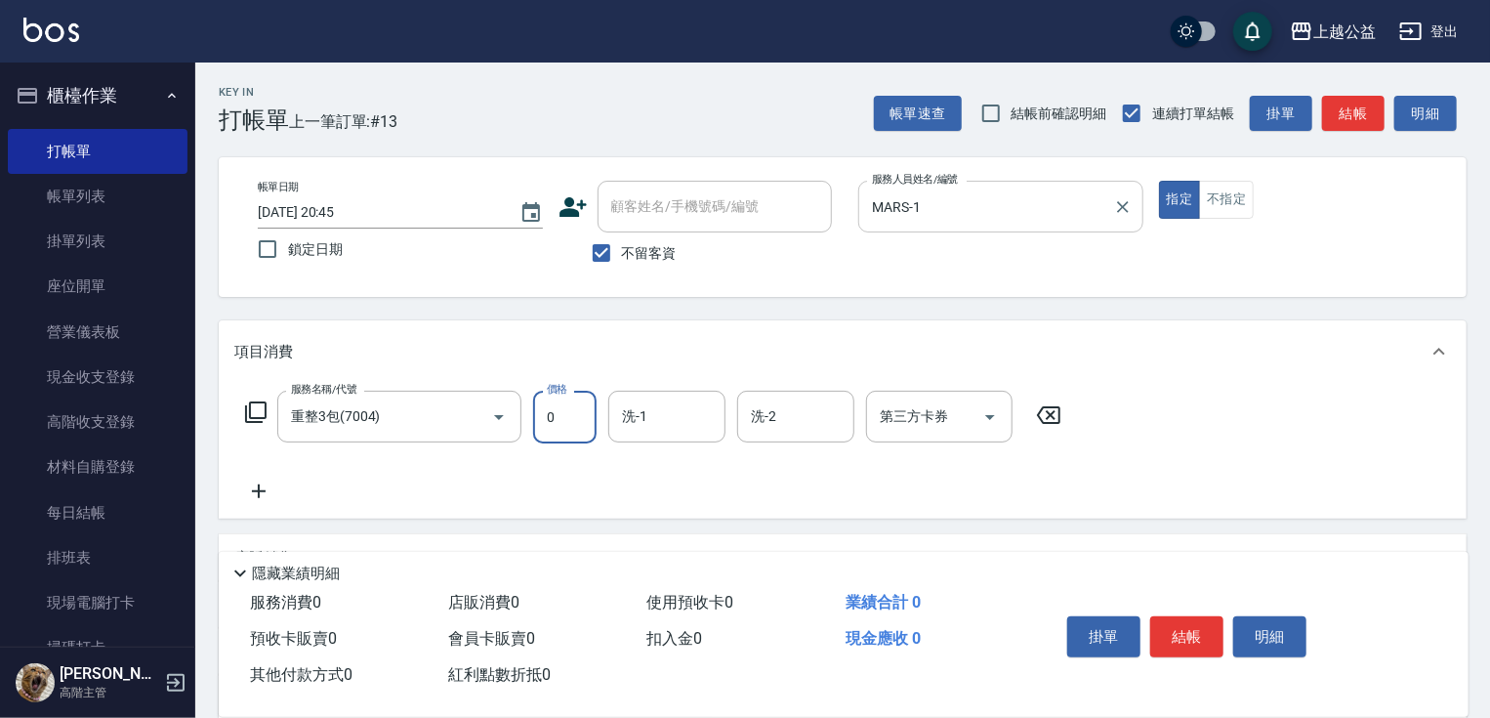
type input "0"
type input "[PERSON_NAME]-31"
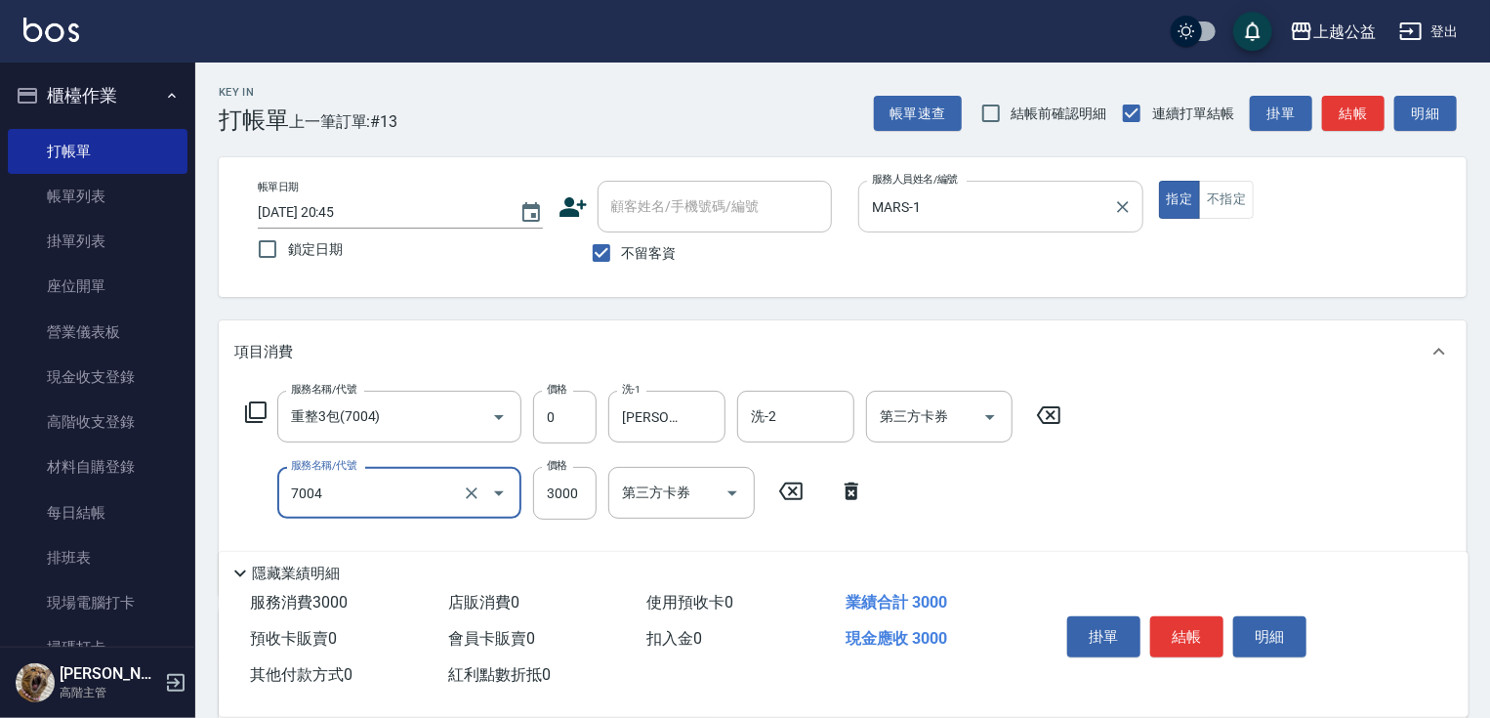
type input "重整3包(7004)"
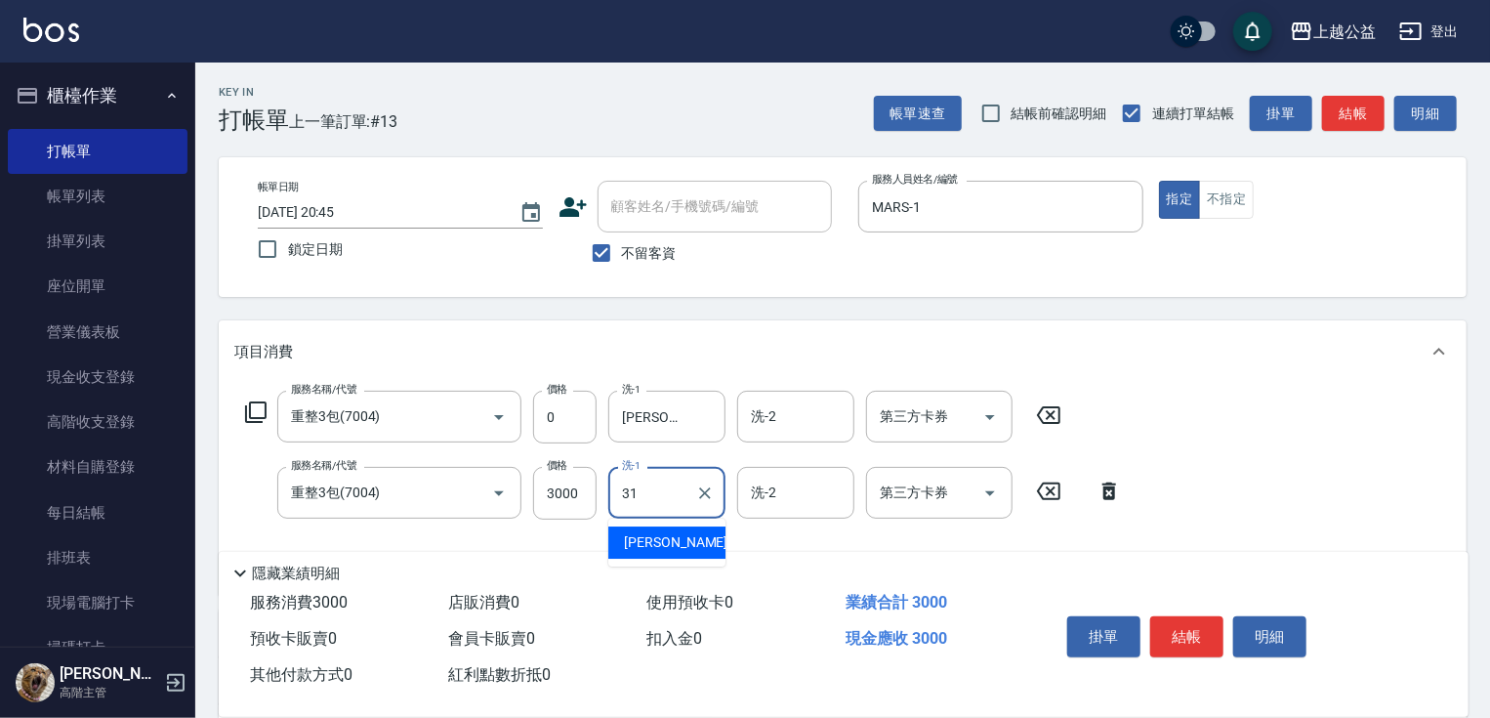
type input "31"
click at [813, 335] on div "項目消費" at bounding box center [843, 351] width 1248 height 63
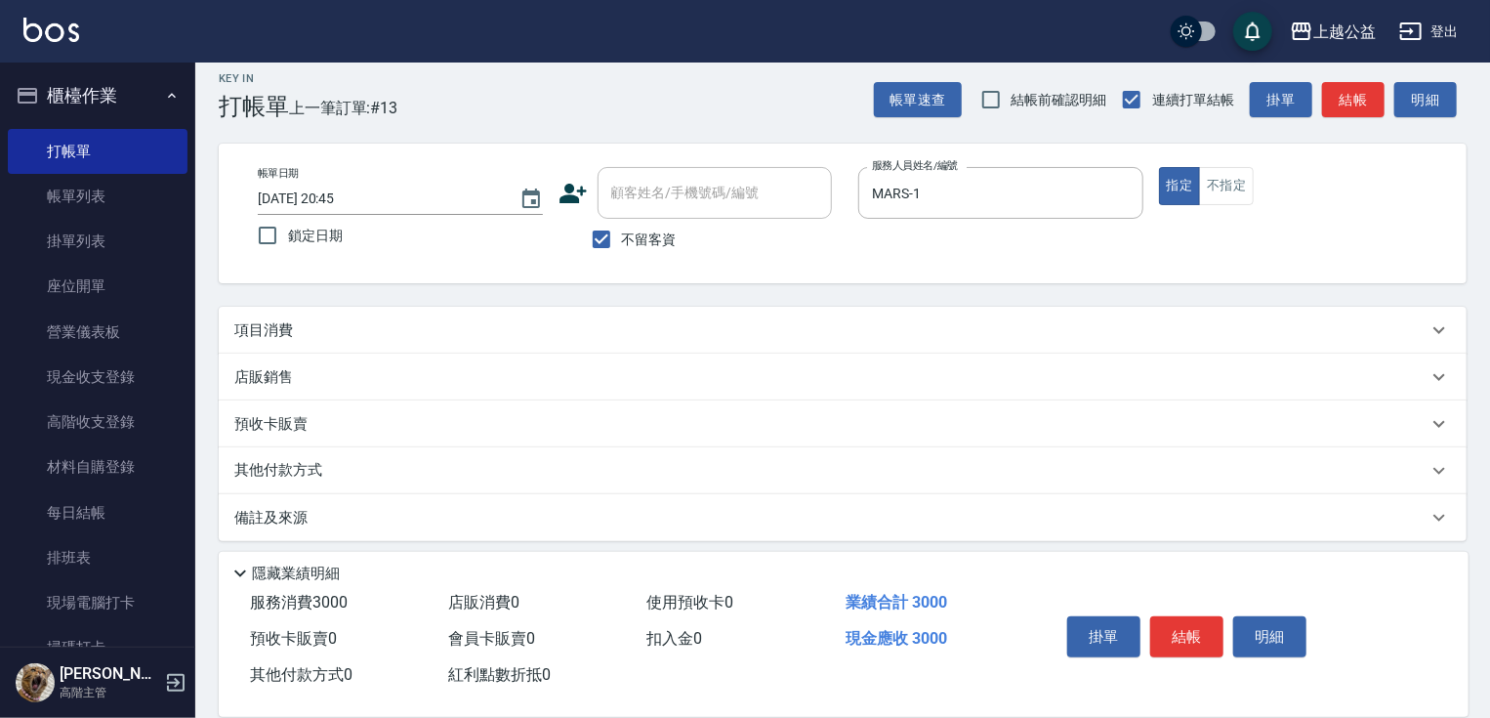
scroll to position [22, 0]
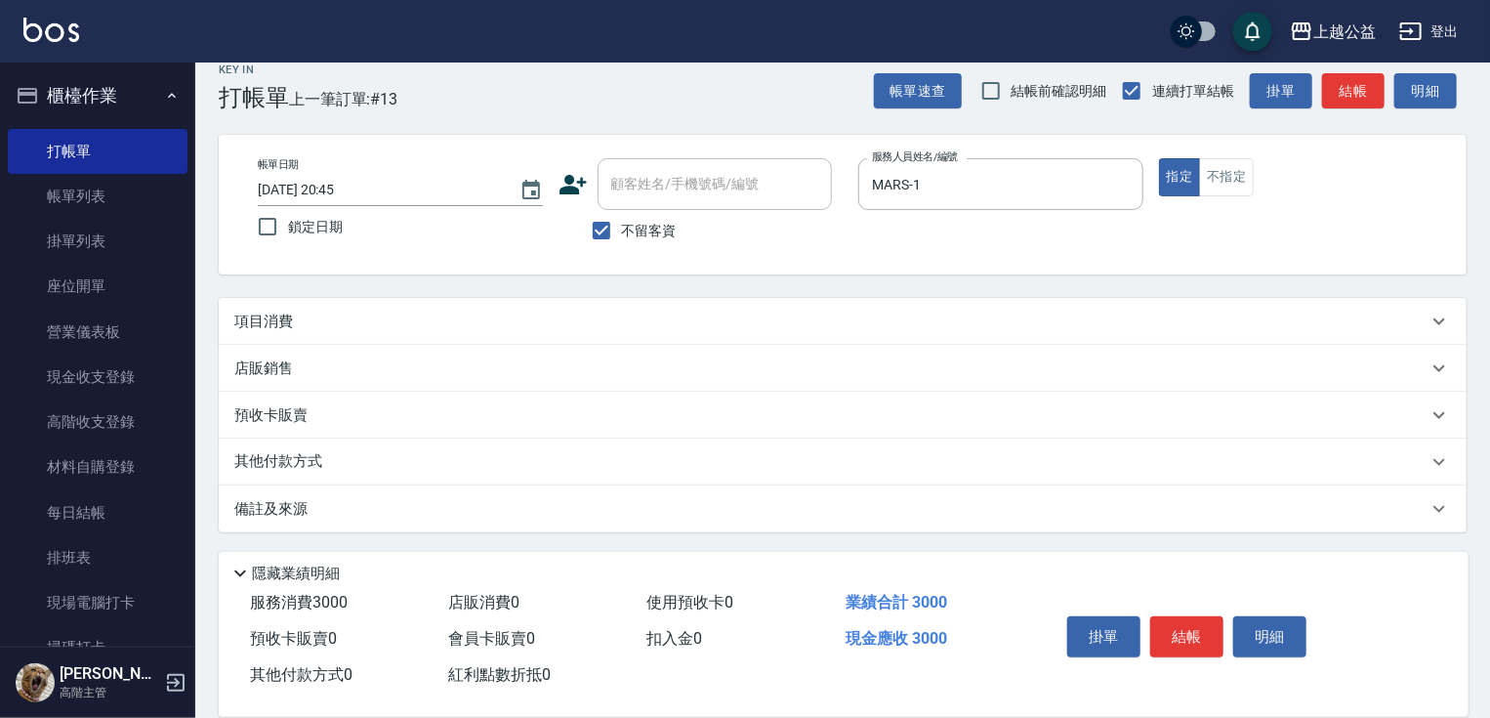
drag, startPoint x: 834, startPoint y: 395, endPoint x: 840, endPoint y: 445, distance: 51.1
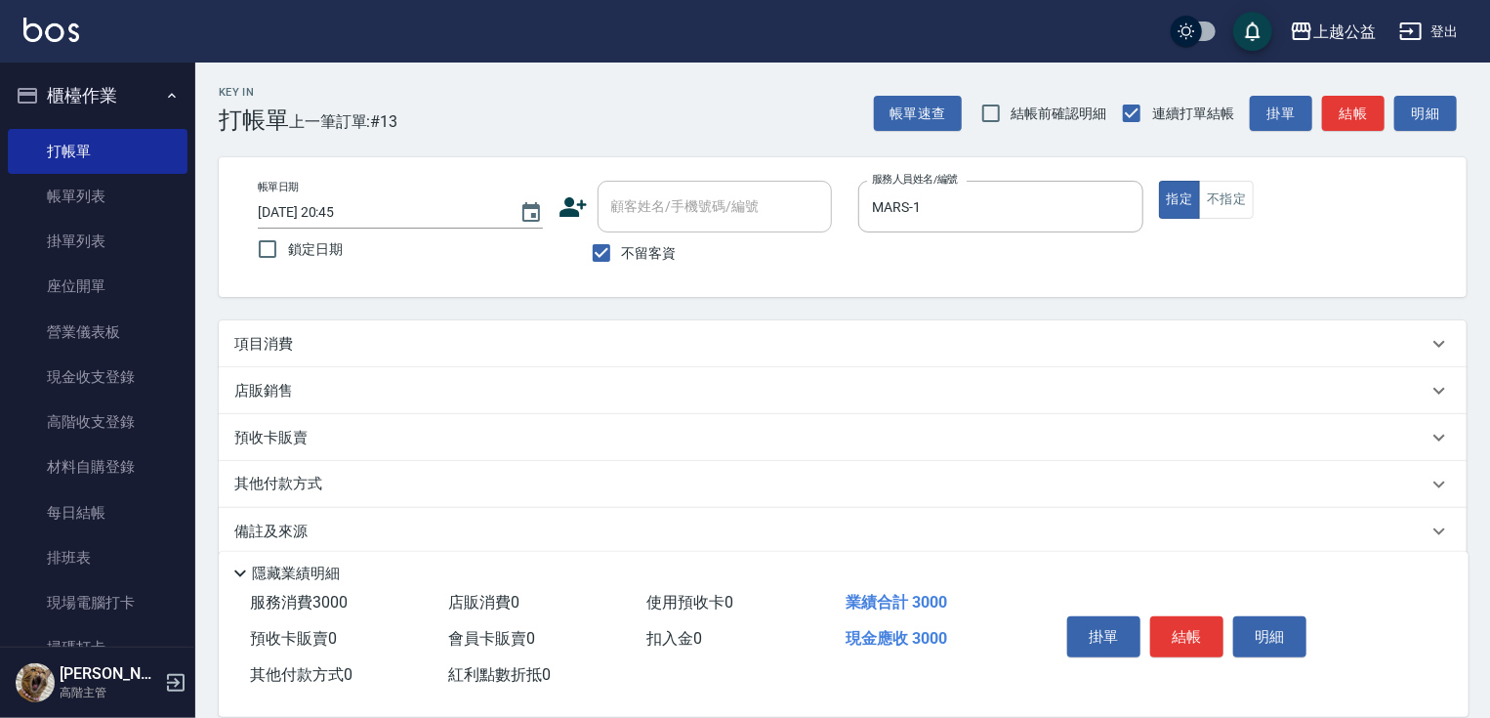
drag, startPoint x: 714, startPoint y: 351, endPoint x: 715, endPoint y: 292, distance: 58.6
drag, startPoint x: 802, startPoint y: 383, endPoint x: 809, endPoint y: 360, distance: 23.5
click at [773, 272] on div "不留客資" at bounding box center [695, 252] width 273 height 41
click at [449, 340] on div "項目消費" at bounding box center [830, 344] width 1193 height 21
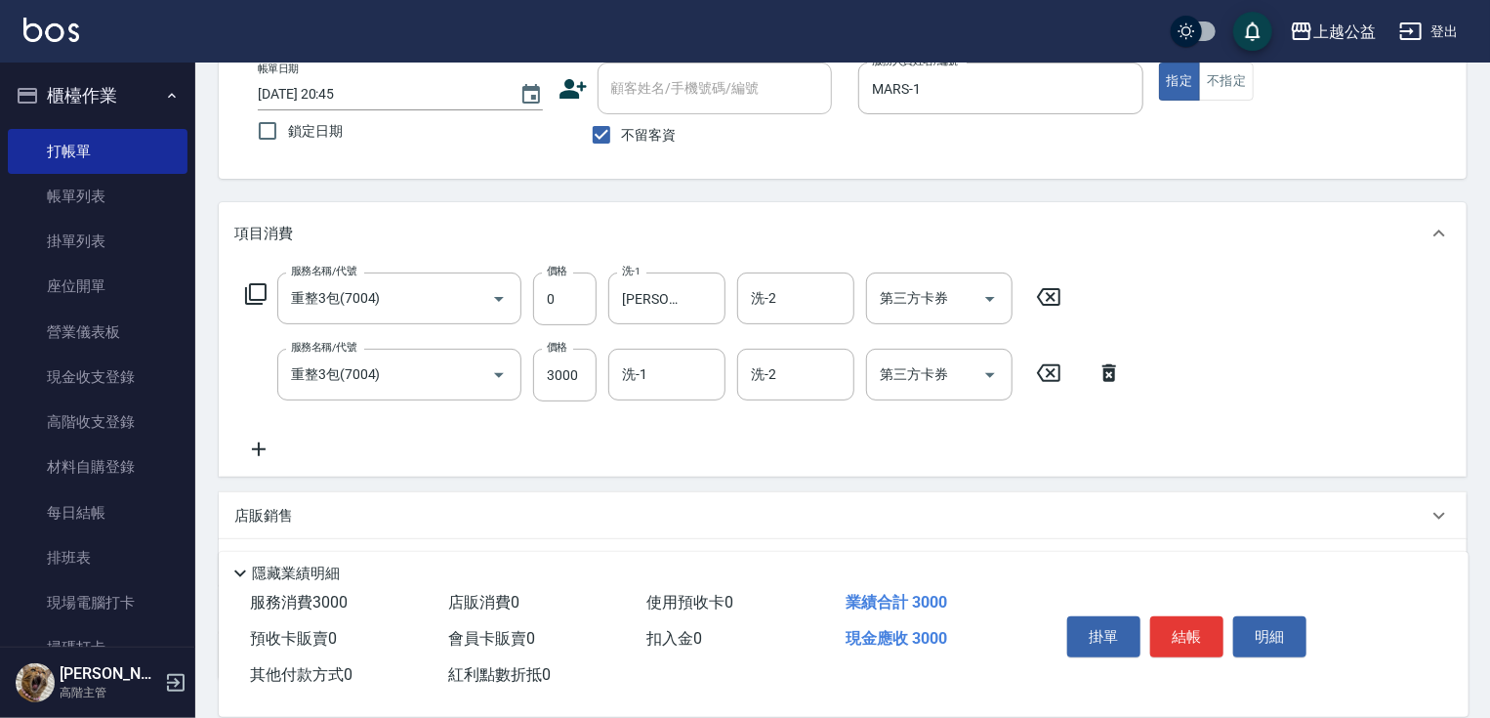
drag, startPoint x: 501, startPoint y: 366, endPoint x: 519, endPoint y: 424, distance: 60.2
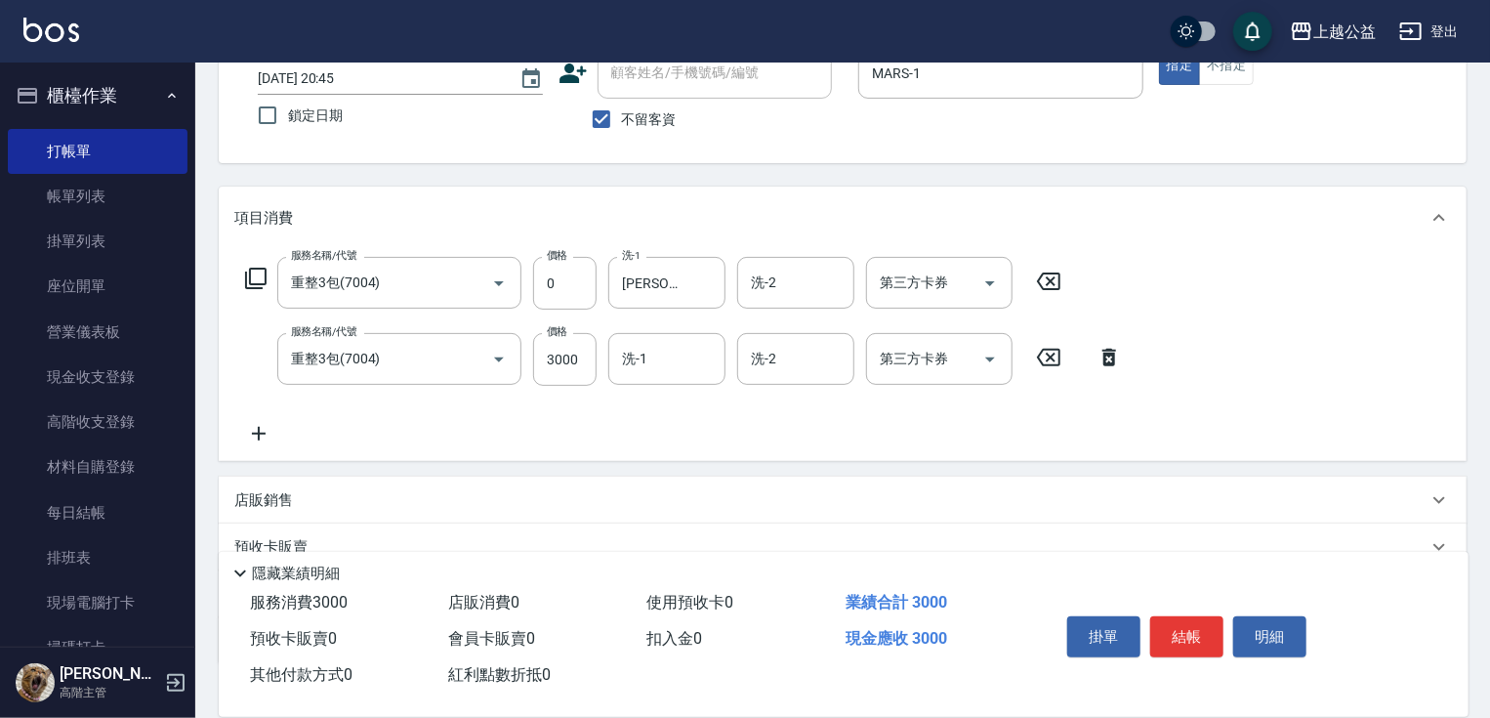
click at [266, 431] on icon at bounding box center [258, 433] width 49 height 23
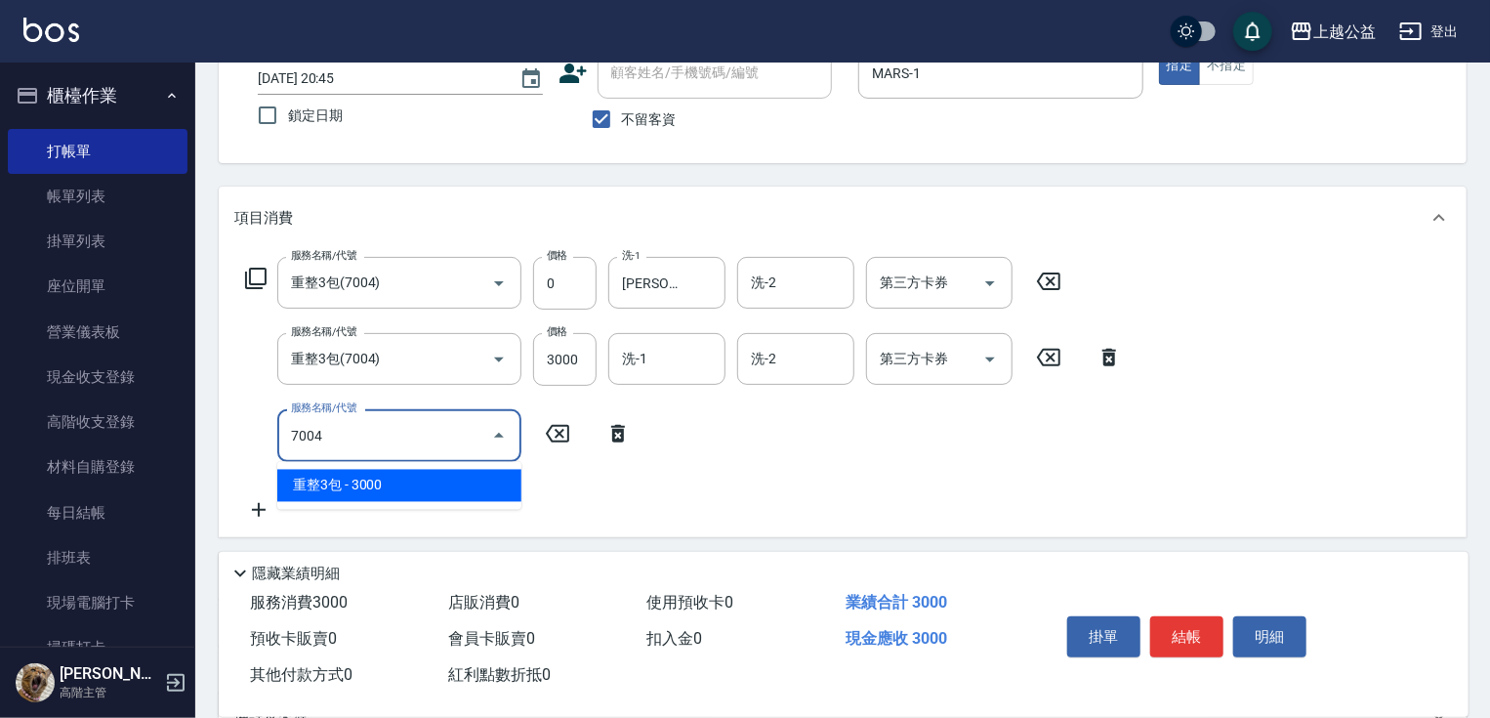
type input "重整3包(7004)"
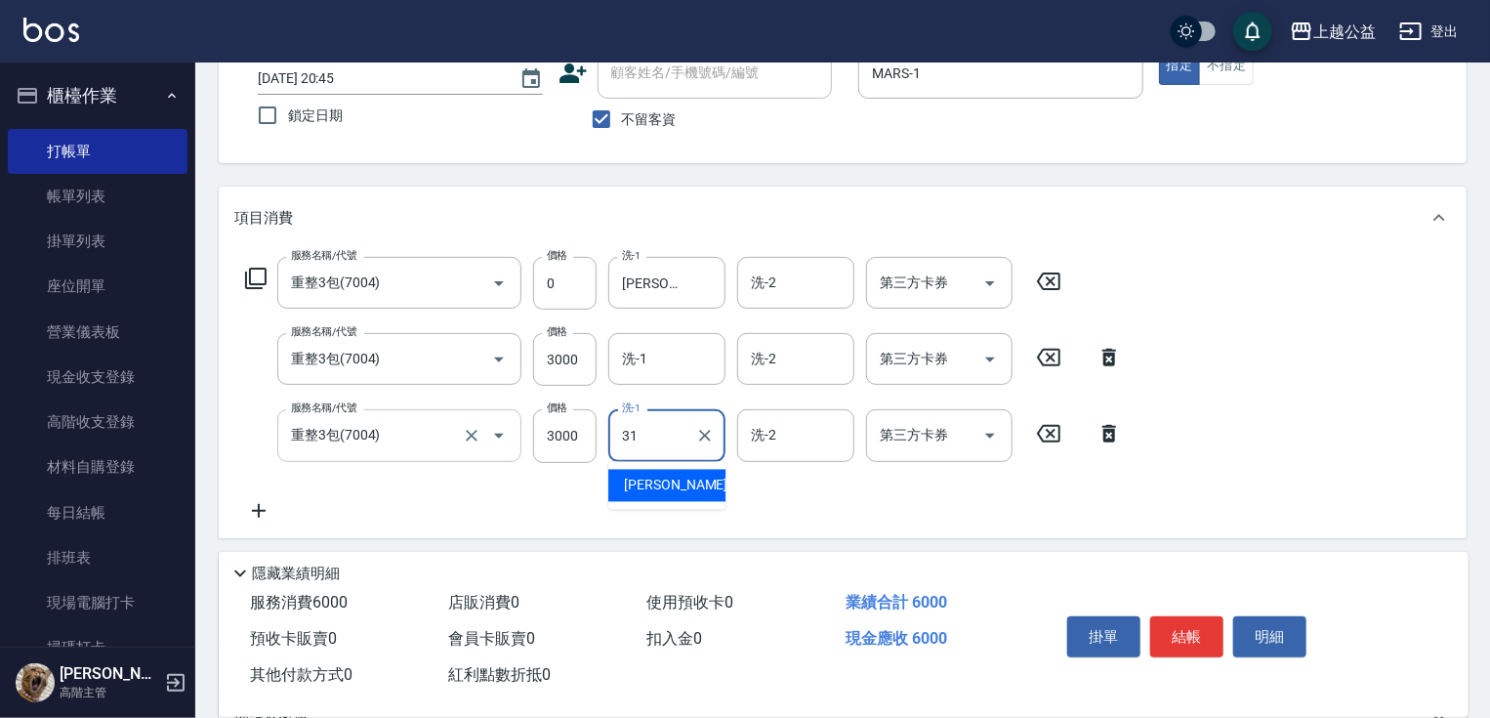
type input "3"
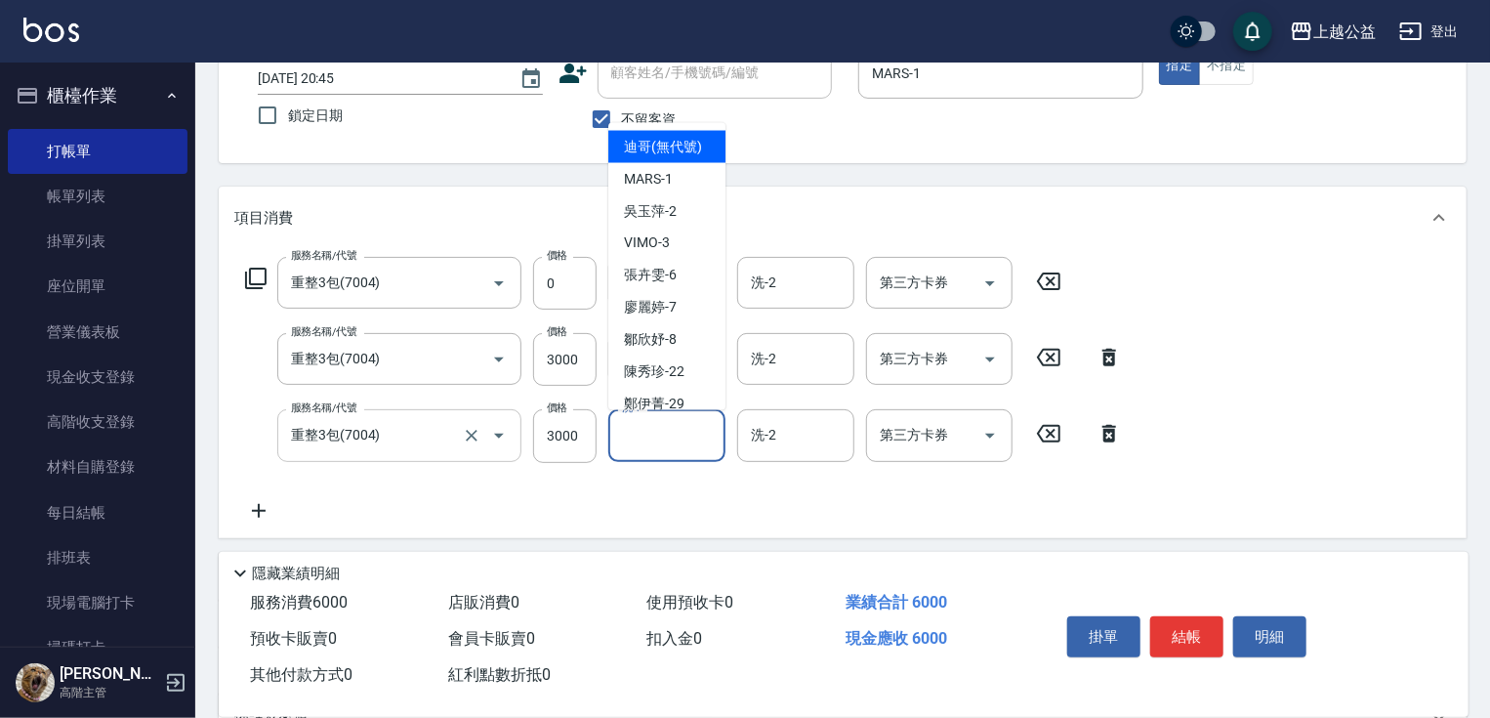
type input "迪哥(無代號)"
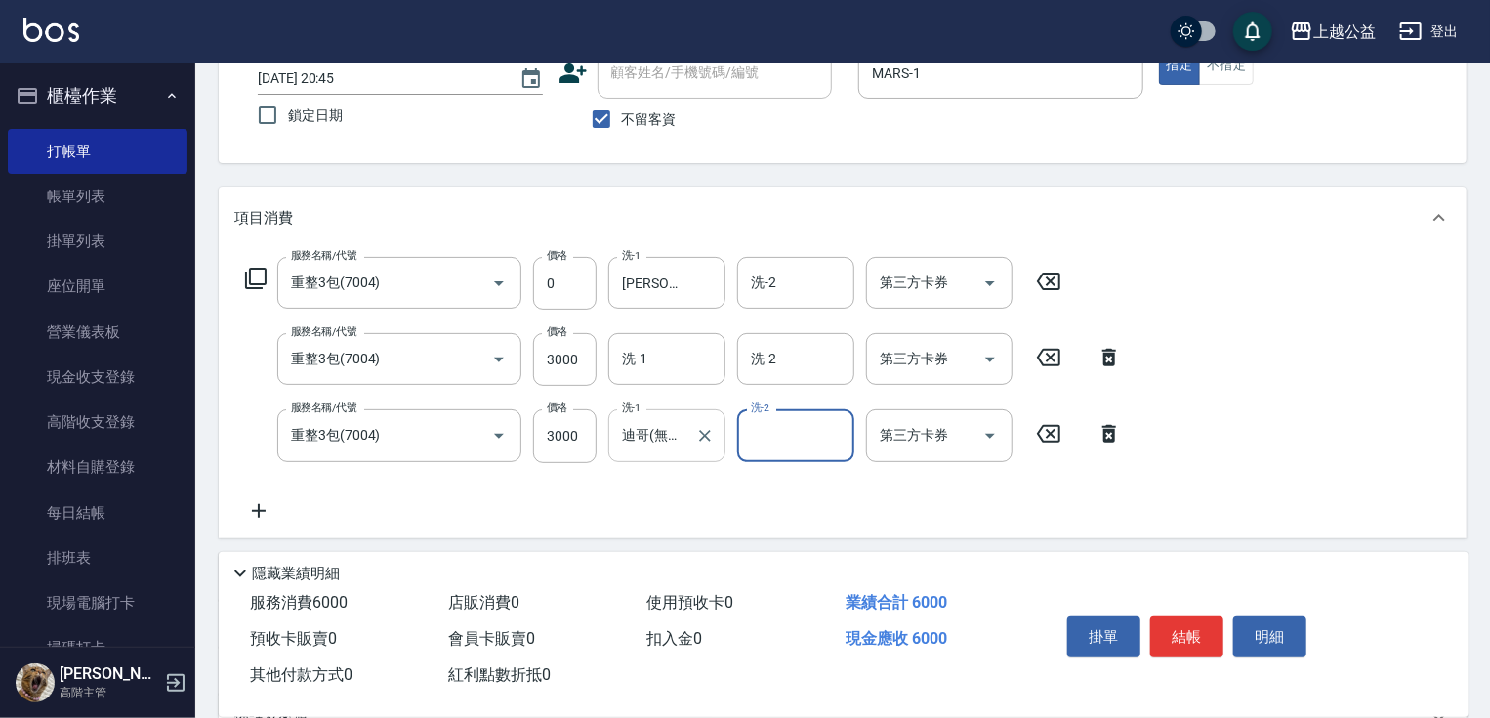
click at [706, 442] on icon "Clear" at bounding box center [705, 436] width 20 height 20
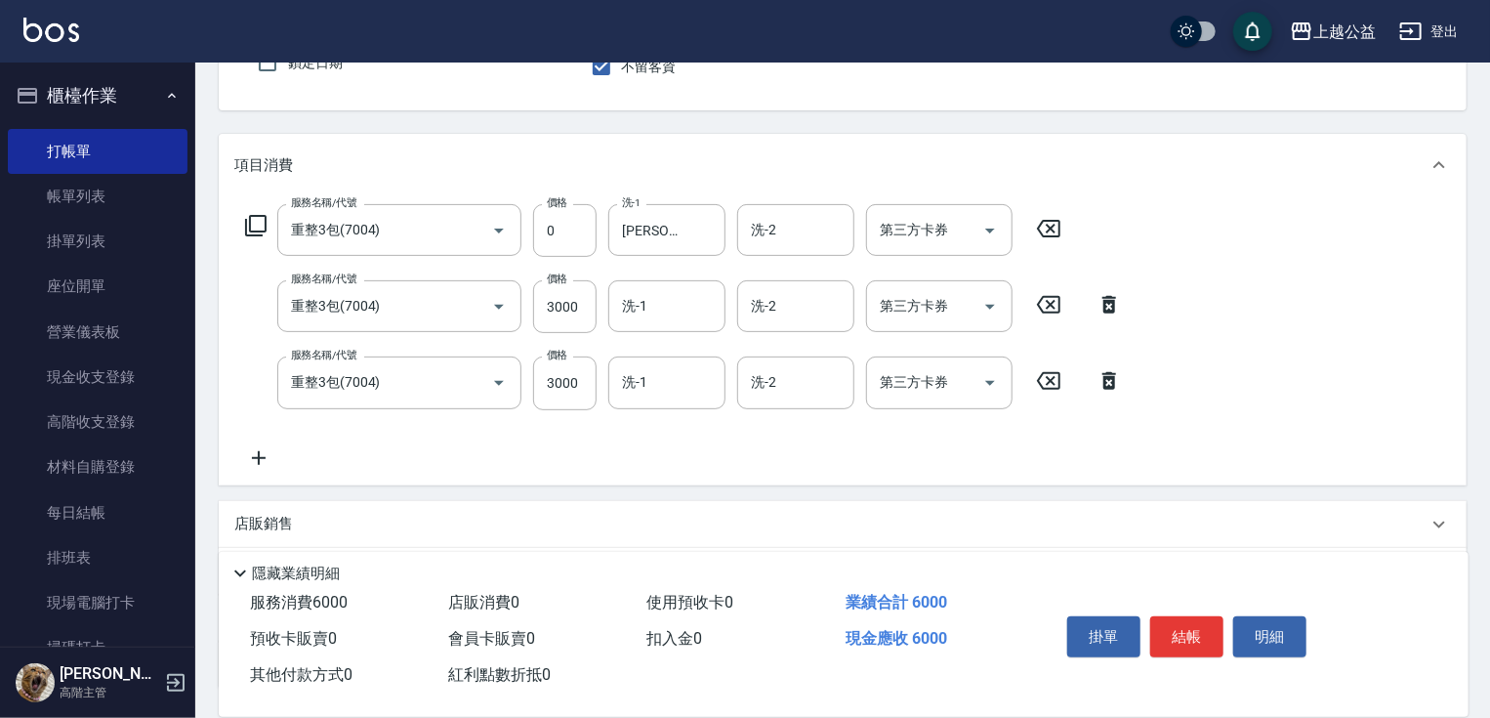
drag, startPoint x: 628, startPoint y: 514, endPoint x: 496, endPoint y: 568, distance: 142.7
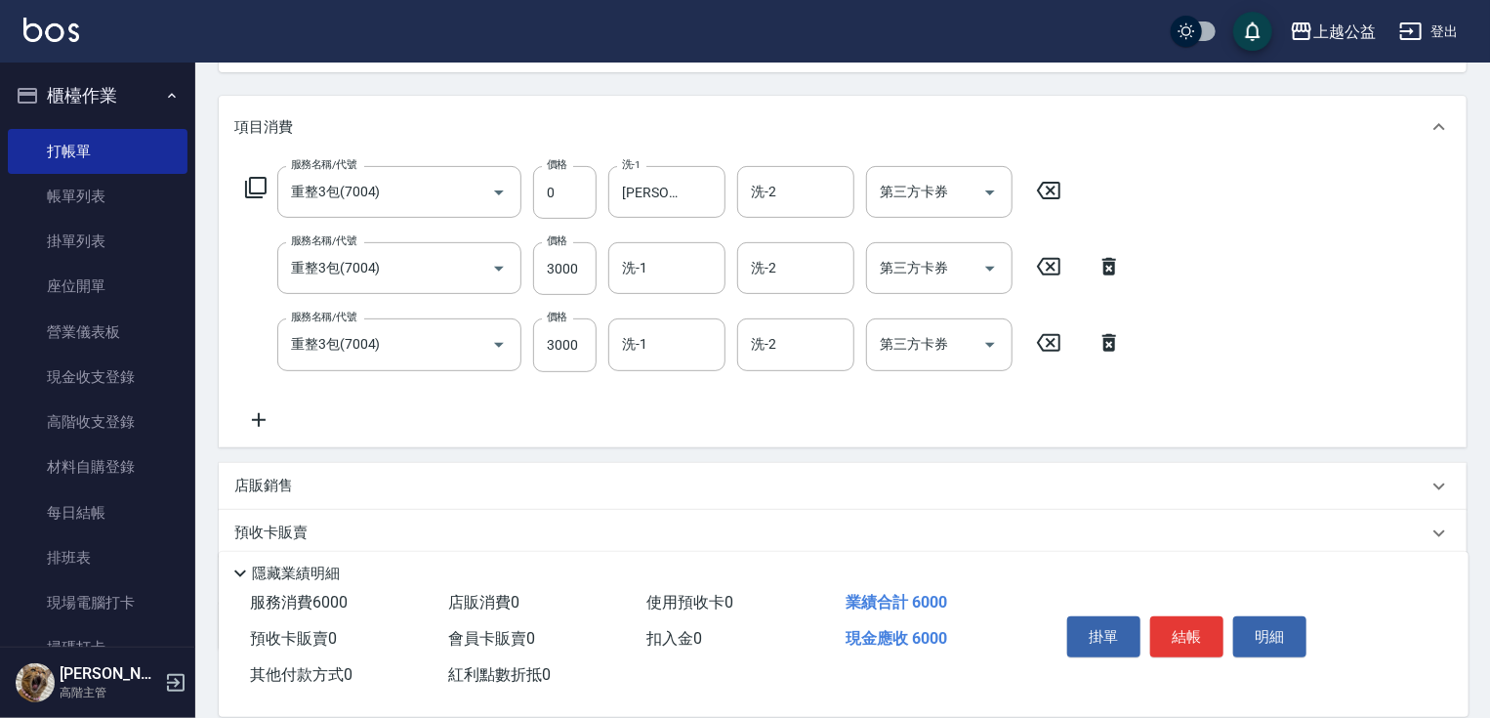
click at [255, 422] on icon at bounding box center [258, 419] width 49 height 23
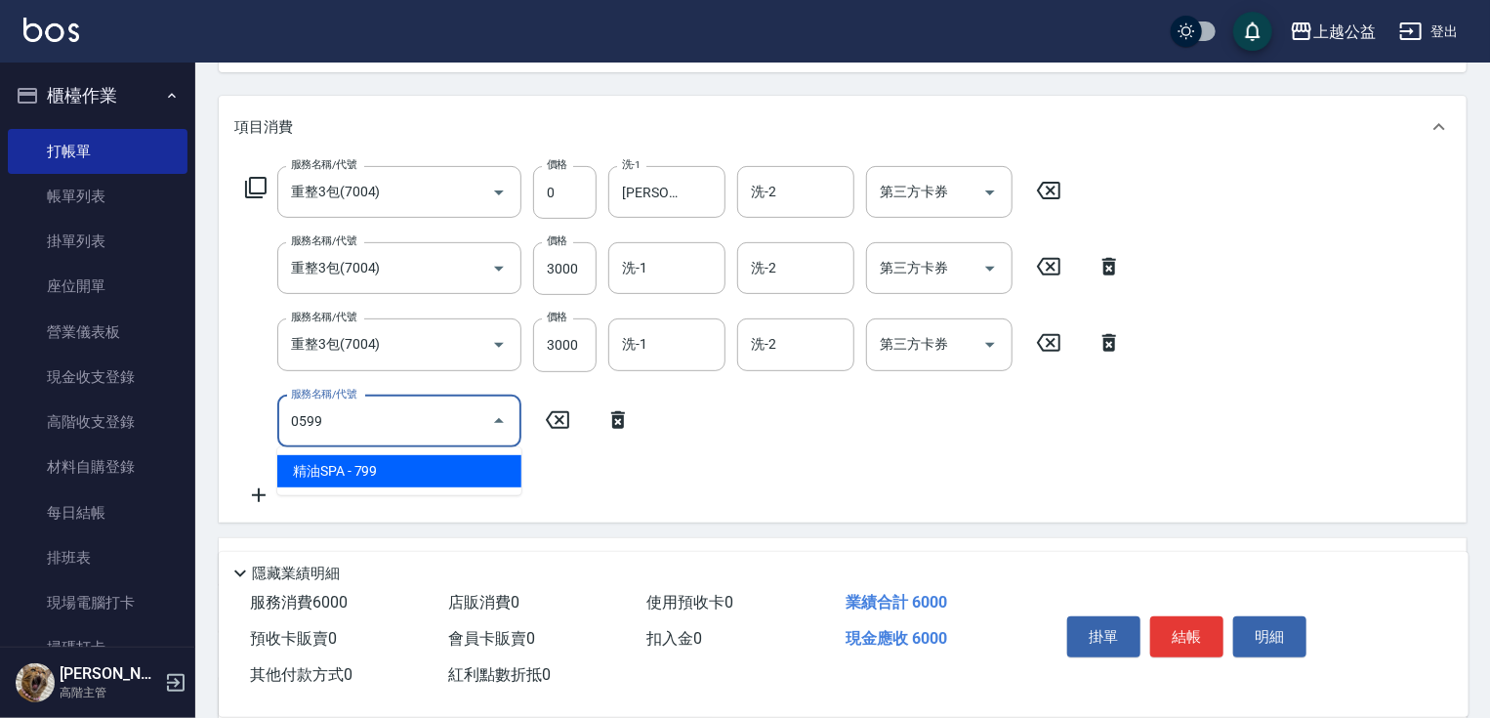
type input "精油SPA(0599)"
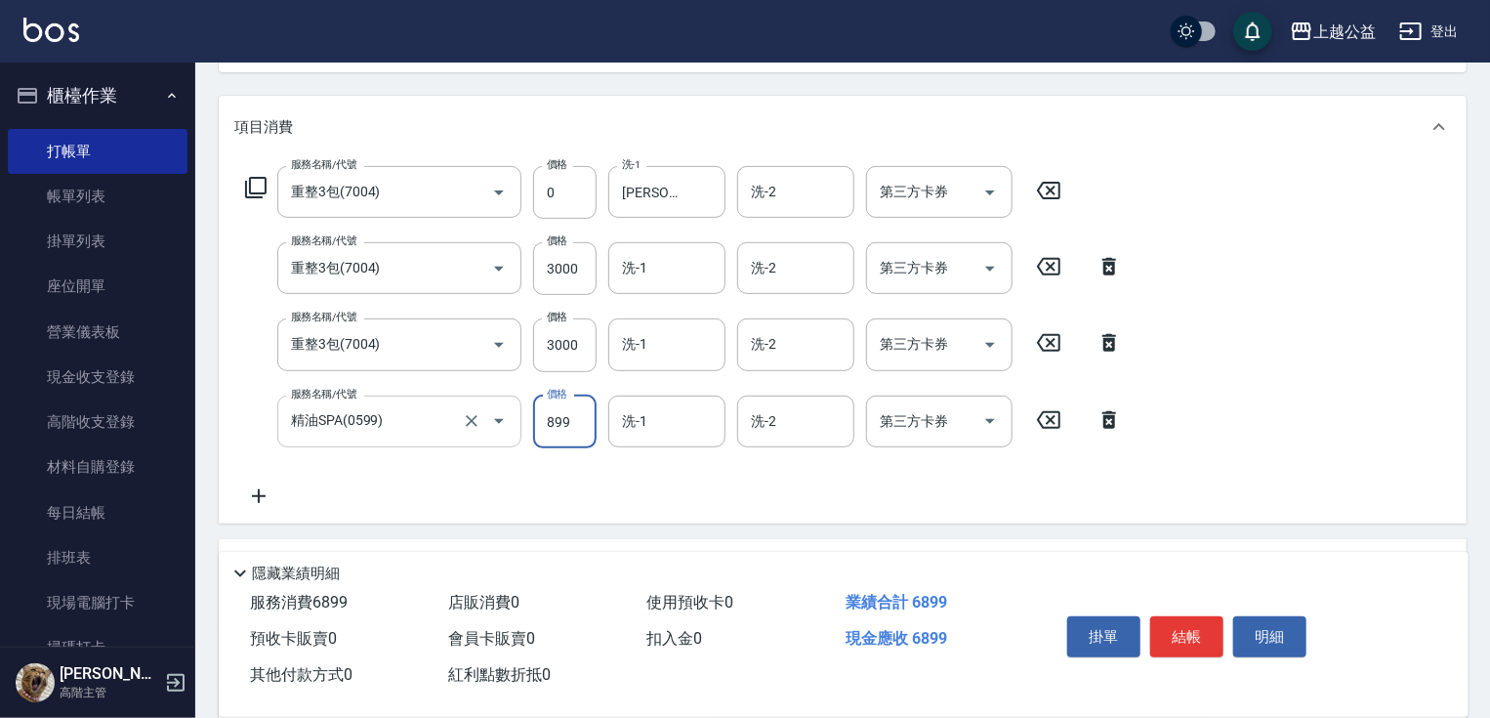
type input "899"
type input "[PERSON_NAME]-31"
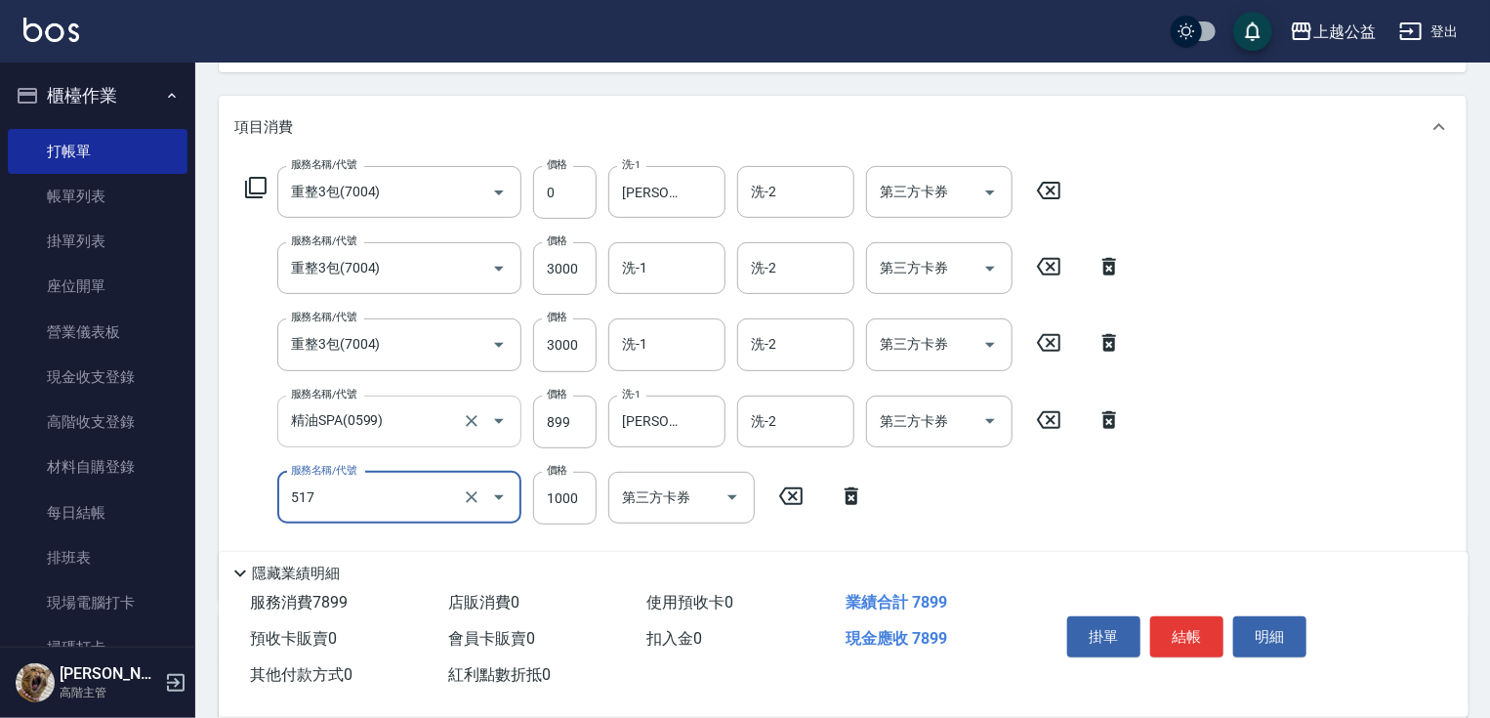
type input "染髮1000(517)"
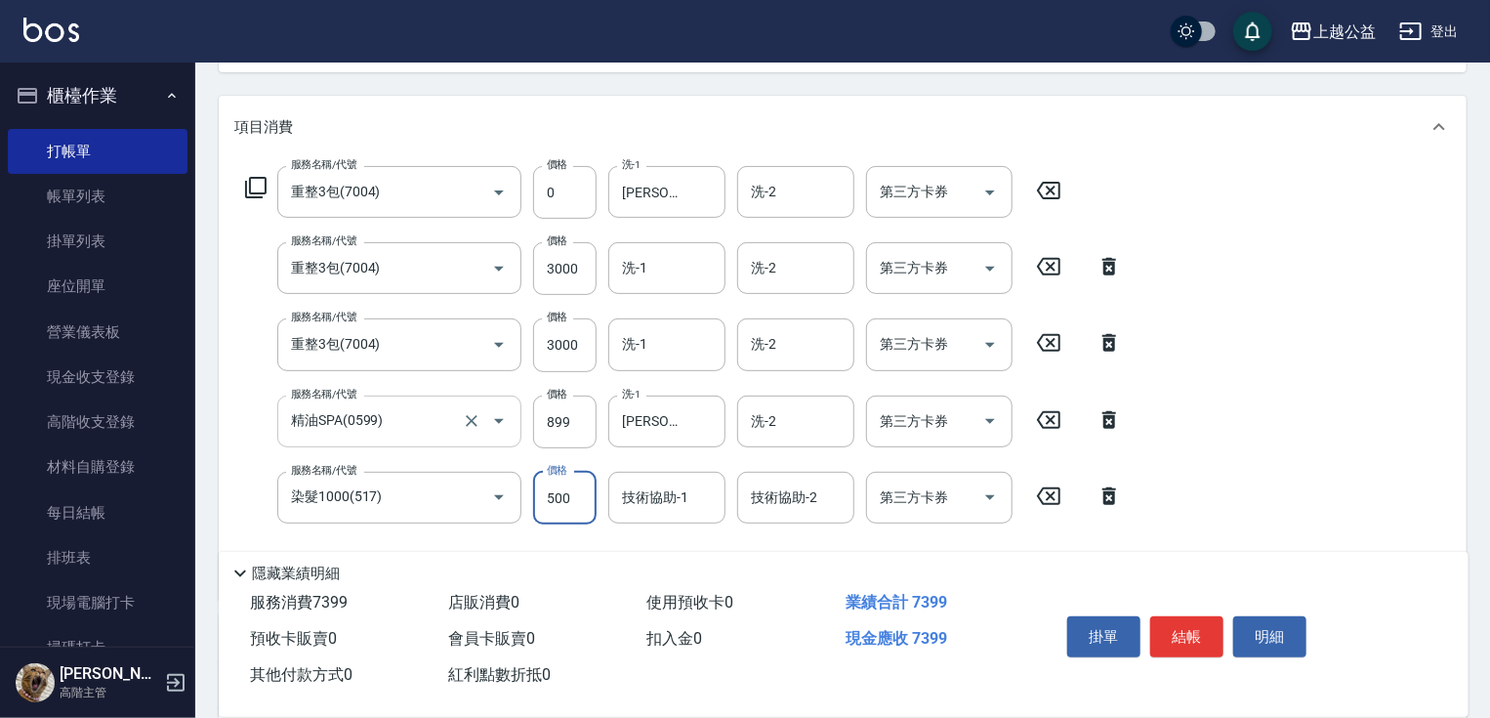
type input "500"
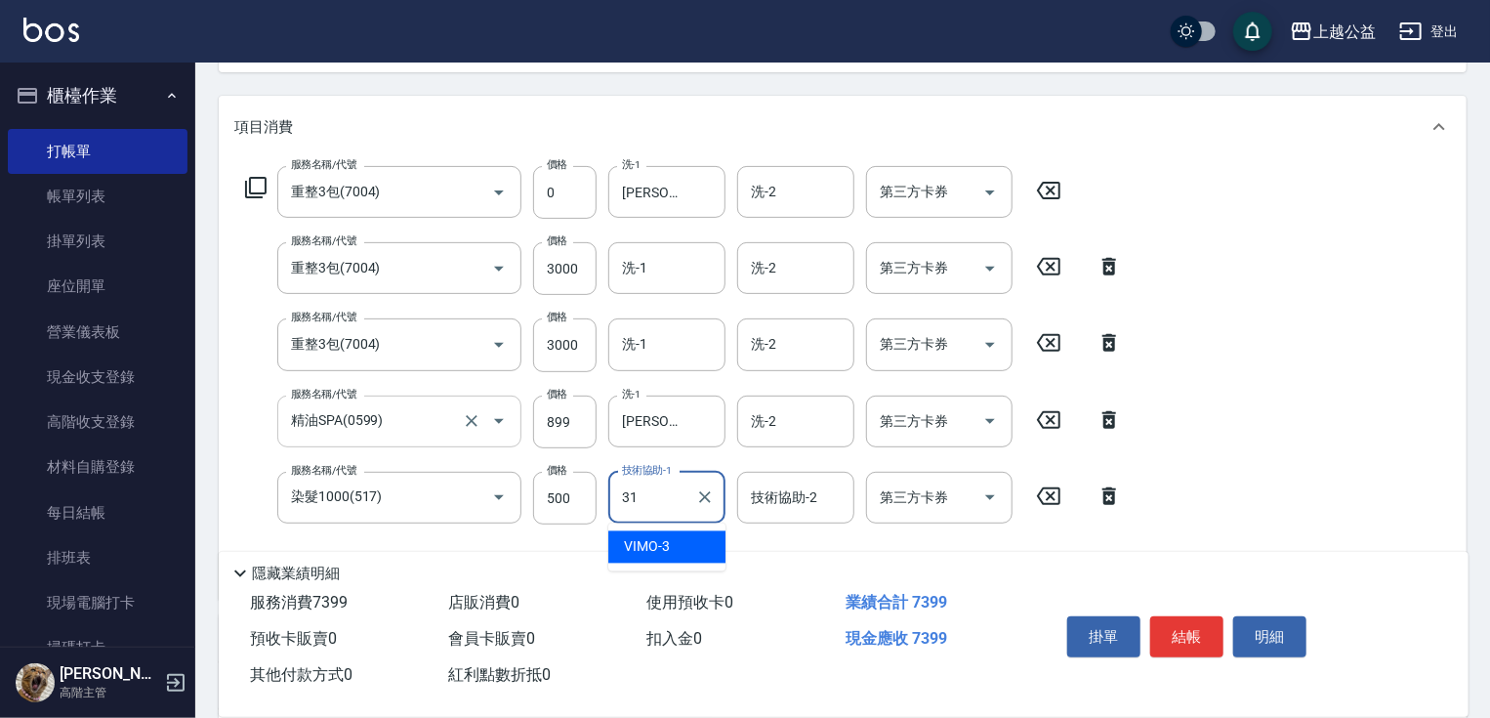
type input "[PERSON_NAME]-31"
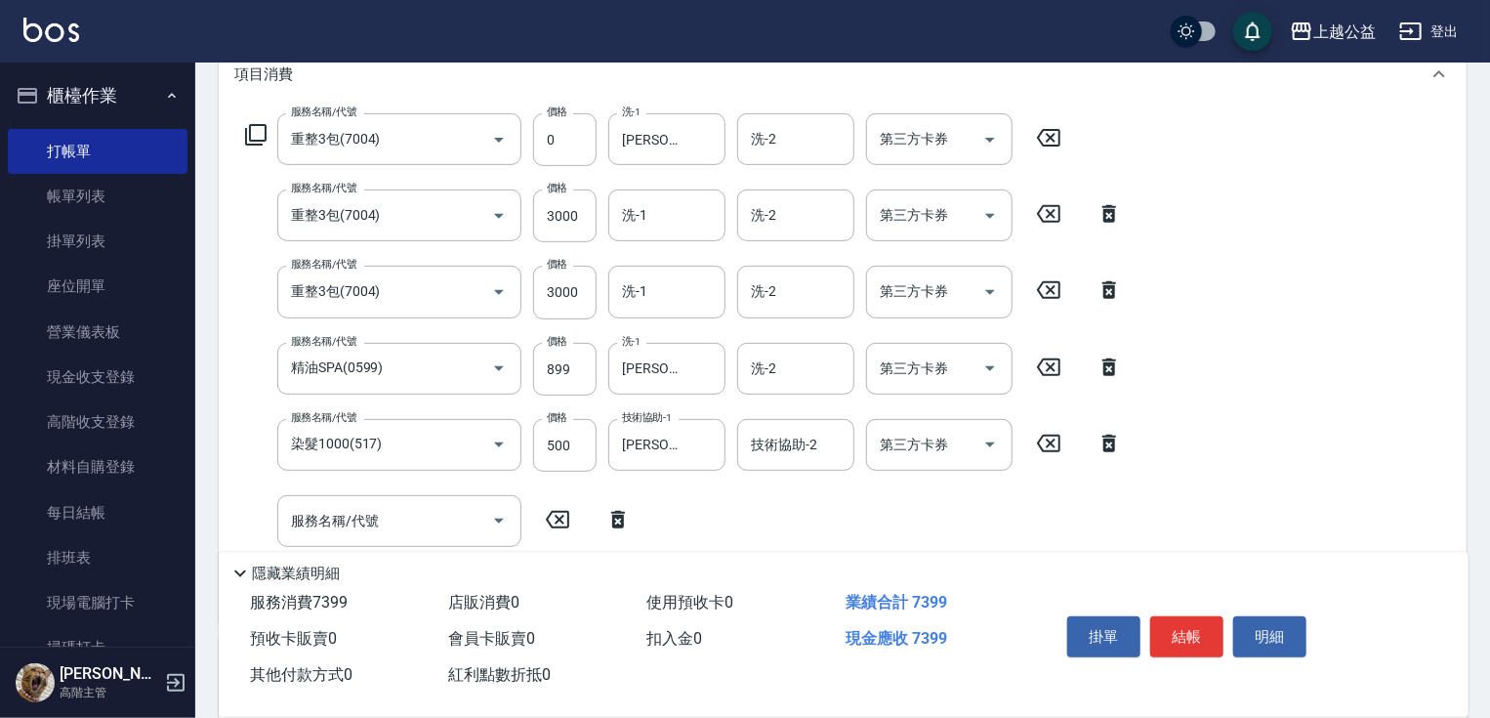
drag, startPoint x: 1009, startPoint y: 730, endPoint x: 686, endPoint y: 744, distance: 323.5
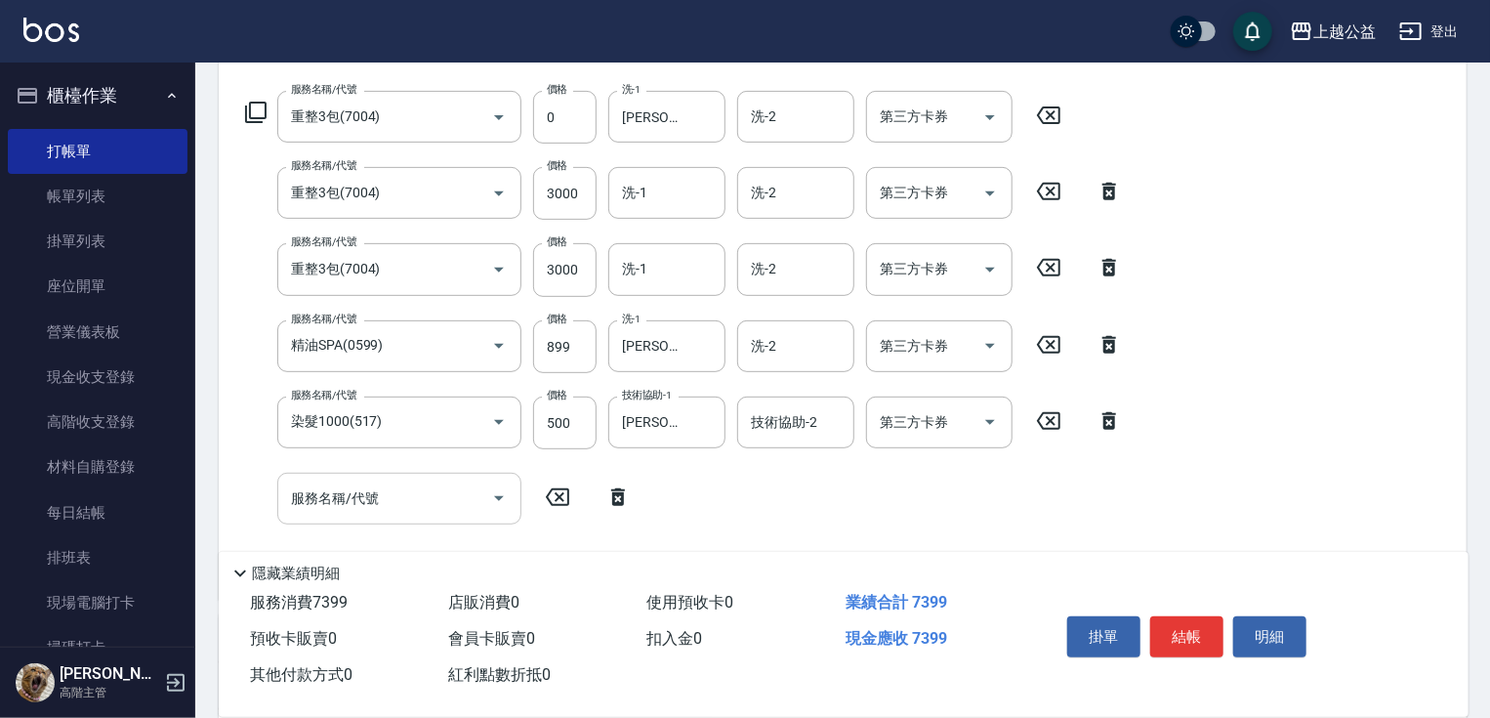
click at [348, 505] on input "服務名稱/代號" at bounding box center [384, 498] width 197 height 34
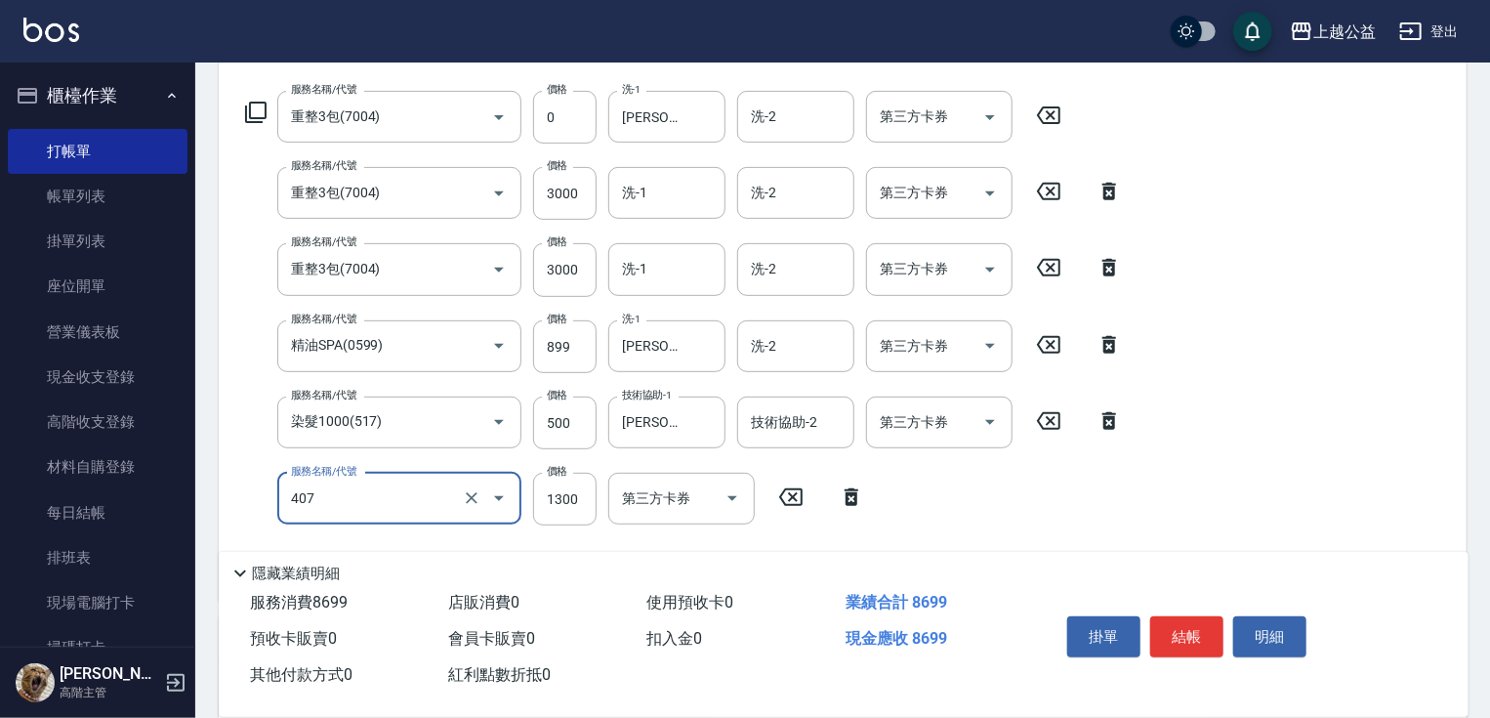
type input "女神鉑金護髮(407)"
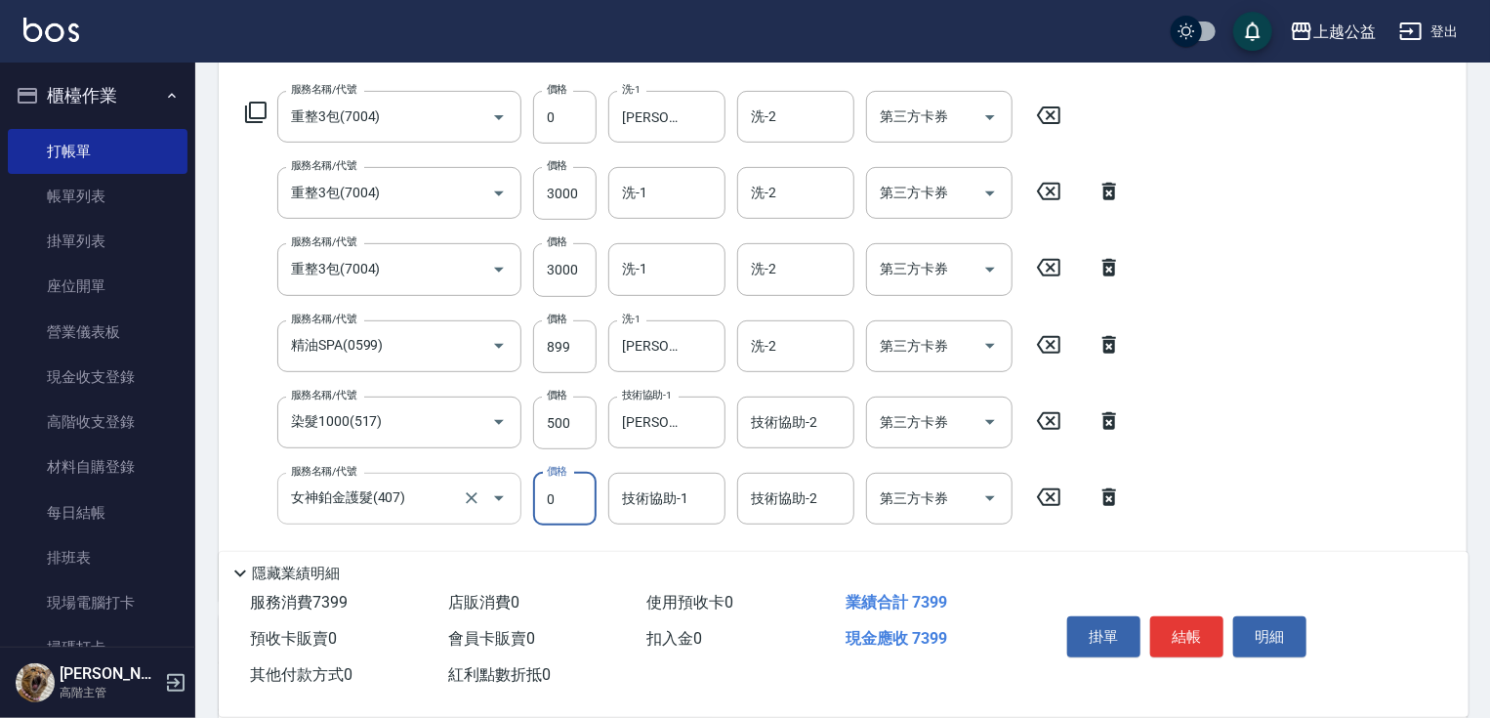
type input "0"
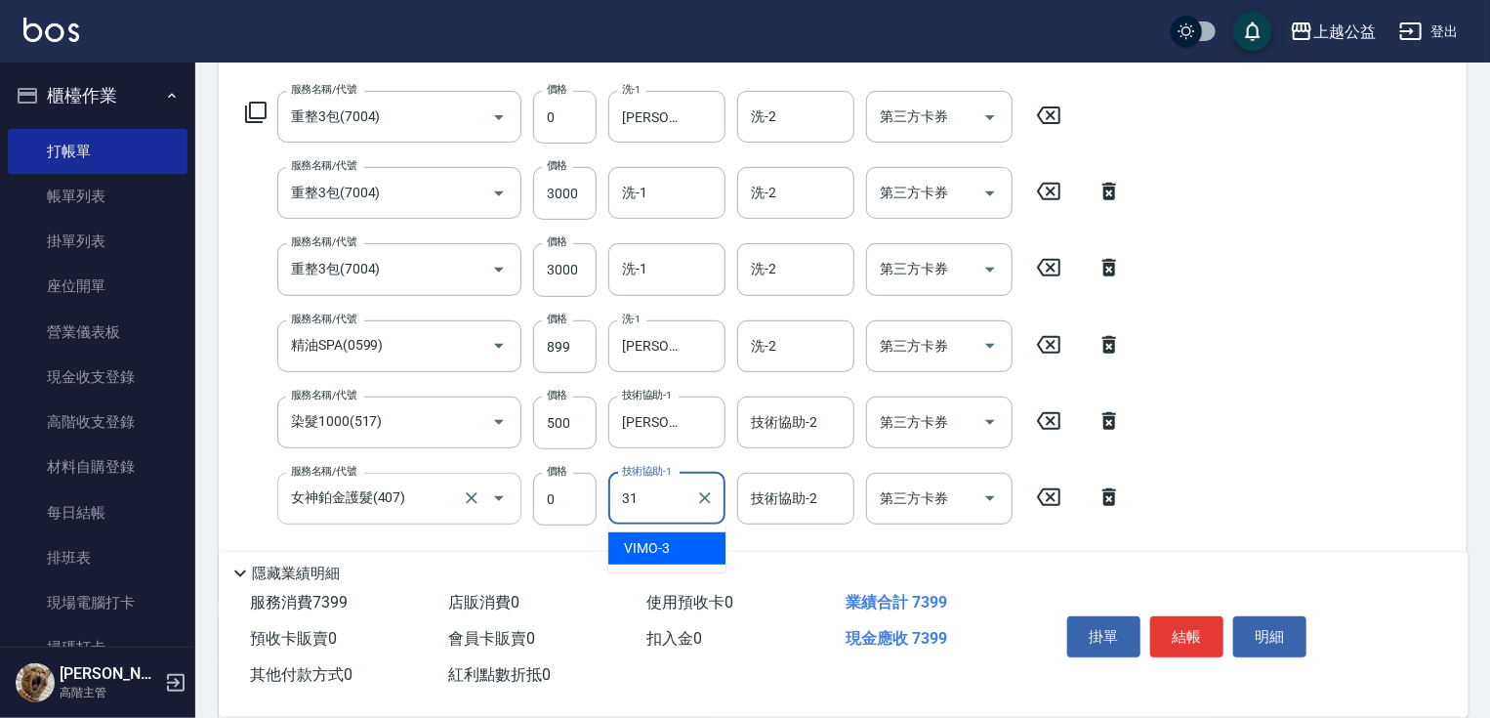
type input "[PERSON_NAME]-31"
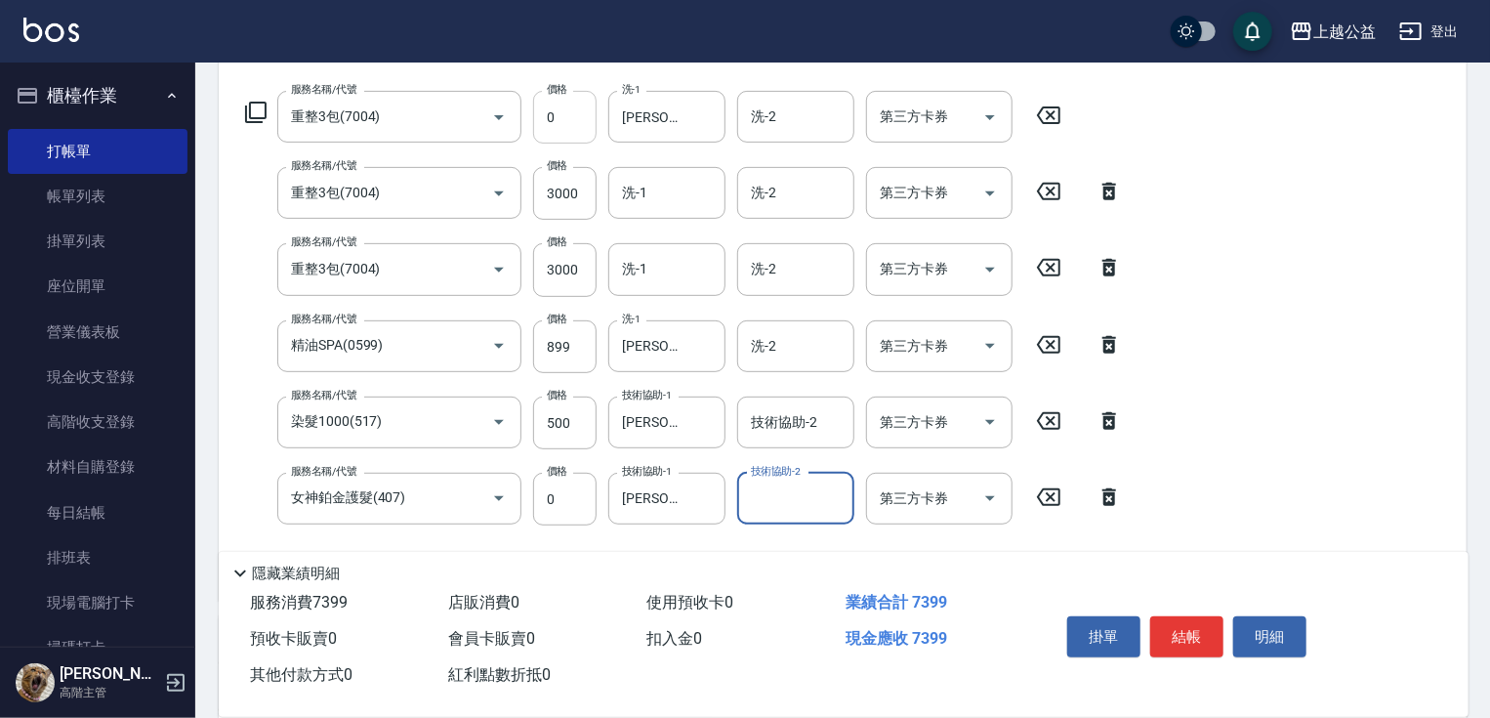
click at [575, 120] on input "0" at bounding box center [564, 117] width 63 height 53
click at [566, 495] on input "3000" at bounding box center [564, 499] width 63 height 53
type input "0"
click at [544, 113] on input "0" at bounding box center [564, 117] width 63 height 53
type input "3000"
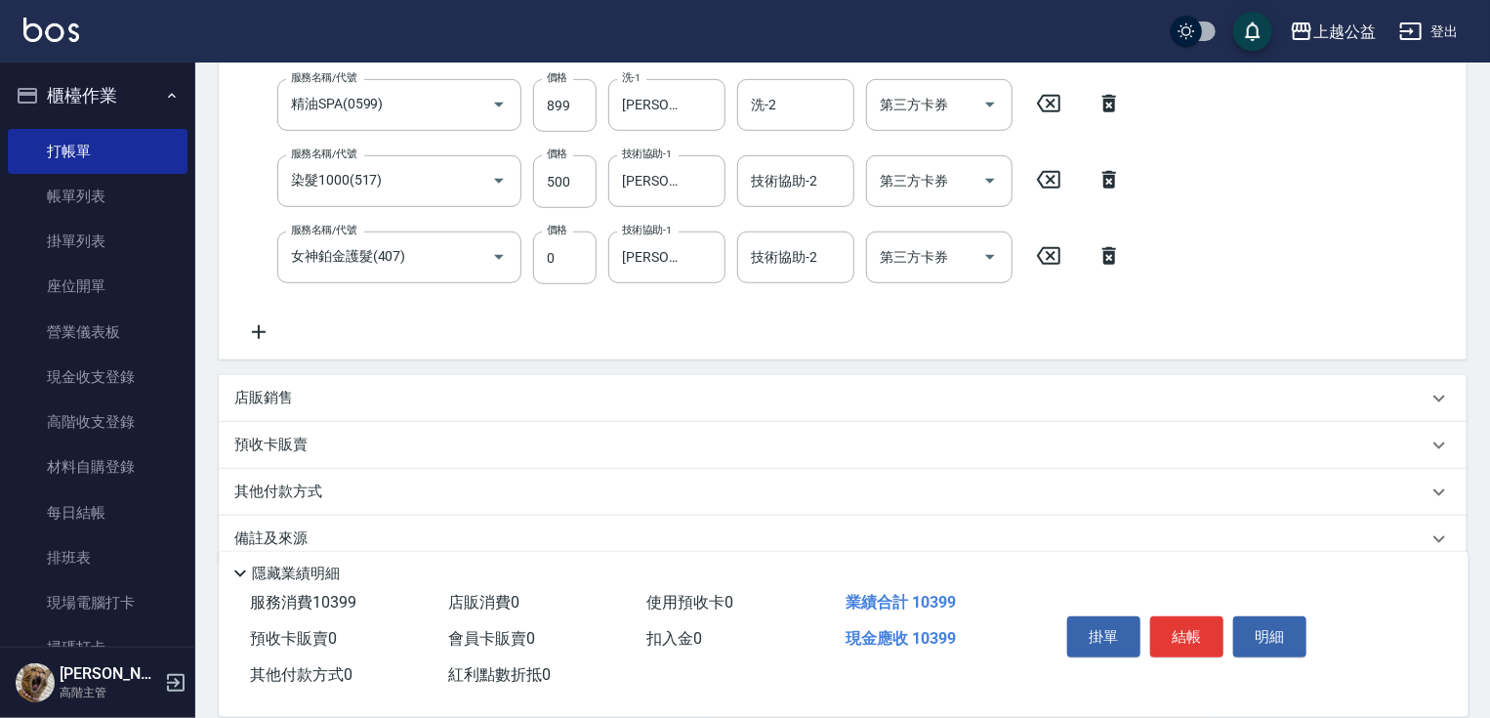
scroll to position [570, 0]
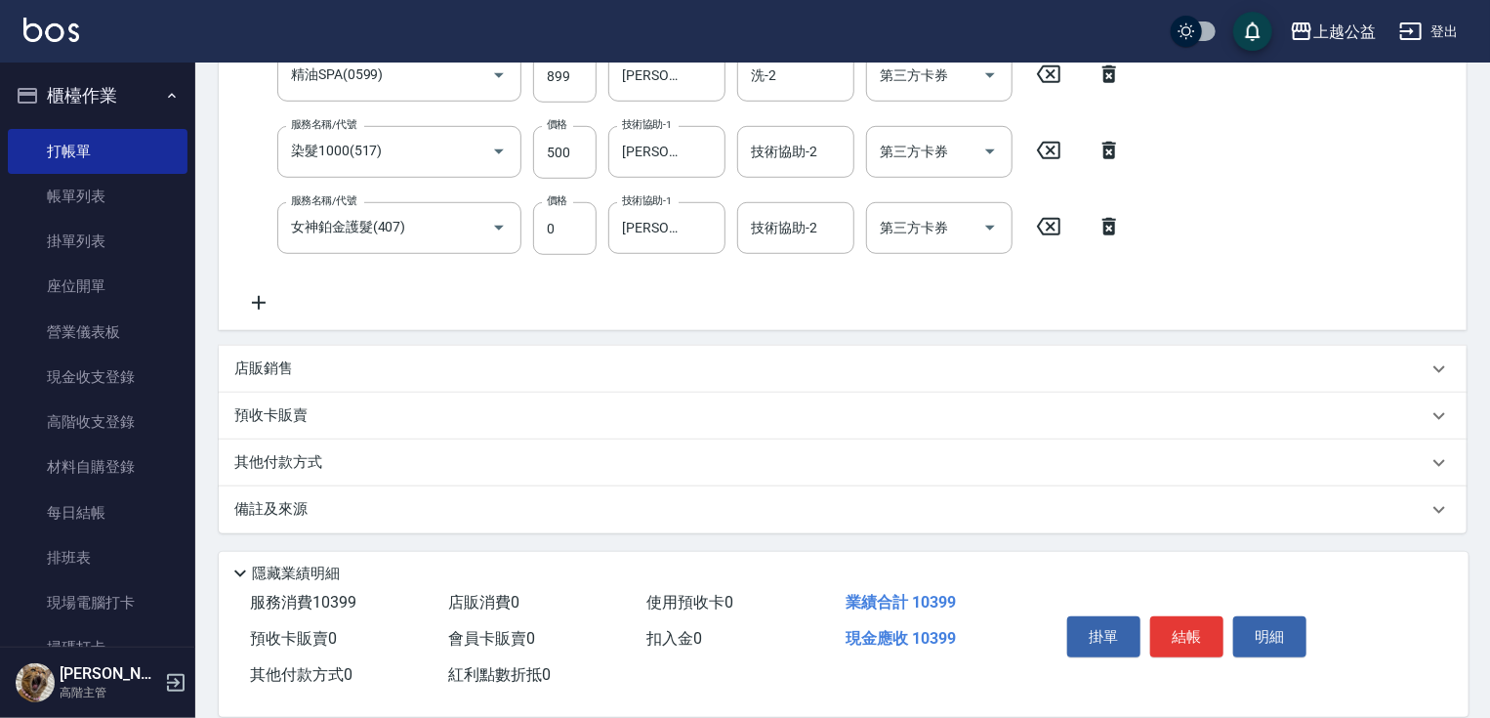
drag, startPoint x: 1365, startPoint y: 575, endPoint x: 1361, endPoint y: 612, distance: 37.3
click at [402, 413] on div "預收卡販賣" at bounding box center [830, 415] width 1193 height 21
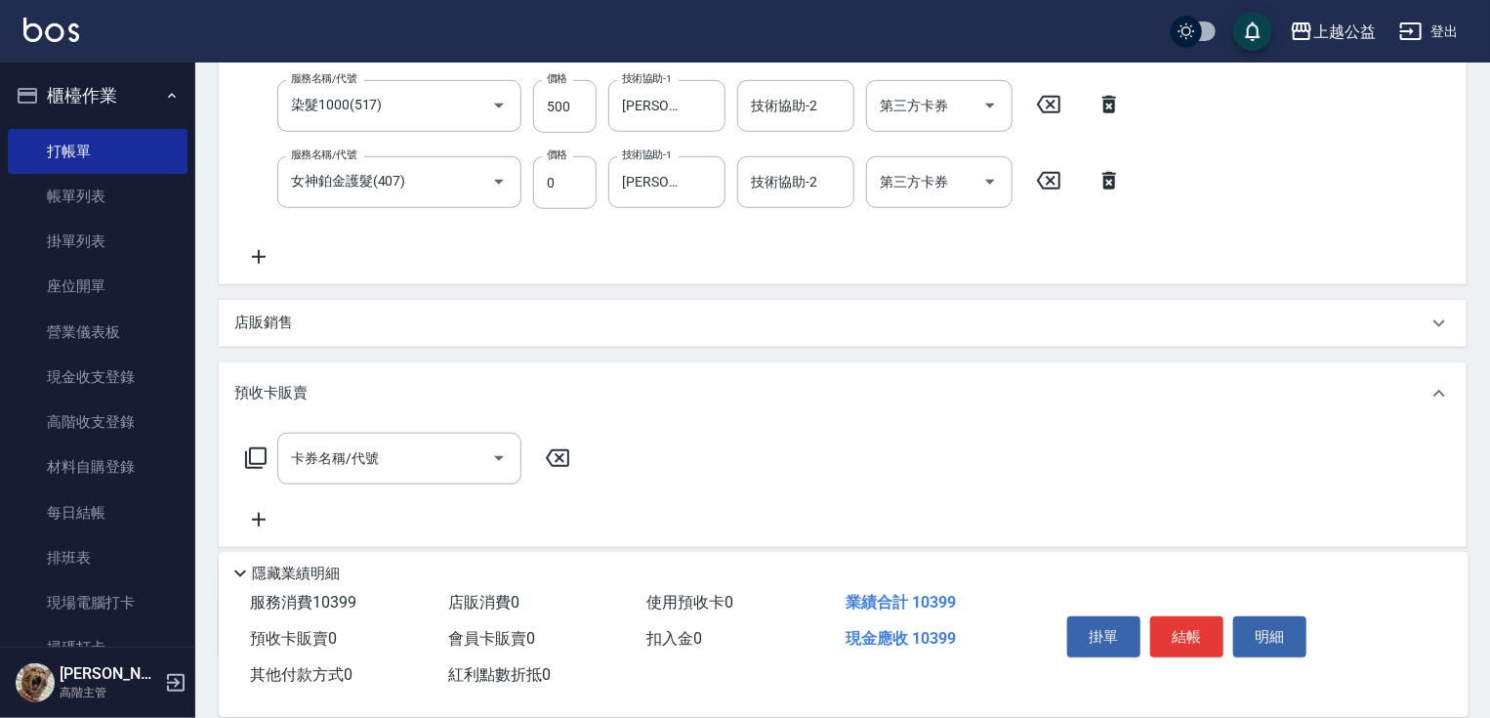
scroll to position [739, 0]
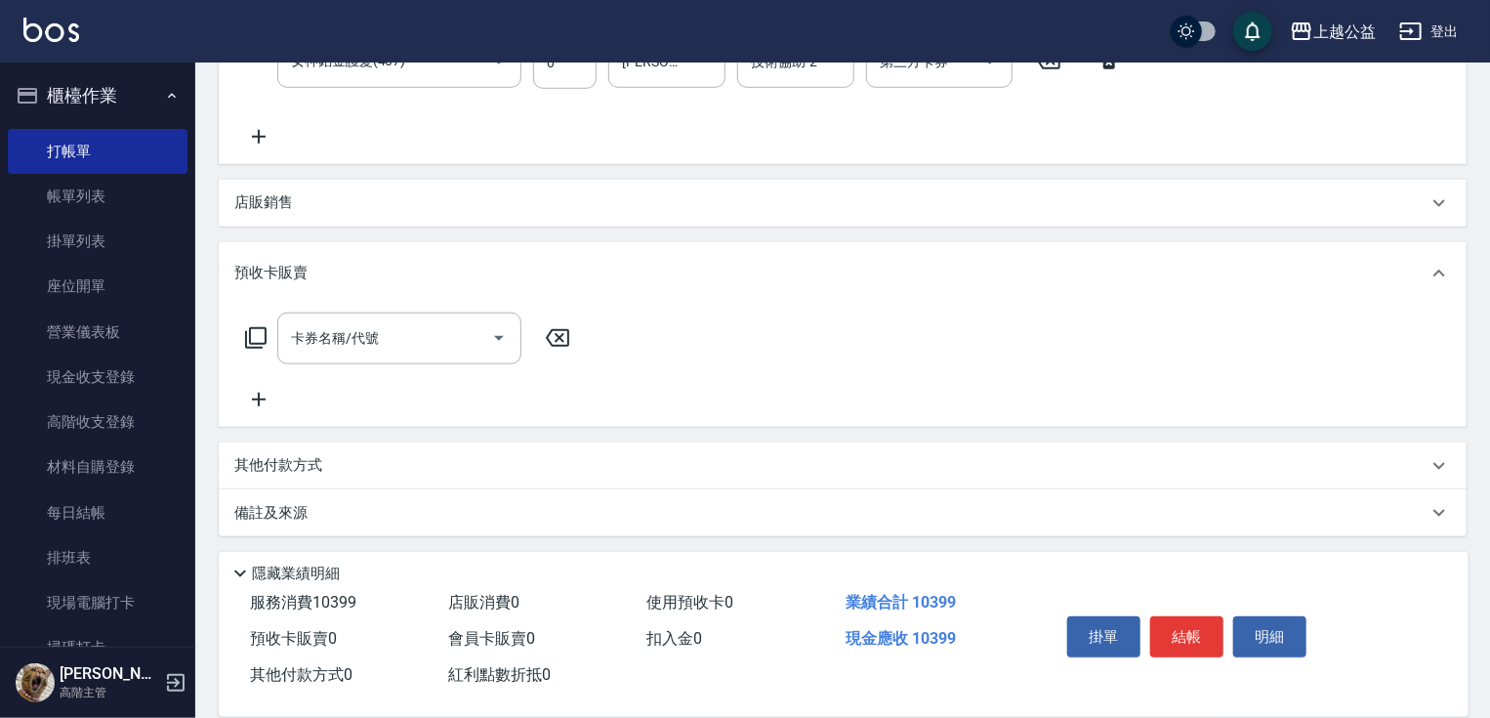
drag, startPoint x: 504, startPoint y: 395, endPoint x: 523, endPoint y: 498, distance: 105.3
click at [344, 188] on div "店販銷售" at bounding box center [843, 200] width 1248 height 47
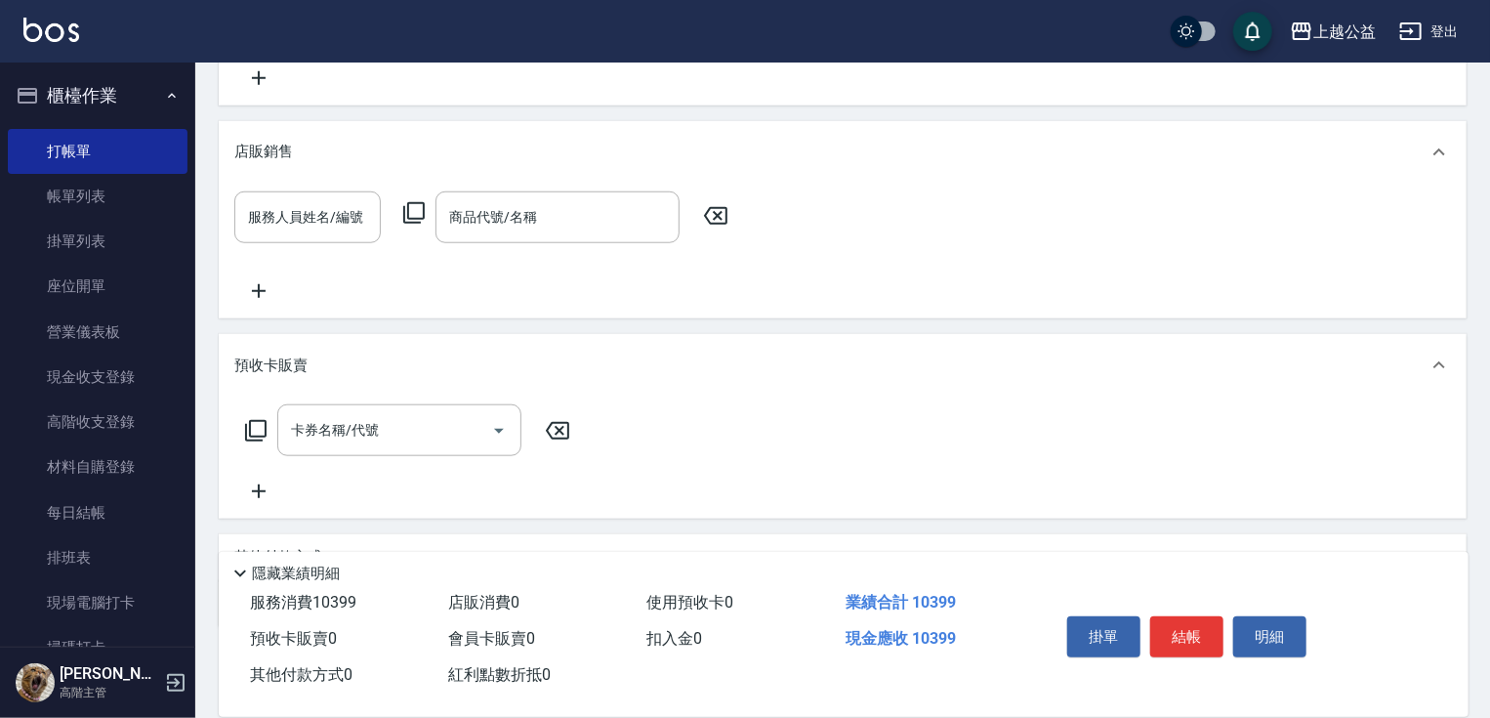
scroll to position [891, 0]
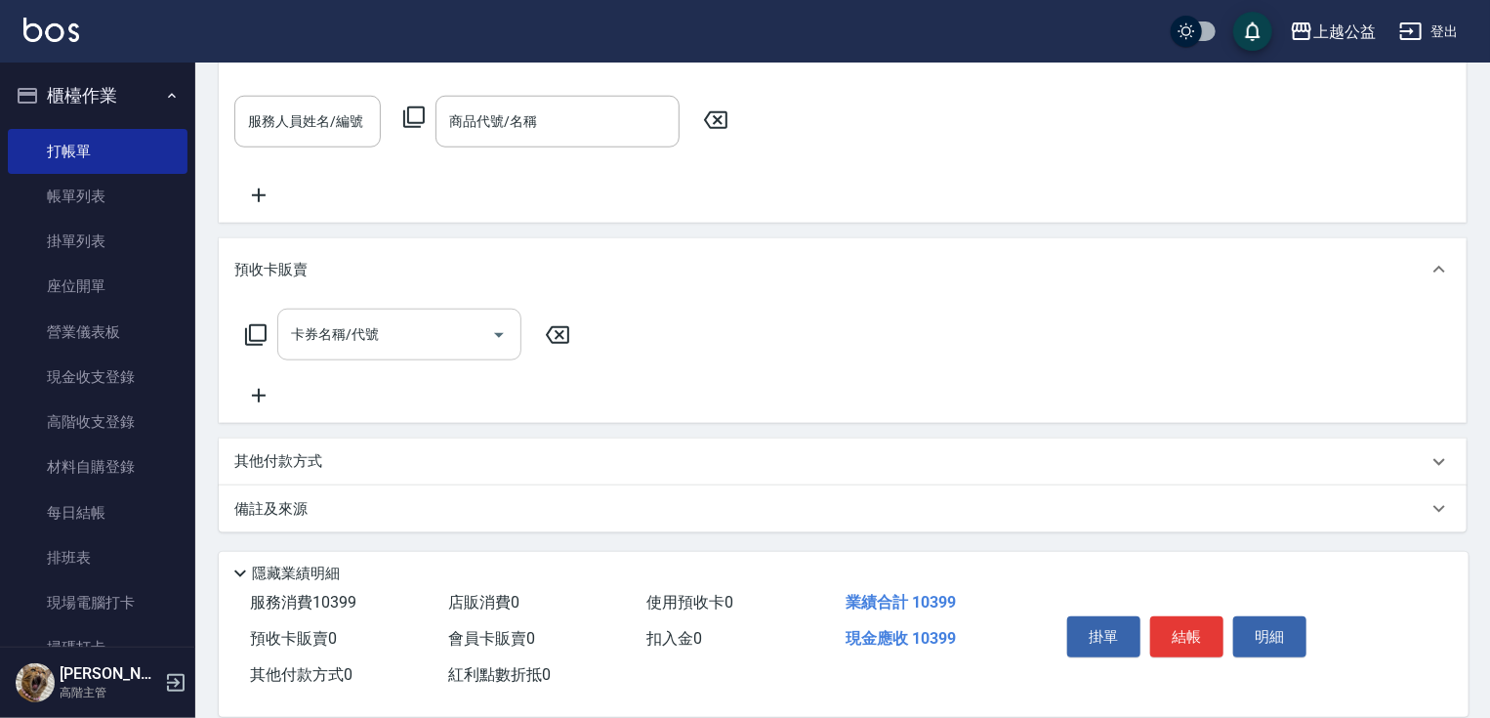
drag, startPoint x: 346, startPoint y: 242, endPoint x: 360, endPoint y: 332, distance: 91.0
click at [322, 471] on p "其他付款方式" at bounding box center [283, 461] width 98 height 21
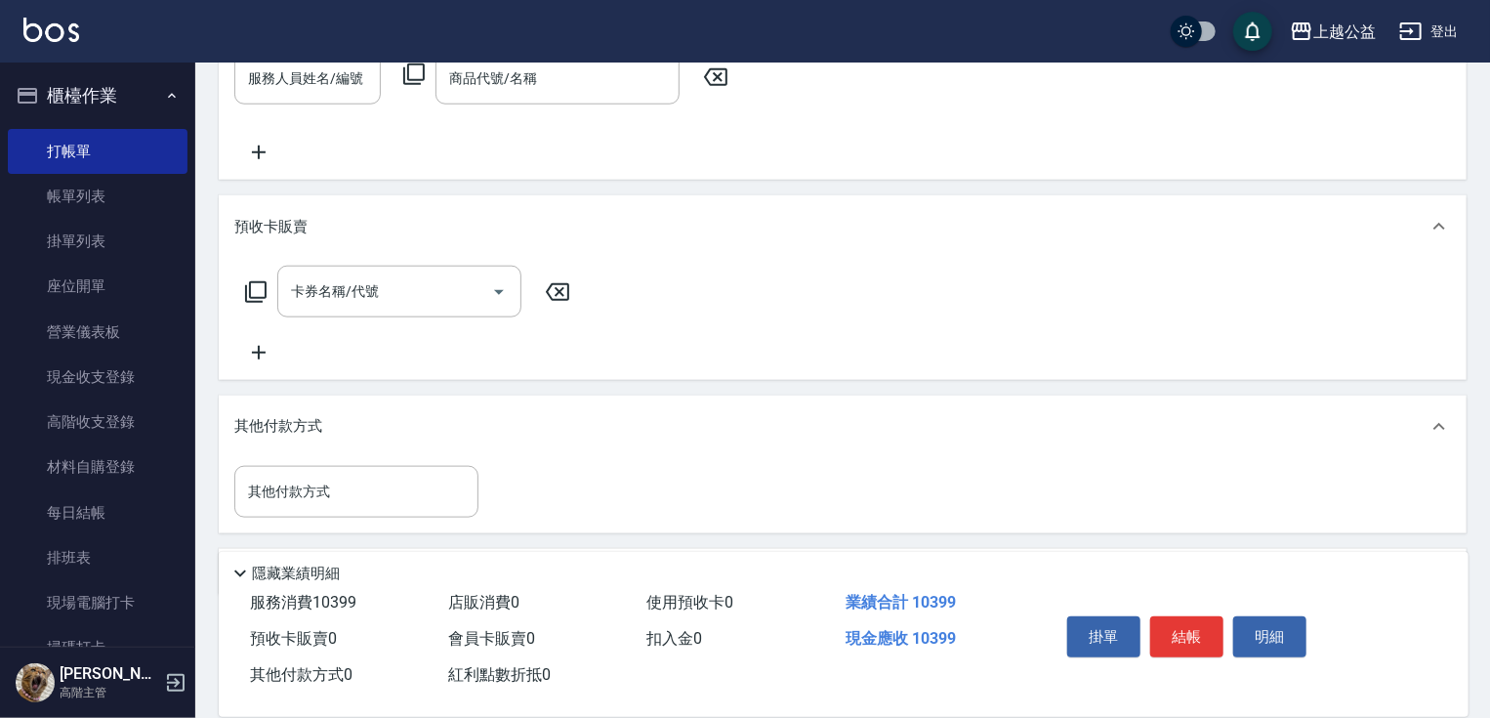
scroll to position [996, 0]
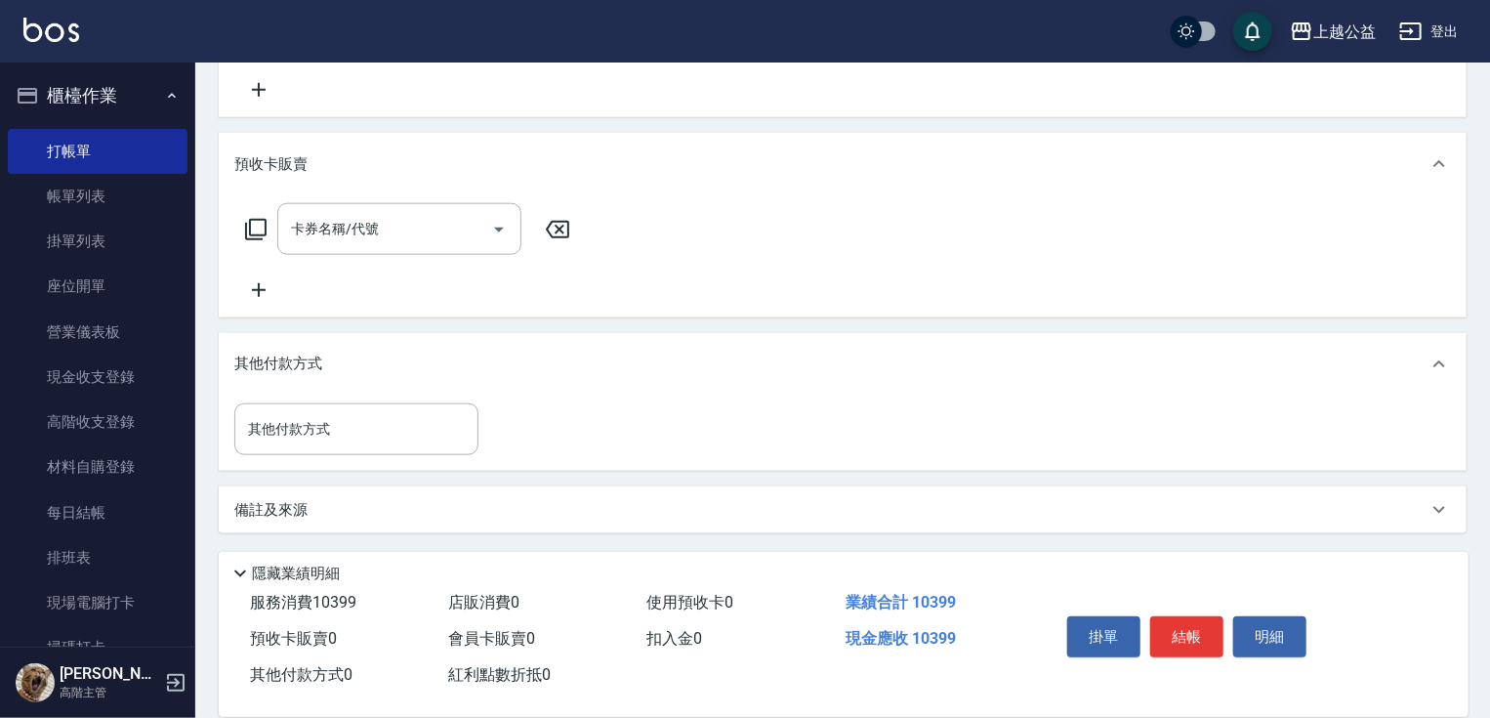
drag, startPoint x: 859, startPoint y: 318, endPoint x: 541, endPoint y: 398, distance: 328.3
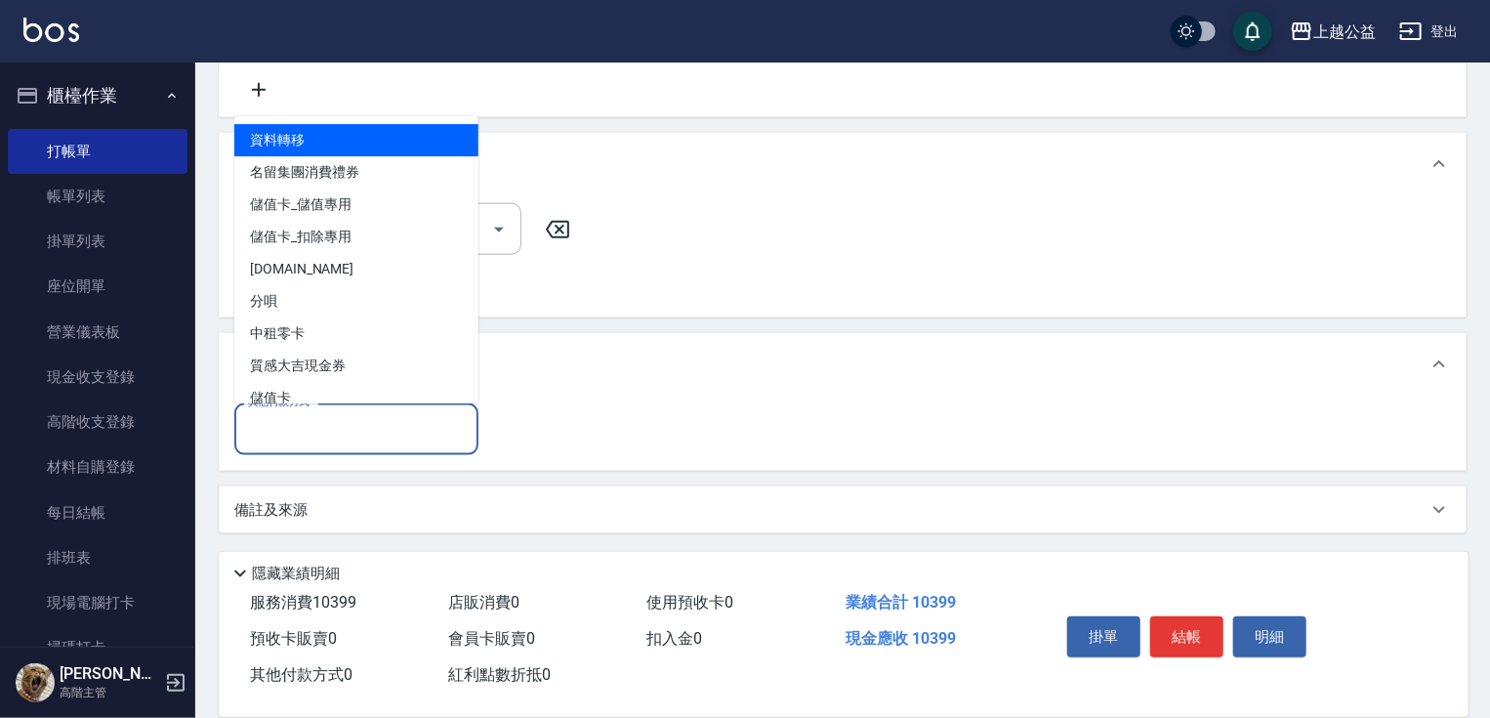
click at [336, 437] on input "其他付款方式" at bounding box center [356, 429] width 227 height 34
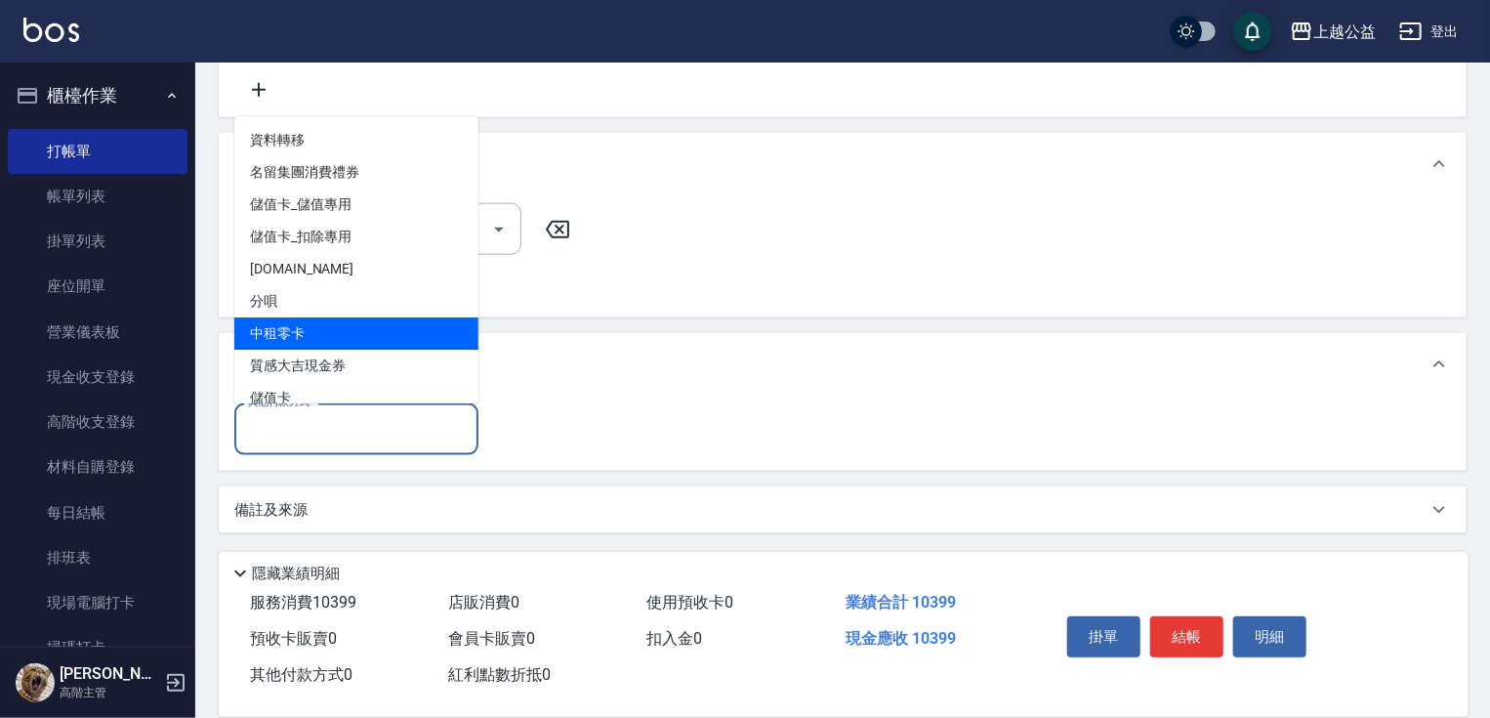
click at [344, 324] on span "中租零卡" at bounding box center [356, 333] width 244 height 32
type input "中租零卡"
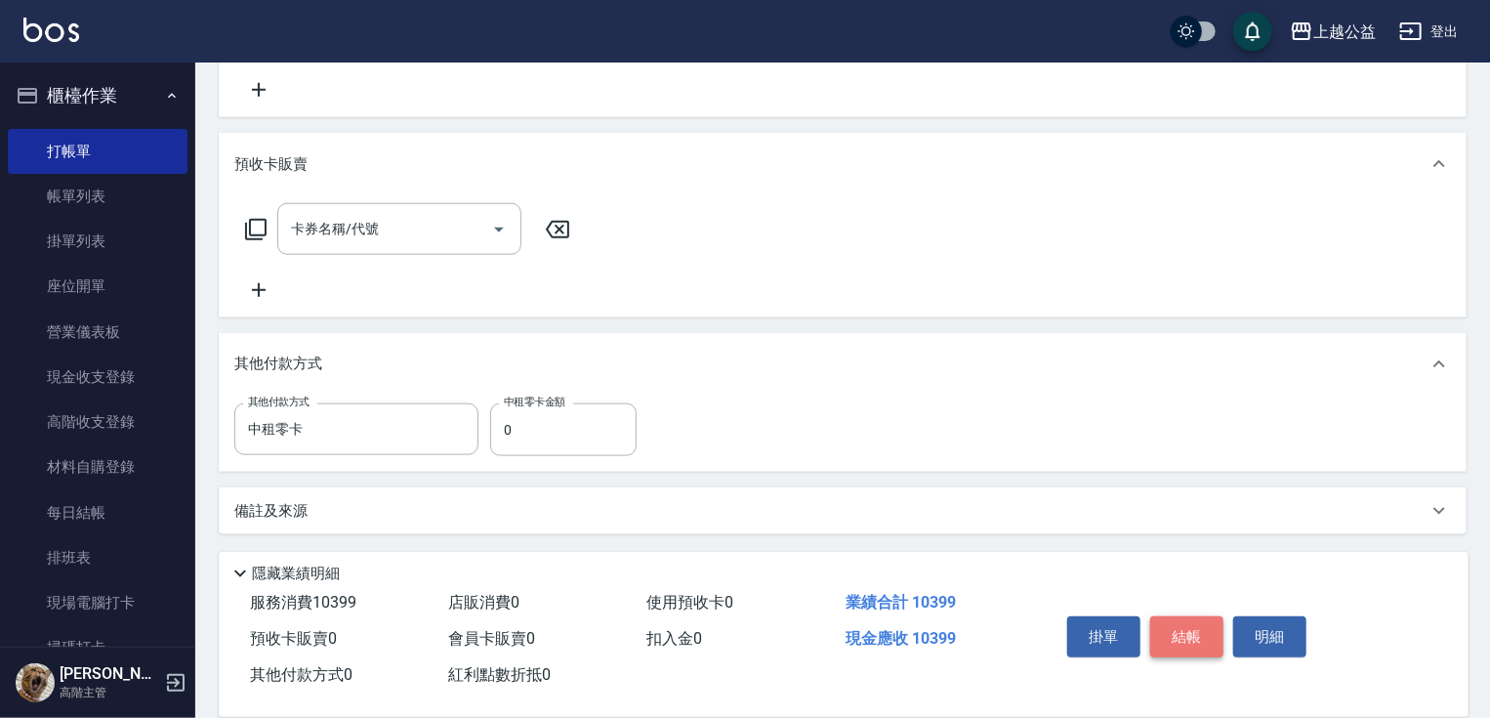
click at [1193, 621] on button "結帳" at bounding box center [1186, 636] width 73 height 41
type input "[DATE] 20:58"
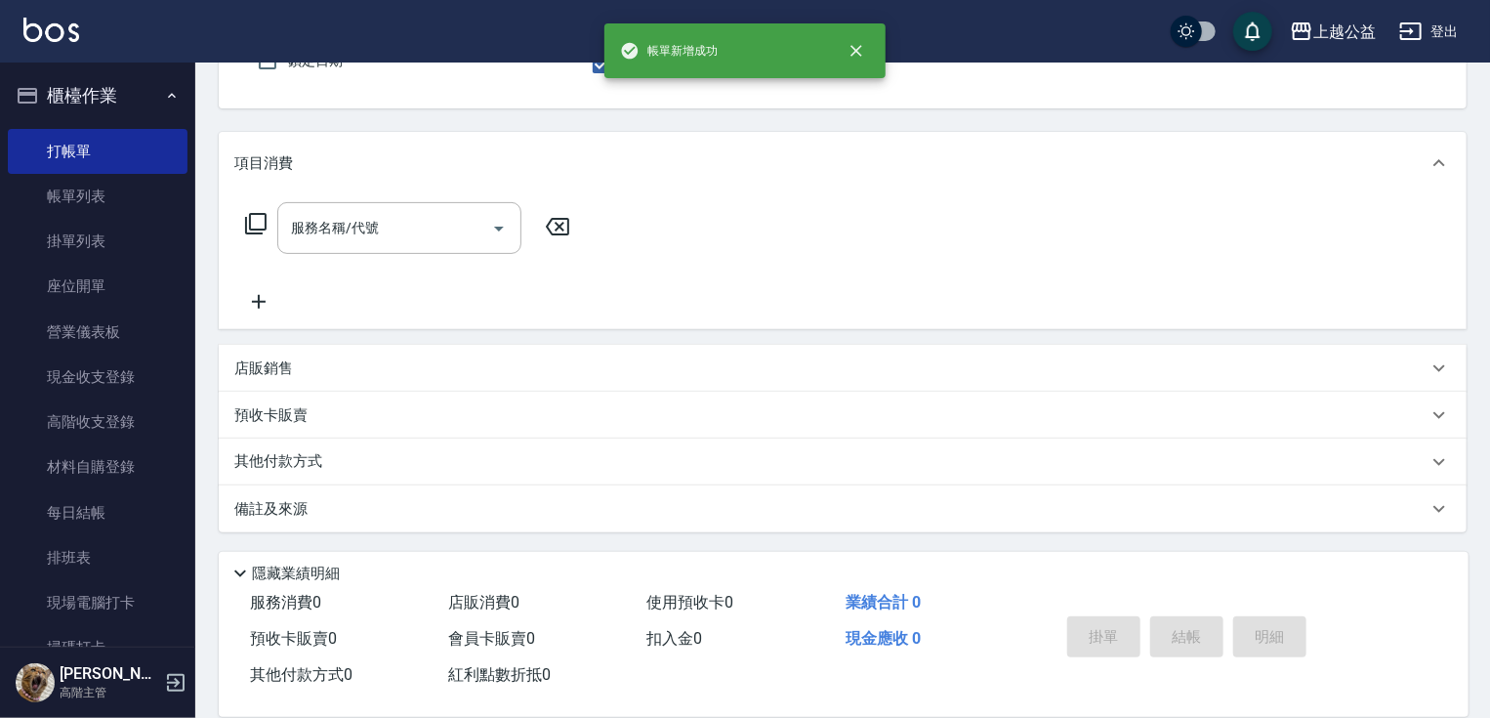
scroll to position [0, 0]
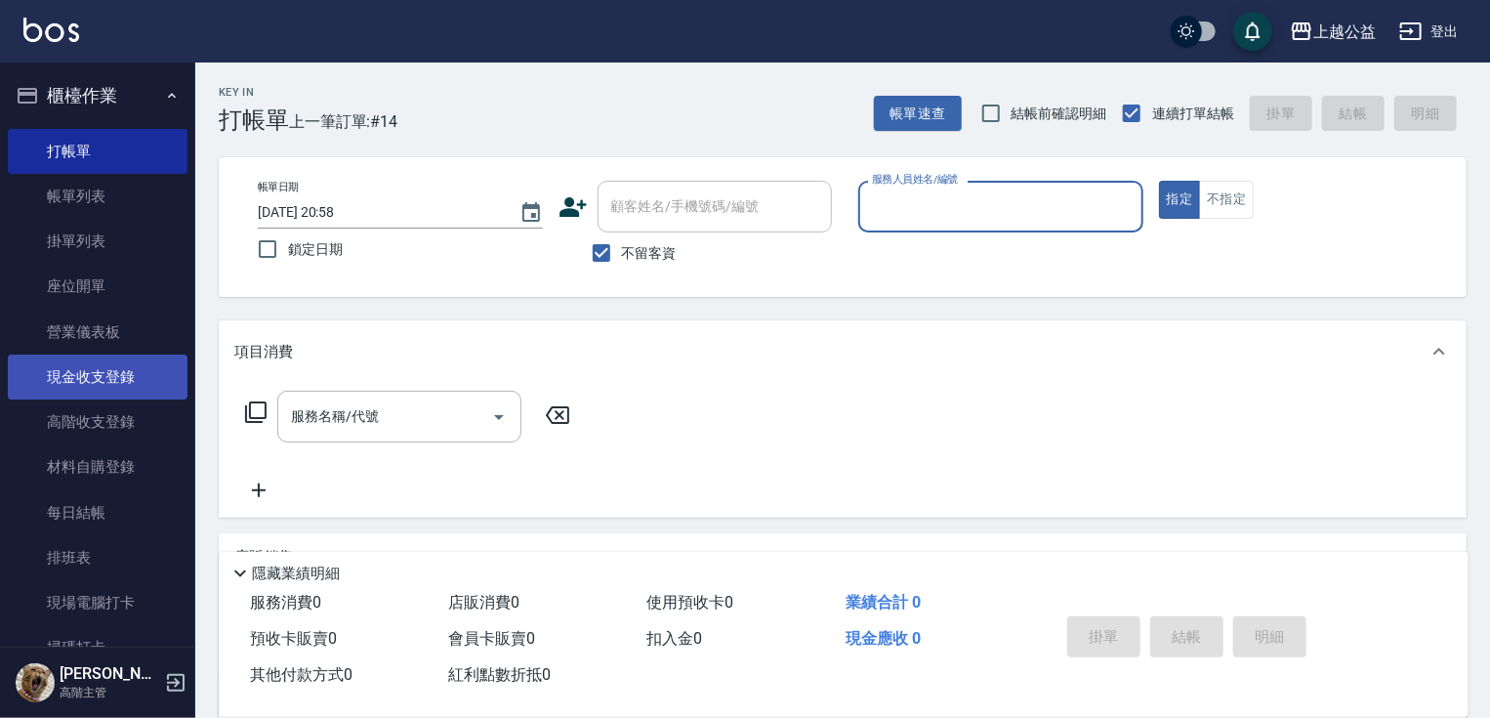
click at [113, 384] on link "現金收支登錄" at bounding box center [98, 377] width 180 height 45
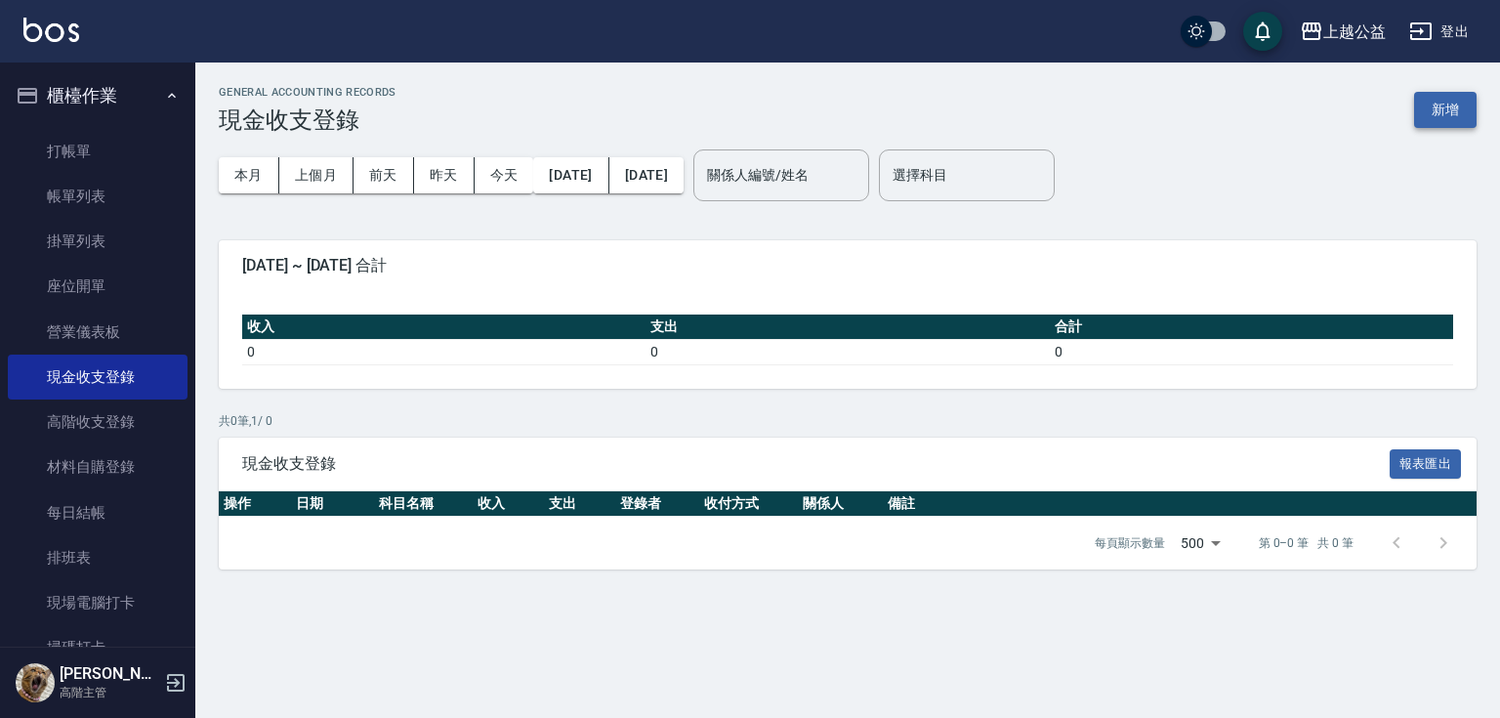
click at [1424, 112] on button "新增" at bounding box center [1445, 110] width 63 height 36
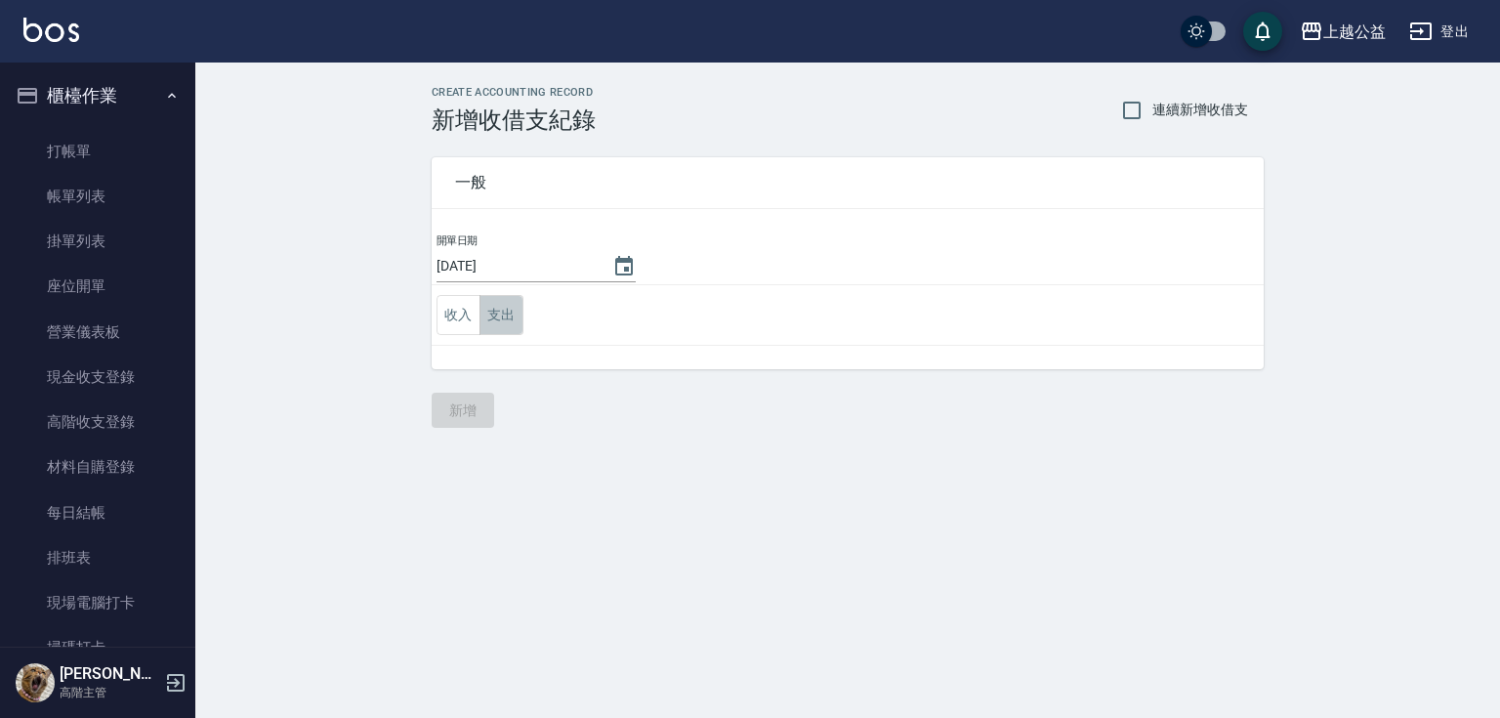
click at [510, 316] on button "支出" at bounding box center [502, 315] width 44 height 40
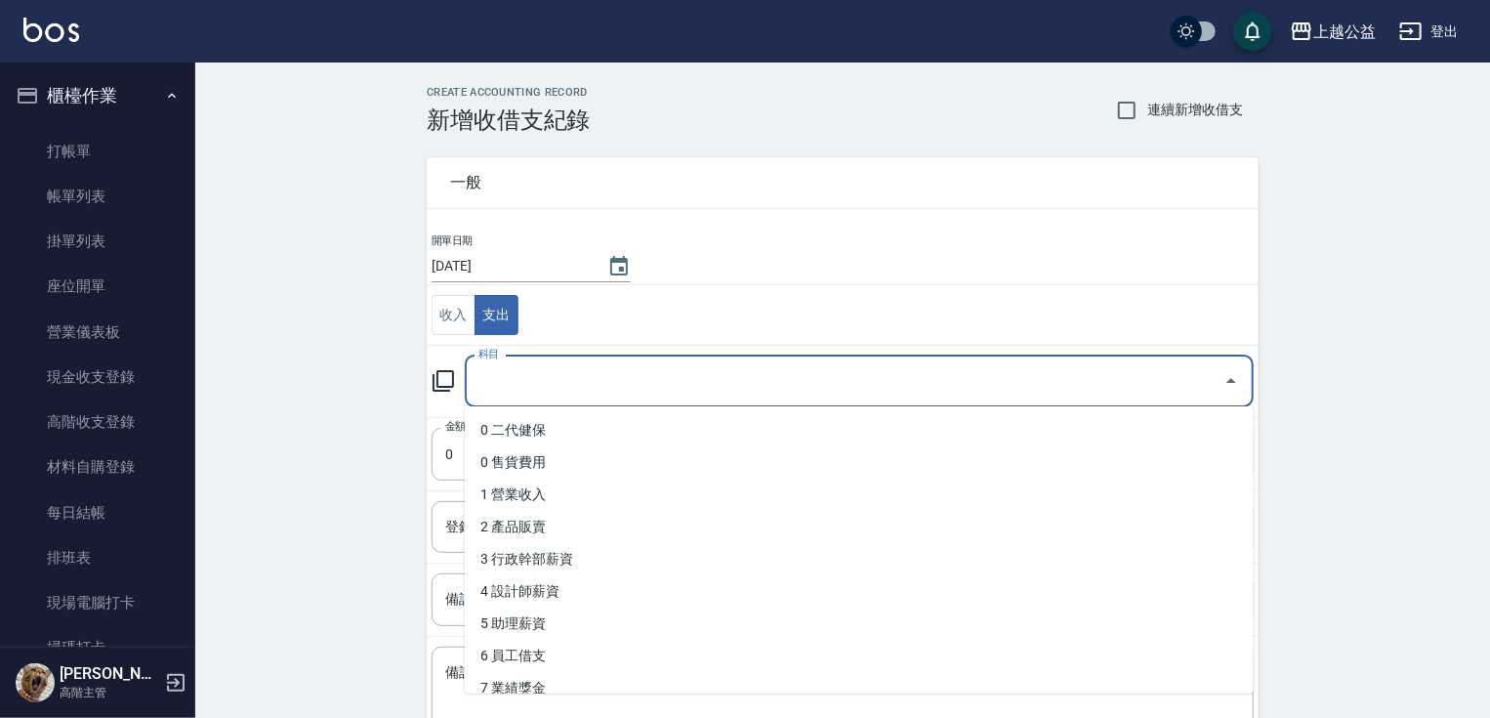
click at [595, 374] on input "科目" at bounding box center [845, 381] width 742 height 34
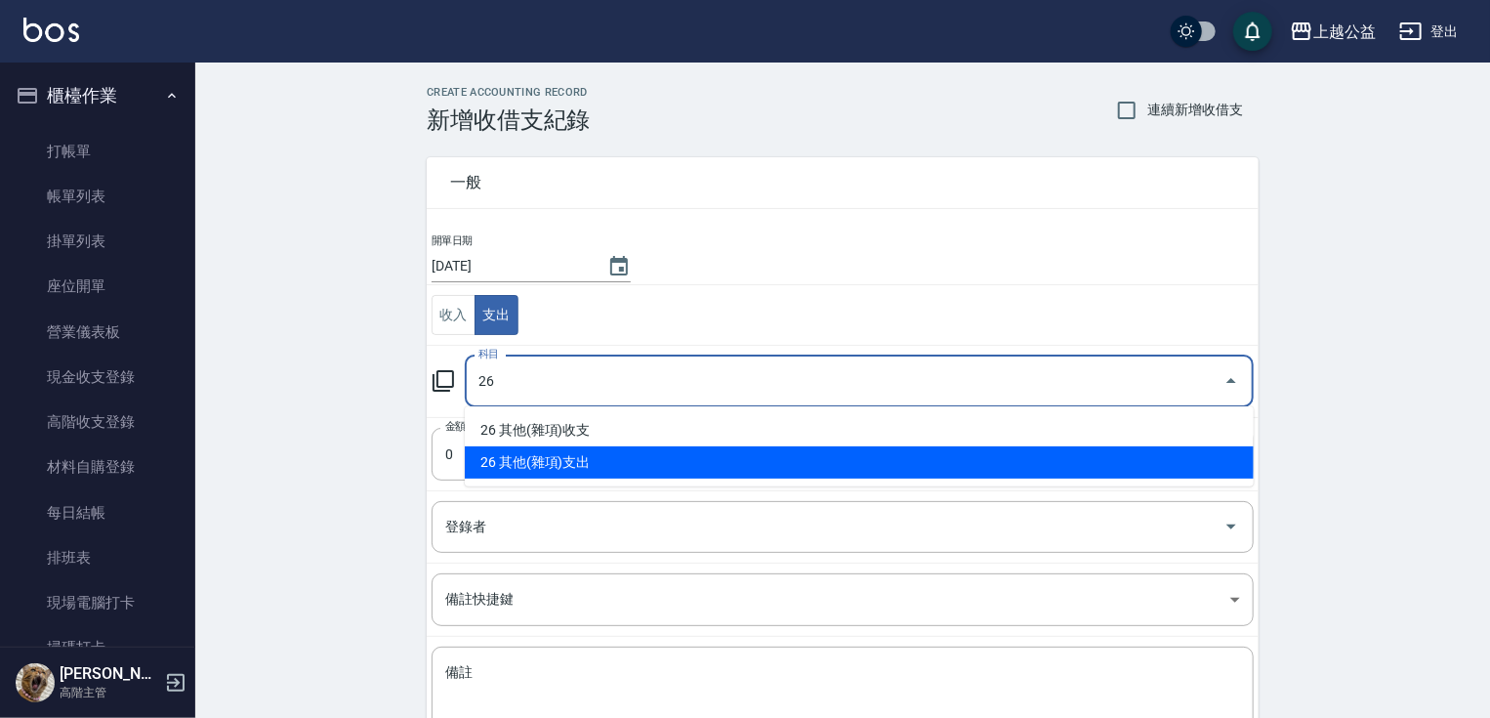
type input "26 其他(雜項)支出"
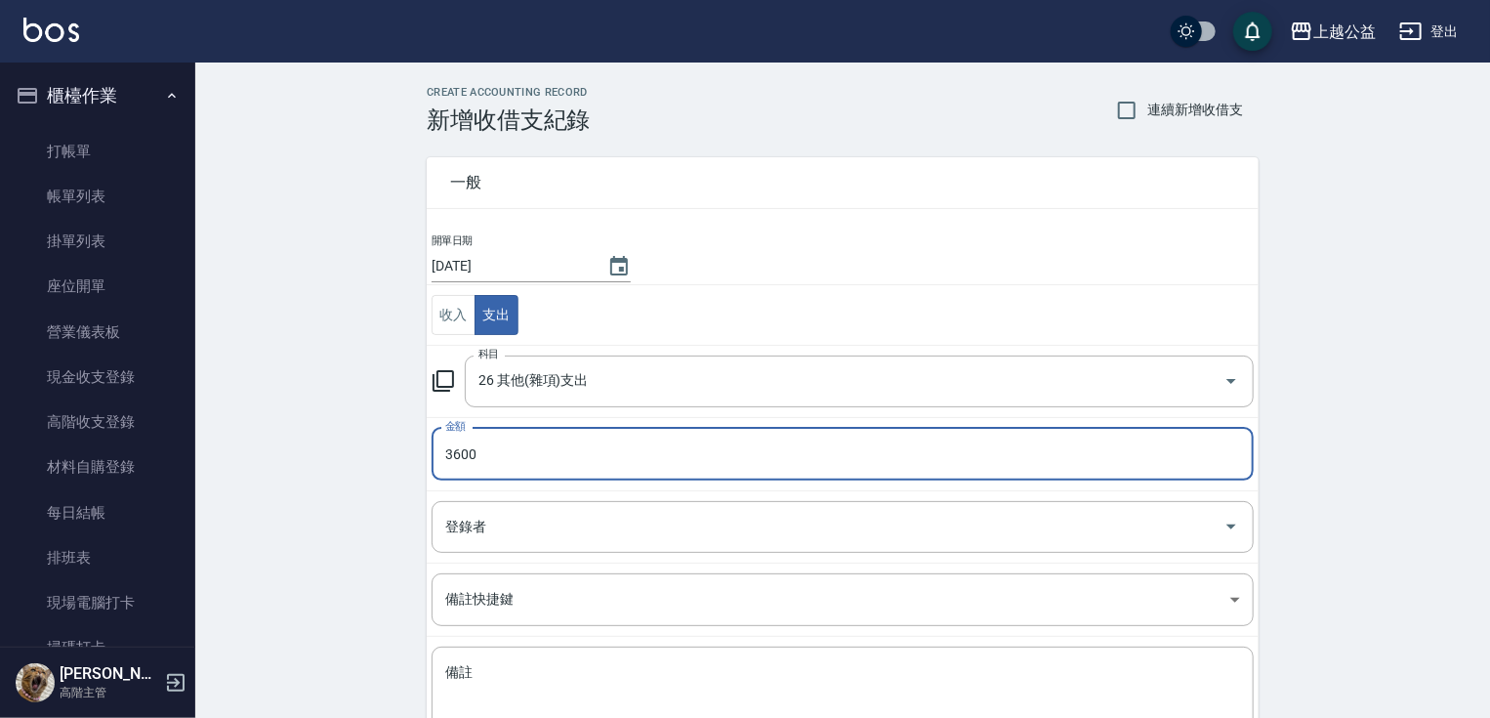
type input "3600"
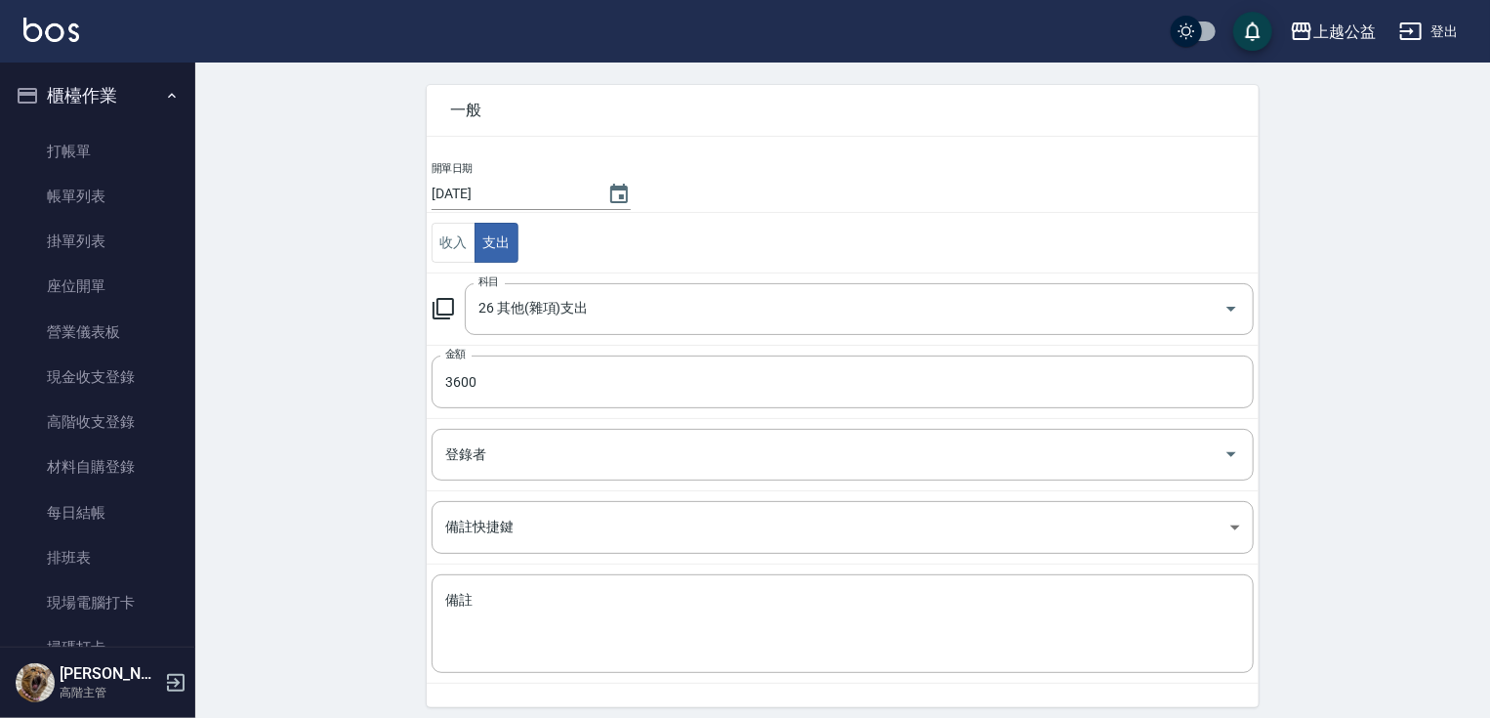
scroll to position [142, 0]
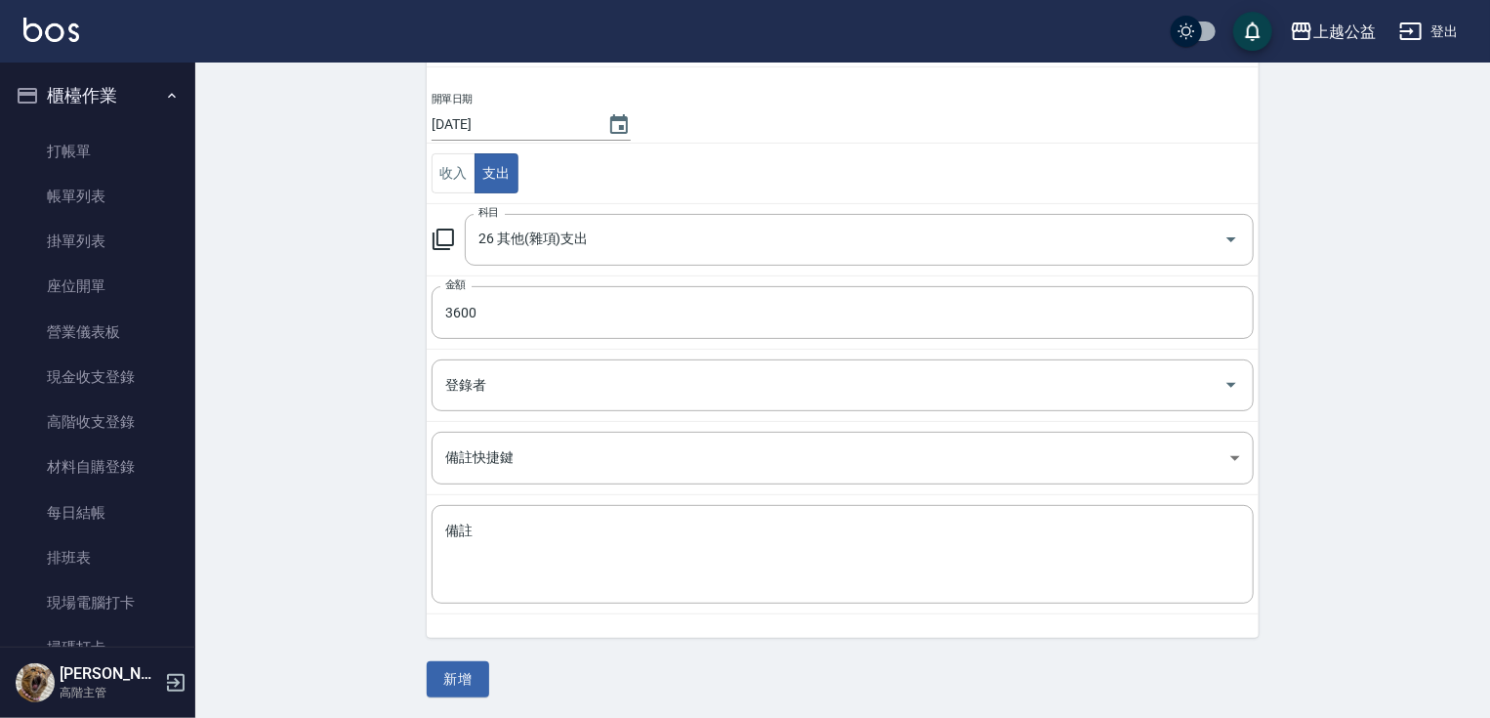
drag, startPoint x: 388, startPoint y: 668, endPoint x: 454, endPoint y: 611, distance: 87.3
click at [517, 552] on textarea "備註" at bounding box center [842, 554] width 795 height 66
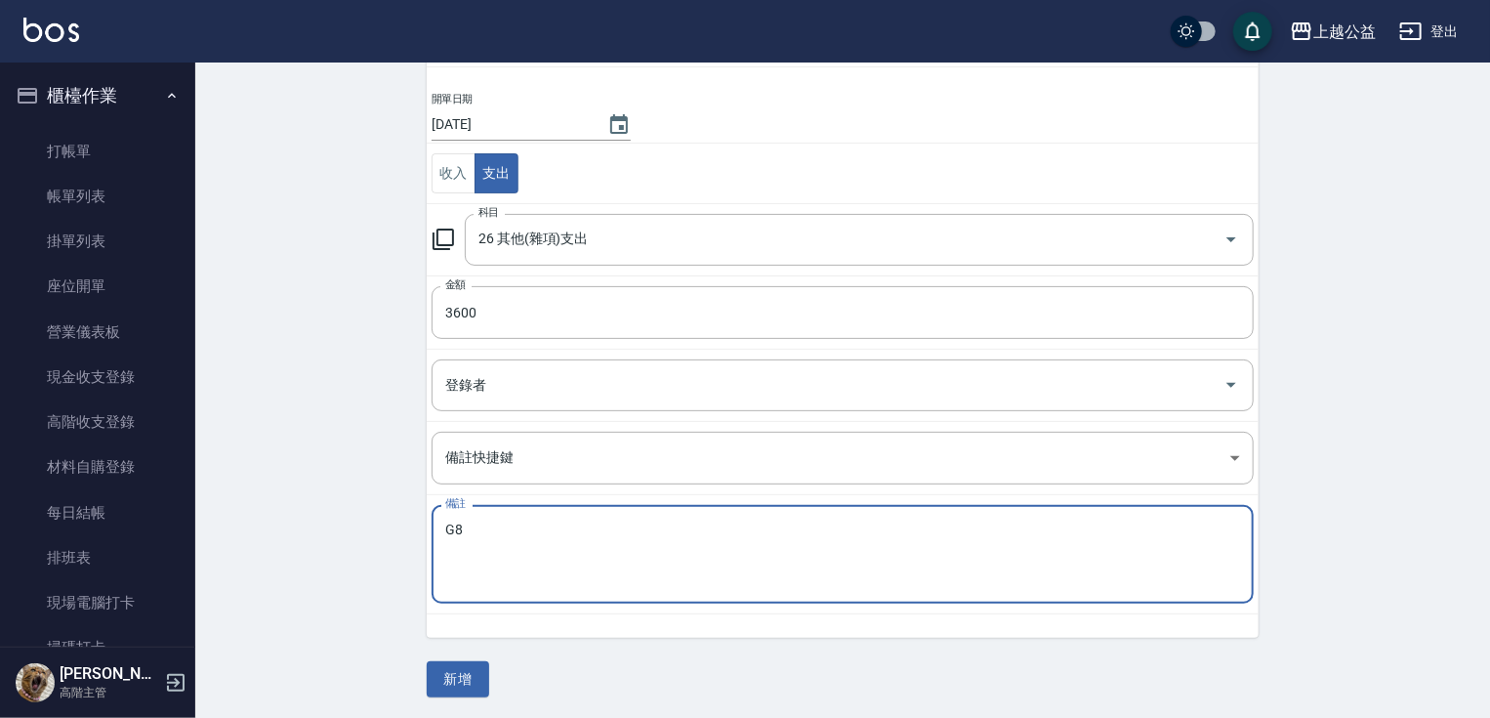
type textarea "G"
type textarea "沙發1600 溫糾400 普渡1600"
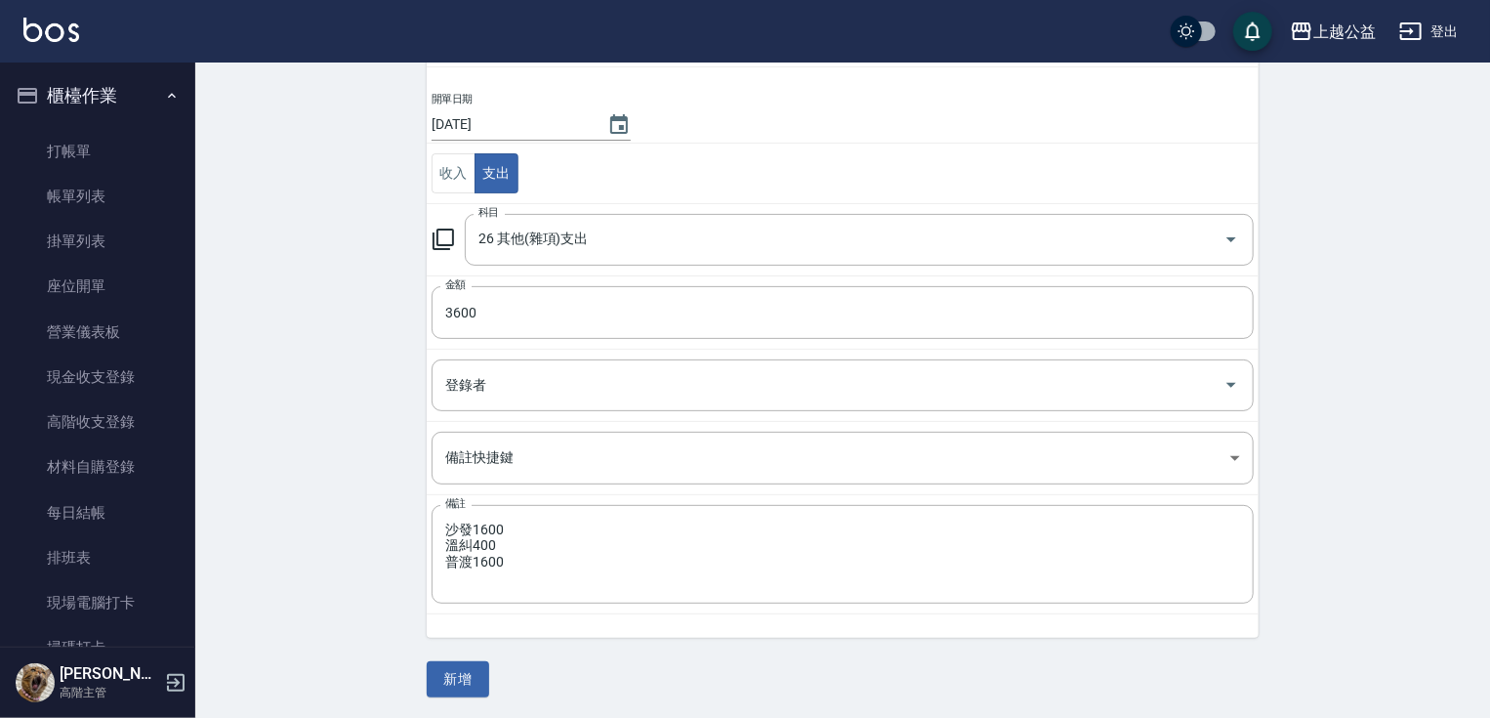
drag, startPoint x: 1426, startPoint y: 408, endPoint x: 1392, endPoint y: 509, distance: 106.2
click at [465, 683] on button "新增" at bounding box center [458, 679] width 63 height 36
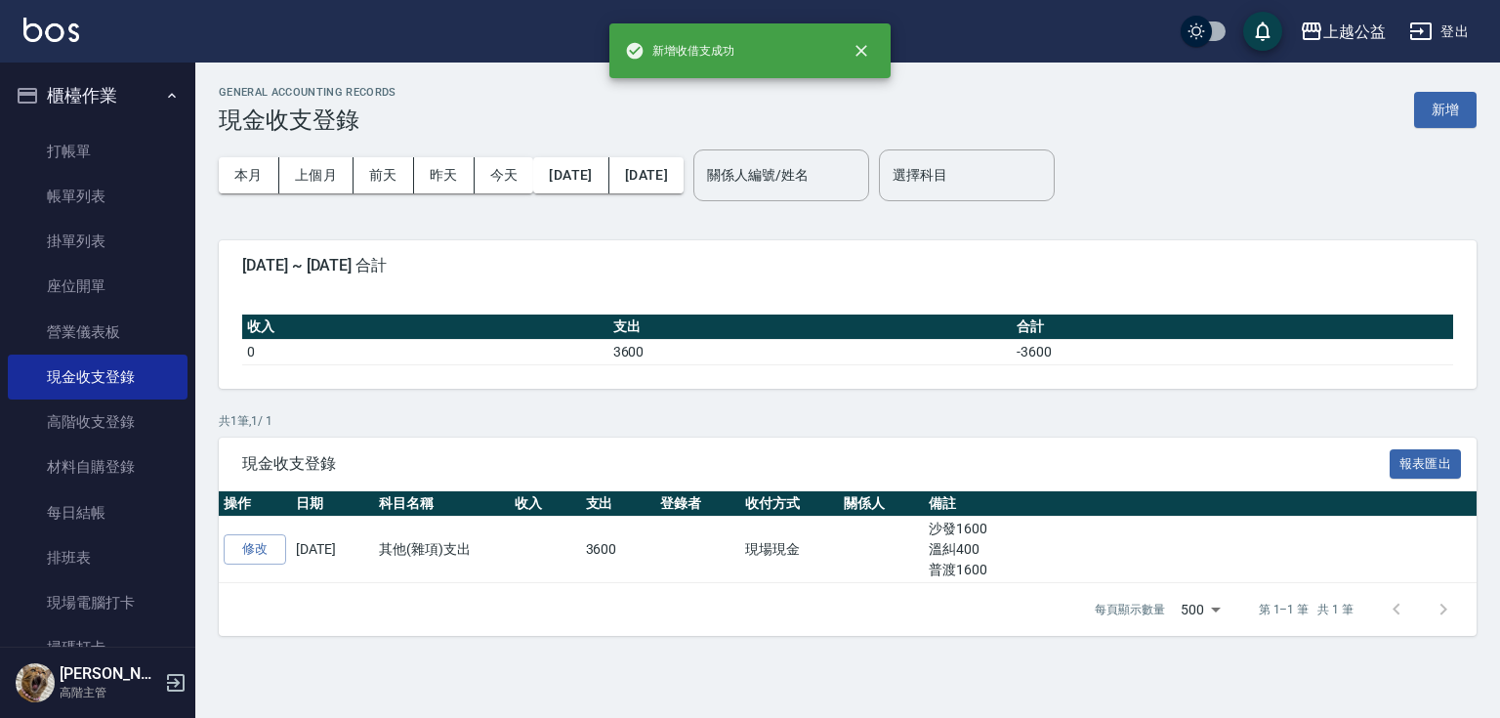
drag, startPoint x: 742, startPoint y: 365, endPoint x: 288, endPoint y: 351, distance: 454.4
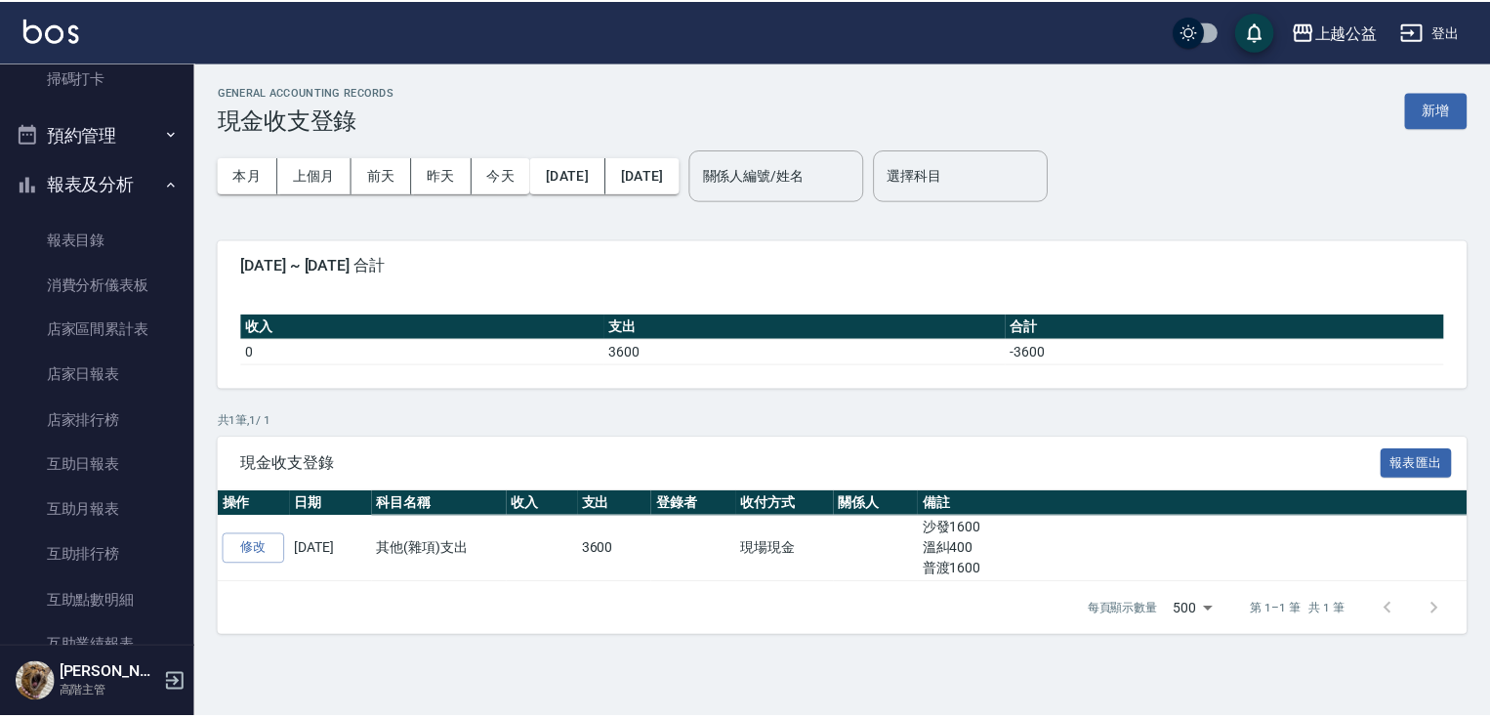
scroll to position [631, 0]
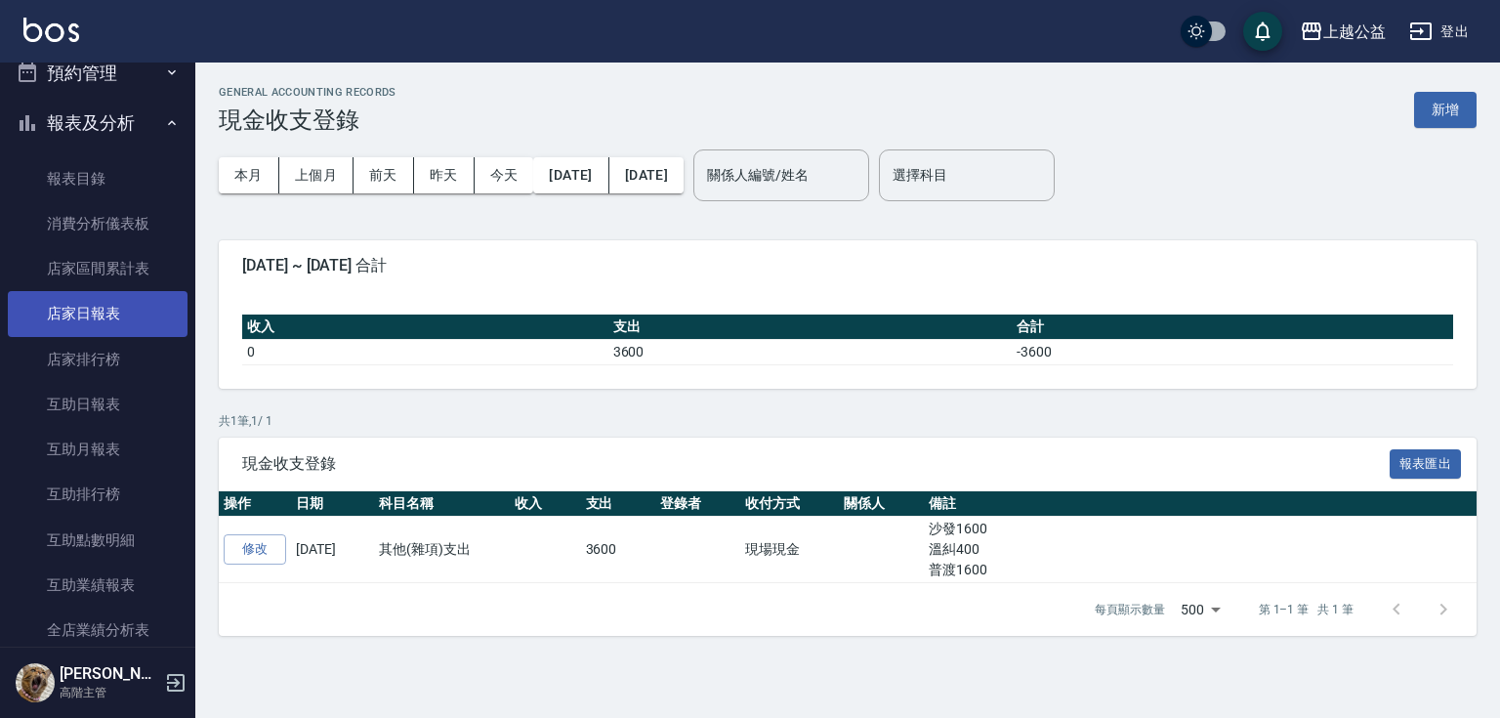
click at [76, 328] on link "店家日報表" at bounding box center [98, 313] width 180 height 45
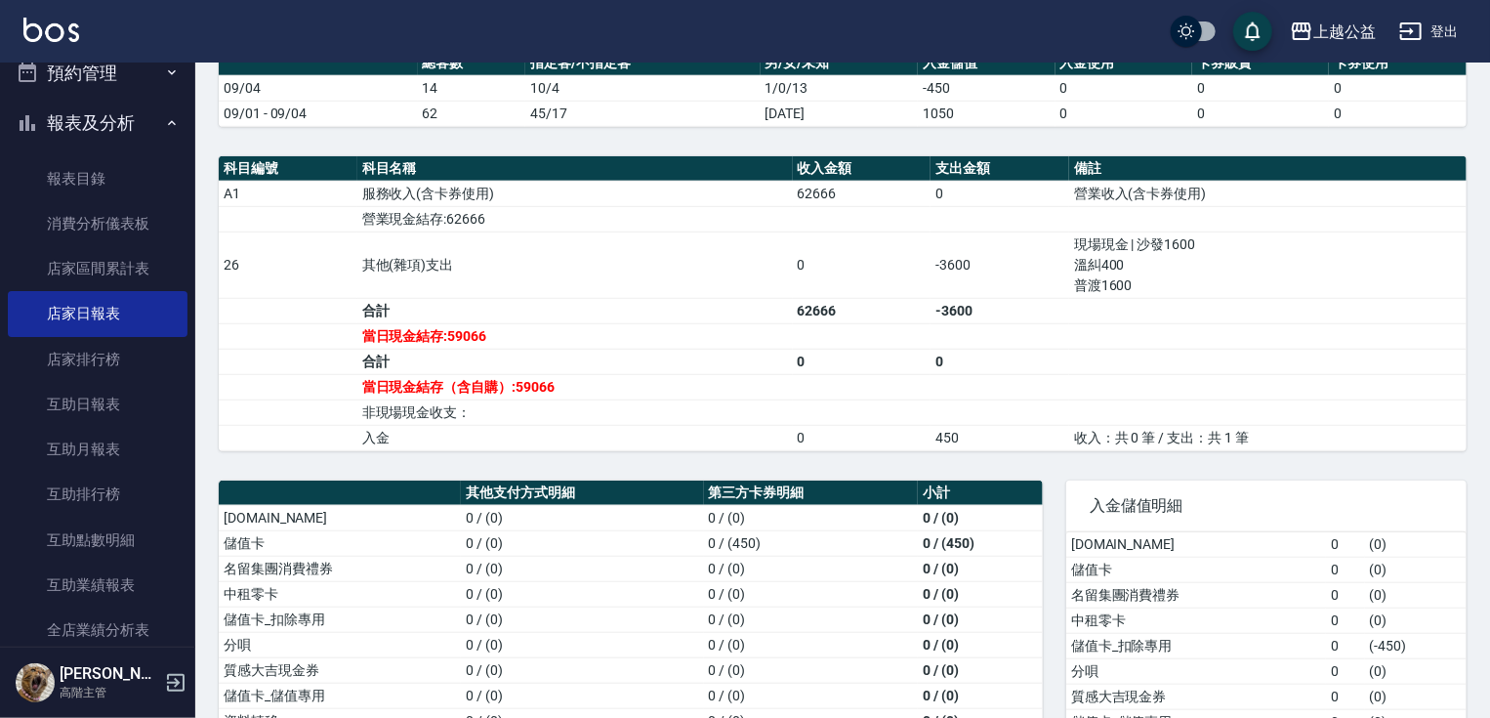
scroll to position [733, 0]
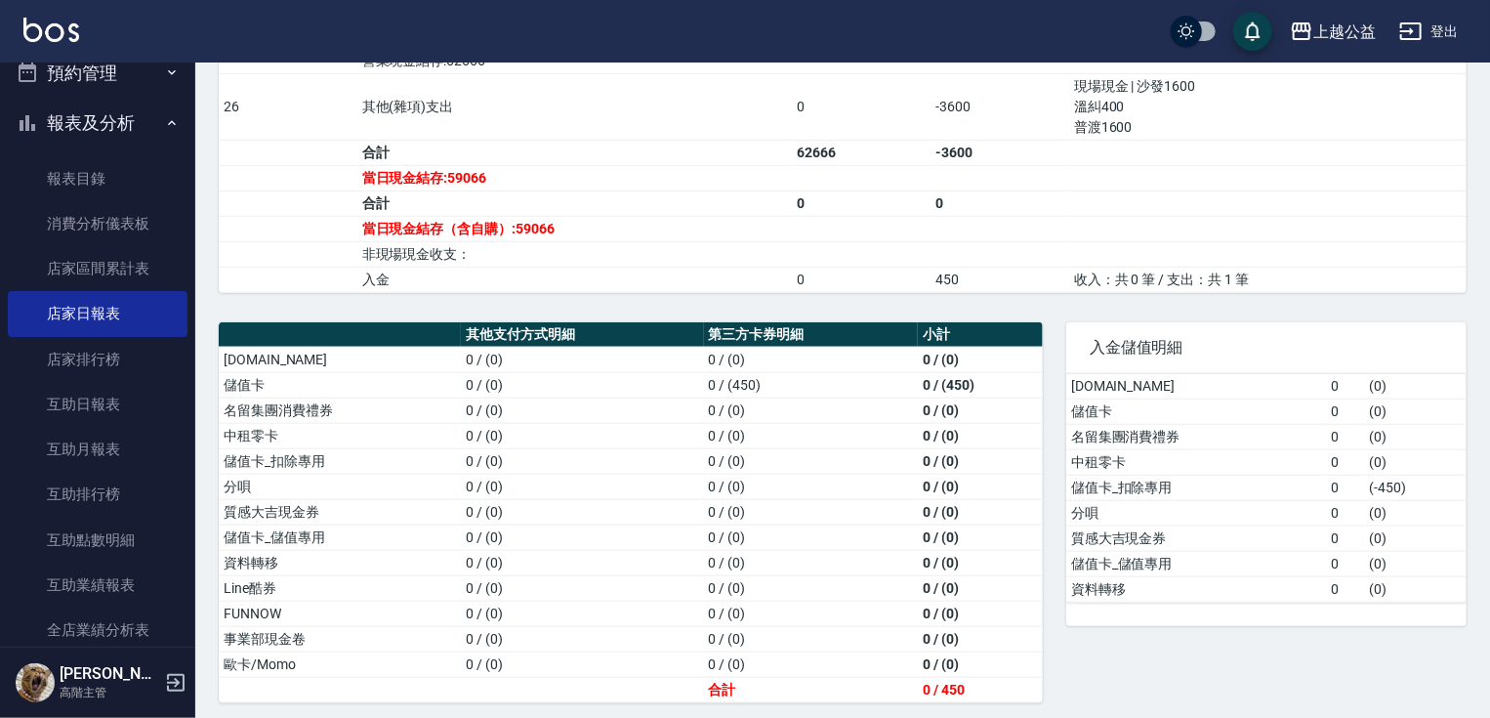
drag, startPoint x: 859, startPoint y: 254, endPoint x: 926, endPoint y: 485, distance: 240.8
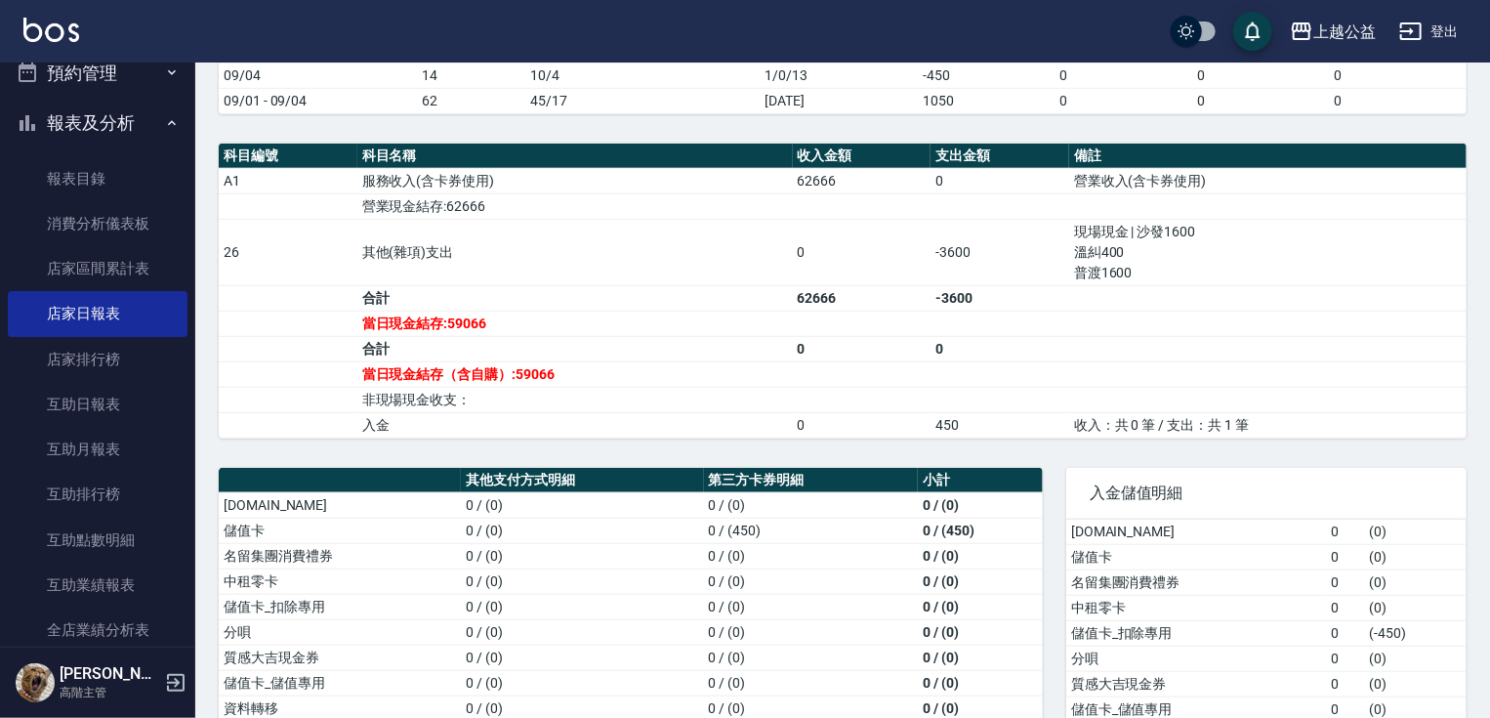
drag, startPoint x: 646, startPoint y: 364, endPoint x: 660, endPoint y: 300, distance: 66.1
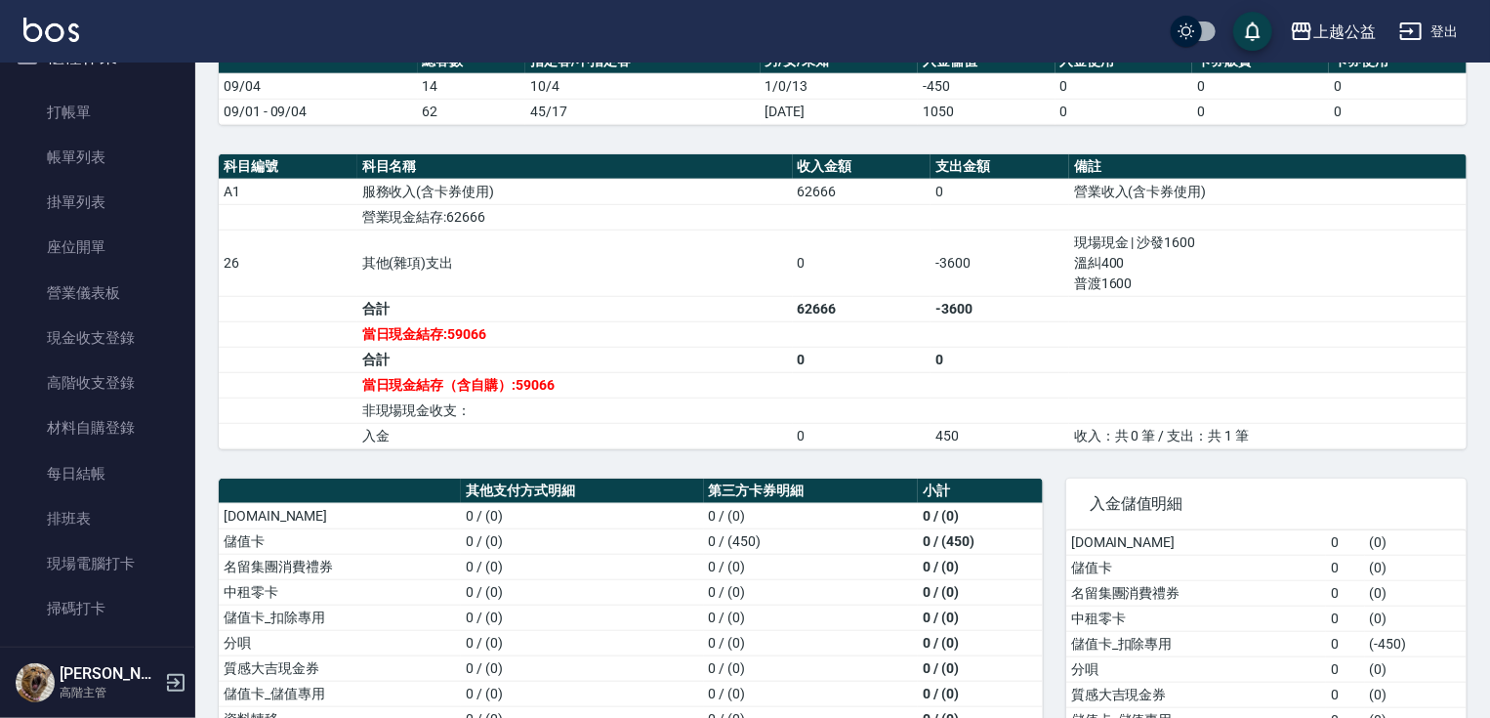
scroll to position [0, 0]
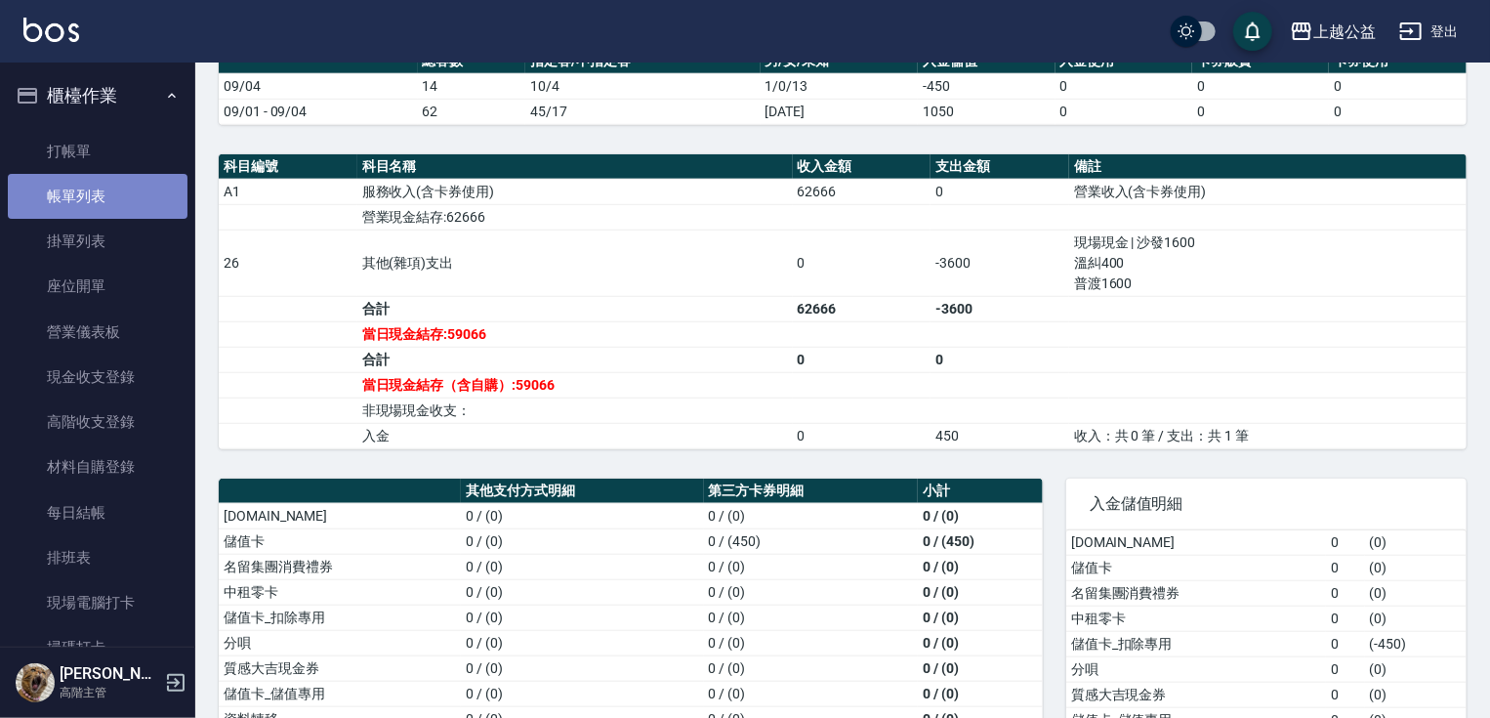
click at [113, 192] on link "帳單列表" at bounding box center [98, 196] width 180 height 45
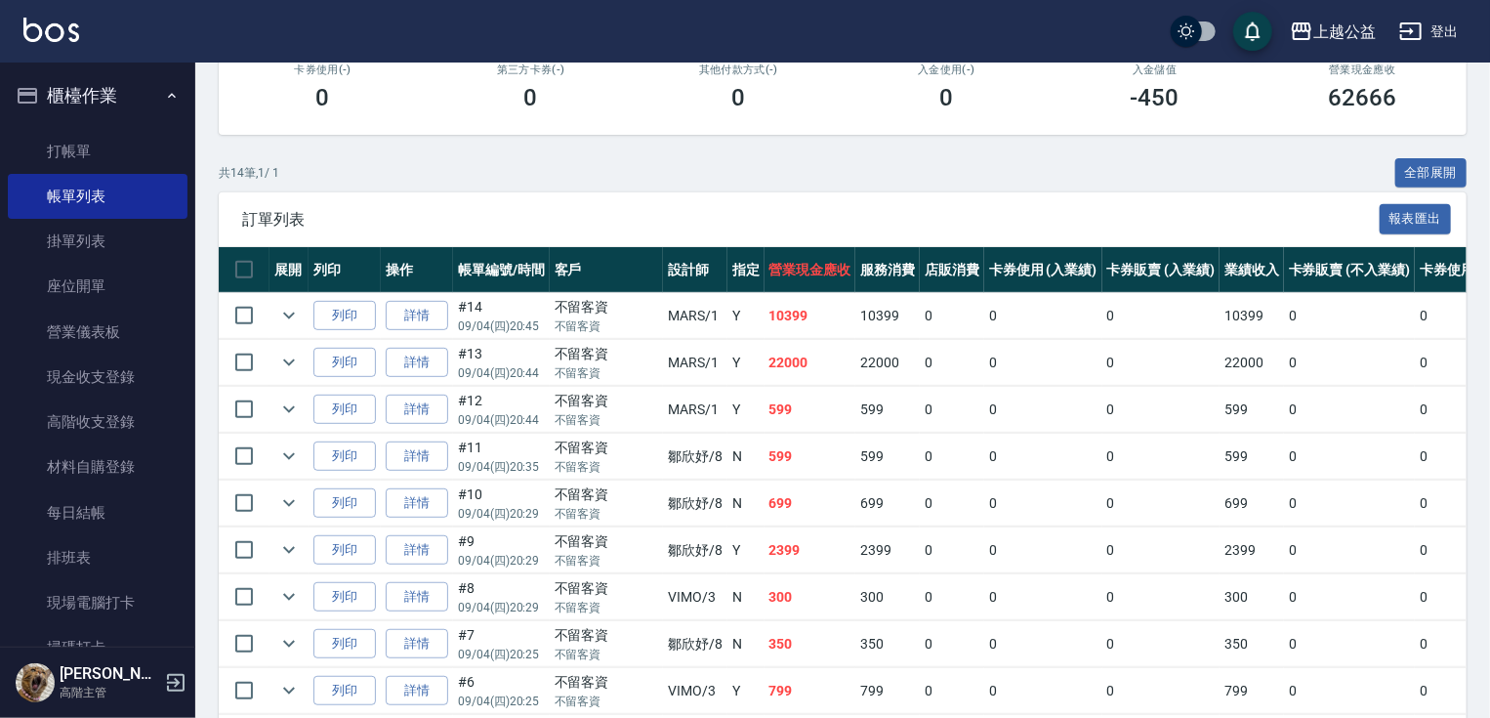
drag, startPoint x: 787, startPoint y: 334, endPoint x: 809, endPoint y: 452, distance: 120.1
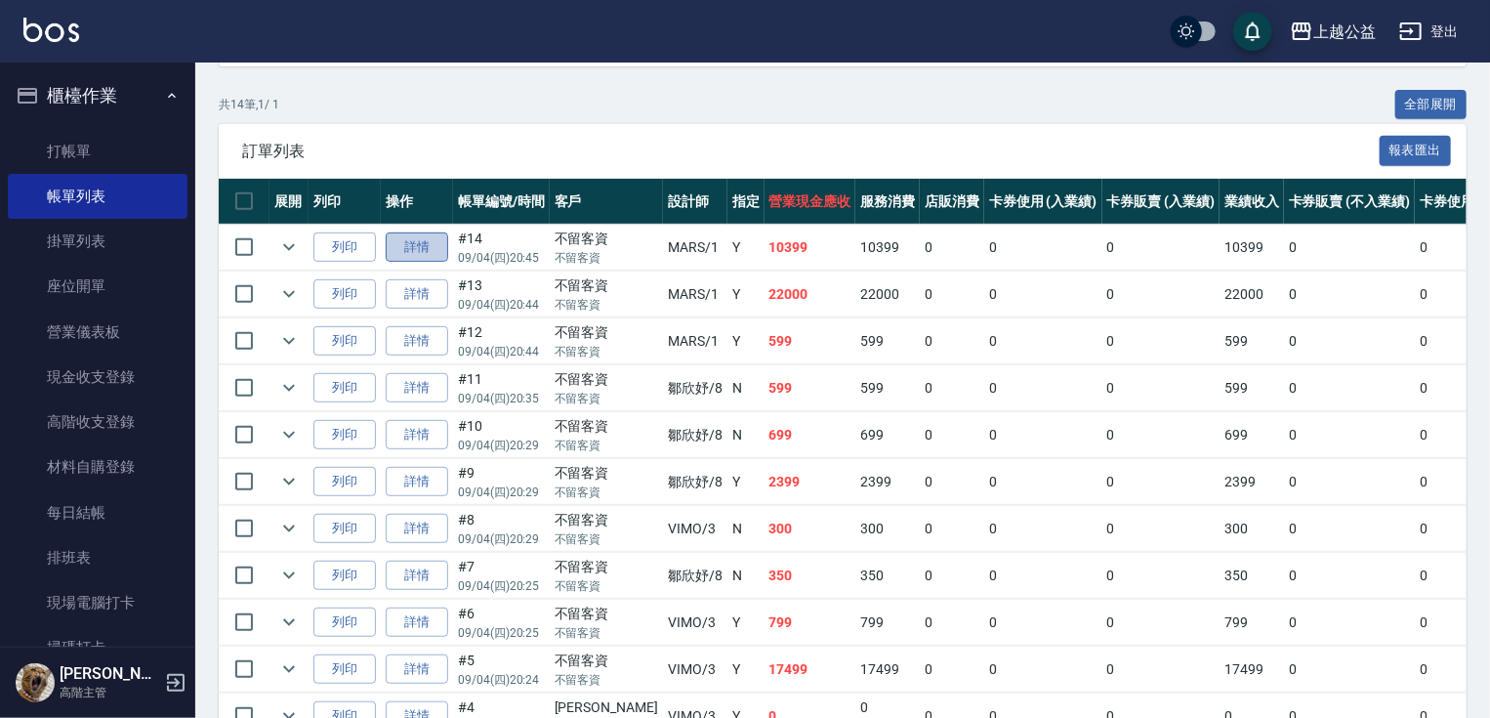
click at [430, 263] on link "詳情" at bounding box center [417, 247] width 63 height 30
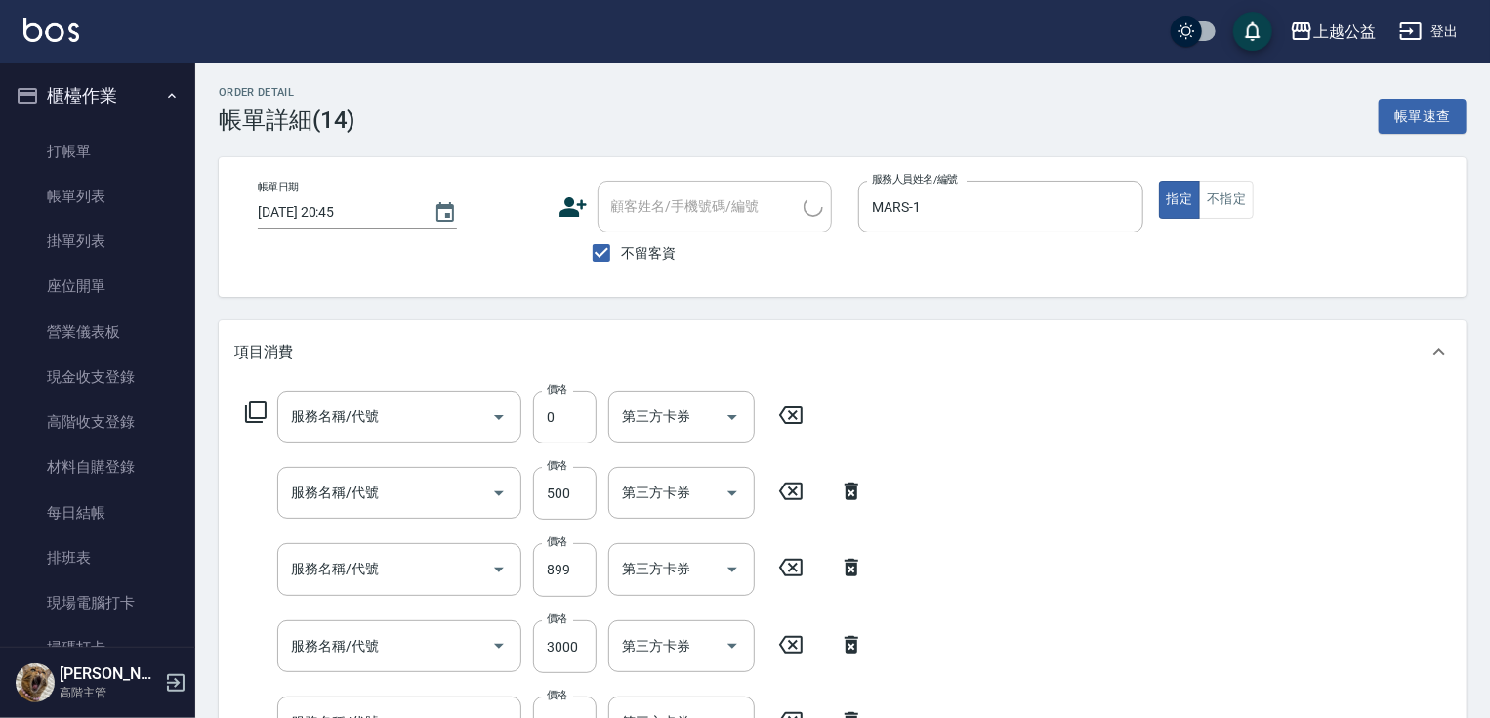
type input "[DATE] 20:45"
checkbox input "true"
type input "MARS-1"
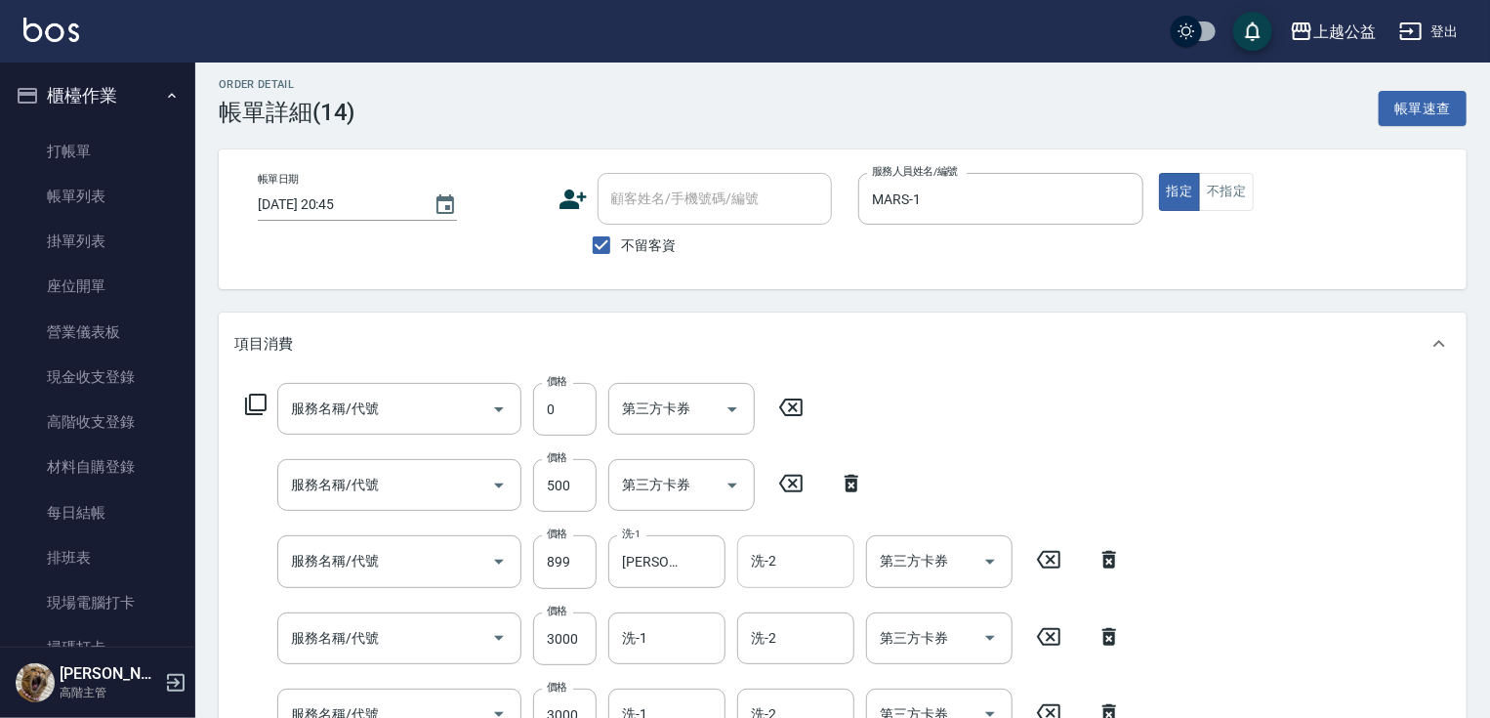
type input "女神鉑金護髮(407)"
type input "染髮1000(517)"
type input "精油SPA(0599)"
type input "重整3包(7004)"
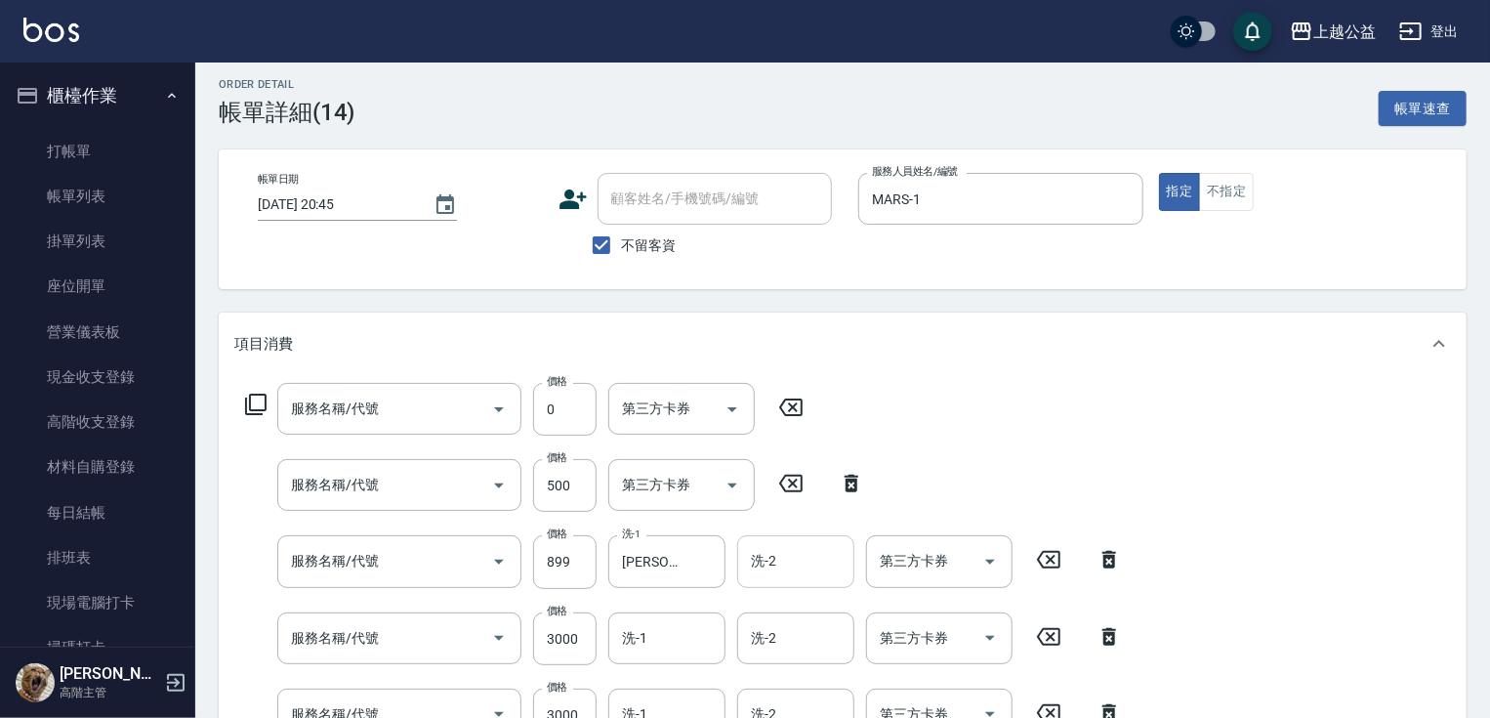
type input "重整3包(7004)"
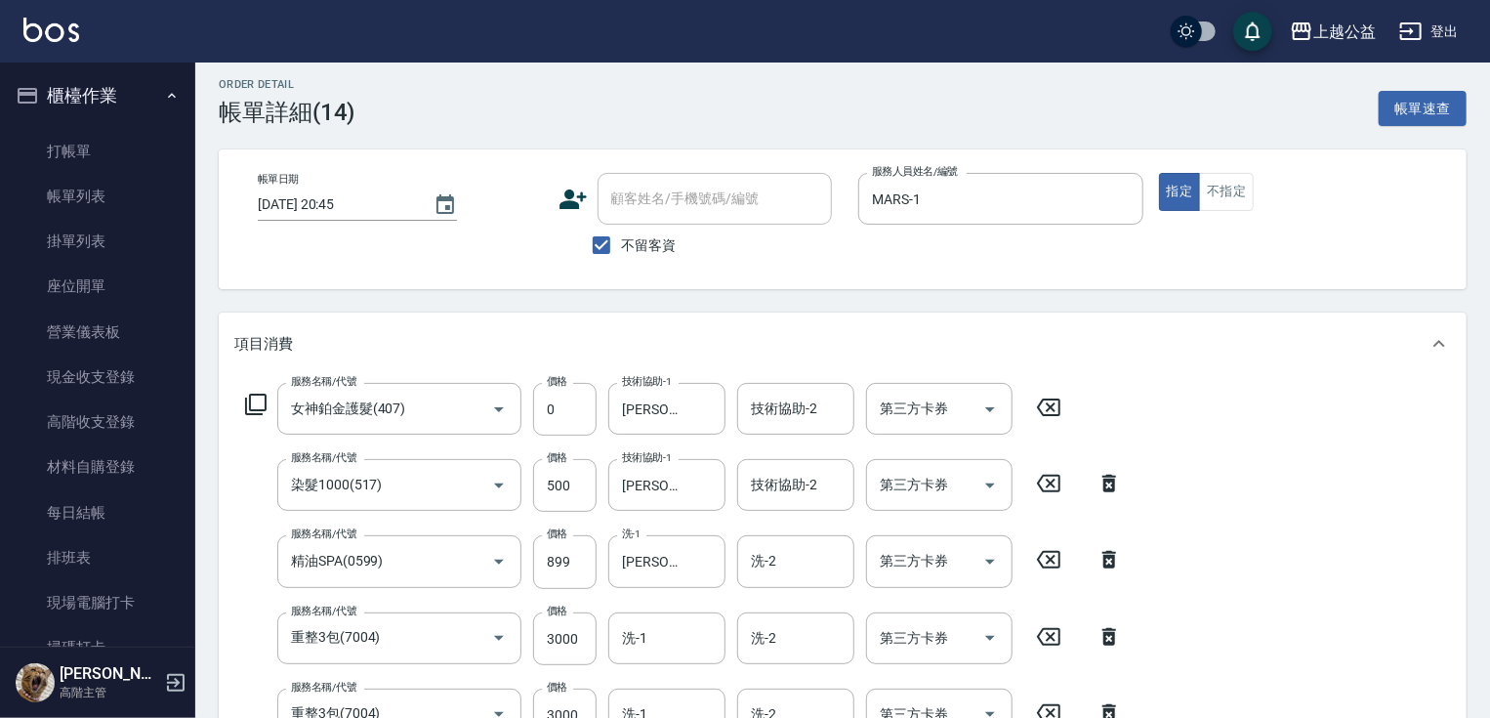
drag, startPoint x: 715, startPoint y: 356, endPoint x: 762, endPoint y: 528, distance: 178.2
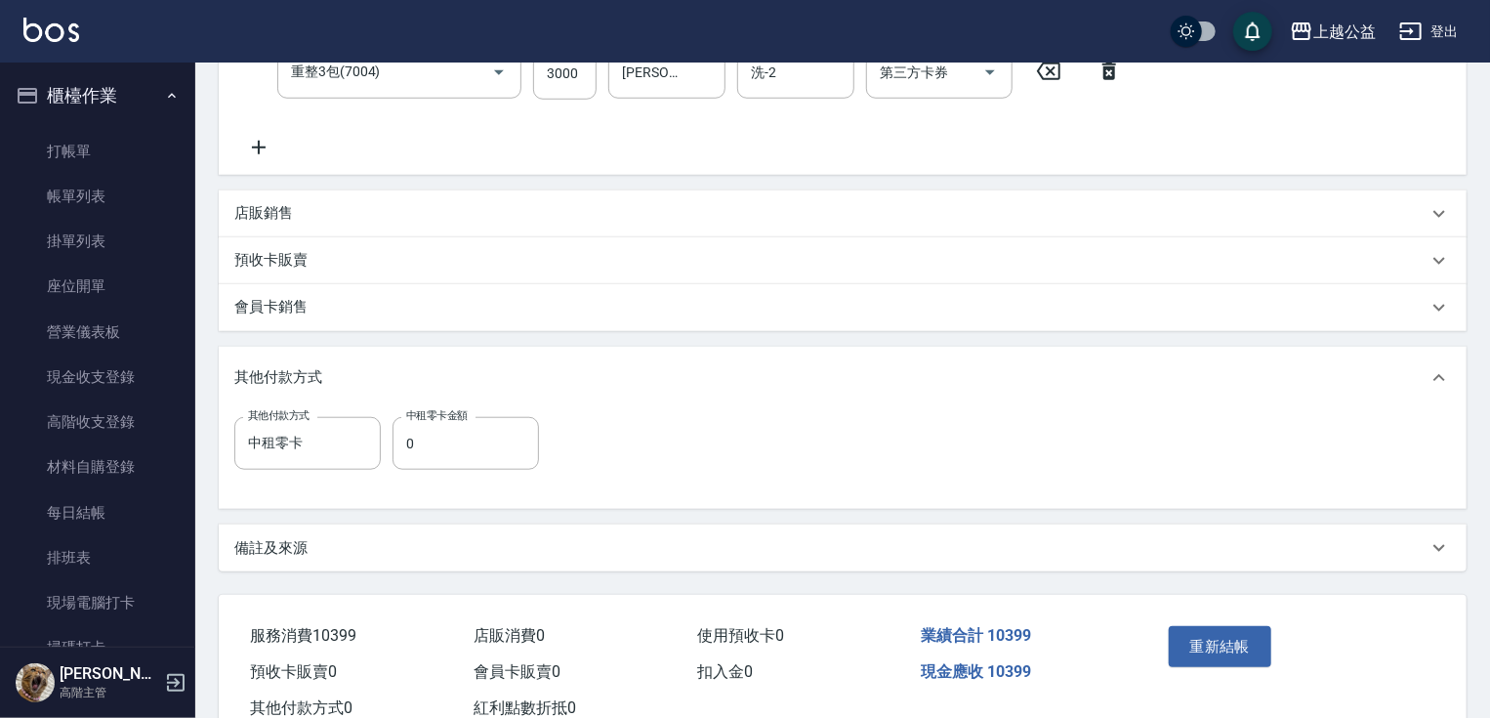
scroll to position [724, 0]
drag, startPoint x: 657, startPoint y: 379, endPoint x: 656, endPoint y: 368, distance: 10.8
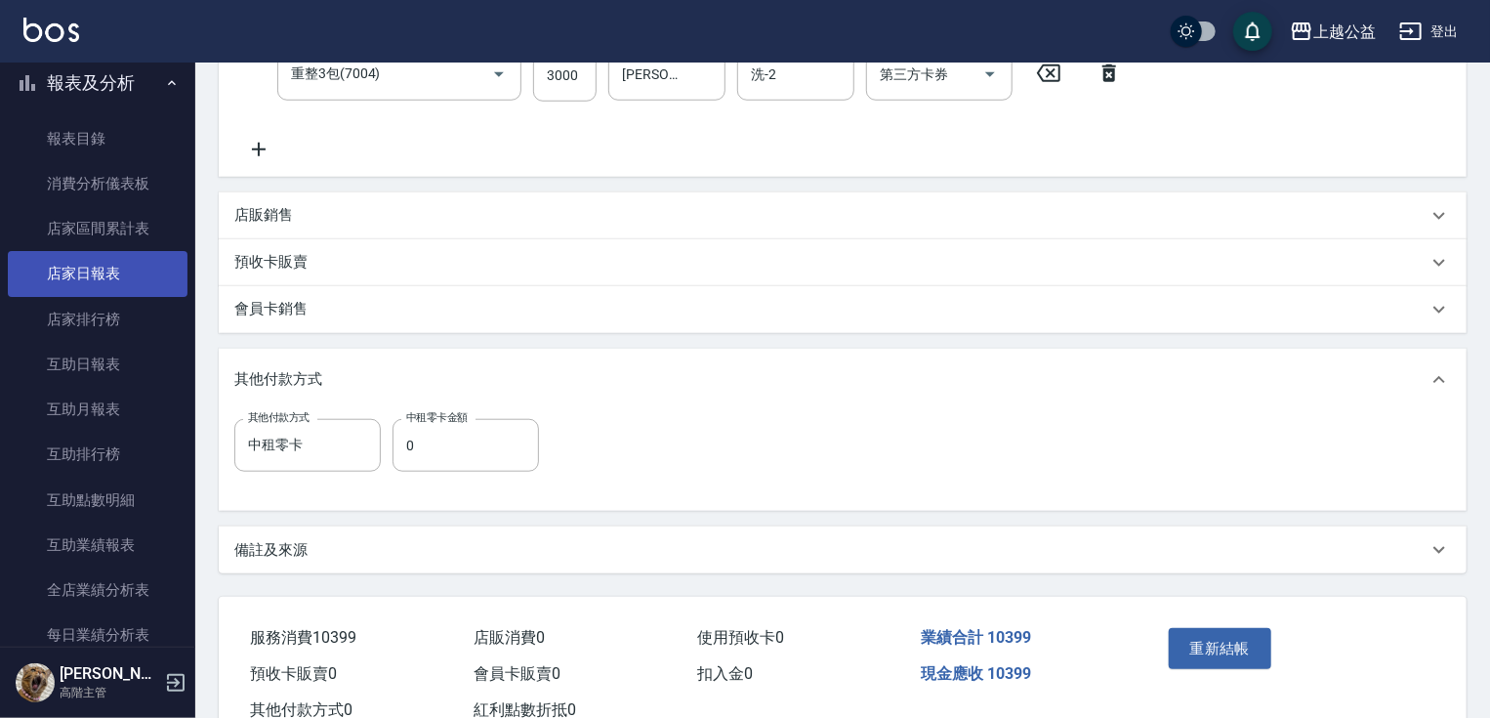
scroll to position [675, 0]
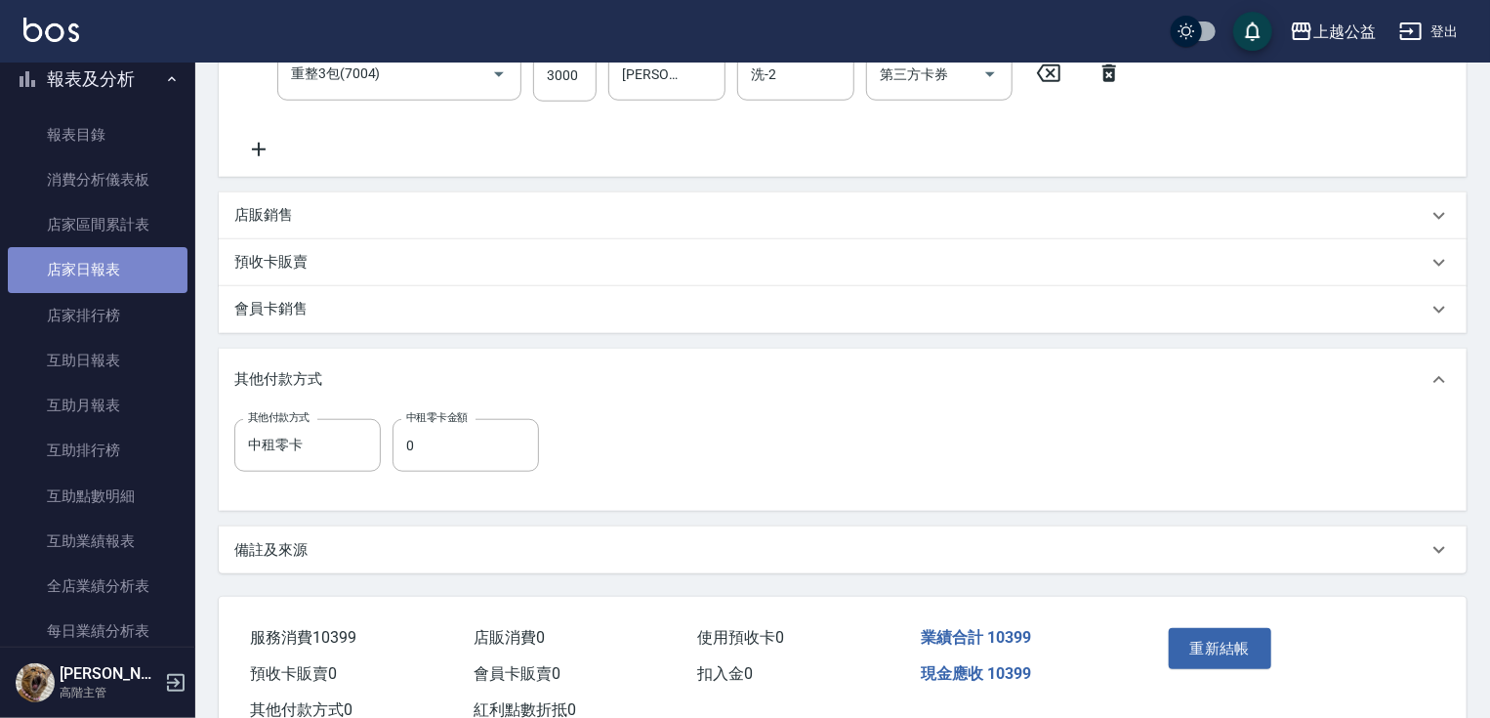
click at [105, 281] on link "店家日報表" at bounding box center [98, 269] width 180 height 45
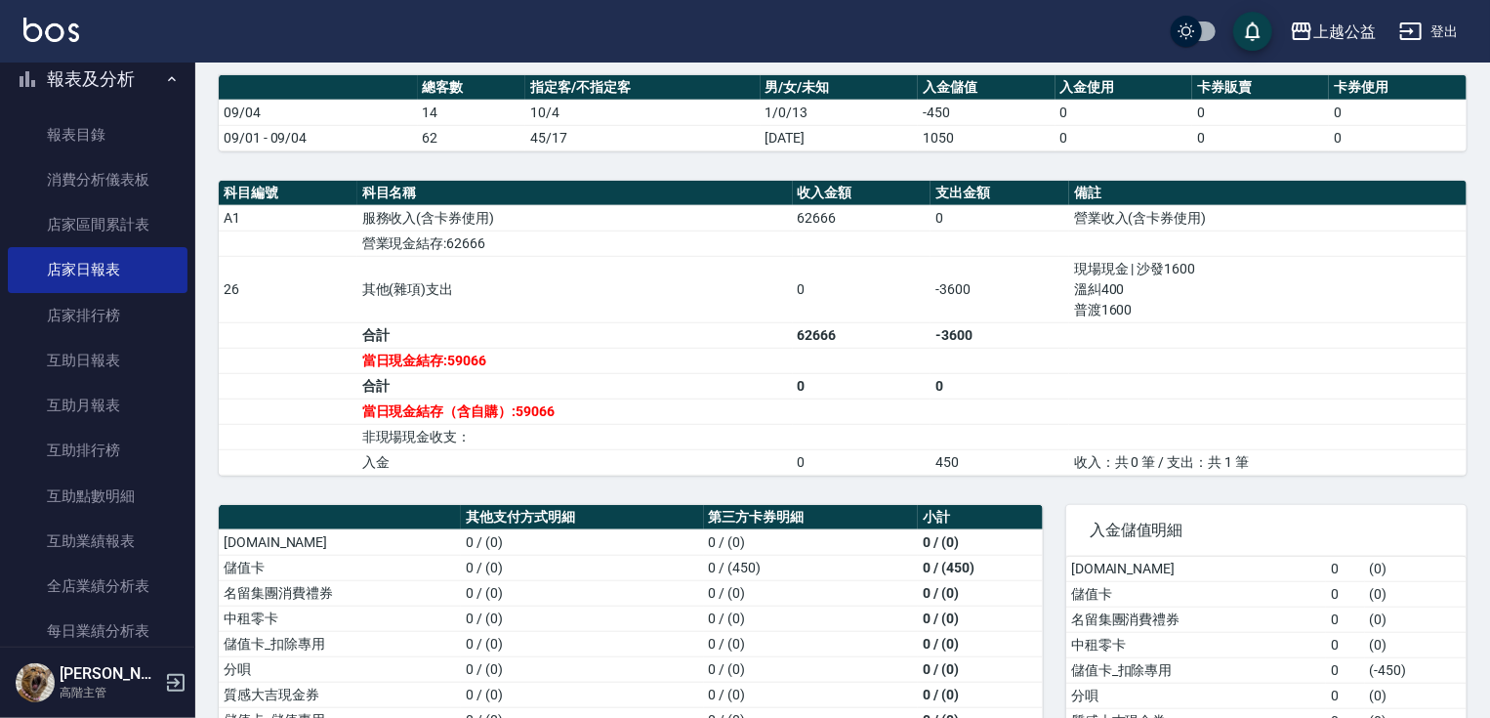
drag, startPoint x: 848, startPoint y: 504, endPoint x: 848, endPoint y: 533, distance: 29.3
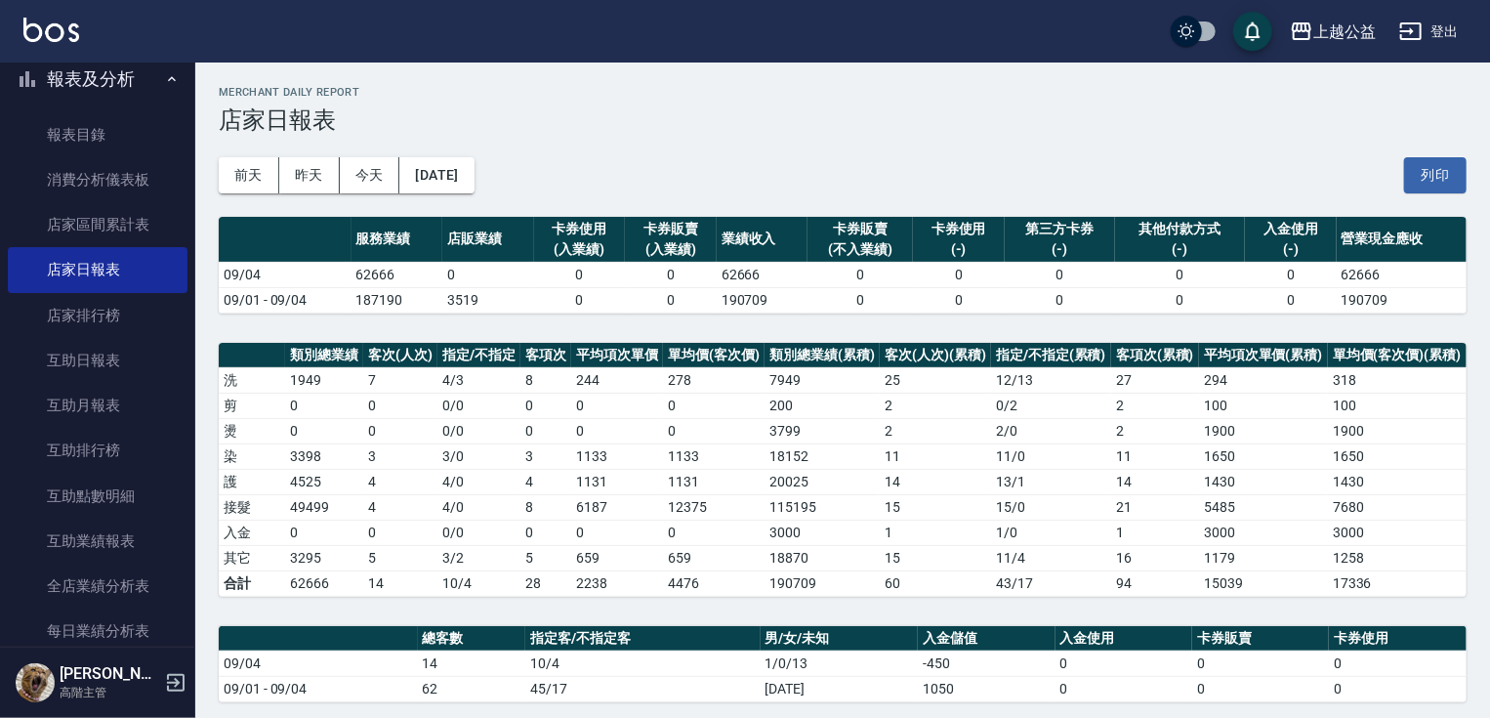
drag, startPoint x: 502, startPoint y: 353, endPoint x: 520, endPoint y: 286, distance: 68.7
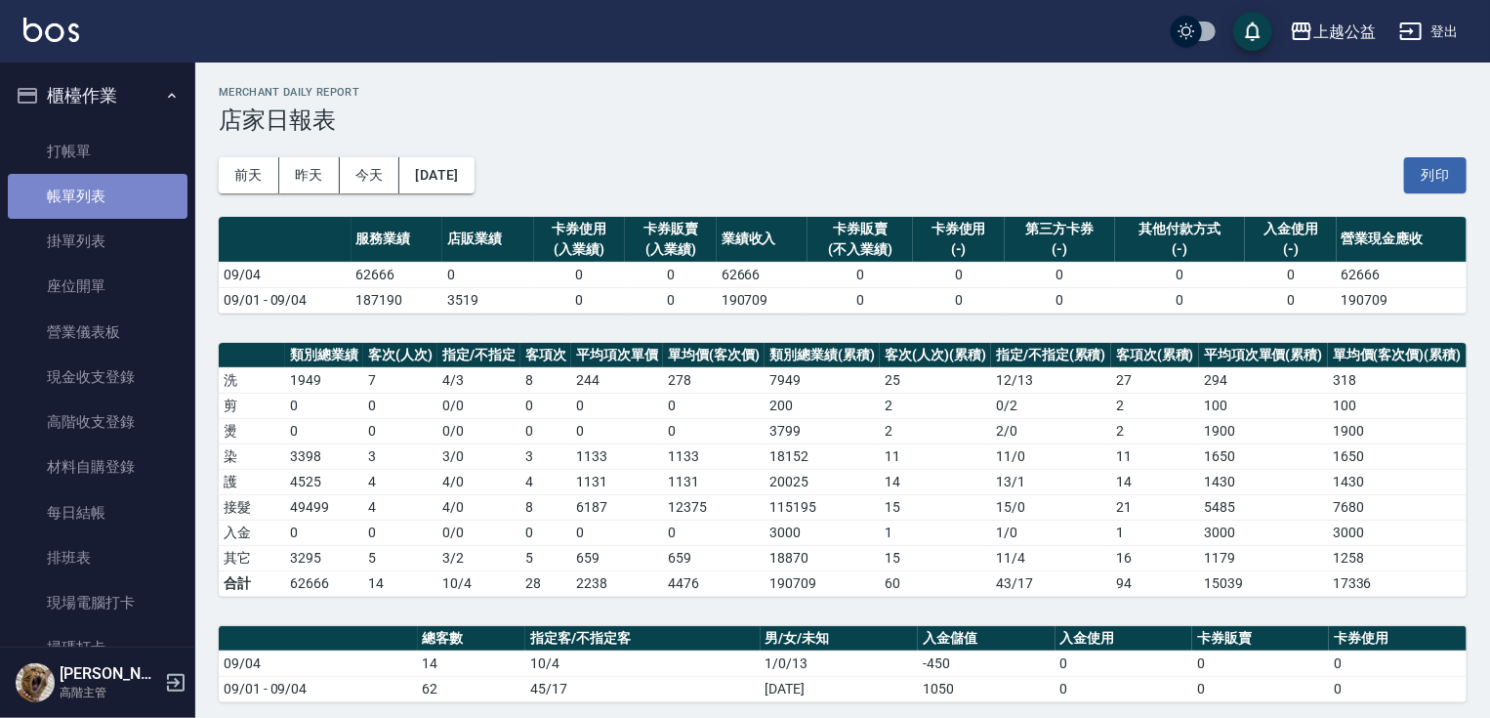
click at [127, 188] on link "帳單列表" at bounding box center [98, 196] width 180 height 45
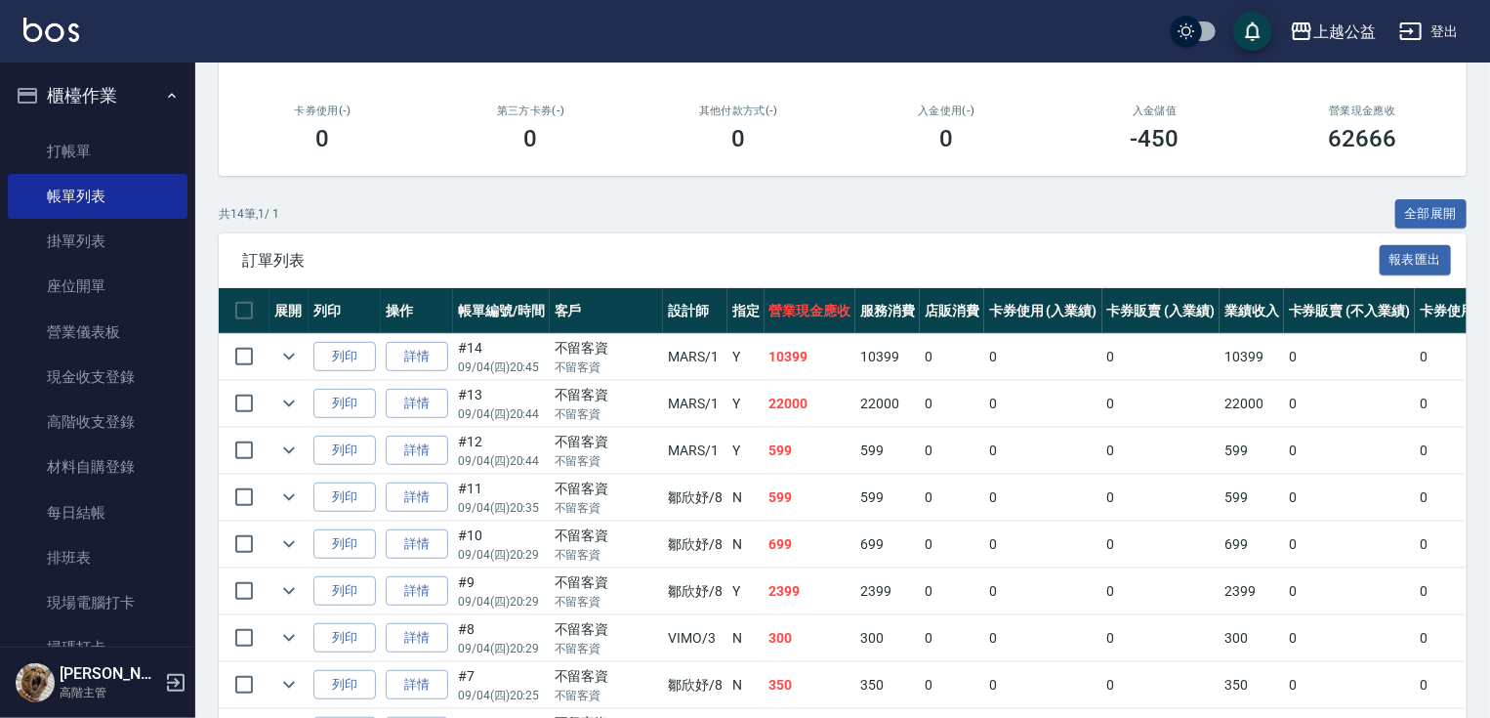
drag, startPoint x: 529, startPoint y: 594, endPoint x: 529, endPoint y: 605, distance: 11.7
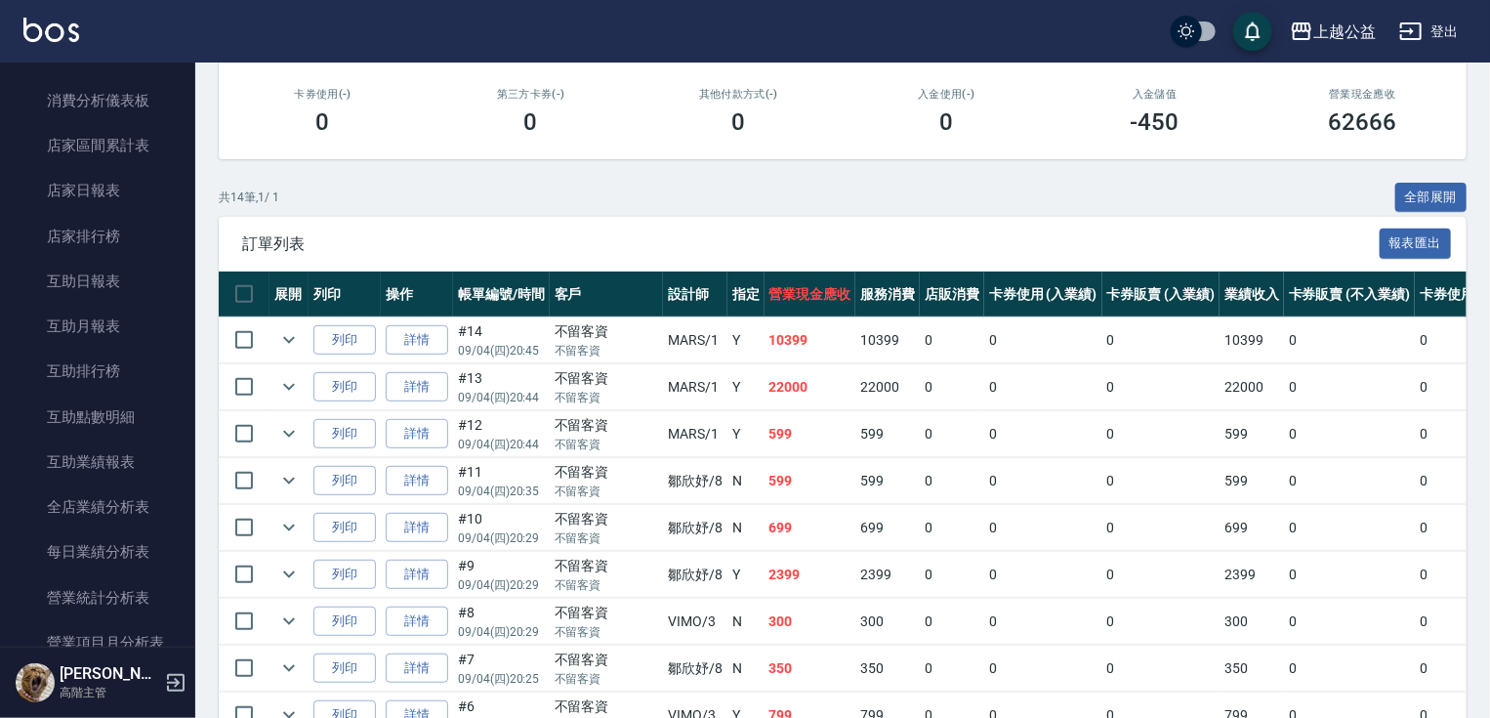
scroll to position [797, 0]
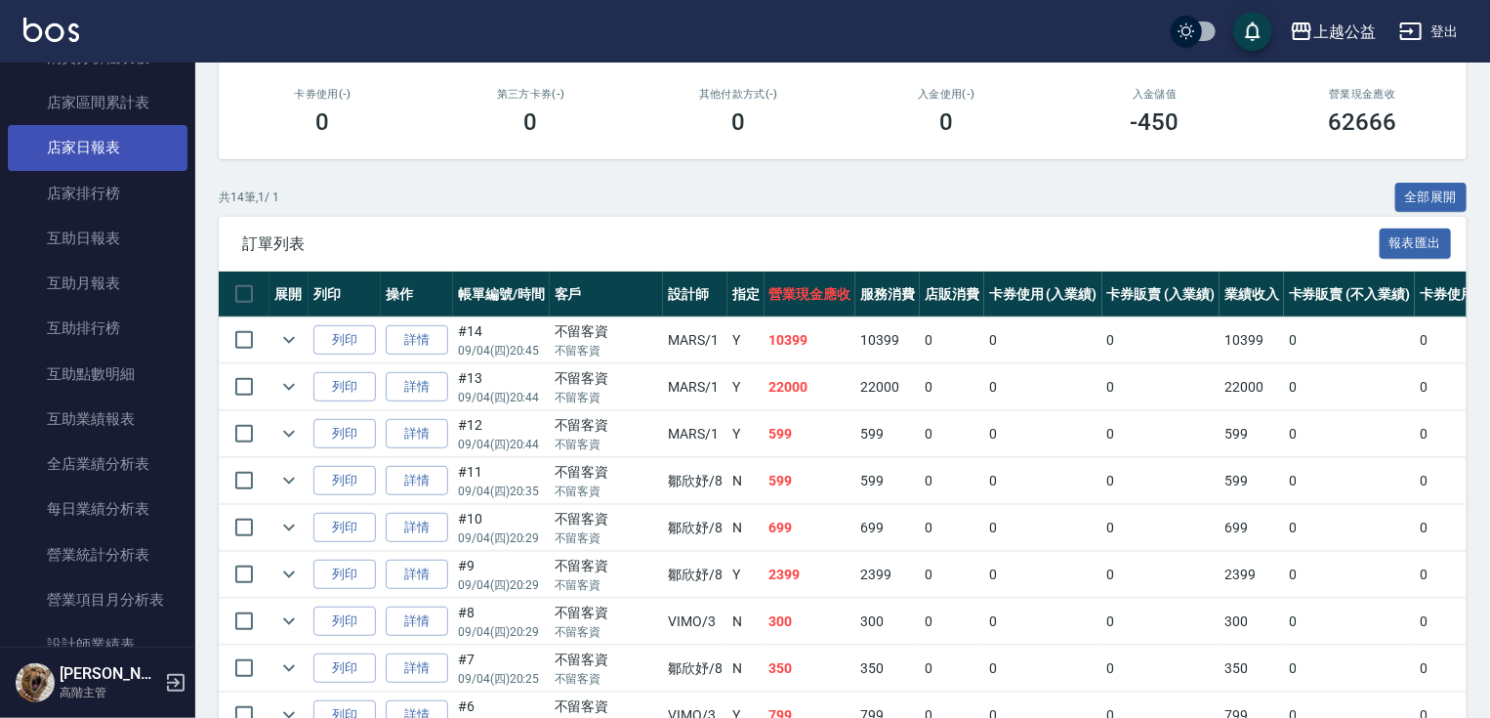
click at [98, 164] on link "店家日報表" at bounding box center [98, 147] width 180 height 45
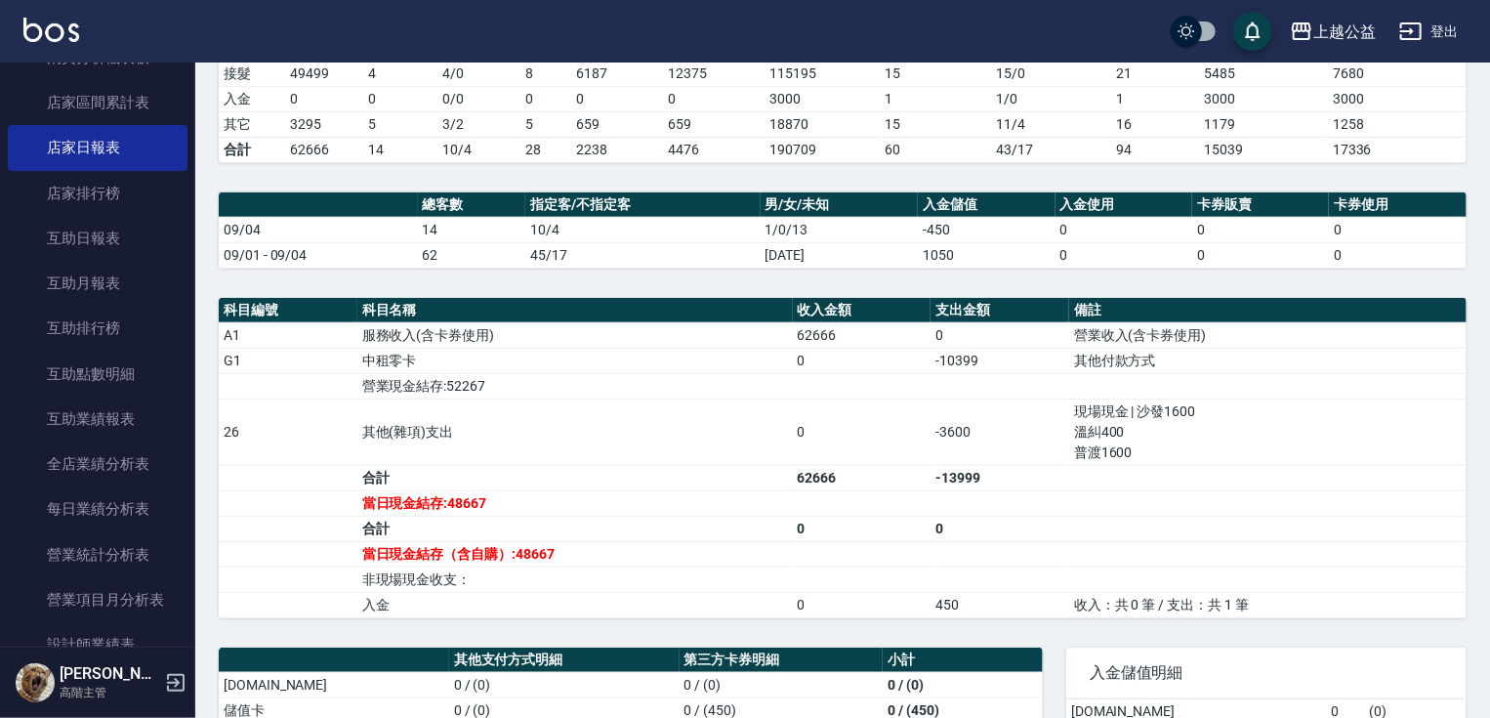
drag, startPoint x: 1422, startPoint y: 613, endPoint x: 1422, endPoint y: 509, distance: 104.5
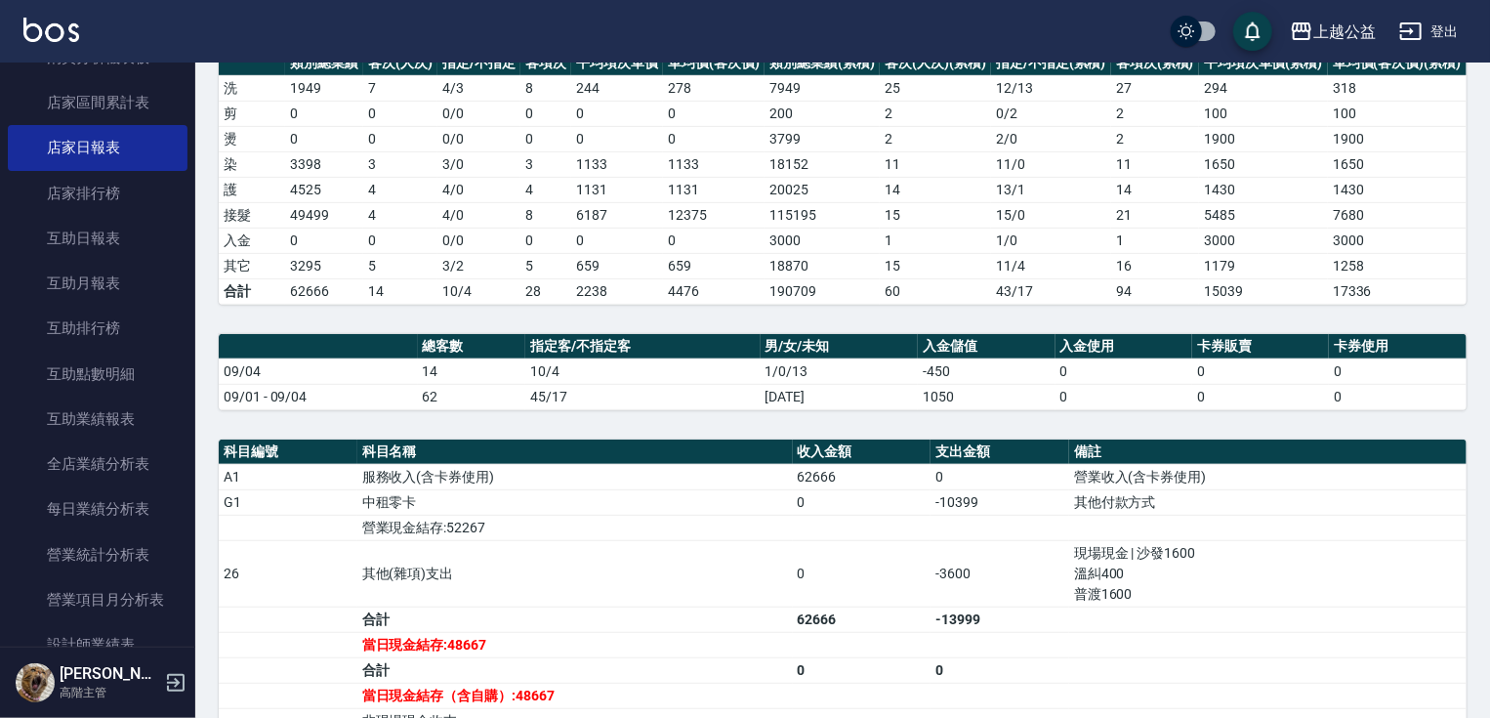
scroll to position [281, 0]
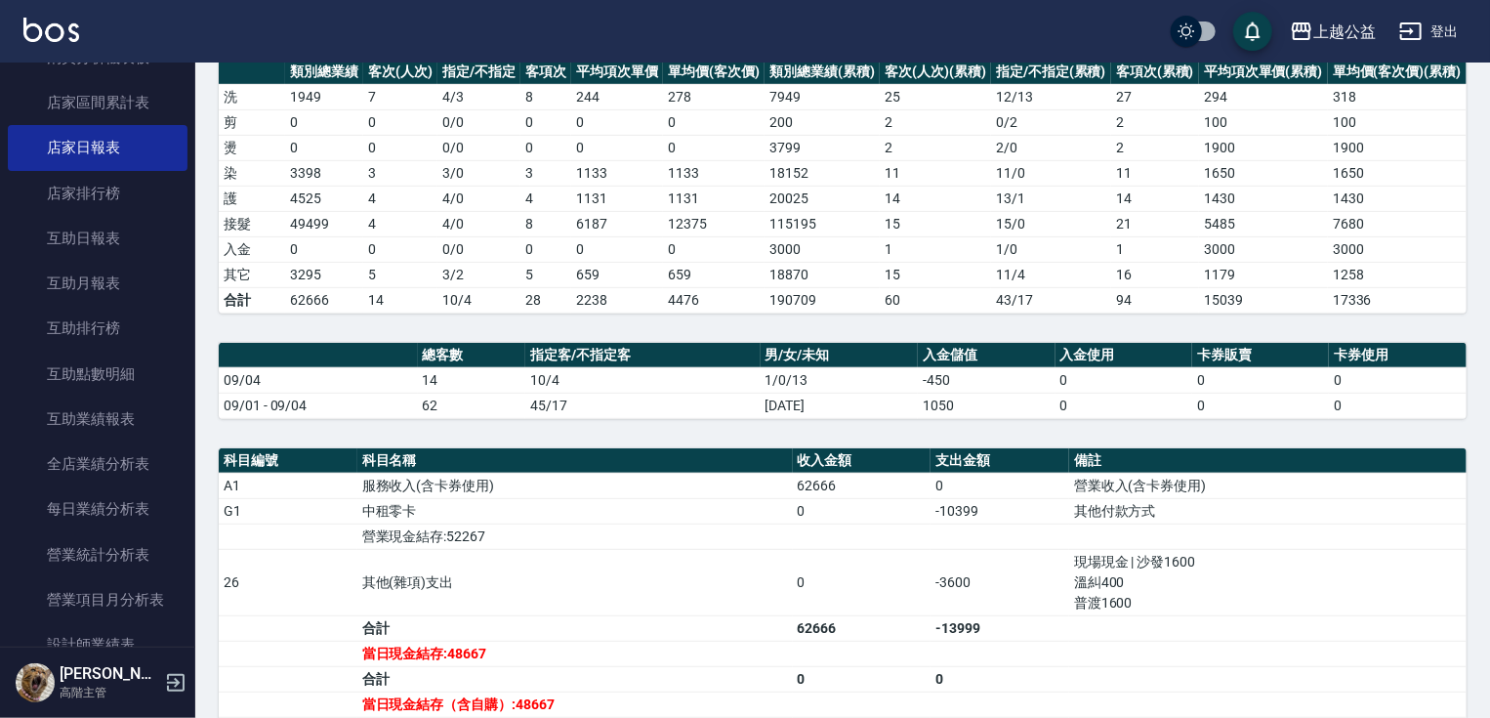
drag, startPoint x: 1402, startPoint y: 518, endPoint x: 1399, endPoint y: 477, distance: 41.1
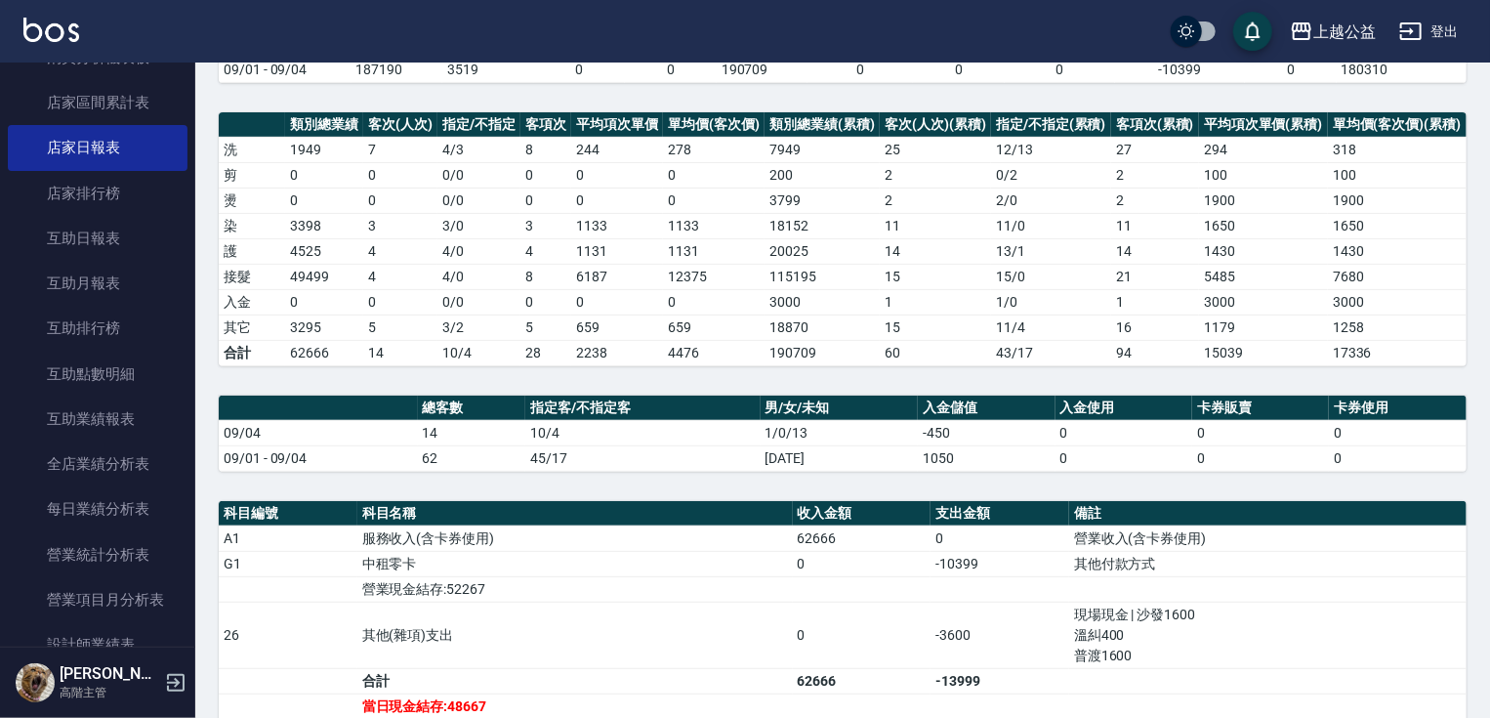
drag, startPoint x: 1398, startPoint y: 471, endPoint x: 1395, endPoint y: 441, distance: 29.6
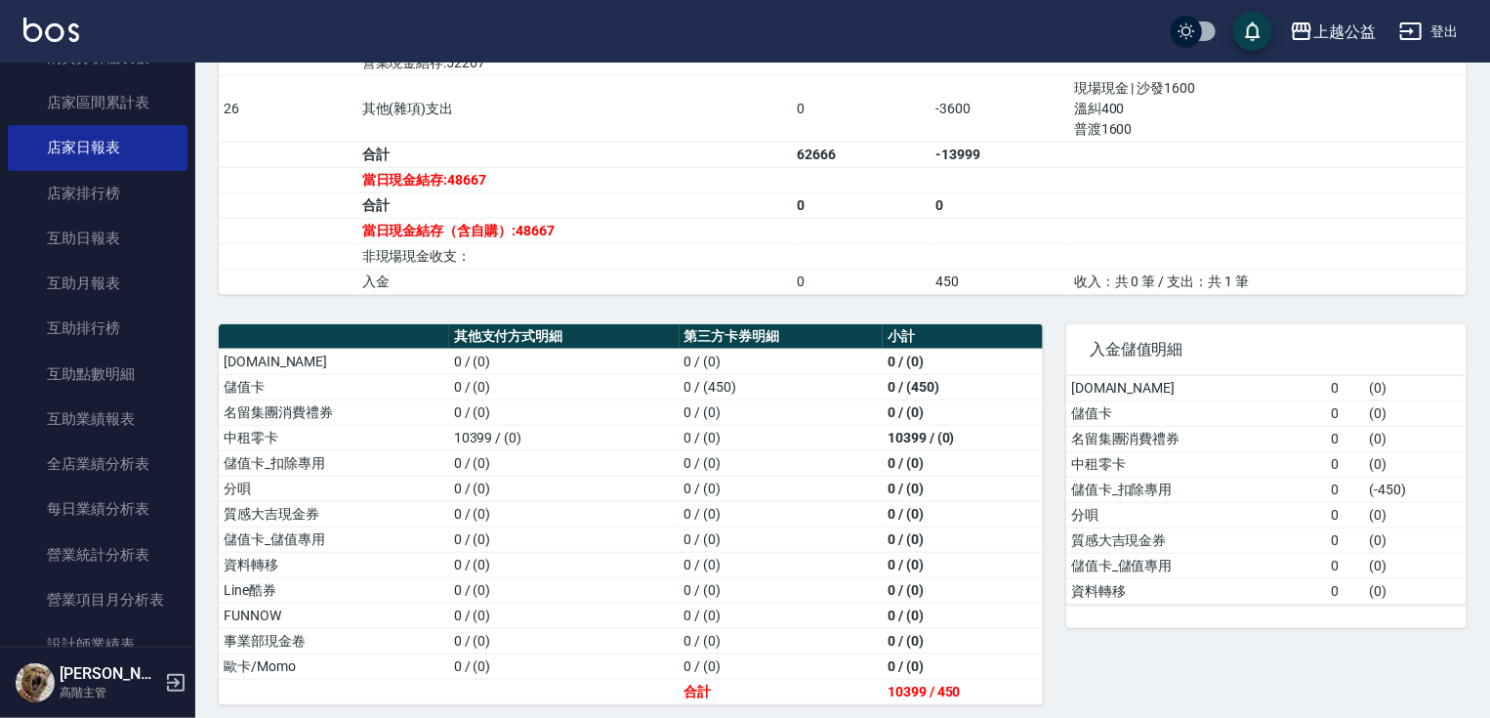
drag, startPoint x: 1430, startPoint y: 412, endPoint x: 1434, endPoint y: 520, distance: 107.5
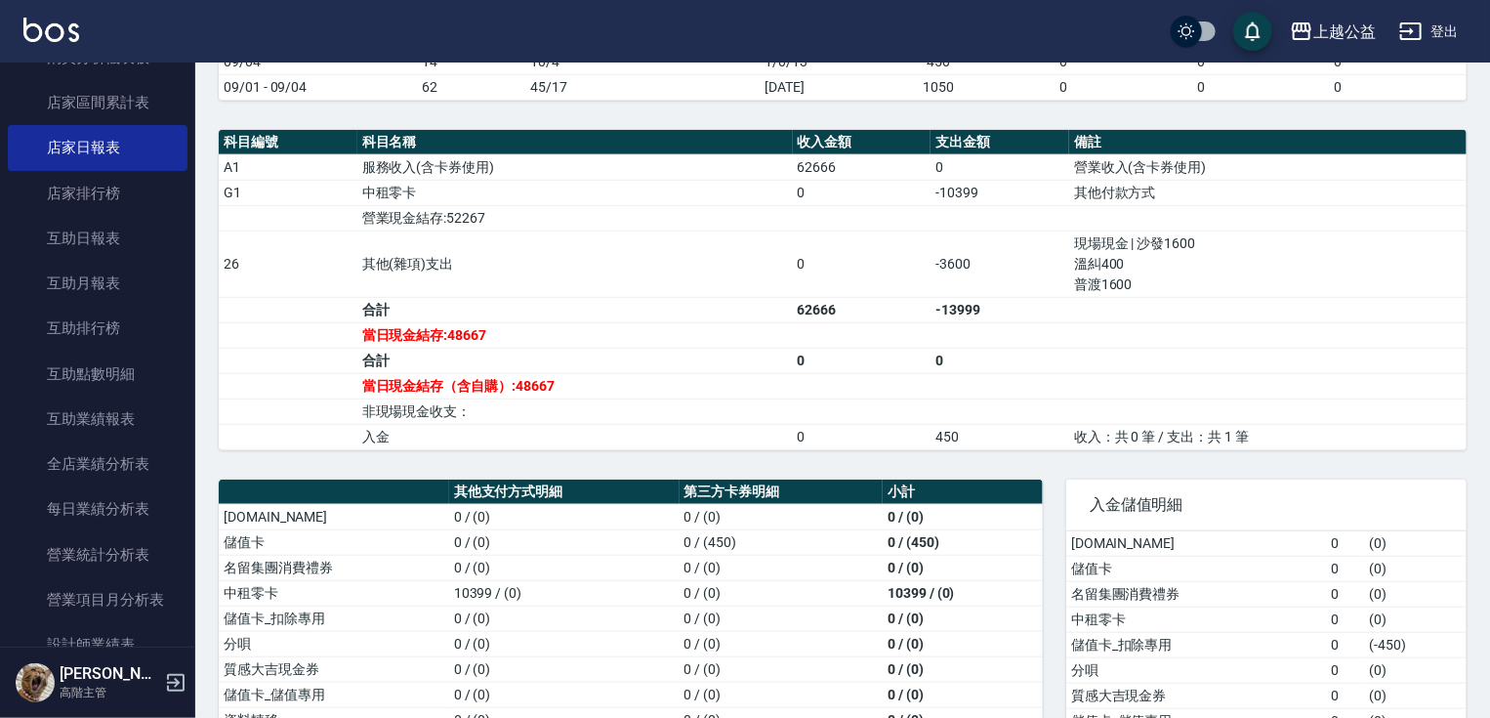
drag, startPoint x: 1270, startPoint y: 501, endPoint x: 1262, endPoint y: 453, distance: 48.5
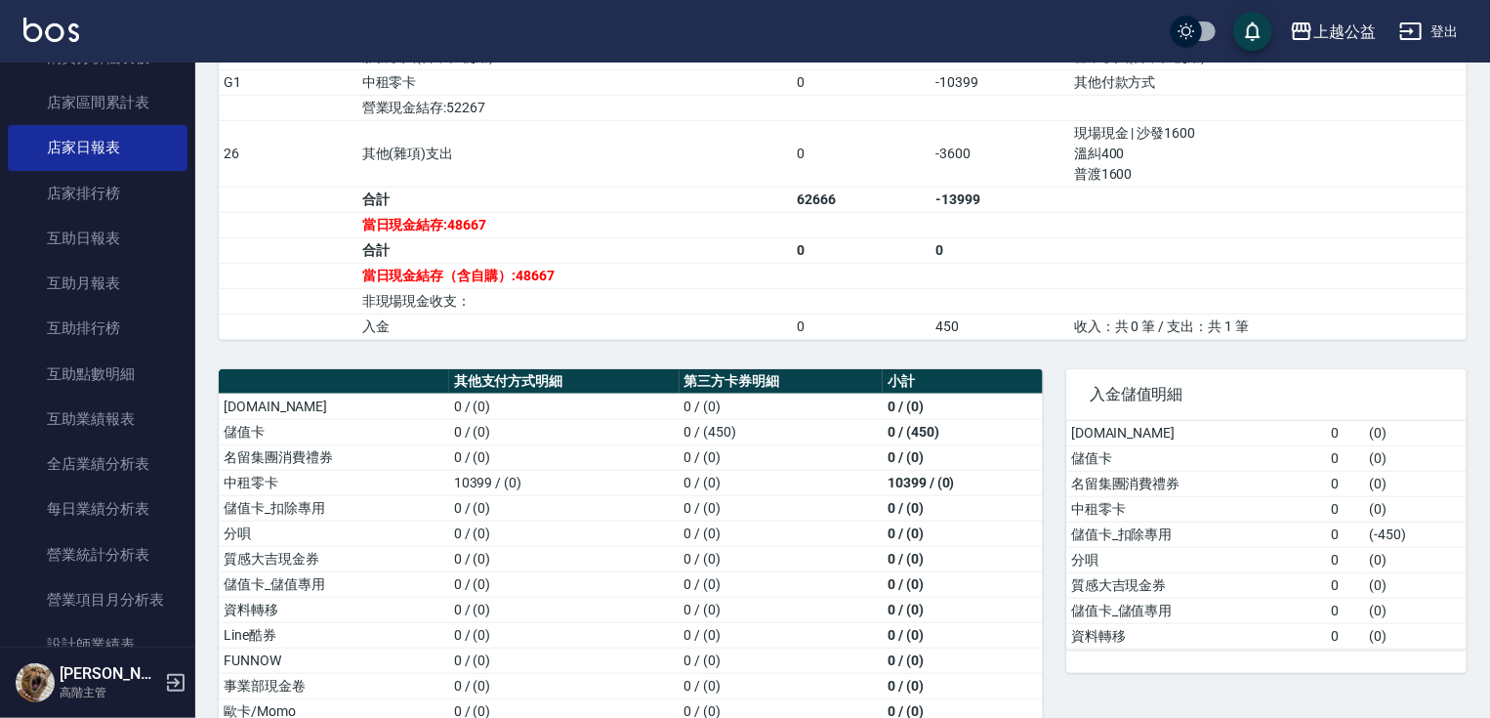
drag, startPoint x: 1278, startPoint y: 460, endPoint x: 1277, endPoint y: 520, distance: 59.6
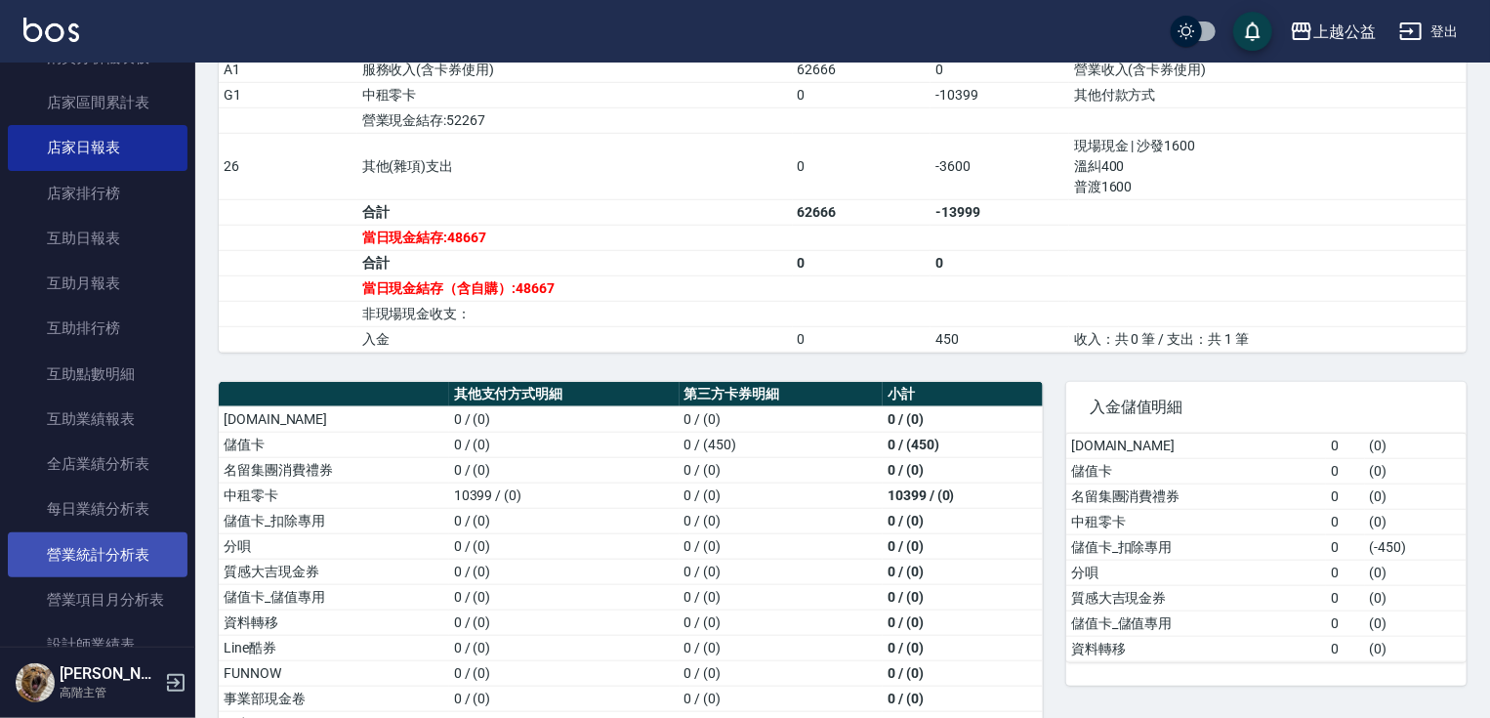
scroll to position [699, 0]
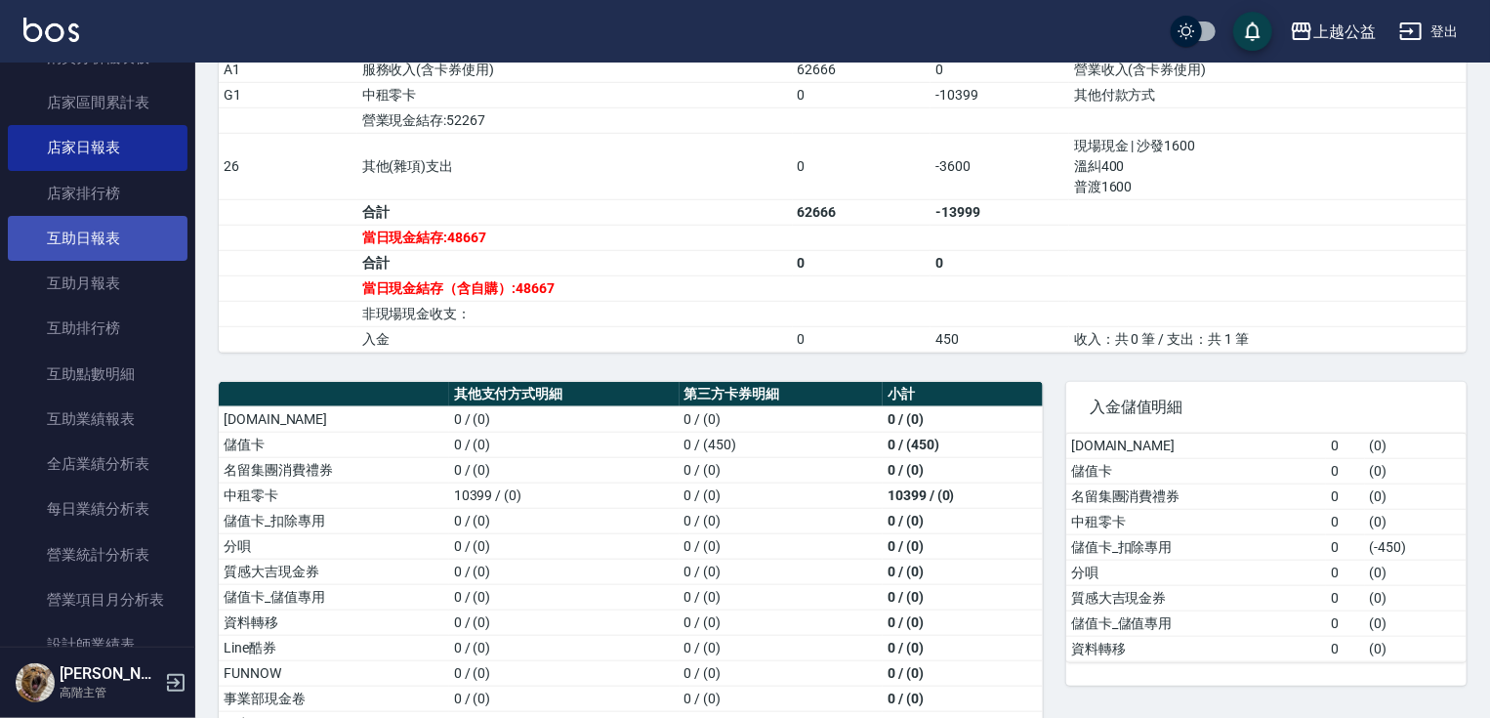
click at [67, 234] on link "互助日報表" at bounding box center [98, 238] width 180 height 45
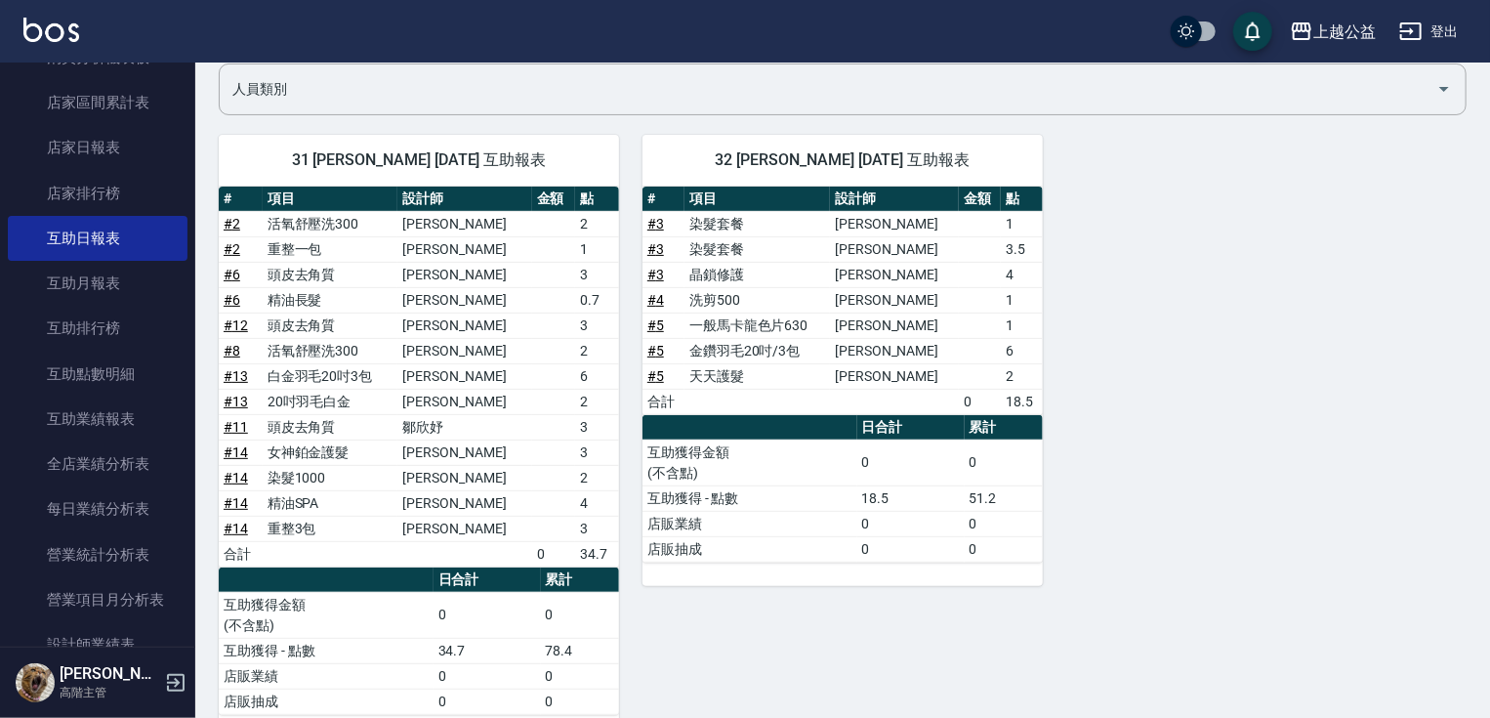
scroll to position [192, 0]
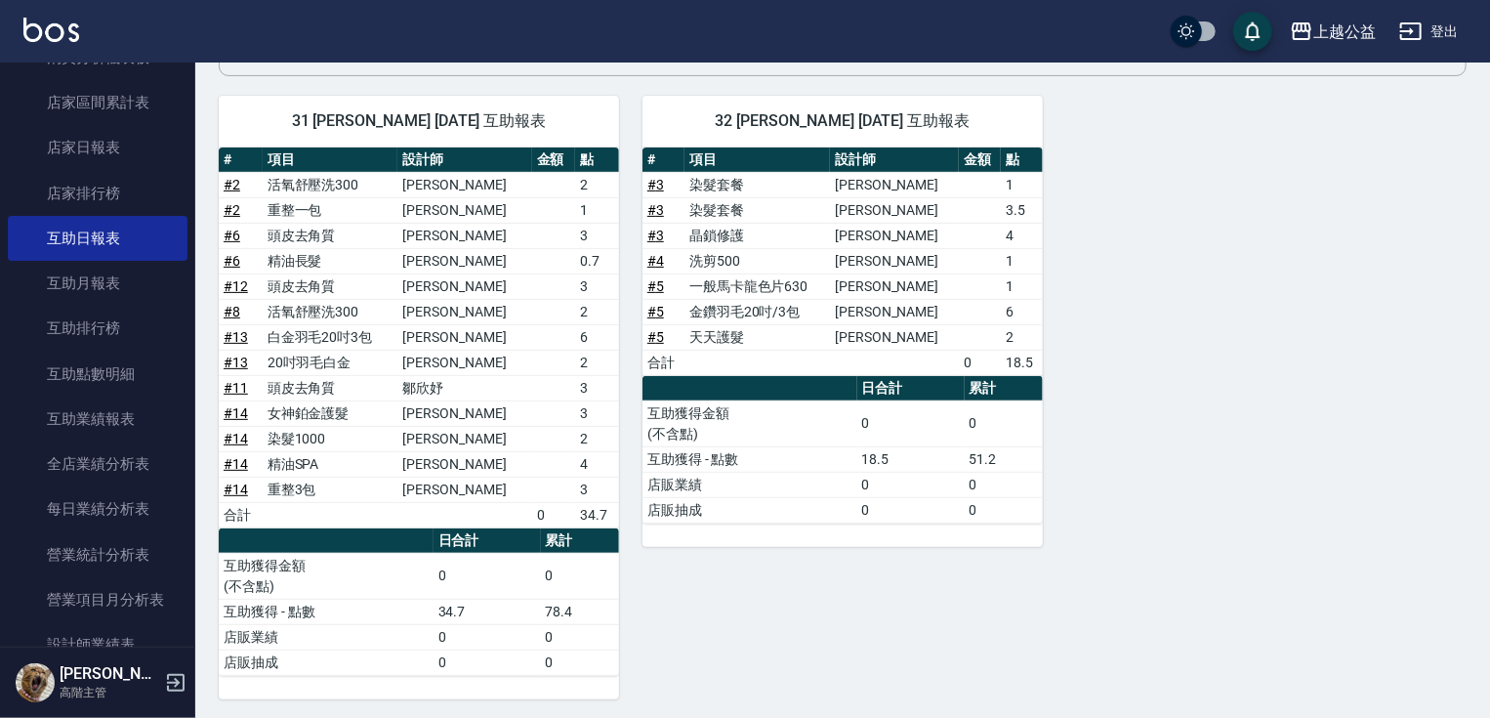
drag, startPoint x: 1229, startPoint y: 547, endPoint x: 1231, endPoint y: 633, distance: 86.0
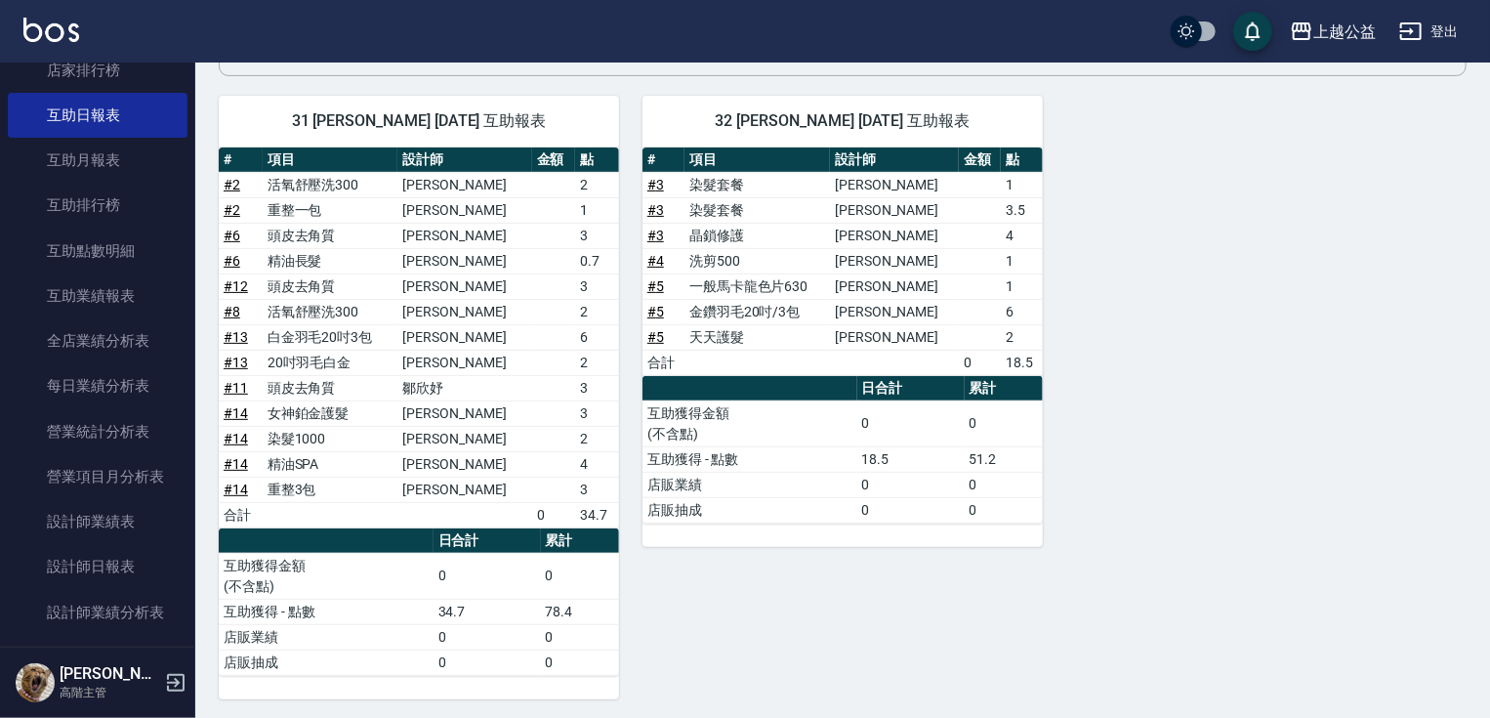
scroll to position [991, 0]
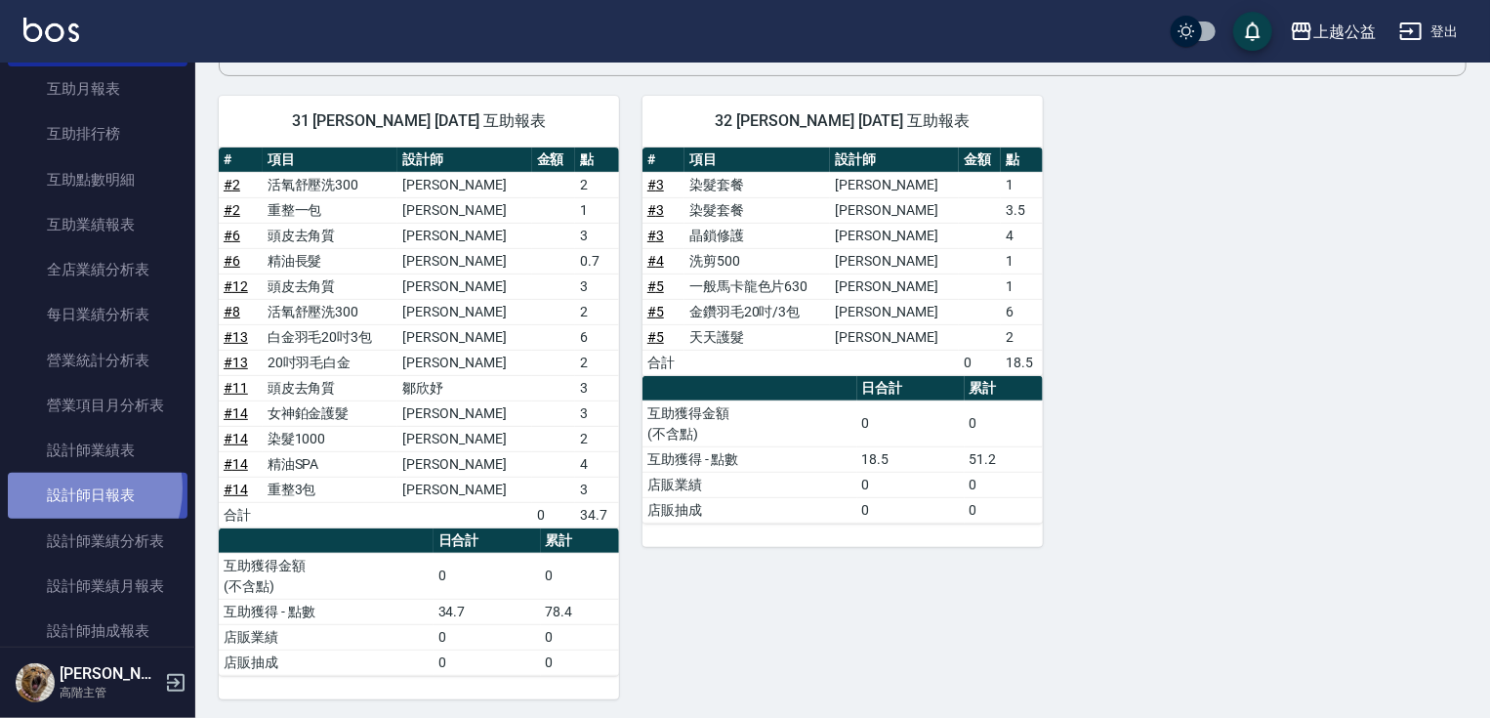
click at [65, 488] on link "設計師日報表" at bounding box center [98, 495] width 180 height 45
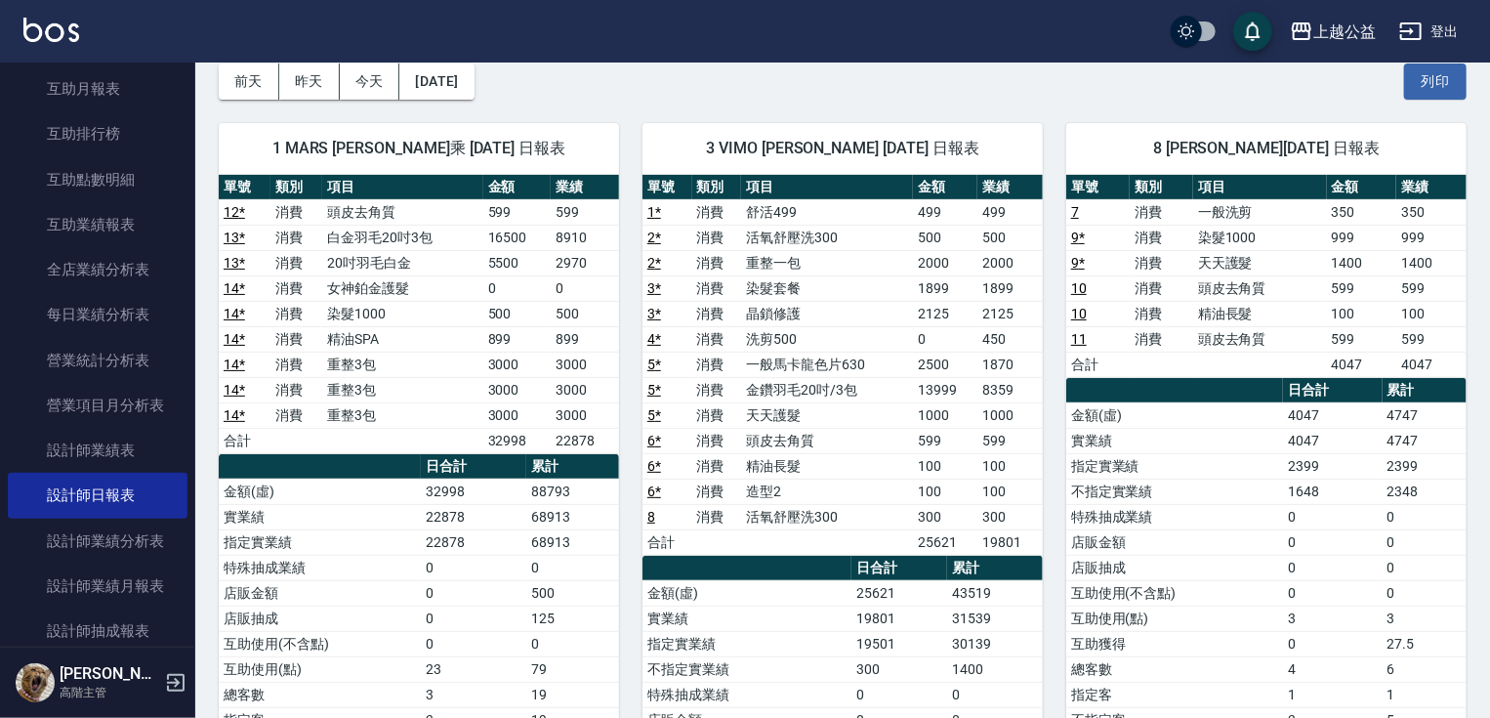
drag, startPoint x: 1020, startPoint y: 193, endPoint x: 1033, endPoint y: 258, distance: 65.9
